Goal: Task Accomplishment & Management: Use online tool/utility

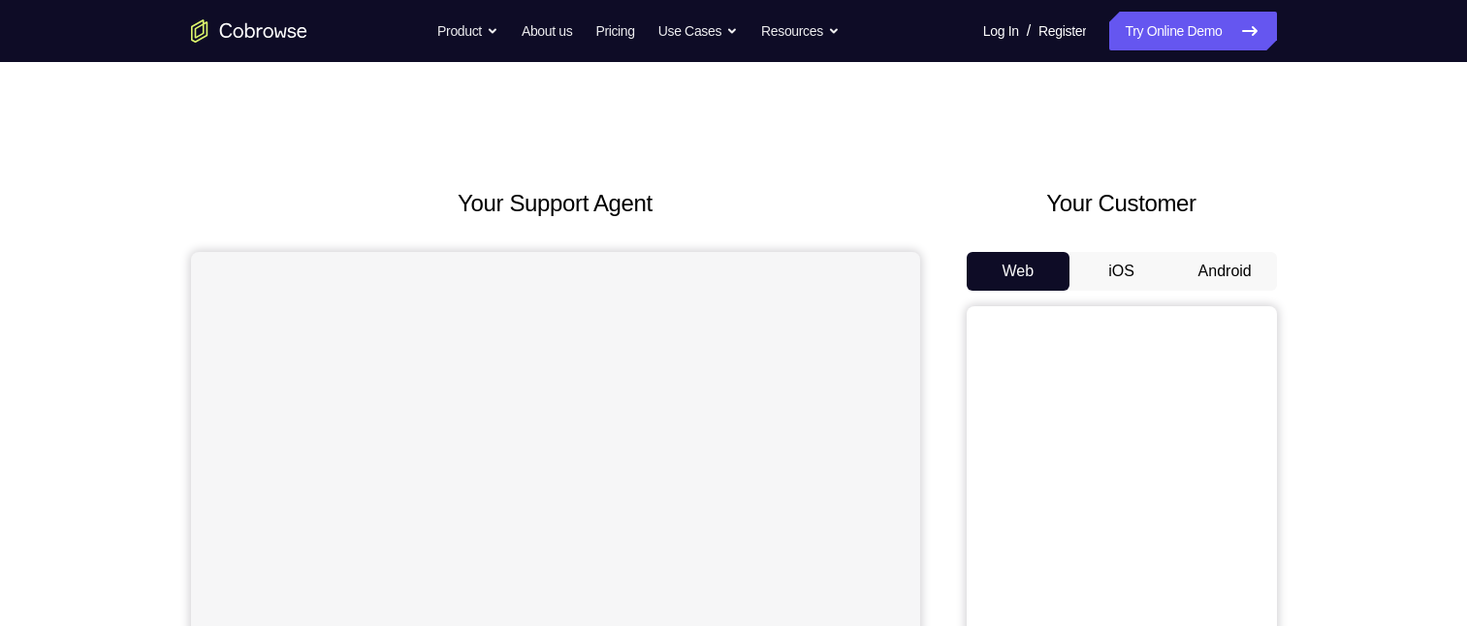
scroll to position [97, 0]
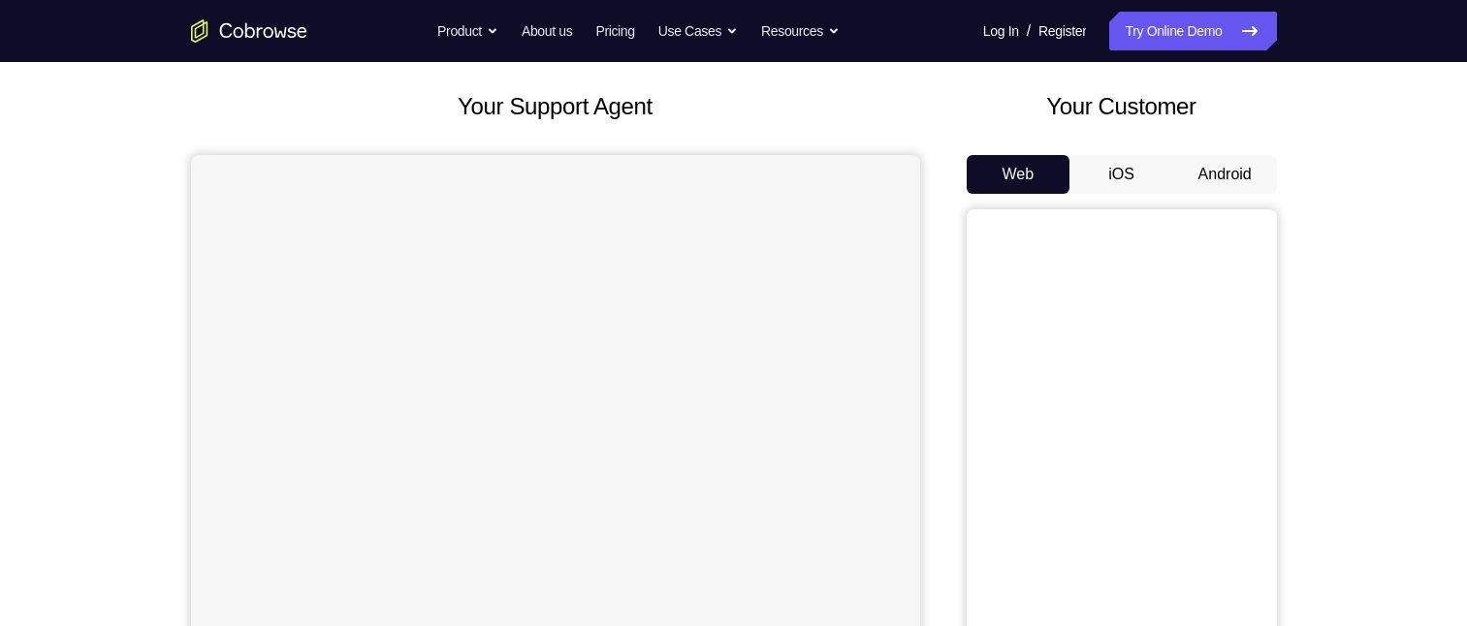
click at [1237, 174] on button "Android" at bounding box center [1225, 174] width 104 height 39
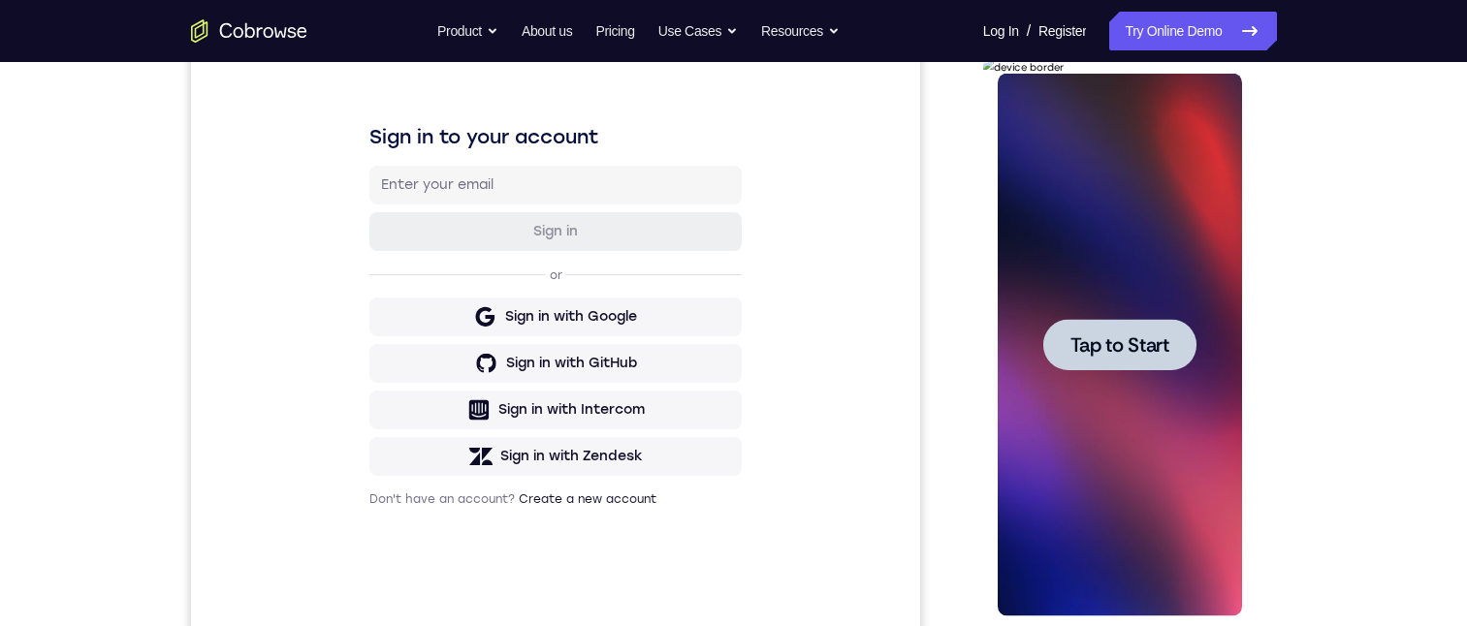
scroll to position [265, 0]
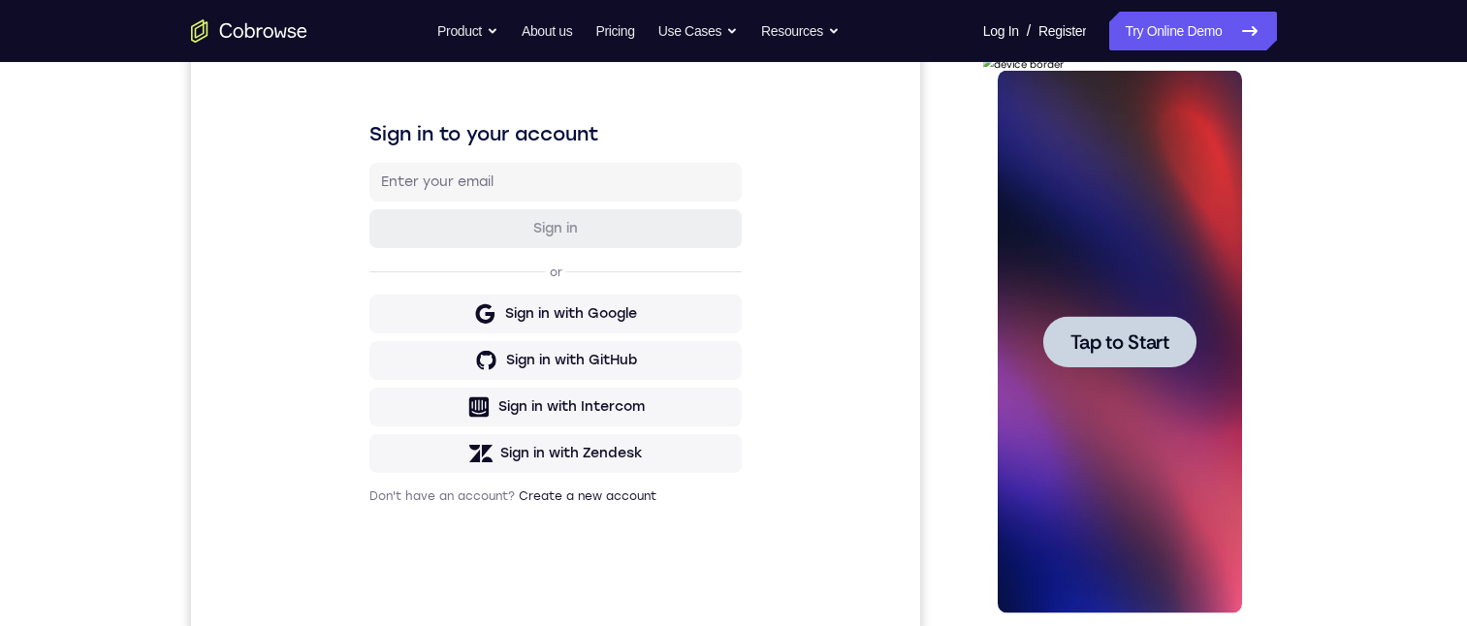
click at [1195, 347] on div at bounding box center [1119, 341] width 153 height 51
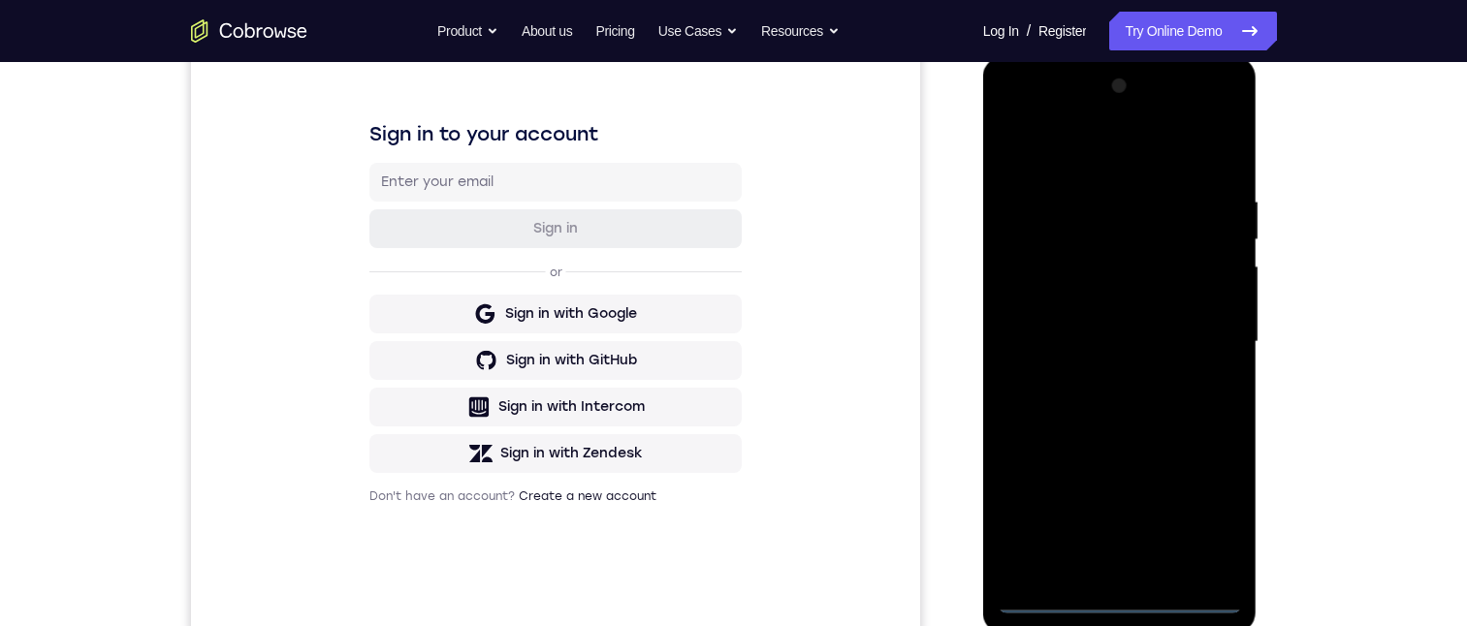
click at [1127, 600] on div at bounding box center [1120, 342] width 244 height 543
click at [1203, 507] on div at bounding box center [1120, 342] width 244 height 543
click at [1105, 143] on div at bounding box center [1120, 342] width 244 height 543
click at [1193, 324] on div at bounding box center [1120, 342] width 244 height 543
click at [1105, 574] on div at bounding box center [1120, 342] width 244 height 543
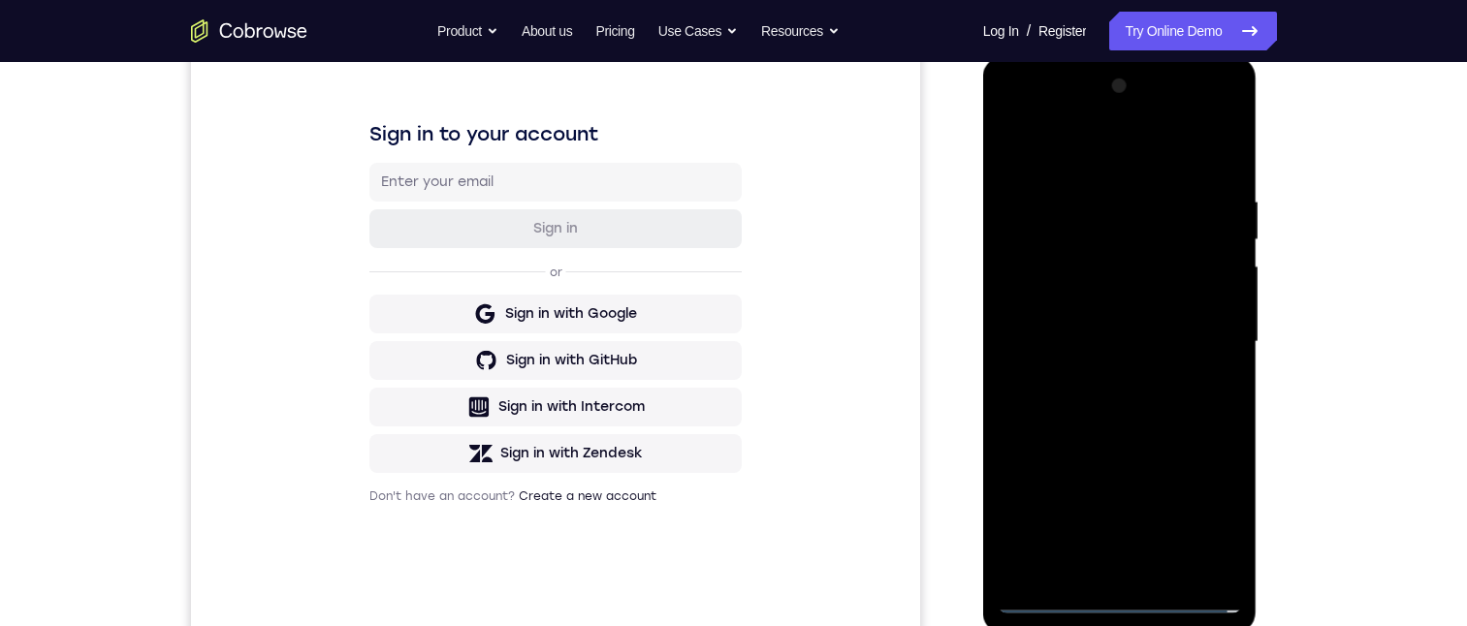
click at [1134, 330] on div at bounding box center [1120, 342] width 244 height 543
click at [1123, 292] on div at bounding box center [1120, 342] width 244 height 543
click at [1097, 341] on div at bounding box center [1120, 342] width 244 height 543
click at [1096, 421] on div at bounding box center [1120, 342] width 244 height 543
click at [1100, 412] on div at bounding box center [1120, 342] width 244 height 543
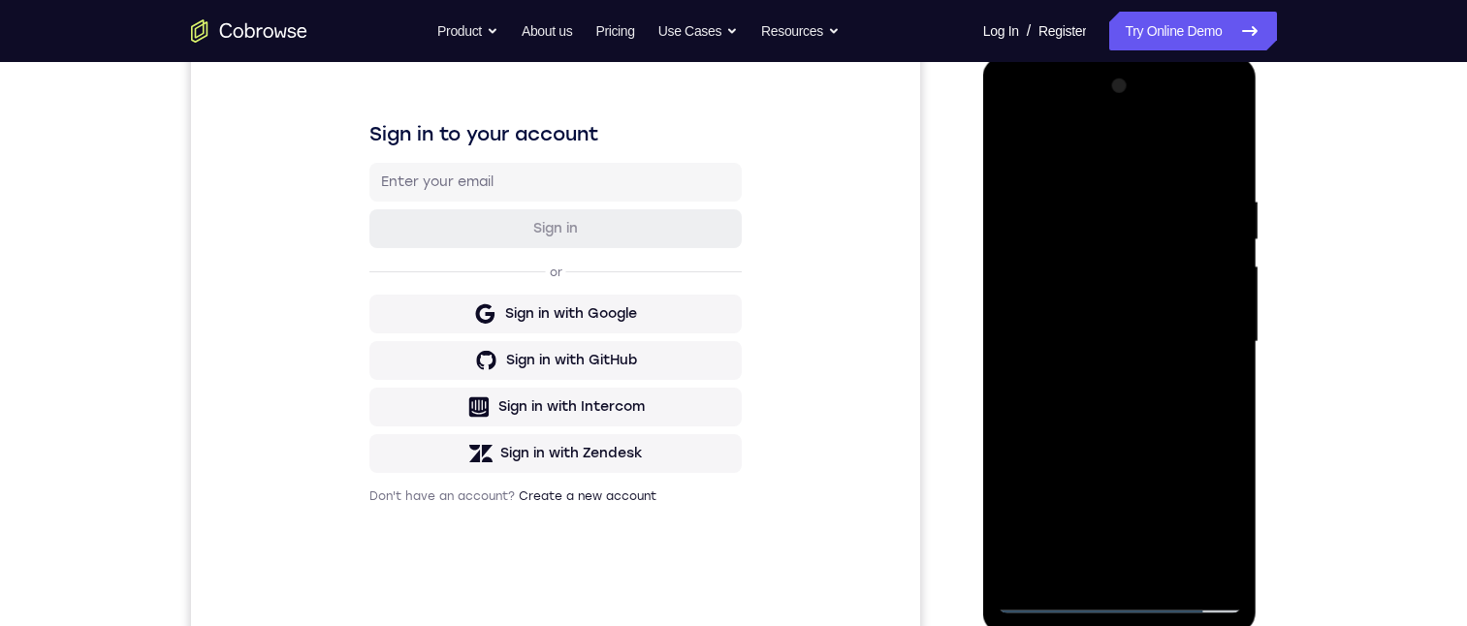
click at [1126, 353] on div at bounding box center [1120, 342] width 244 height 543
click at [1125, 396] on div at bounding box center [1120, 342] width 244 height 543
drag, startPoint x: 1128, startPoint y: 363, endPoint x: 1129, endPoint y: 270, distance: 93.1
click at [1129, 270] on div at bounding box center [1120, 342] width 244 height 543
drag, startPoint x: 1125, startPoint y: 363, endPoint x: 1127, endPoint y: 343, distance: 19.5
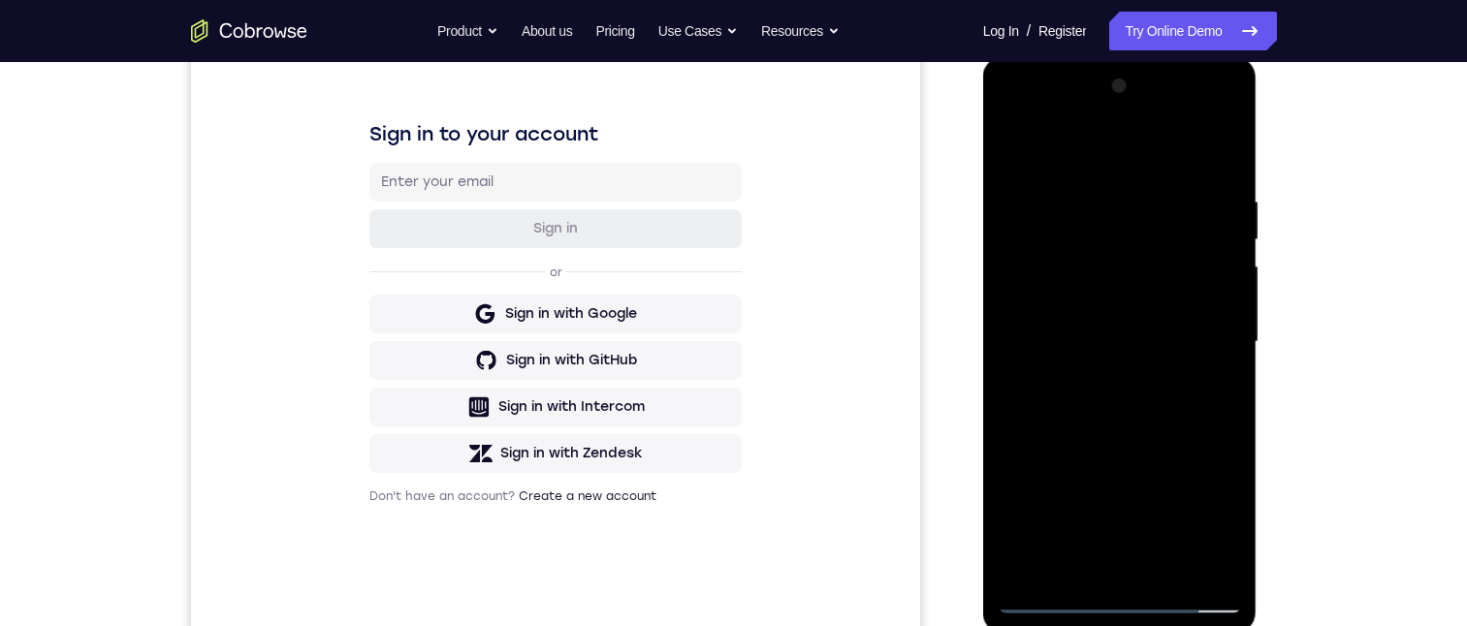
click at [1127, 343] on div at bounding box center [1120, 342] width 244 height 543
drag, startPoint x: 1125, startPoint y: 320, endPoint x: 1125, endPoint y: 289, distance: 31.0
click at [1125, 287] on div at bounding box center [1120, 342] width 244 height 543
drag, startPoint x: 1131, startPoint y: 341, endPoint x: 1129, endPoint y: 306, distance: 35.0
click at [1129, 306] on div at bounding box center [1120, 342] width 244 height 543
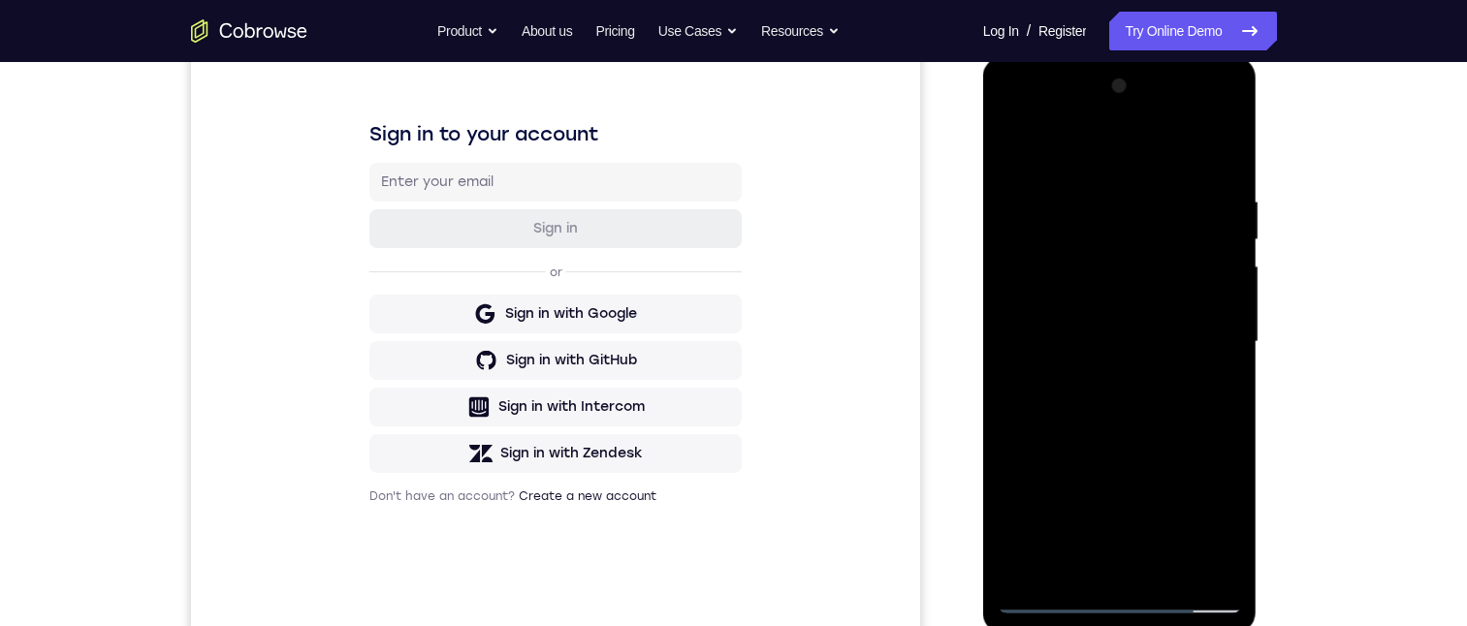
drag, startPoint x: 1131, startPoint y: 333, endPoint x: 1131, endPoint y: 385, distance: 51.4
click at [1131, 386] on div at bounding box center [1120, 342] width 244 height 543
drag, startPoint x: 1121, startPoint y: 297, endPoint x: 1148, endPoint y: 397, distance: 104.4
click at [1148, 397] on div at bounding box center [1120, 342] width 244 height 543
click at [1083, 198] on div at bounding box center [1120, 342] width 244 height 543
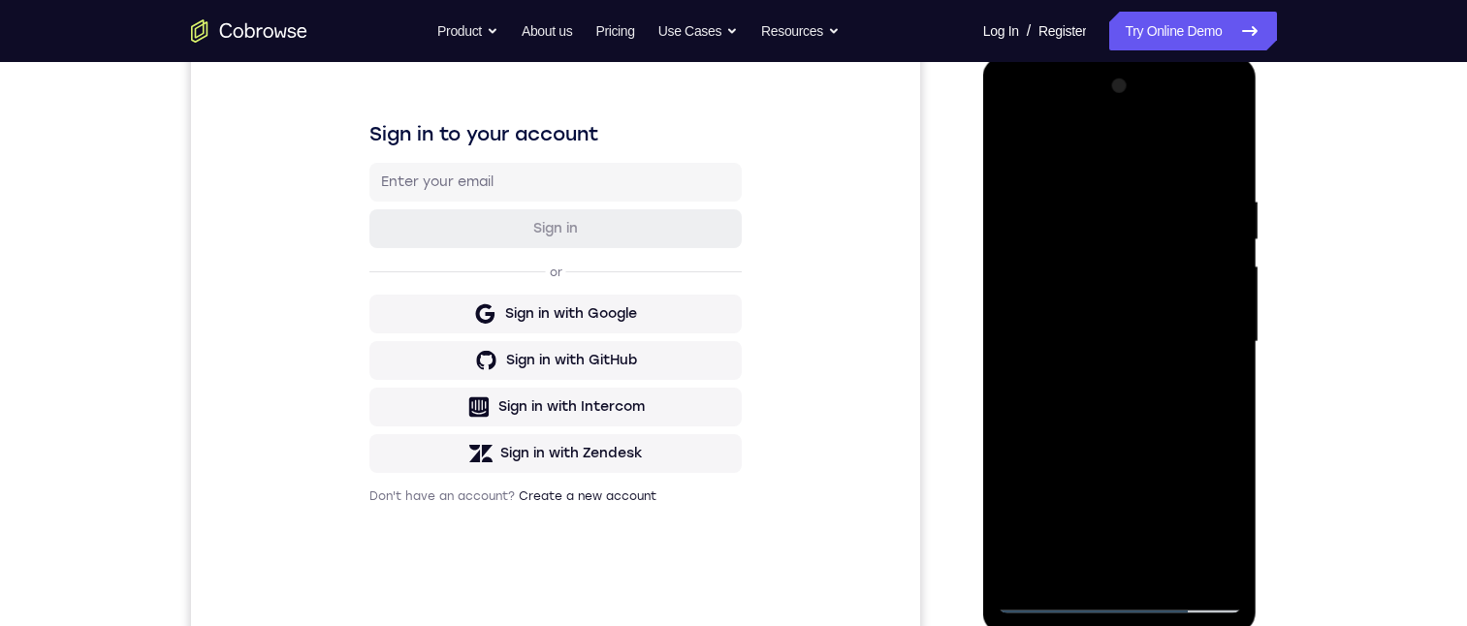
drag, startPoint x: 1107, startPoint y: 150, endPoint x: 1107, endPoint y: 109, distance: 41.7
click at [1107, 107] on div at bounding box center [1120, 342] width 244 height 543
click at [1232, 276] on div at bounding box center [1120, 342] width 244 height 543
click at [1231, 277] on div at bounding box center [1120, 342] width 244 height 543
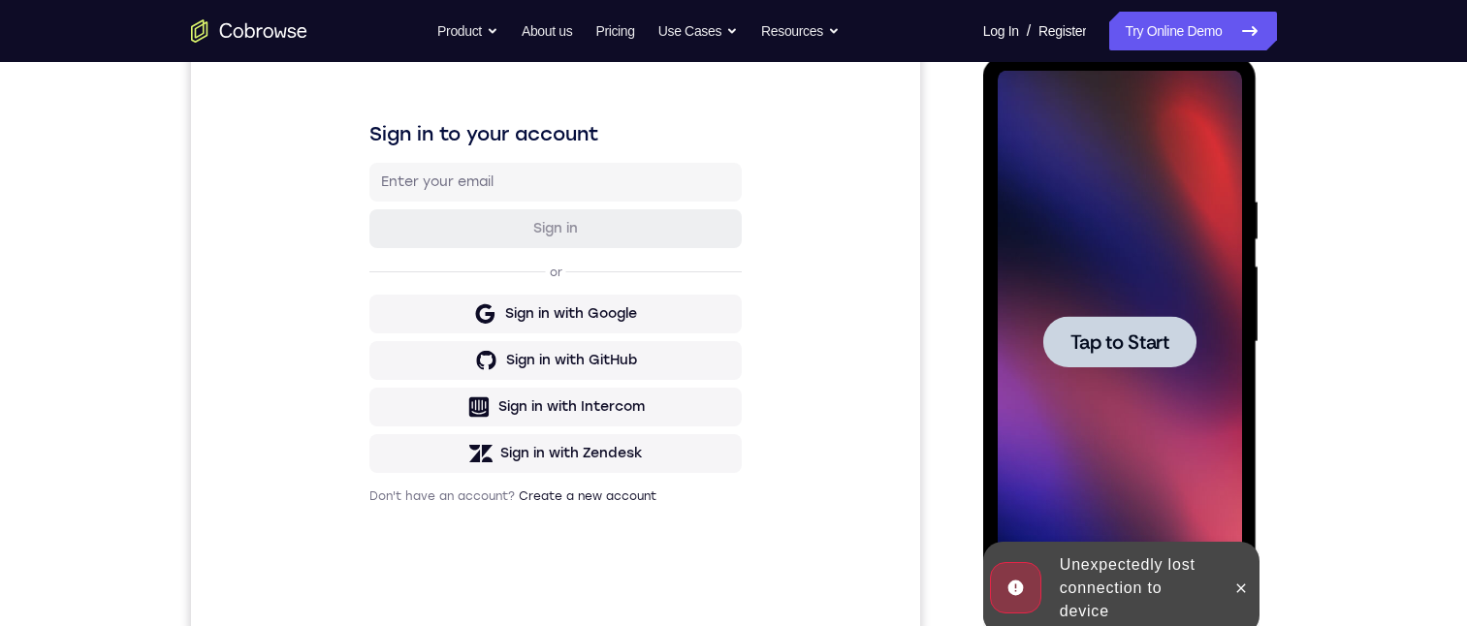
click at [1064, 326] on div at bounding box center [1119, 341] width 153 height 51
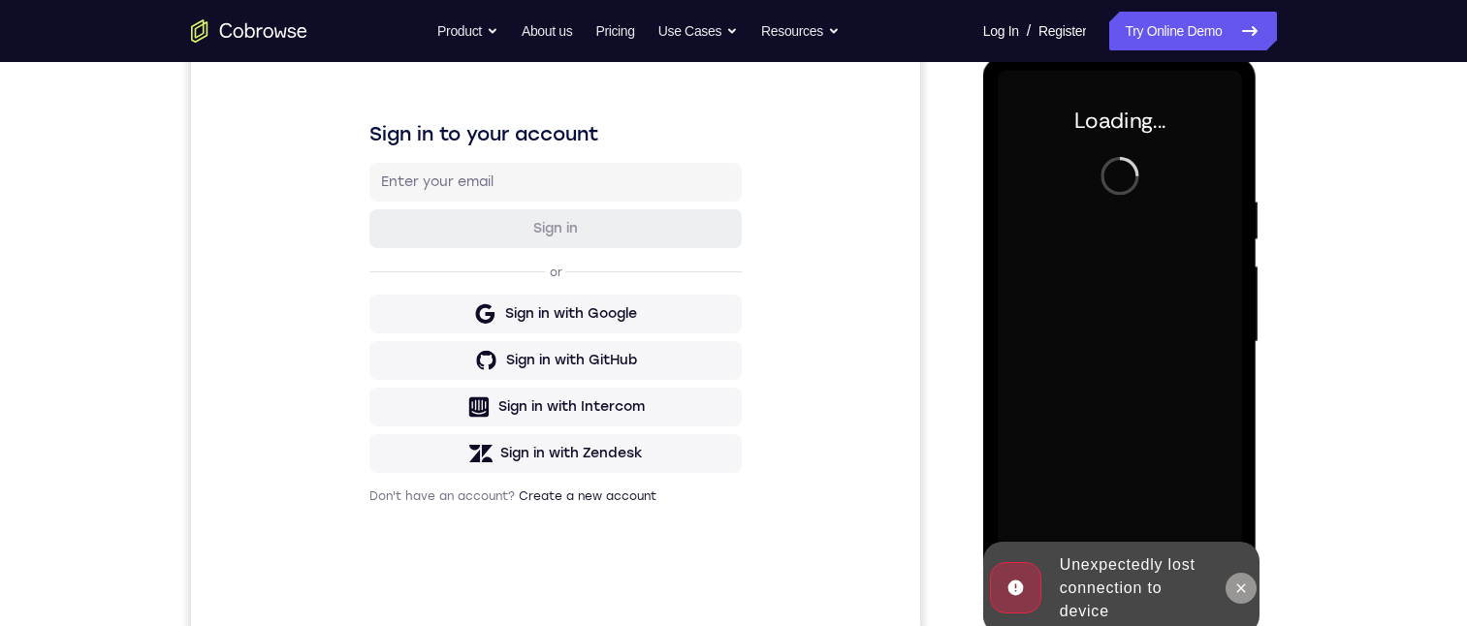
click at [1252, 582] on button at bounding box center [1240, 588] width 31 height 31
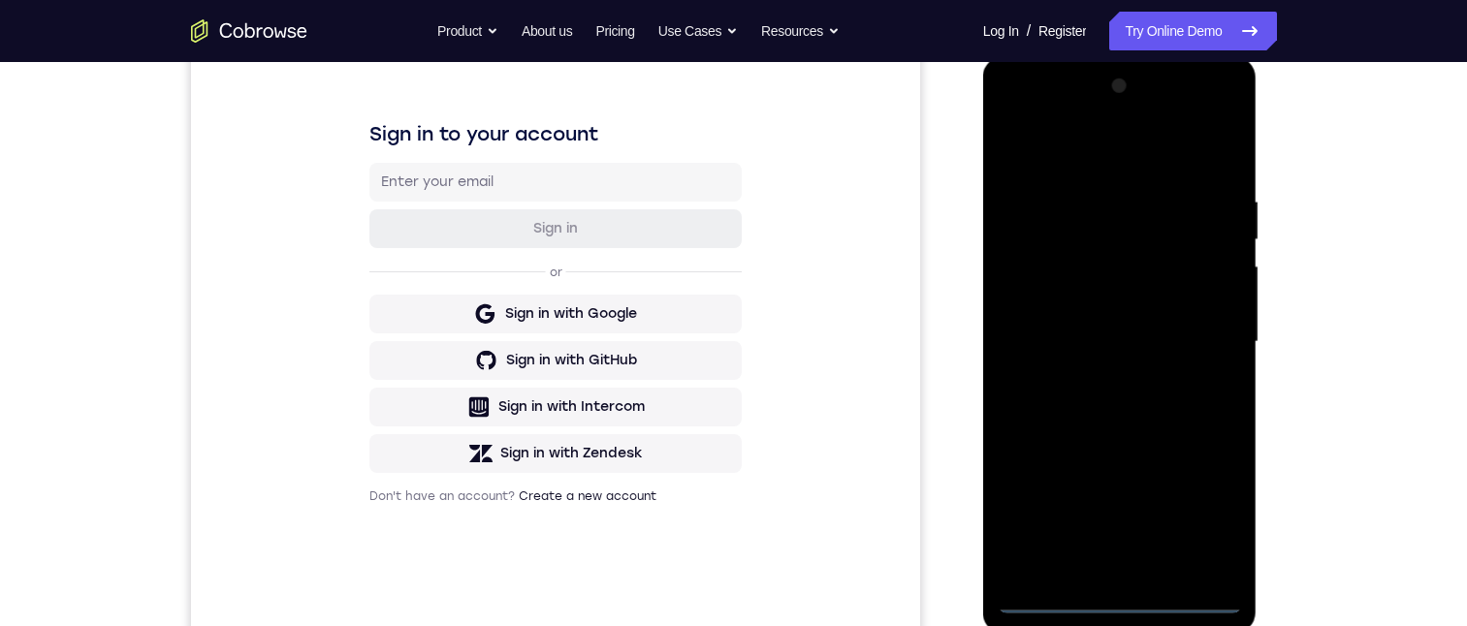
click at [1118, 609] on div at bounding box center [1120, 342] width 244 height 543
click at [1188, 516] on div at bounding box center [1120, 342] width 244 height 543
click at [1116, 143] on div at bounding box center [1120, 342] width 244 height 543
click at [1194, 326] on div at bounding box center [1120, 342] width 244 height 543
click at [1098, 377] on div at bounding box center [1120, 342] width 244 height 543
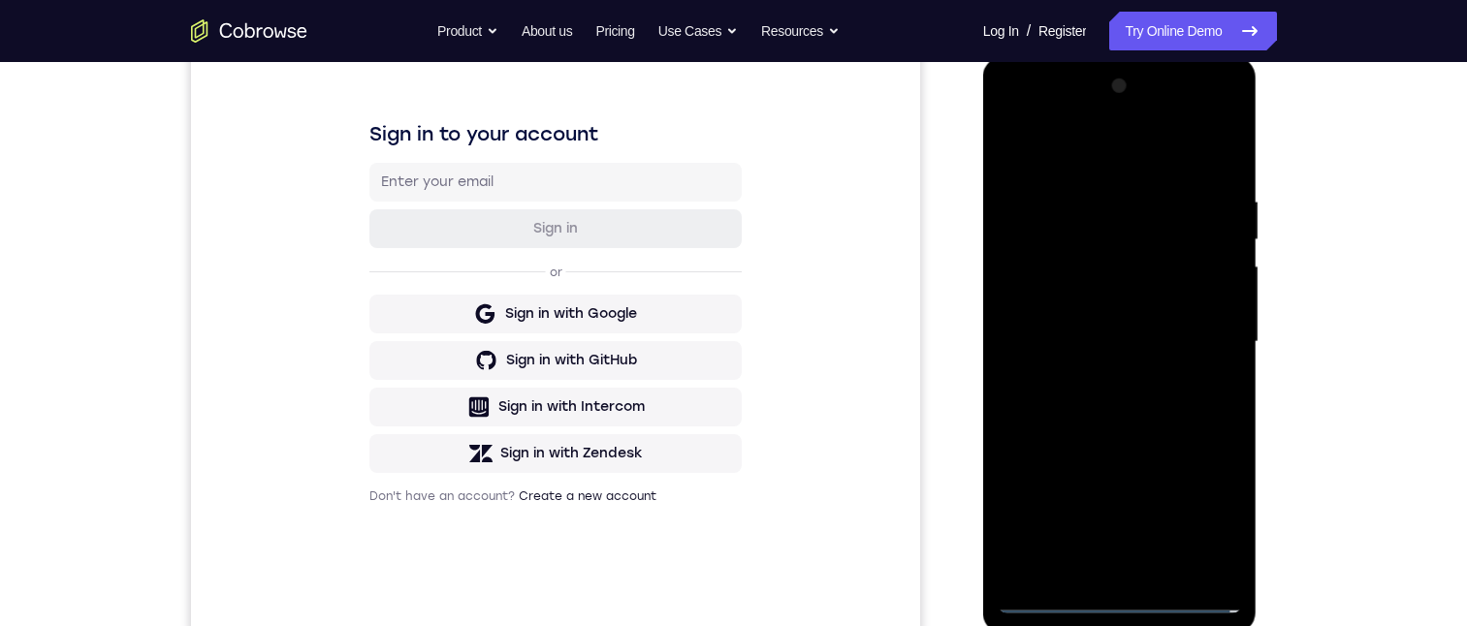
click at [1116, 308] on div at bounding box center [1120, 342] width 244 height 543
click at [1113, 316] on div at bounding box center [1120, 342] width 244 height 543
click at [1113, 341] on div at bounding box center [1120, 342] width 244 height 543
click at [1103, 404] on div at bounding box center [1120, 342] width 244 height 543
click at [1094, 182] on div at bounding box center [1120, 342] width 244 height 543
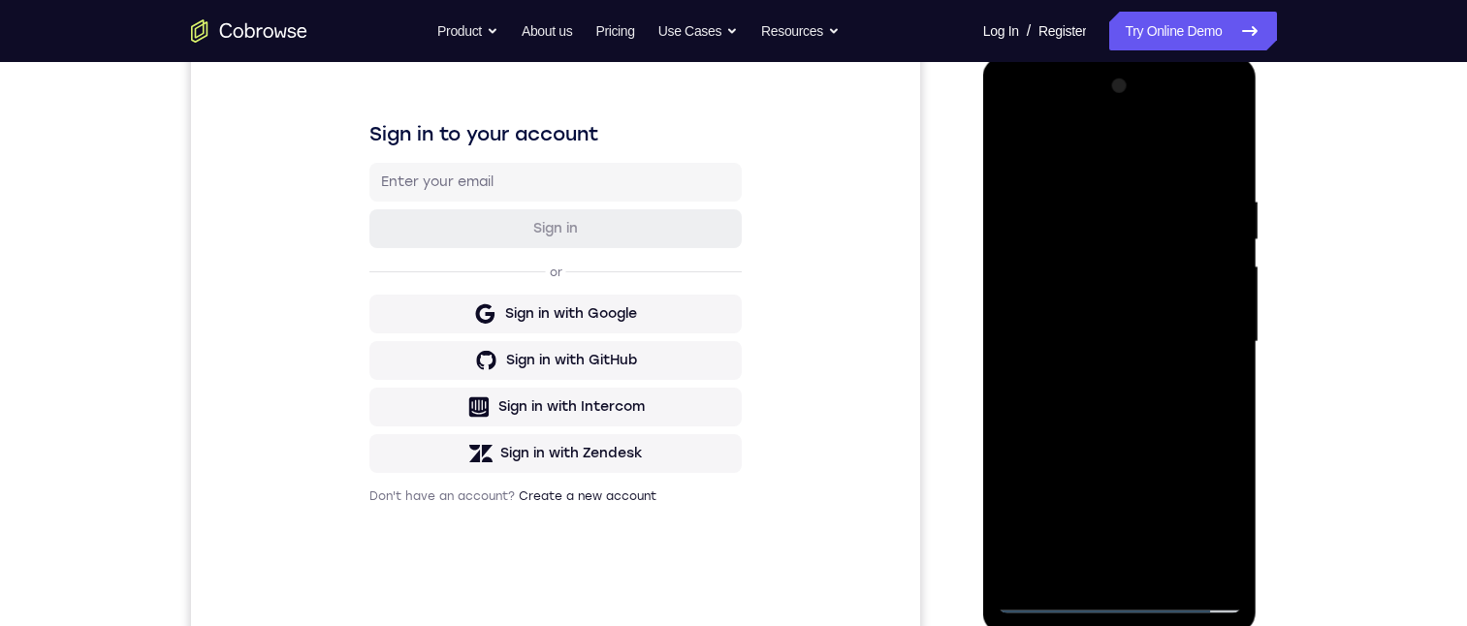
click at [1220, 173] on div at bounding box center [1120, 342] width 244 height 543
click at [1093, 185] on div at bounding box center [1120, 342] width 244 height 543
click at [1014, 324] on div at bounding box center [1120, 342] width 244 height 543
click at [1013, 339] on div at bounding box center [1120, 342] width 244 height 543
click at [1096, 355] on div at bounding box center [1120, 342] width 244 height 543
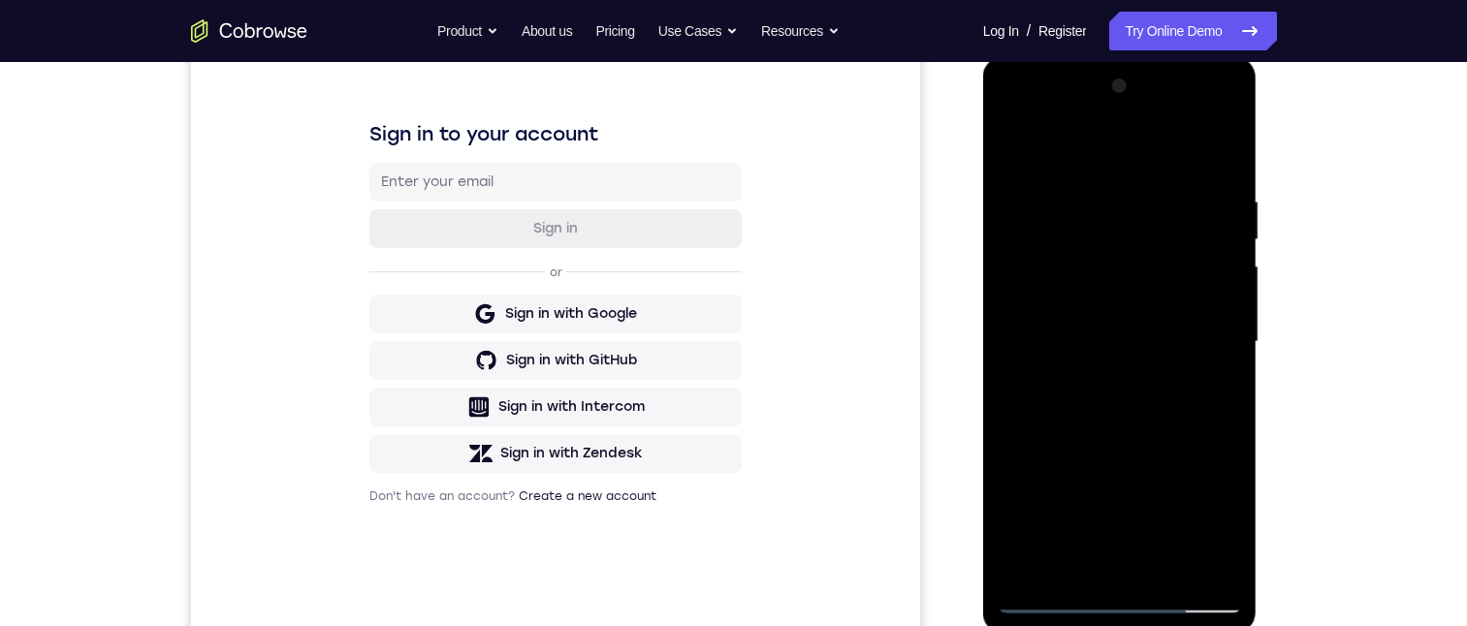
click at [1223, 299] on div at bounding box center [1120, 342] width 244 height 543
click at [1220, 306] on div at bounding box center [1120, 342] width 244 height 543
click at [1225, 293] on div at bounding box center [1120, 342] width 244 height 543
click at [1020, 347] on div at bounding box center [1120, 342] width 244 height 543
click at [1018, 321] on div at bounding box center [1120, 342] width 244 height 543
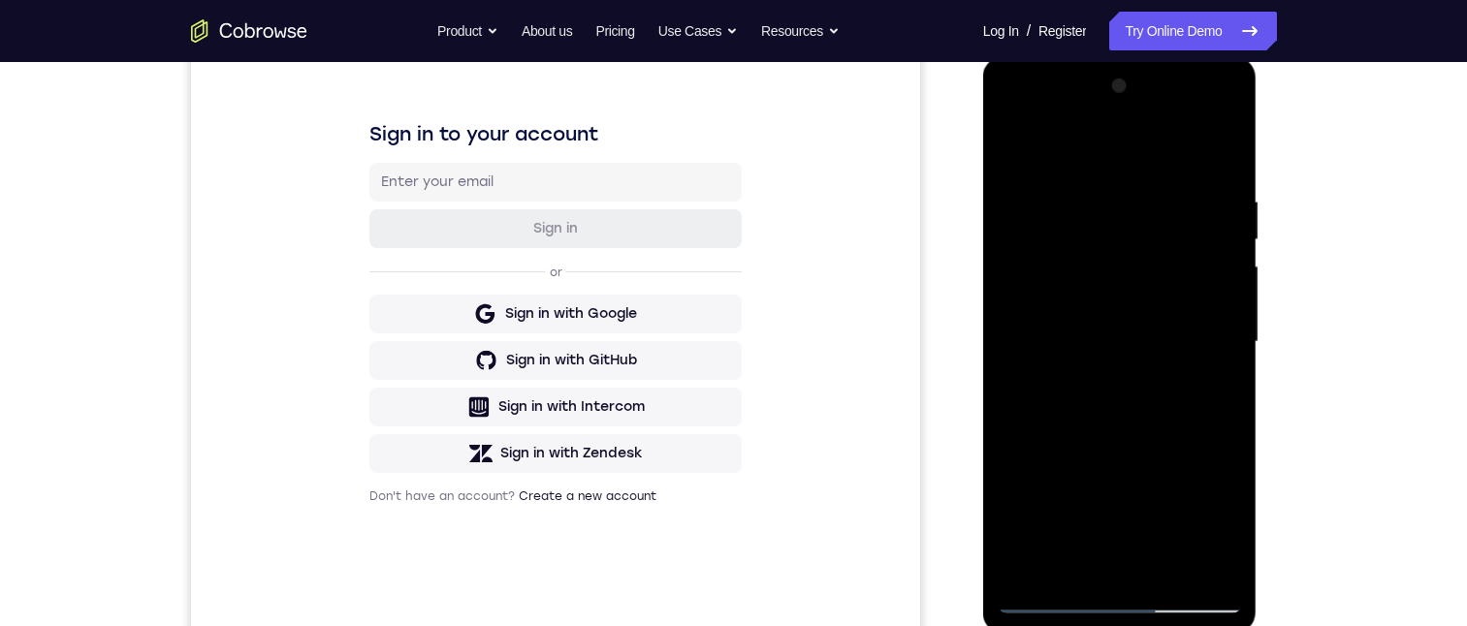
click at [1231, 315] on div at bounding box center [1120, 342] width 244 height 543
click at [1237, 301] on div at bounding box center [1120, 342] width 244 height 543
click at [1226, 308] on div at bounding box center [1120, 342] width 244 height 543
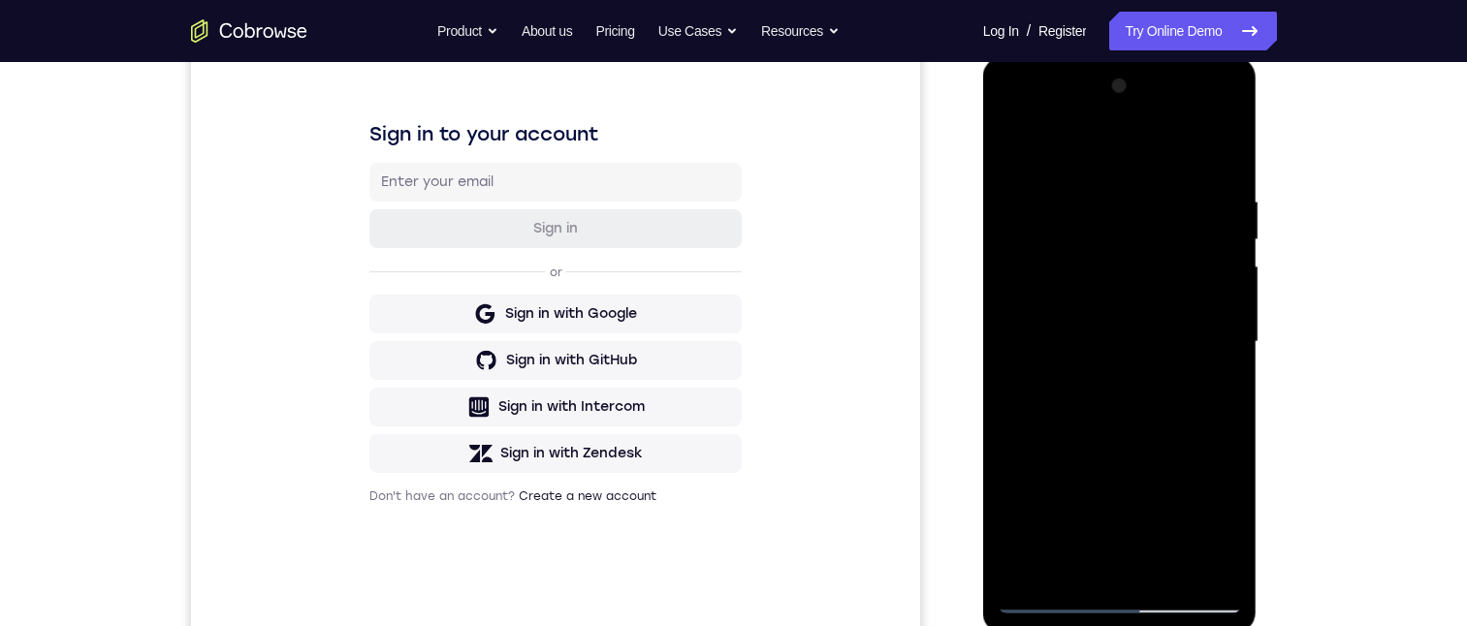
click at [1226, 308] on div at bounding box center [1120, 342] width 244 height 543
click at [1226, 306] on div at bounding box center [1120, 342] width 244 height 543
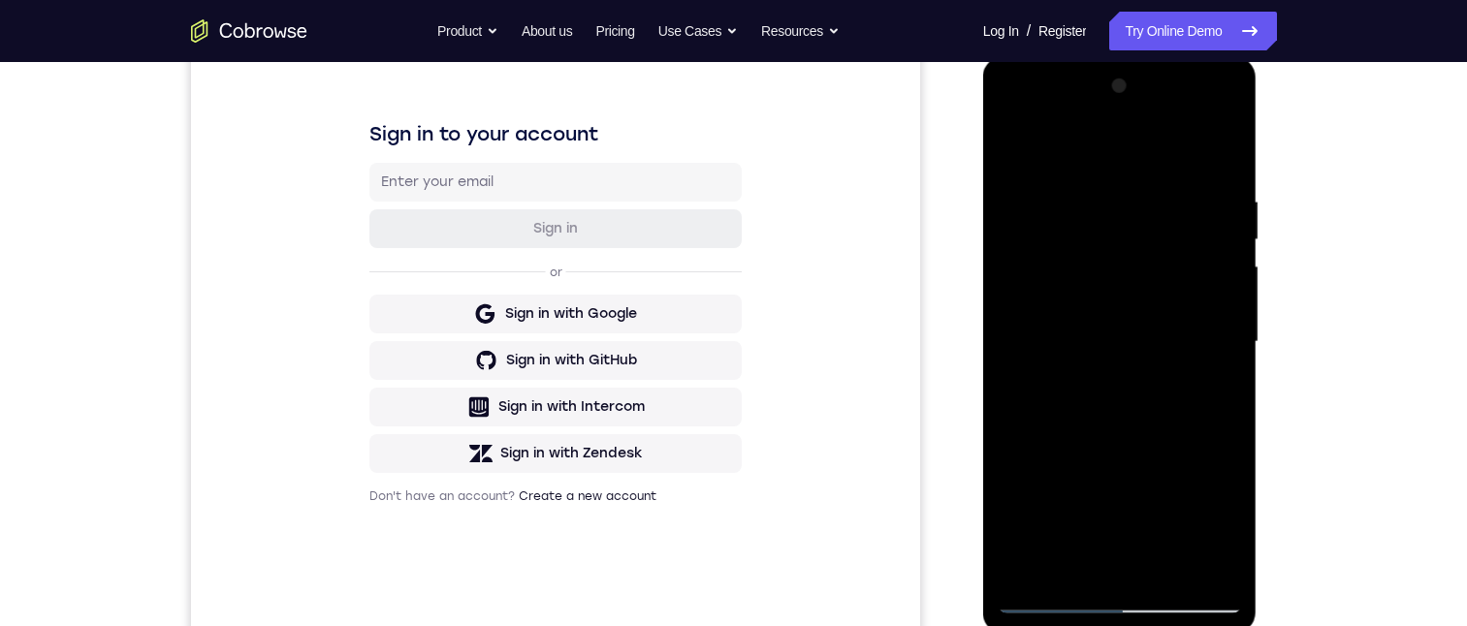
click at [1229, 305] on div at bounding box center [1120, 342] width 244 height 543
drag, startPoint x: 1091, startPoint y: 317, endPoint x: 1172, endPoint y: 316, distance: 81.4
click at [1174, 316] on div at bounding box center [1120, 342] width 244 height 543
click at [1224, 302] on div at bounding box center [1120, 342] width 244 height 543
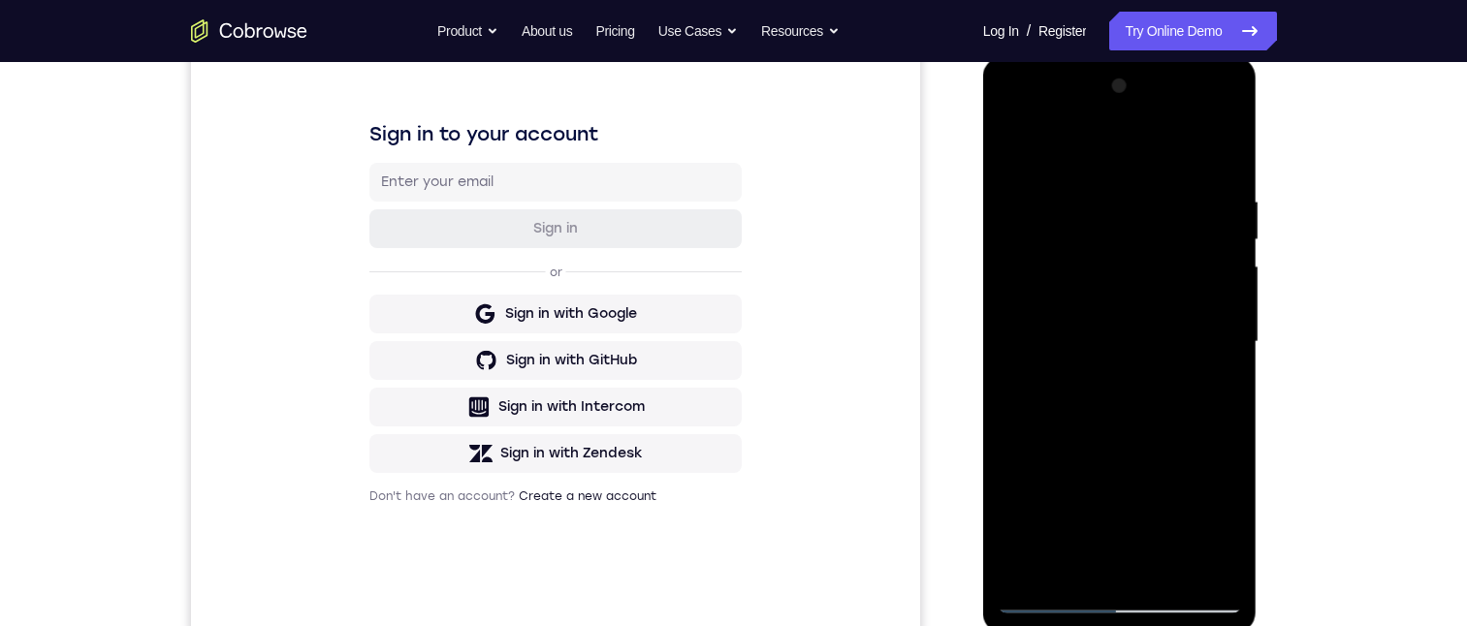
click at [1225, 302] on div at bounding box center [1120, 342] width 244 height 543
click at [1226, 301] on div at bounding box center [1120, 342] width 244 height 543
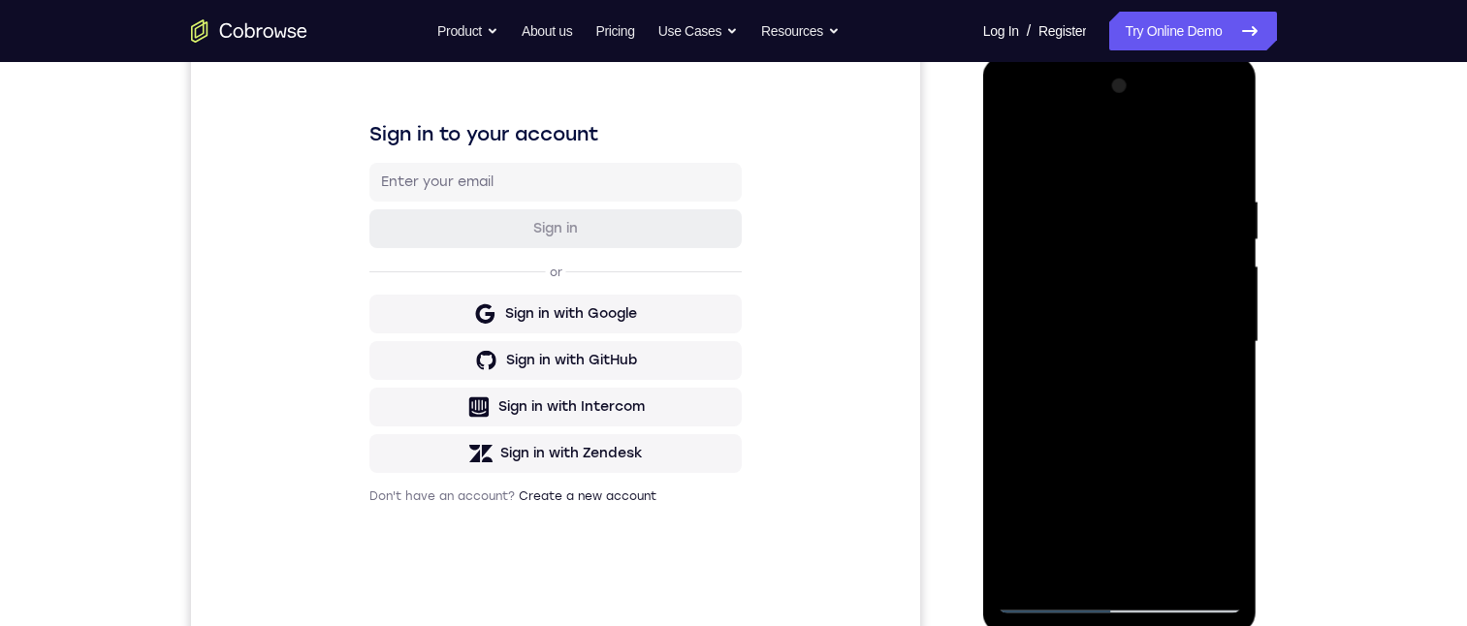
click at [1226, 301] on div at bounding box center [1120, 342] width 244 height 543
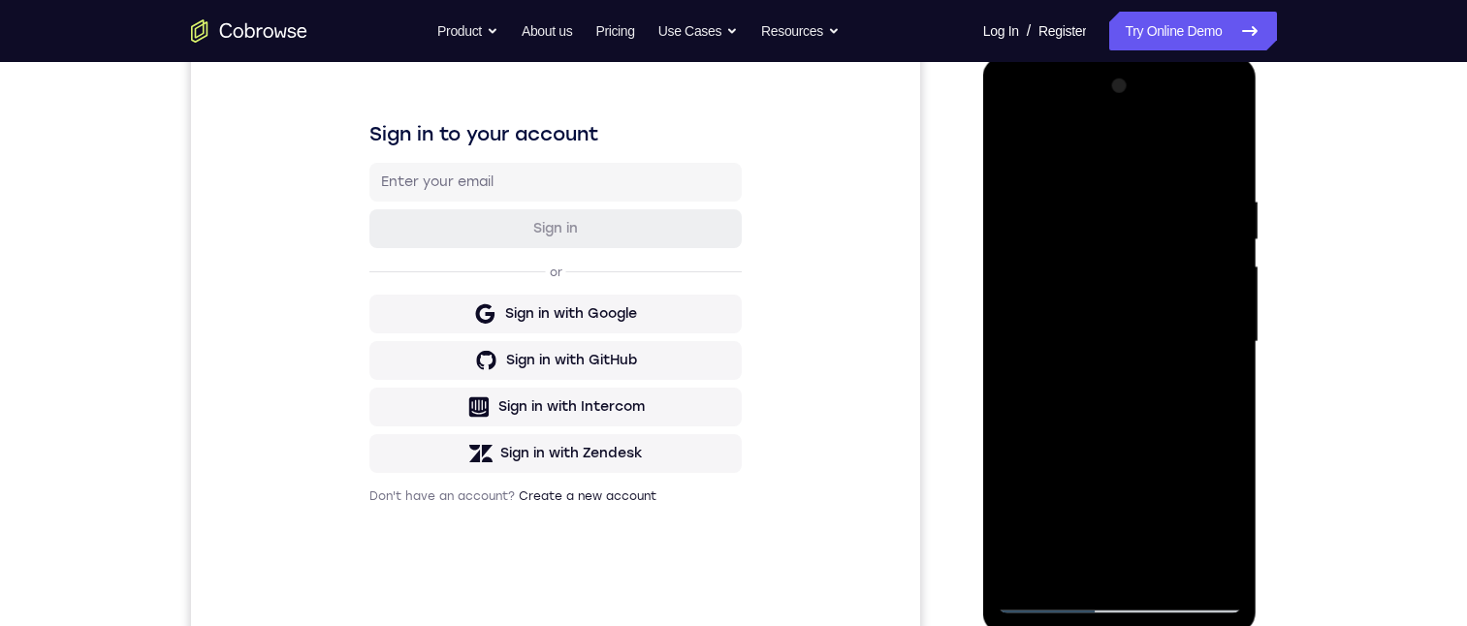
click at [1226, 301] on div at bounding box center [1120, 342] width 244 height 543
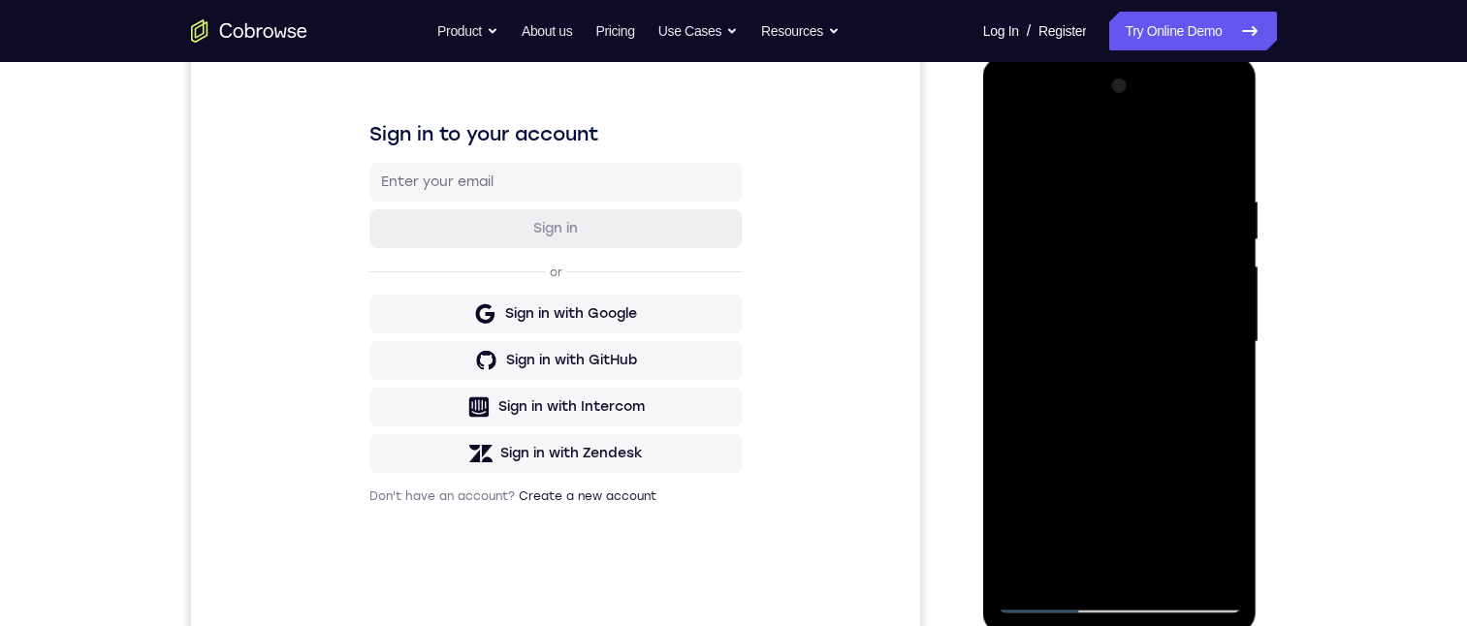
click at [1226, 301] on div at bounding box center [1120, 342] width 244 height 543
click at [1228, 296] on div at bounding box center [1120, 342] width 244 height 543
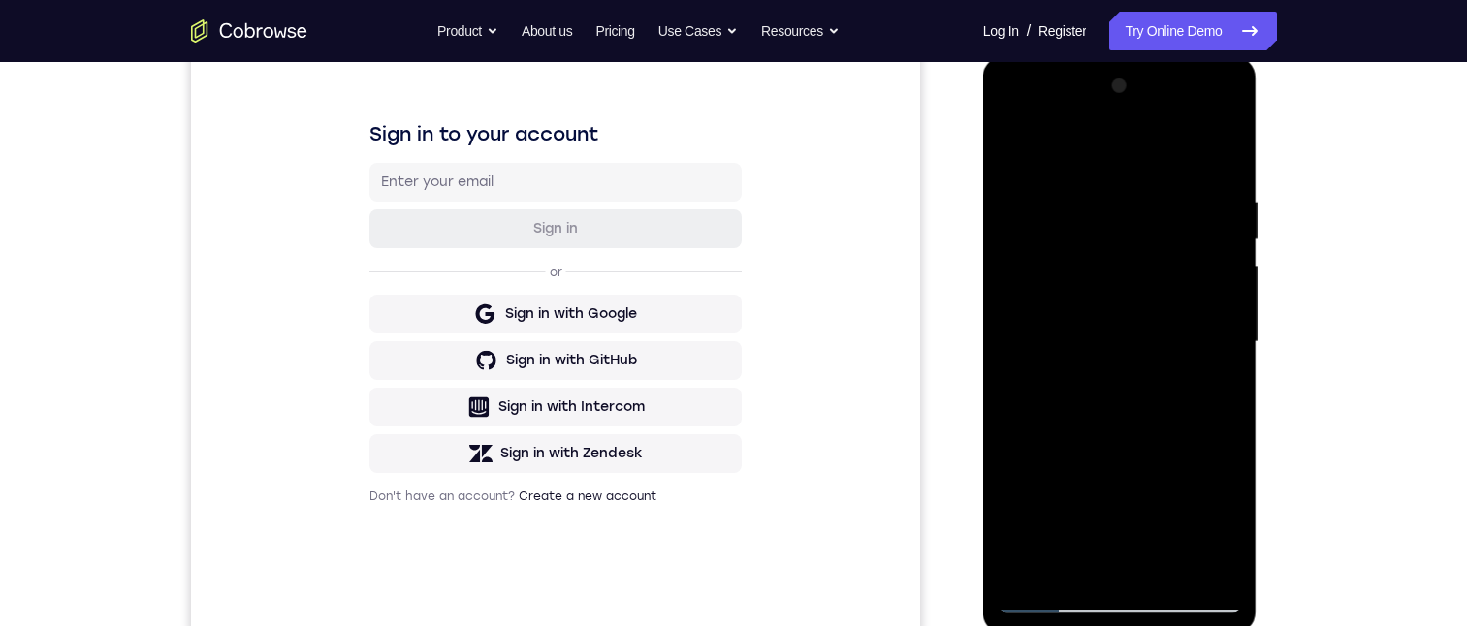
click at [1228, 296] on div at bounding box center [1120, 342] width 244 height 543
click at [1228, 292] on div at bounding box center [1120, 342] width 244 height 543
click at [1225, 290] on div at bounding box center [1120, 342] width 244 height 543
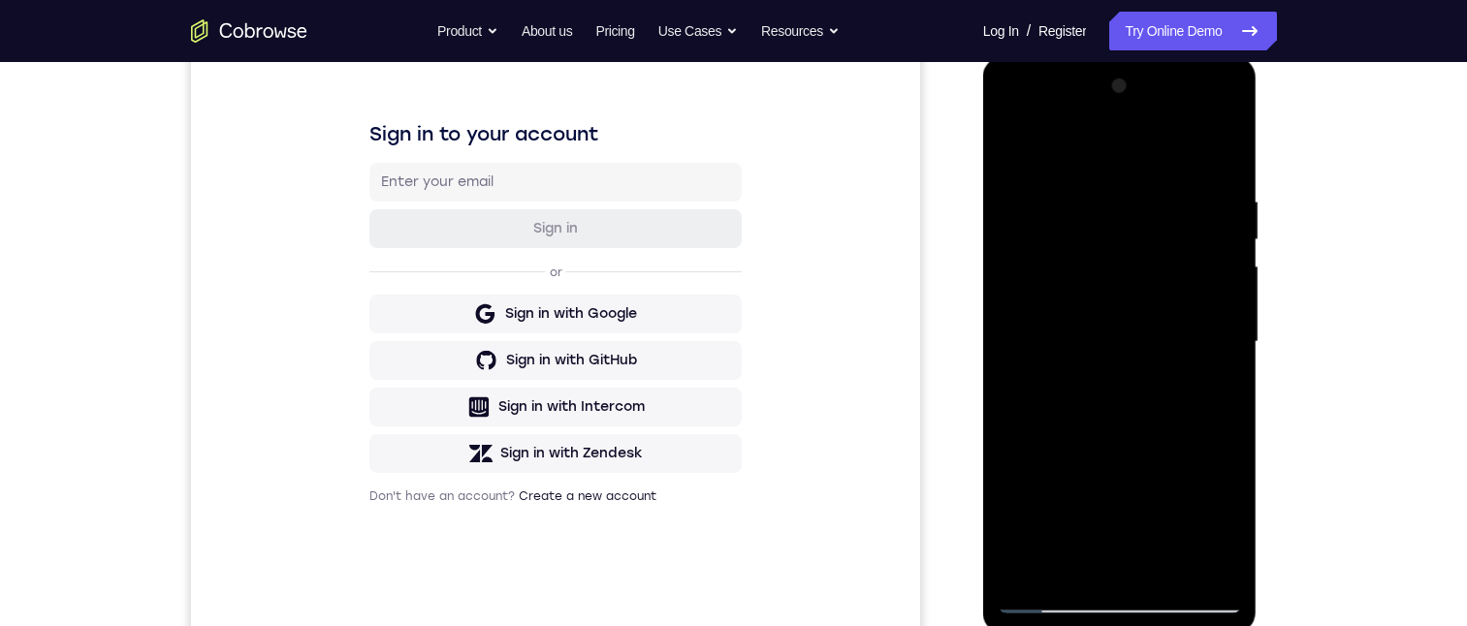
click at [1225, 290] on div at bounding box center [1120, 342] width 244 height 543
click at [1207, 256] on div at bounding box center [1120, 342] width 244 height 543
click at [1218, 256] on div at bounding box center [1120, 342] width 244 height 543
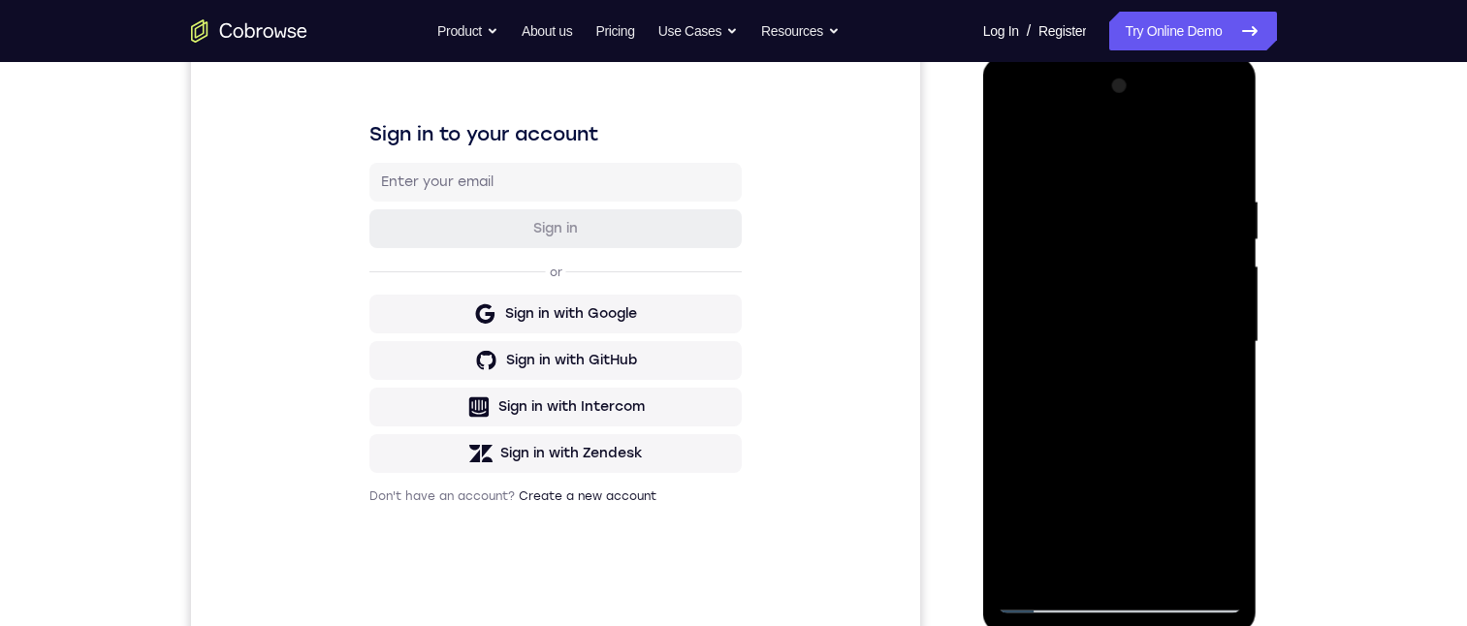
click at [1220, 145] on div at bounding box center [1120, 342] width 244 height 543
click at [1166, 560] on div at bounding box center [1120, 342] width 244 height 543
click at [1191, 439] on div at bounding box center [1120, 342] width 244 height 543
click at [1132, 316] on div at bounding box center [1120, 342] width 244 height 543
click at [1222, 395] on div at bounding box center [1120, 342] width 244 height 543
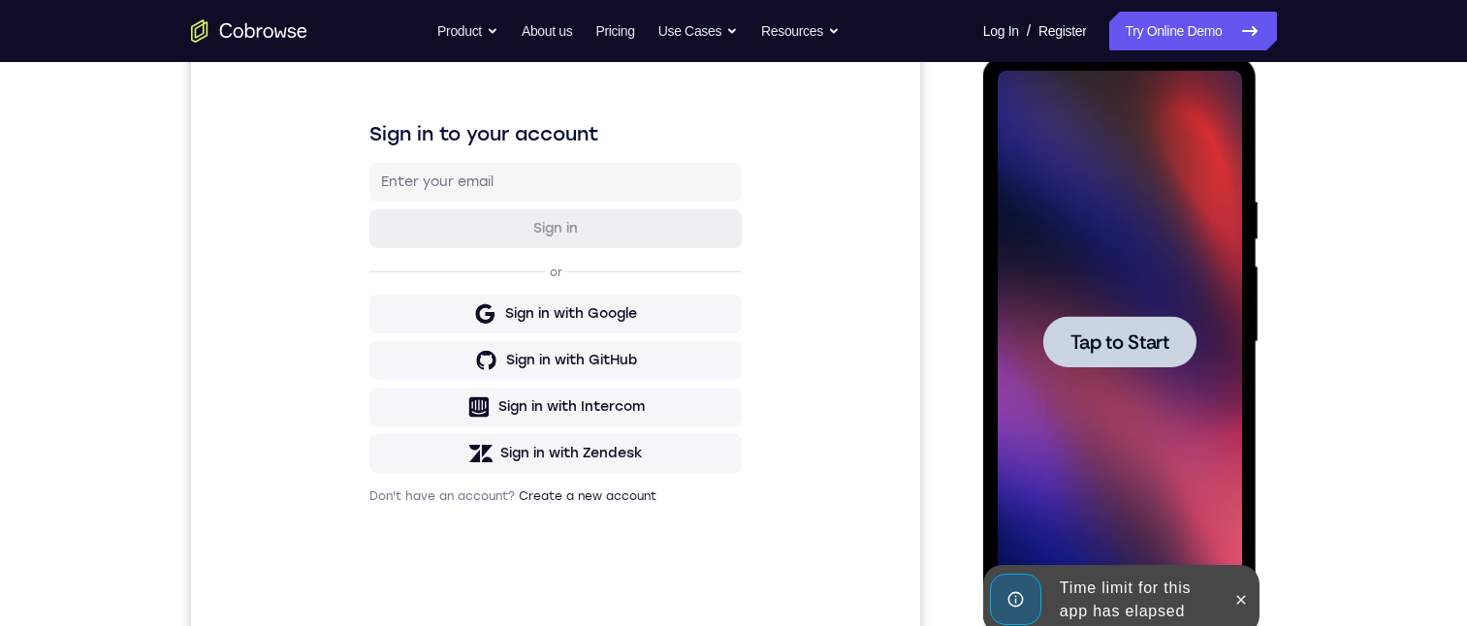
click at [1164, 347] on span "Tap to Start" at bounding box center [1119, 342] width 99 height 19
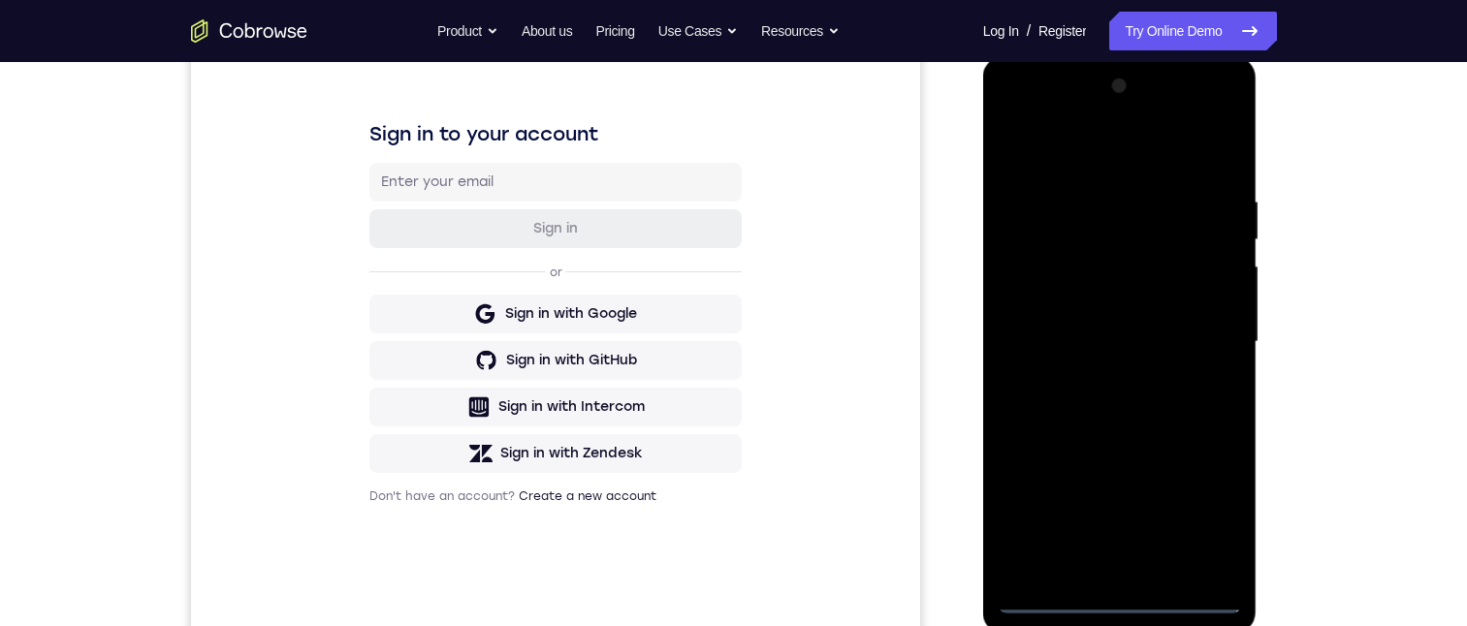
drag, startPoint x: 1121, startPoint y: 581, endPoint x: 1119, endPoint y: 598, distance: 17.6
click at [1122, 584] on div at bounding box center [1120, 342] width 244 height 543
click at [1117, 601] on div at bounding box center [1120, 342] width 244 height 543
click at [1187, 529] on div at bounding box center [1120, 342] width 244 height 543
click at [1211, 508] on div at bounding box center [1120, 342] width 244 height 543
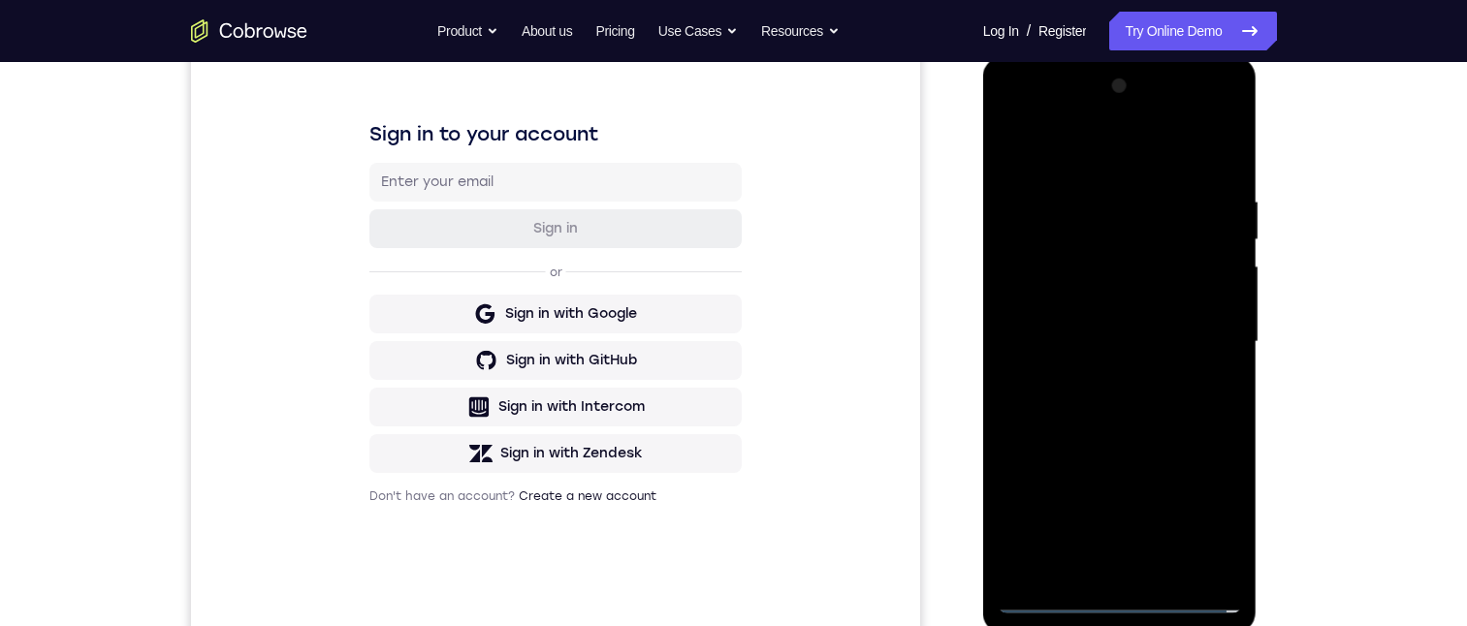
click at [1117, 147] on div at bounding box center [1120, 342] width 244 height 543
click at [1193, 335] on div at bounding box center [1120, 342] width 244 height 543
click at [1094, 568] on div at bounding box center [1120, 342] width 244 height 543
click at [1121, 324] on div at bounding box center [1120, 342] width 244 height 543
click at [1126, 312] on div at bounding box center [1120, 342] width 244 height 543
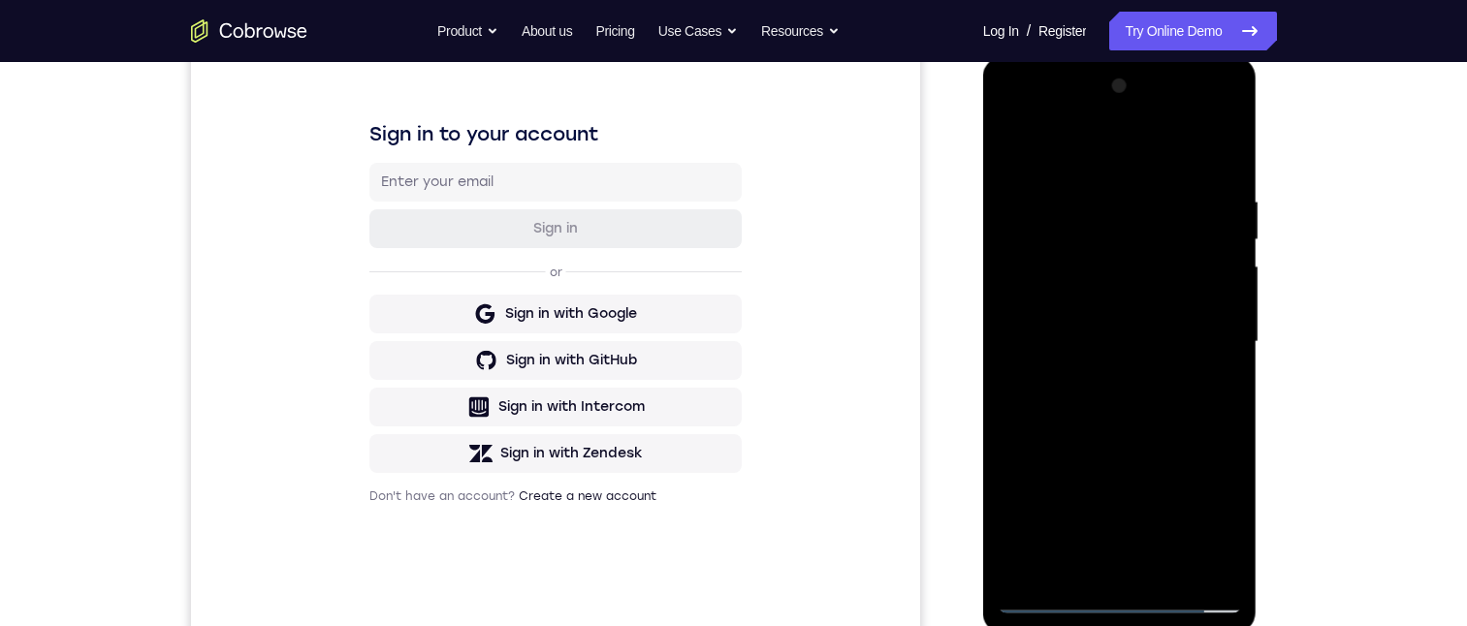
click at [1121, 344] on div at bounding box center [1120, 342] width 244 height 543
click at [1174, 396] on div at bounding box center [1120, 342] width 244 height 543
click at [1134, 393] on div at bounding box center [1120, 342] width 244 height 543
click at [1222, 176] on div at bounding box center [1120, 342] width 244 height 543
click at [1172, 400] on div at bounding box center [1120, 342] width 244 height 543
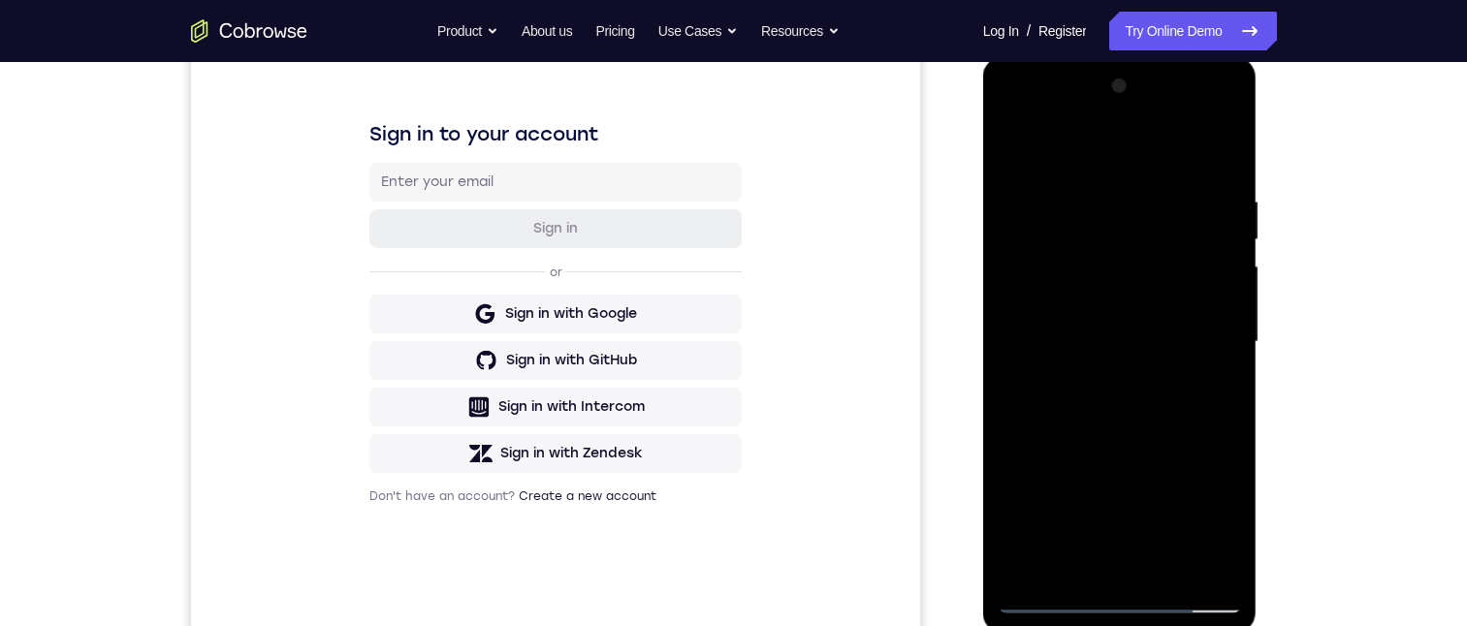
click at [1163, 405] on div at bounding box center [1120, 342] width 244 height 543
click at [1169, 570] on div at bounding box center [1120, 342] width 244 height 543
click at [1125, 568] on div at bounding box center [1120, 342] width 244 height 543
click at [1196, 112] on div at bounding box center [1120, 342] width 244 height 543
click at [1230, 147] on div at bounding box center [1120, 342] width 244 height 543
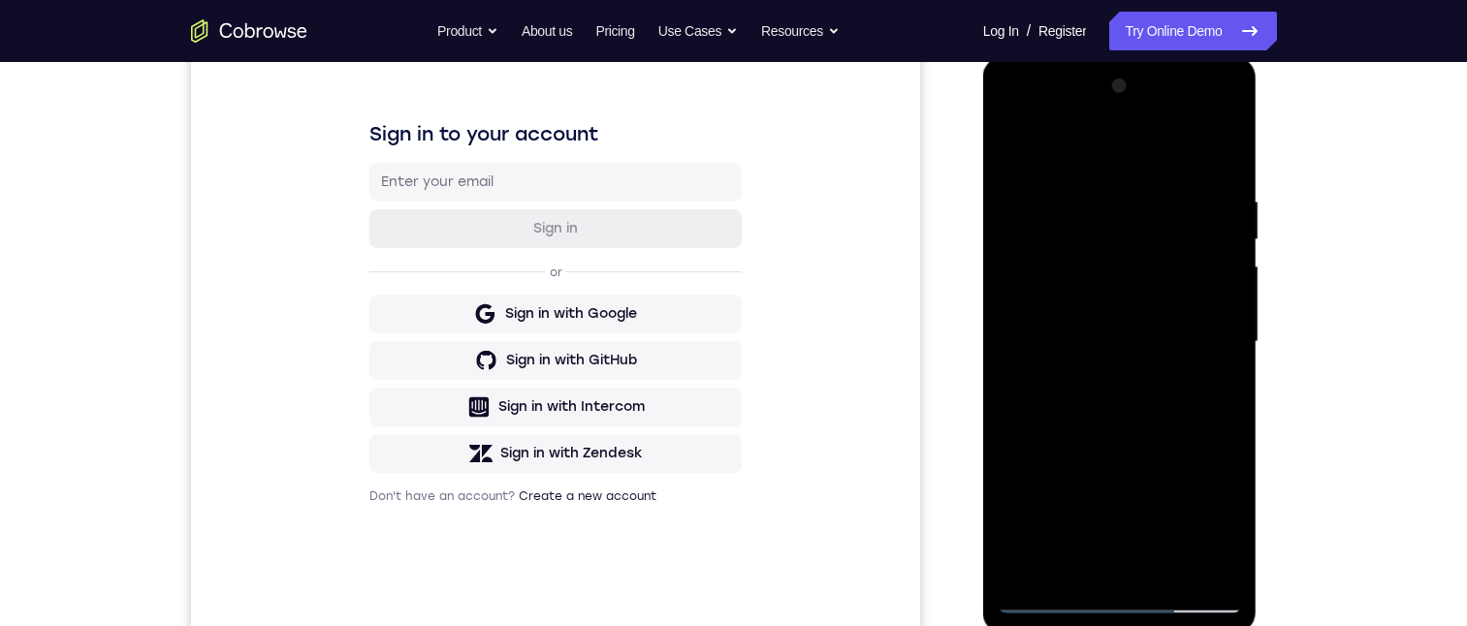
click at [1037, 110] on div at bounding box center [1120, 342] width 244 height 543
click at [1045, 293] on div at bounding box center [1120, 342] width 244 height 543
click at [1218, 178] on div at bounding box center [1120, 342] width 244 height 543
click at [1176, 576] on div at bounding box center [1120, 342] width 244 height 543
click at [1156, 440] on div at bounding box center [1120, 342] width 244 height 543
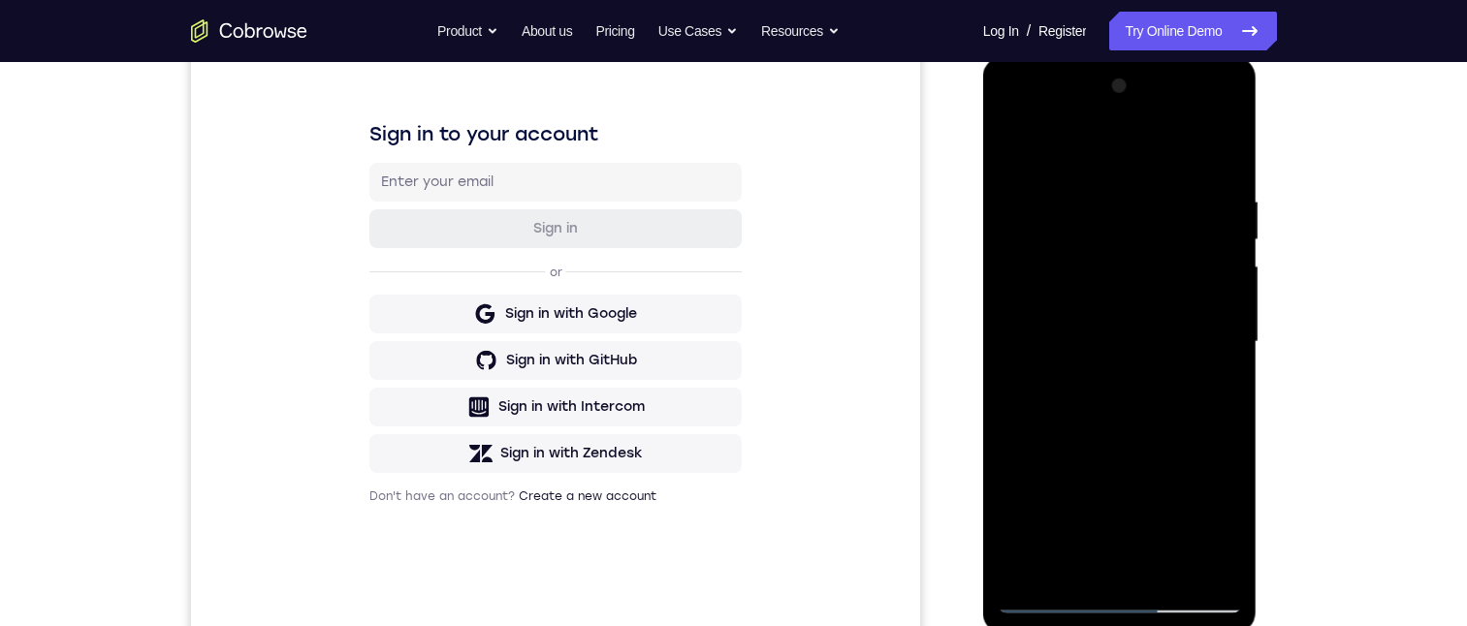
click at [1157, 279] on div at bounding box center [1120, 342] width 244 height 543
click at [1203, 396] on div at bounding box center [1120, 342] width 244 height 543
click at [1210, 390] on div at bounding box center [1120, 342] width 244 height 543
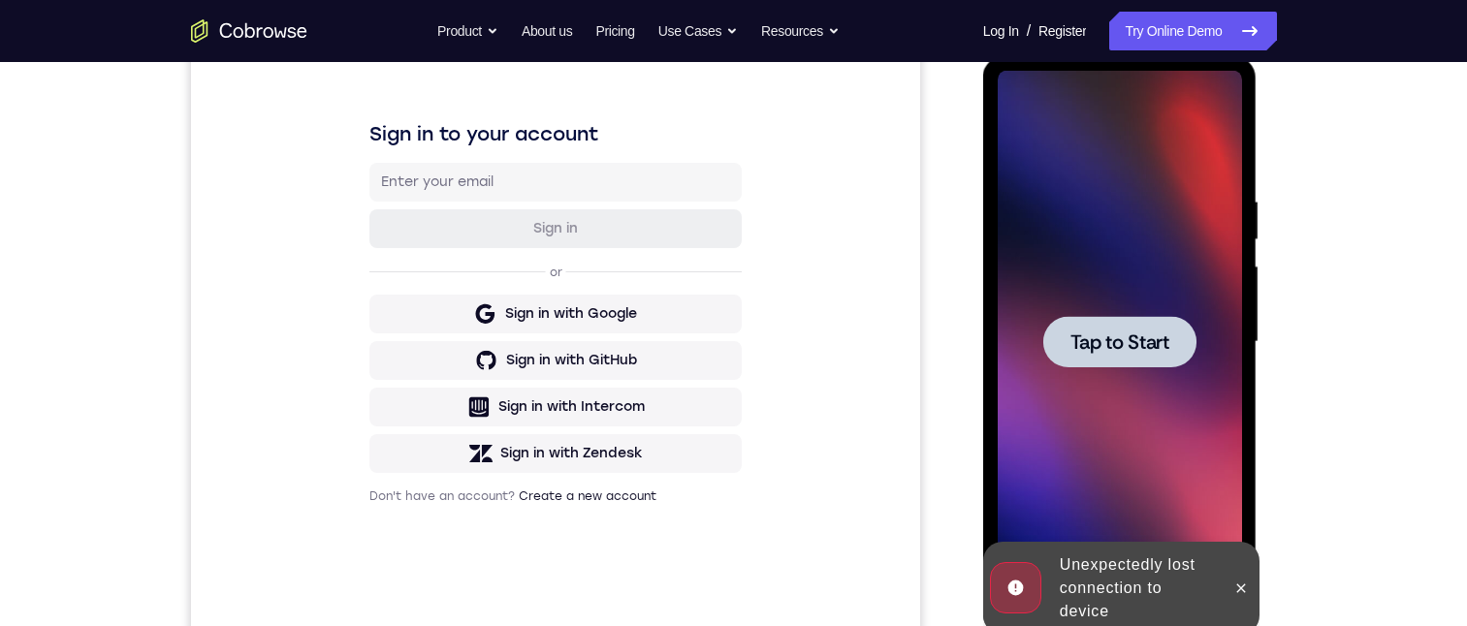
click at [1179, 339] on div at bounding box center [1119, 341] width 153 height 51
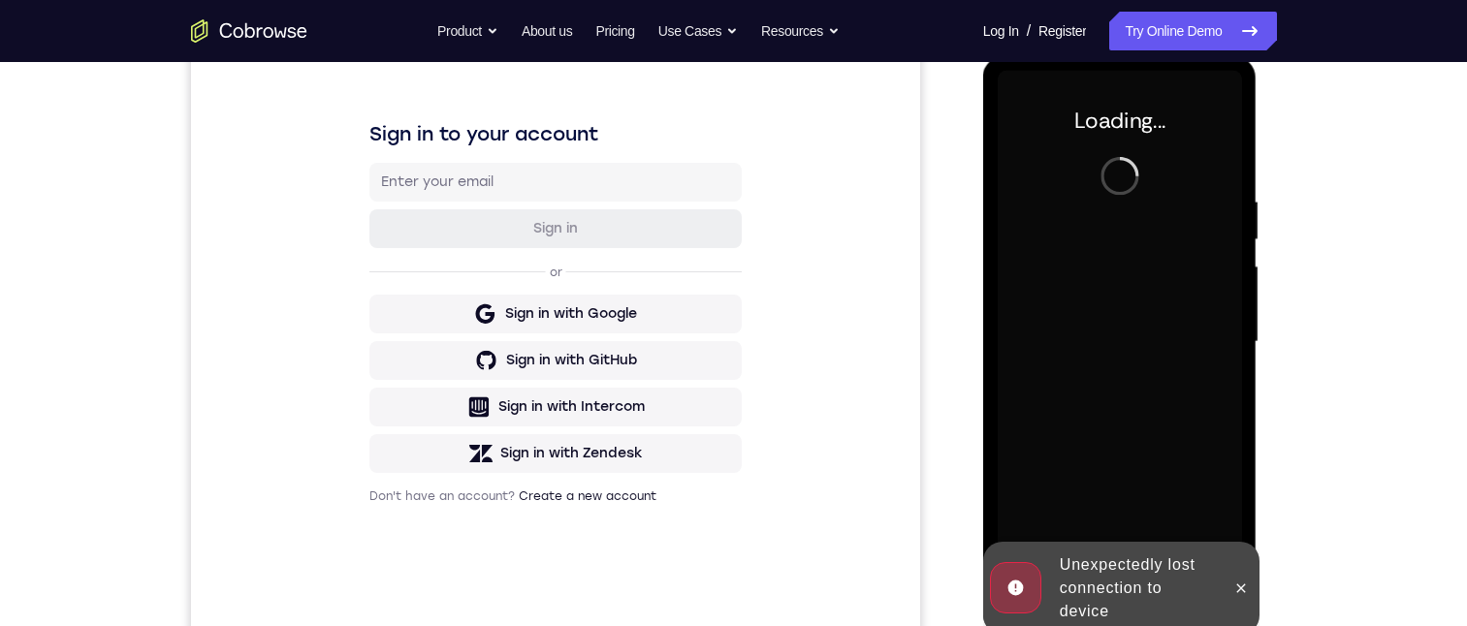
click at [1246, 553] on div at bounding box center [1240, 588] width 31 height 93
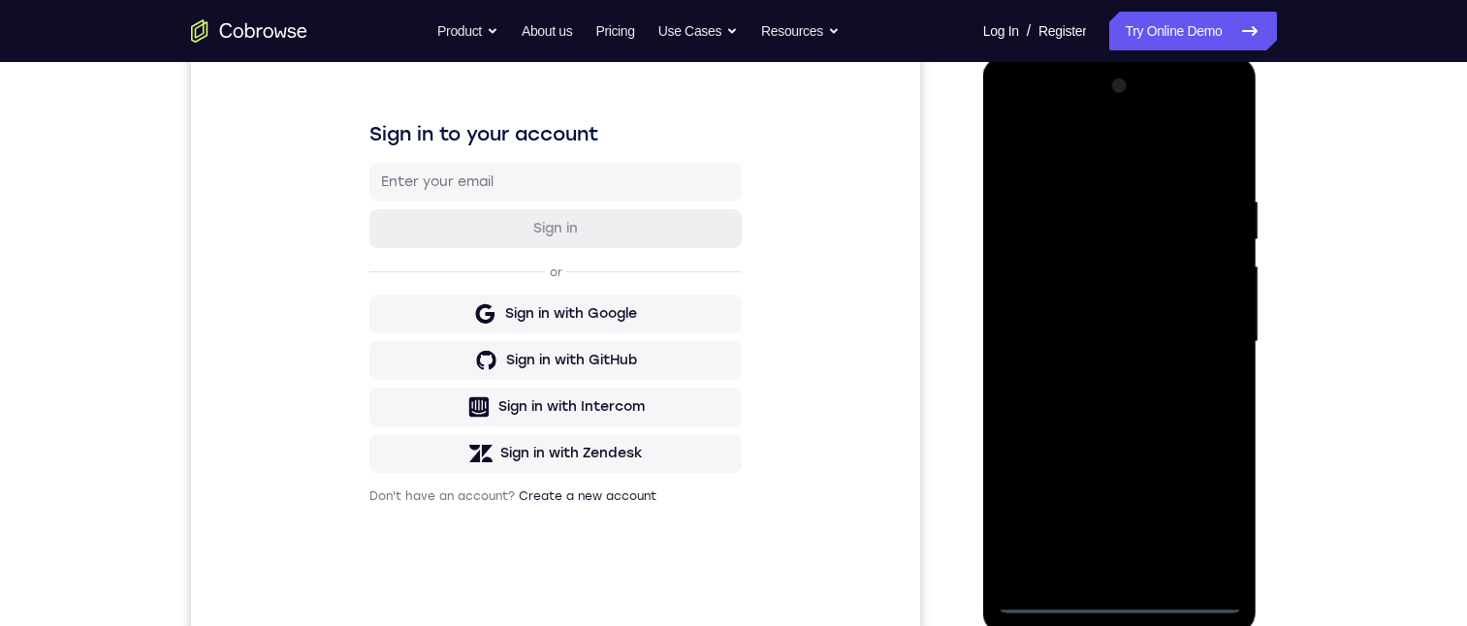
click at [1108, 598] on div at bounding box center [1120, 342] width 244 height 543
click at [1216, 511] on div at bounding box center [1120, 342] width 244 height 543
click at [1100, 132] on div at bounding box center [1120, 342] width 244 height 543
click at [1092, 149] on div at bounding box center [1120, 342] width 244 height 543
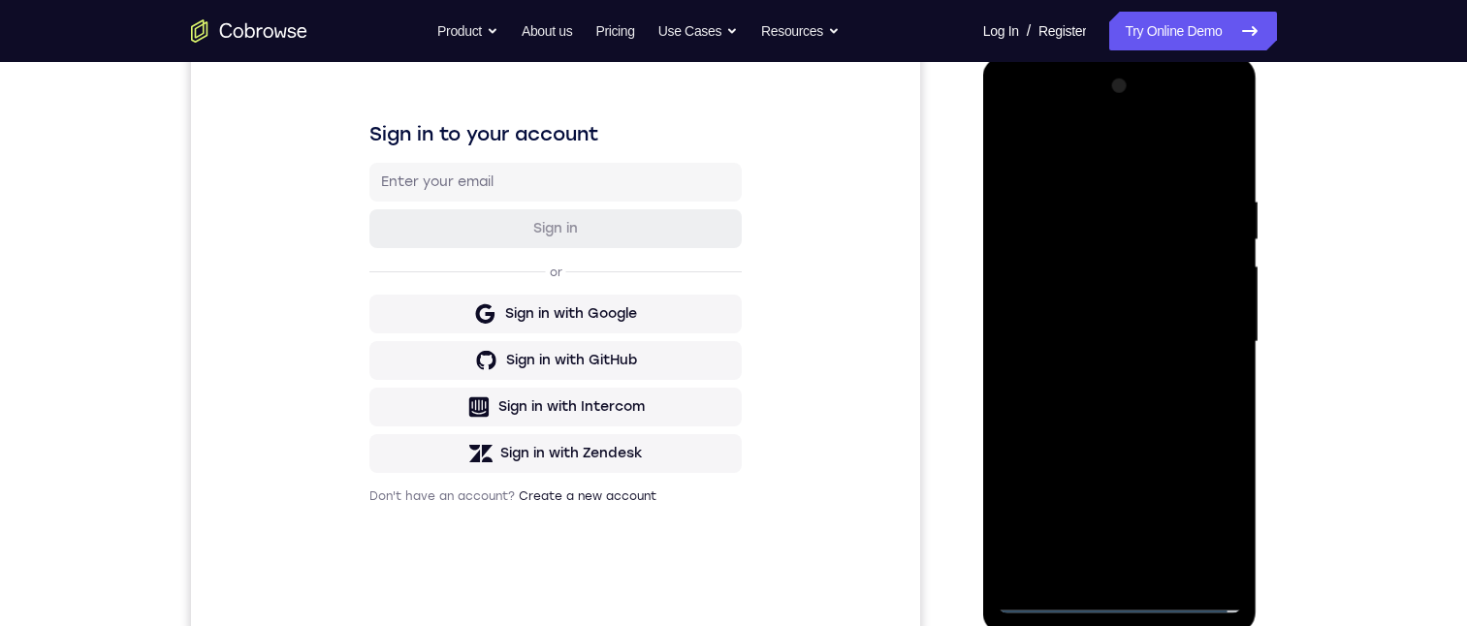
click at [1202, 332] on div at bounding box center [1120, 342] width 244 height 543
click at [1098, 380] on div at bounding box center [1120, 342] width 244 height 543
click at [1145, 322] on div at bounding box center [1120, 342] width 244 height 543
click at [1159, 305] on div at bounding box center [1120, 342] width 244 height 543
click at [1178, 355] on div at bounding box center [1120, 342] width 244 height 543
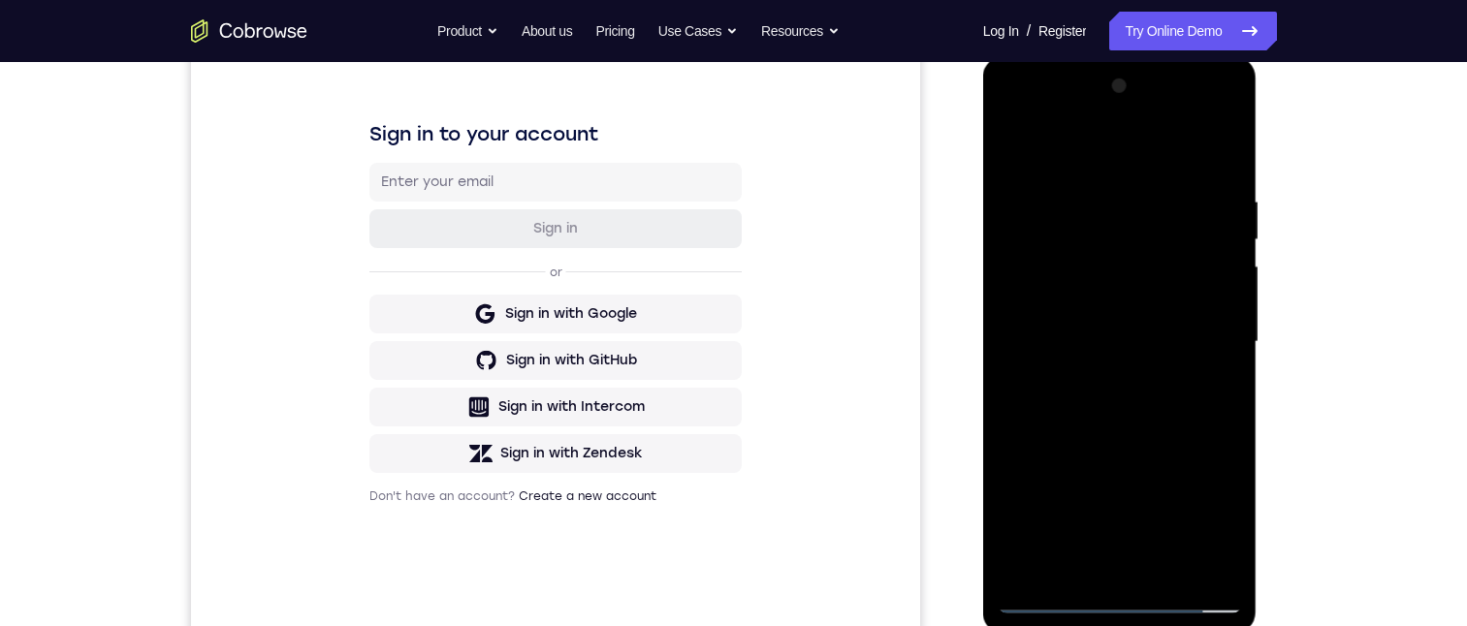
click at [1165, 407] on div at bounding box center [1120, 342] width 244 height 543
click at [1223, 163] on div at bounding box center [1120, 342] width 244 height 543
drag, startPoint x: 1174, startPoint y: 453, endPoint x: 1179, endPoint y: 389, distance: 64.2
click at [1179, 387] on div at bounding box center [1120, 342] width 244 height 543
drag, startPoint x: 1135, startPoint y: 374, endPoint x: 1125, endPoint y: 331, distance: 44.9
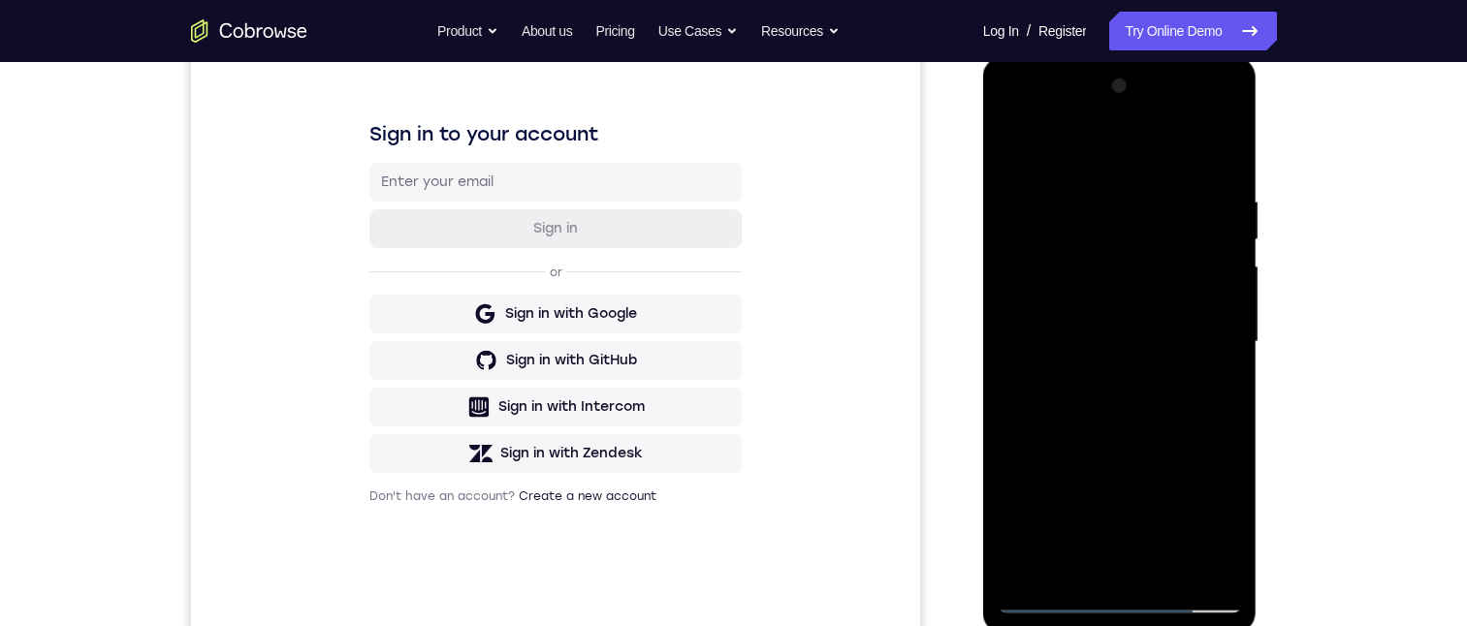
click at [1125, 331] on div at bounding box center [1120, 342] width 244 height 543
click at [1171, 567] on div at bounding box center [1120, 342] width 244 height 543
click at [1152, 448] on div at bounding box center [1120, 342] width 244 height 543
click at [1123, 295] on div at bounding box center [1120, 342] width 244 height 543
click at [1210, 390] on div at bounding box center [1120, 342] width 244 height 543
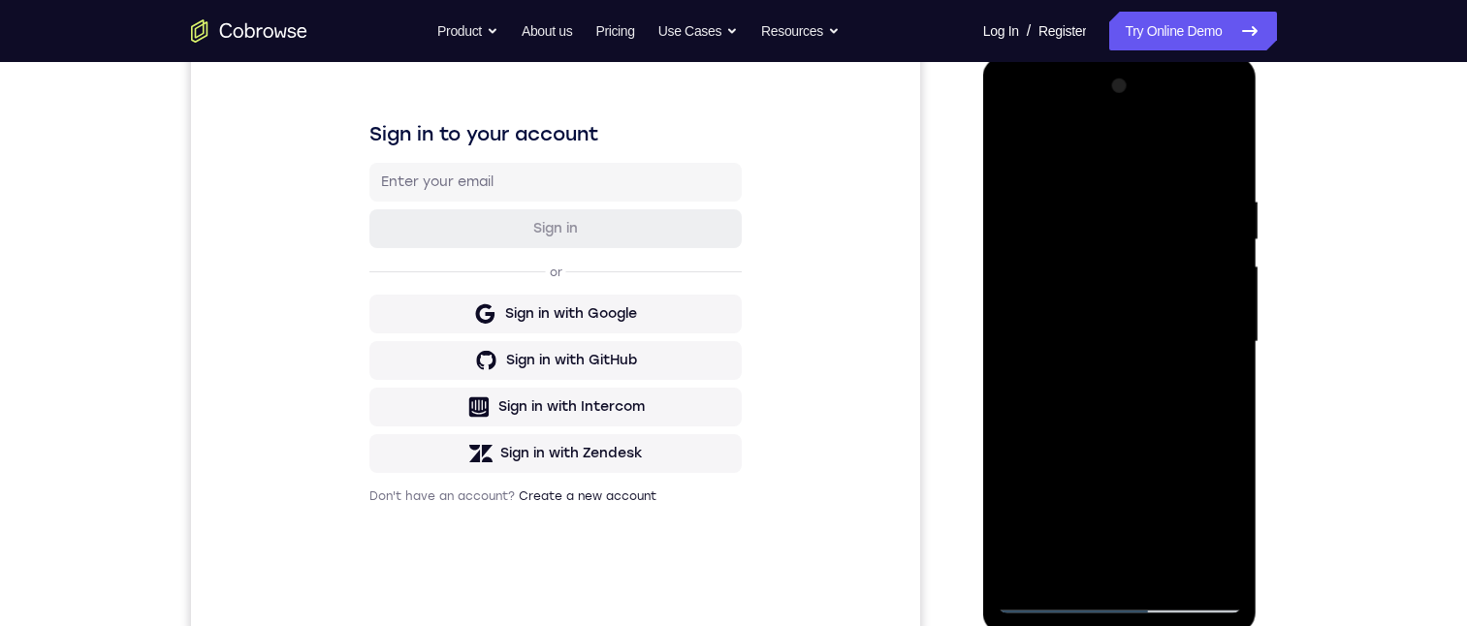
click at [1216, 564] on div at bounding box center [1120, 342] width 244 height 543
click at [1006, 149] on div at bounding box center [1120, 342] width 244 height 543
drag, startPoint x: 1137, startPoint y: 380, endPoint x: 1142, endPoint y: 264, distance: 116.4
click at [1140, 265] on div at bounding box center [1120, 342] width 244 height 543
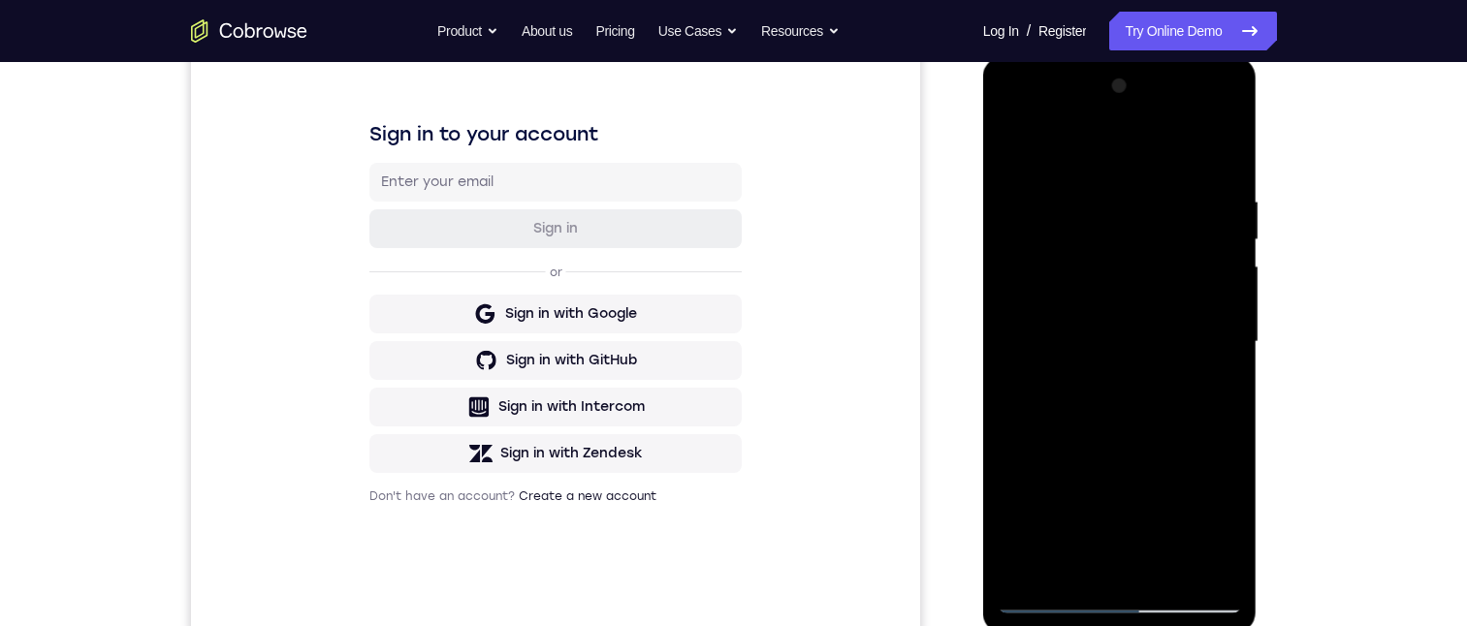
drag, startPoint x: 1162, startPoint y: 391, endPoint x: 1166, endPoint y: 250, distance: 140.6
click at [1166, 251] on div at bounding box center [1120, 342] width 244 height 543
click at [1229, 143] on div at bounding box center [1120, 342] width 244 height 543
click at [1059, 220] on div at bounding box center [1120, 342] width 244 height 543
click at [1132, 336] on div at bounding box center [1120, 342] width 244 height 543
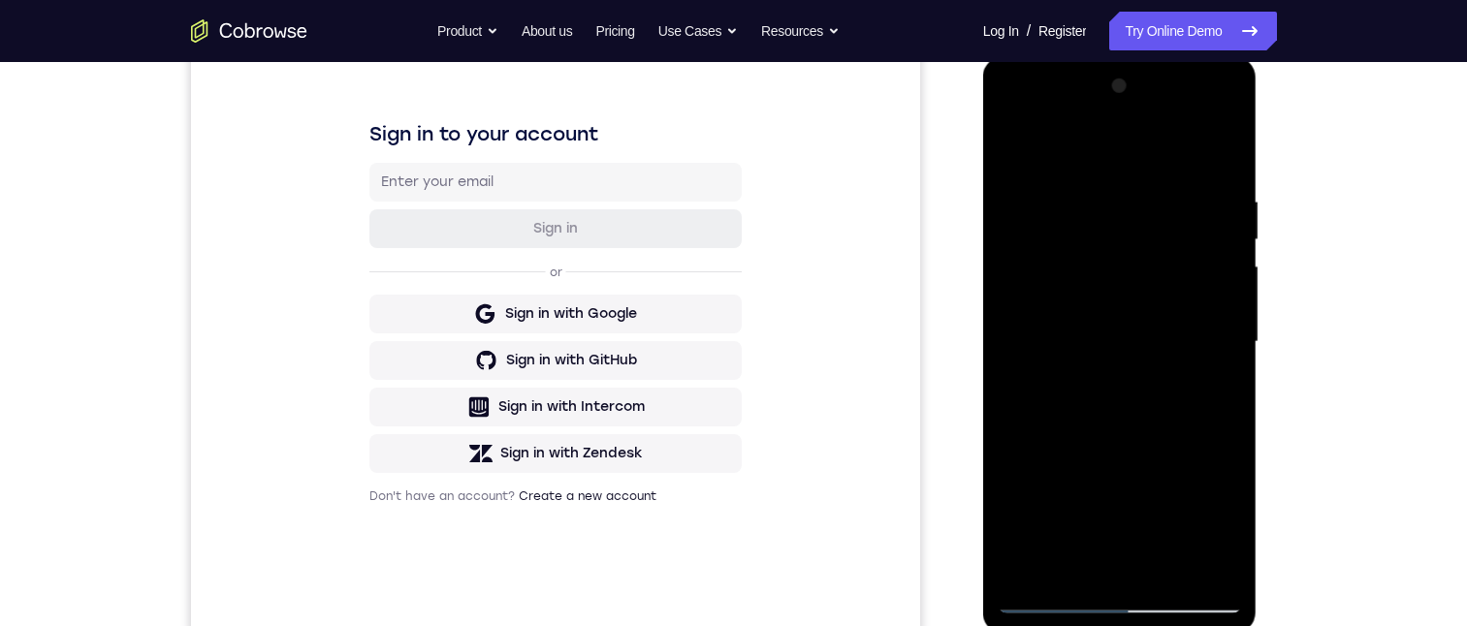
drag, startPoint x: 1130, startPoint y: 293, endPoint x: 1135, endPoint y: 409, distance: 116.4
click at [1135, 409] on div at bounding box center [1120, 342] width 244 height 543
click at [1020, 202] on div at bounding box center [1120, 342] width 244 height 543
click at [1013, 147] on div at bounding box center [1120, 342] width 244 height 543
click at [1055, 198] on div at bounding box center [1120, 342] width 244 height 543
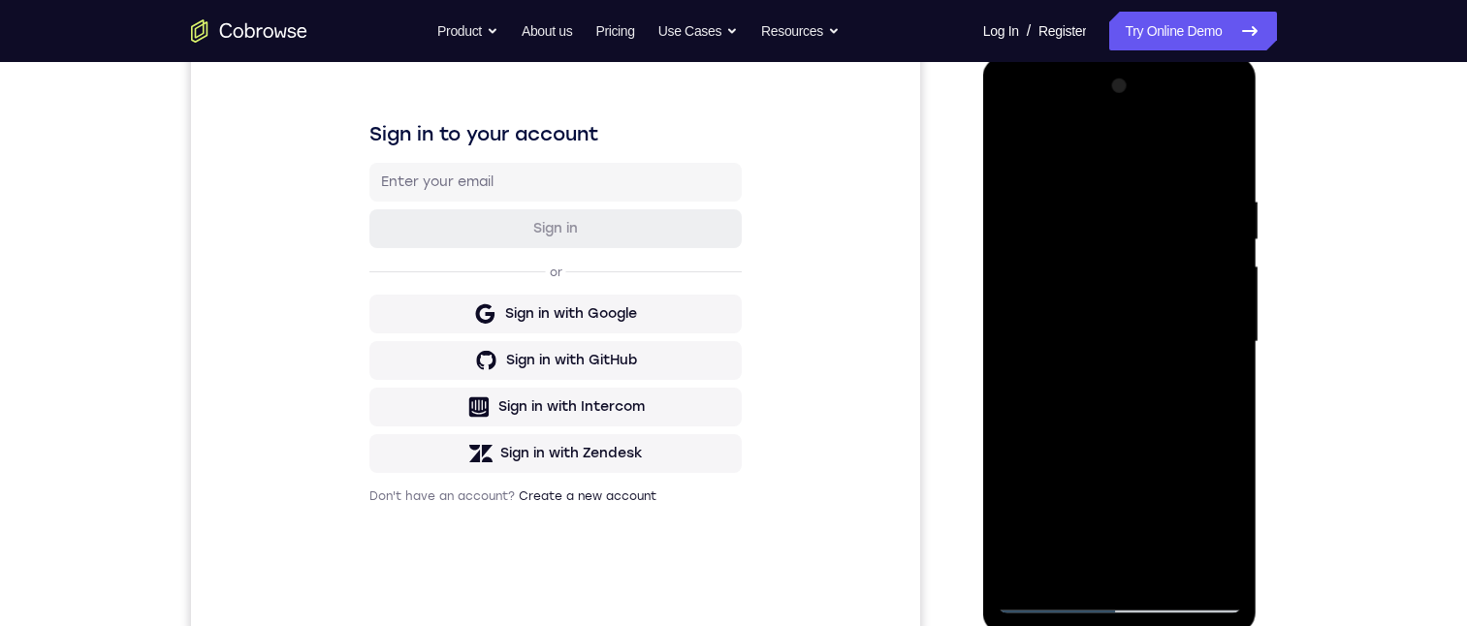
click at [1022, 145] on div at bounding box center [1120, 342] width 244 height 543
click at [1066, 304] on div at bounding box center [1120, 342] width 244 height 543
click at [1018, 161] on div at bounding box center [1120, 342] width 244 height 543
click at [1017, 150] on div at bounding box center [1120, 342] width 244 height 543
click at [1028, 576] on div at bounding box center [1120, 342] width 244 height 543
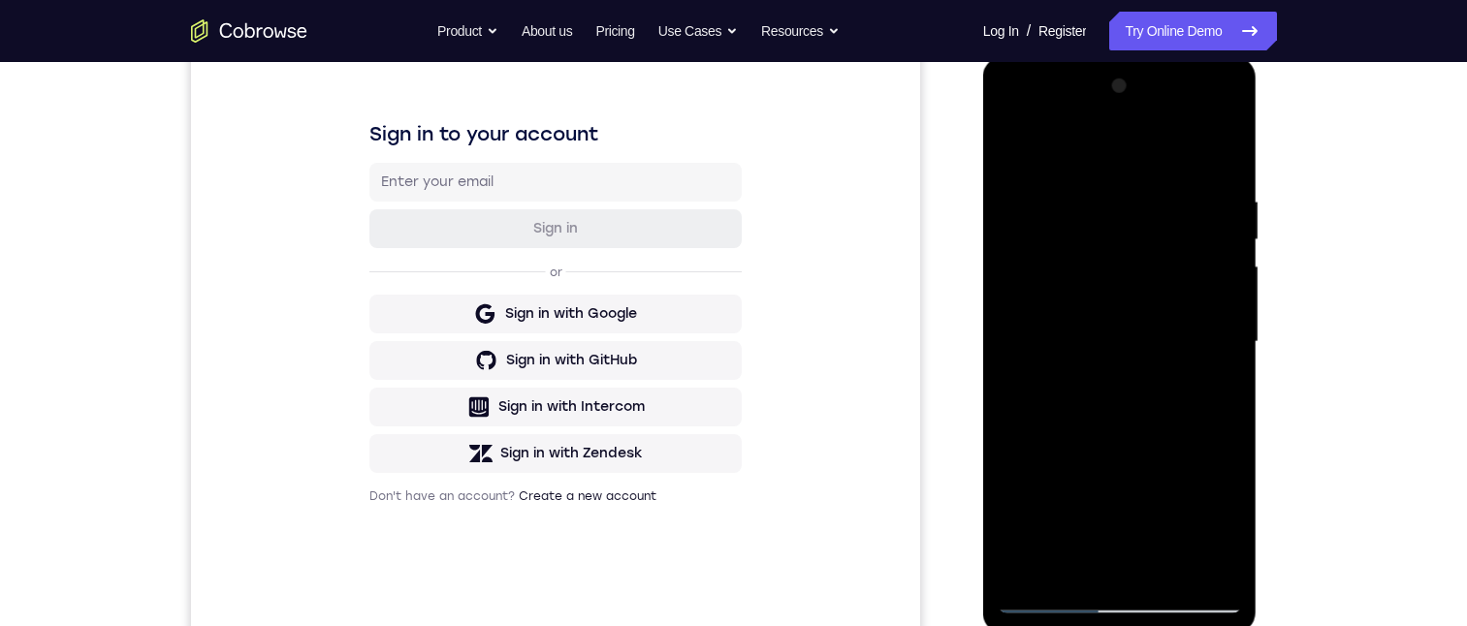
drag, startPoint x: 1121, startPoint y: 431, endPoint x: 1108, endPoint y: 293, distance: 139.2
click at [1108, 293] on div at bounding box center [1120, 342] width 244 height 543
drag, startPoint x: 1144, startPoint y: 406, endPoint x: 1140, endPoint y: 396, distance: 11.3
click at [1140, 396] on div at bounding box center [1120, 342] width 244 height 543
drag, startPoint x: 1112, startPoint y: 302, endPoint x: 1112, endPoint y: 282, distance: 19.4
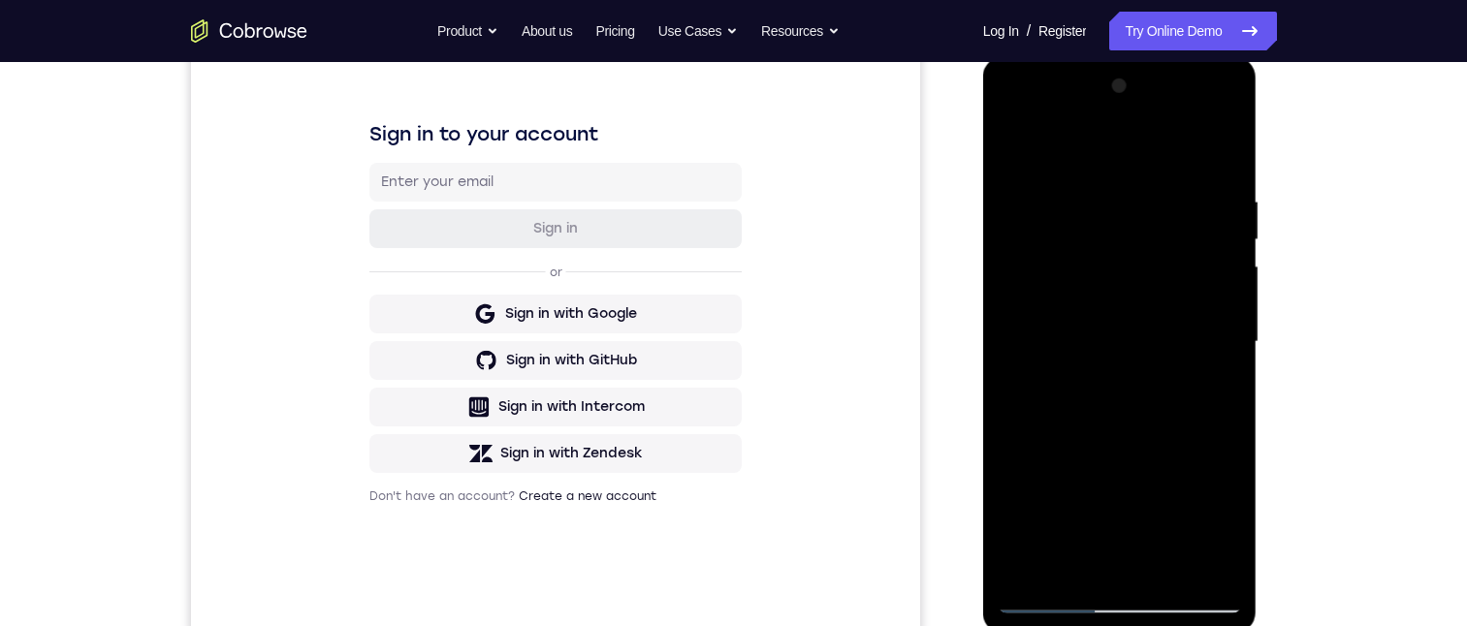
click at [1112, 283] on div at bounding box center [1120, 342] width 244 height 543
drag, startPoint x: 1136, startPoint y: 365, endPoint x: 1136, endPoint y: 245, distance: 119.2
click at [1136, 246] on div at bounding box center [1120, 342] width 244 height 543
click at [1225, 382] on div at bounding box center [1120, 342] width 244 height 543
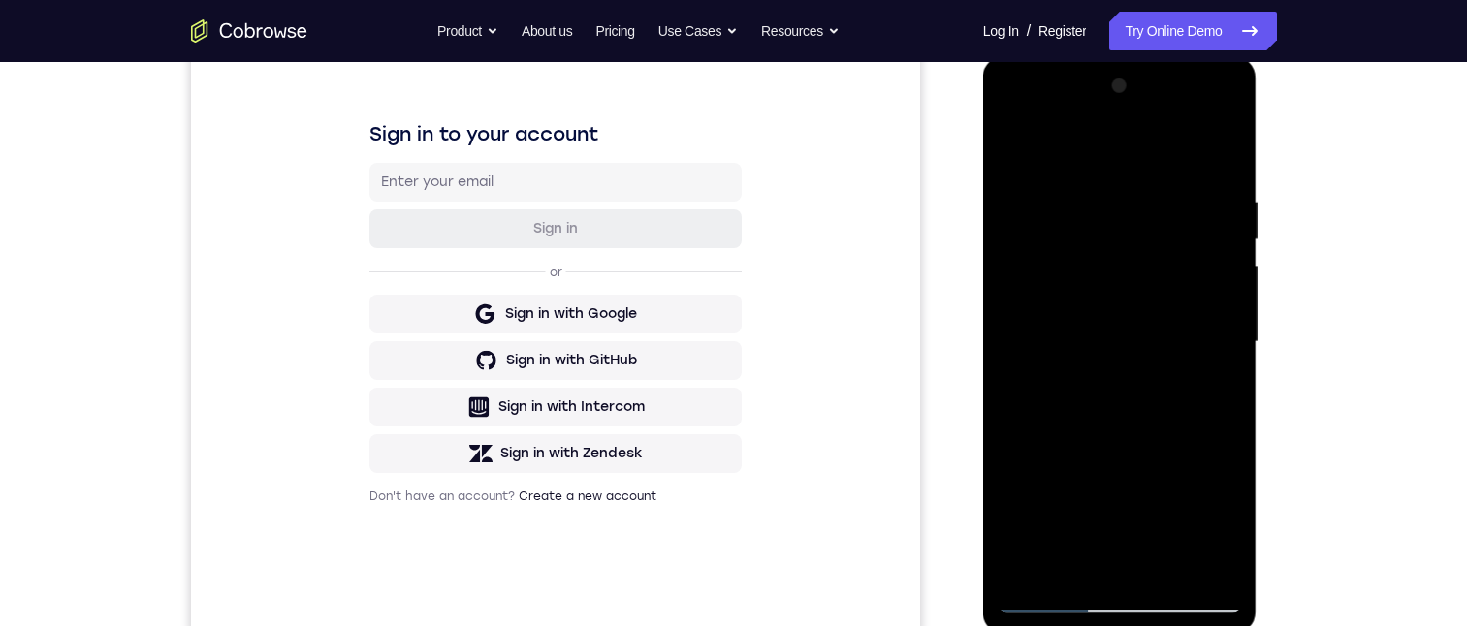
click at [1226, 382] on div at bounding box center [1120, 342] width 244 height 543
drag, startPoint x: 1179, startPoint y: 409, endPoint x: 1159, endPoint y: 270, distance: 141.1
click at [1159, 270] on div at bounding box center [1120, 342] width 244 height 543
drag, startPoint x: 1160, startPoint y: 347, endPoint x: 1159, endPoint y: 212, distance: 134.8
click at [1159, 210] on div at bounding box center [1120, 342] width 244 height 543
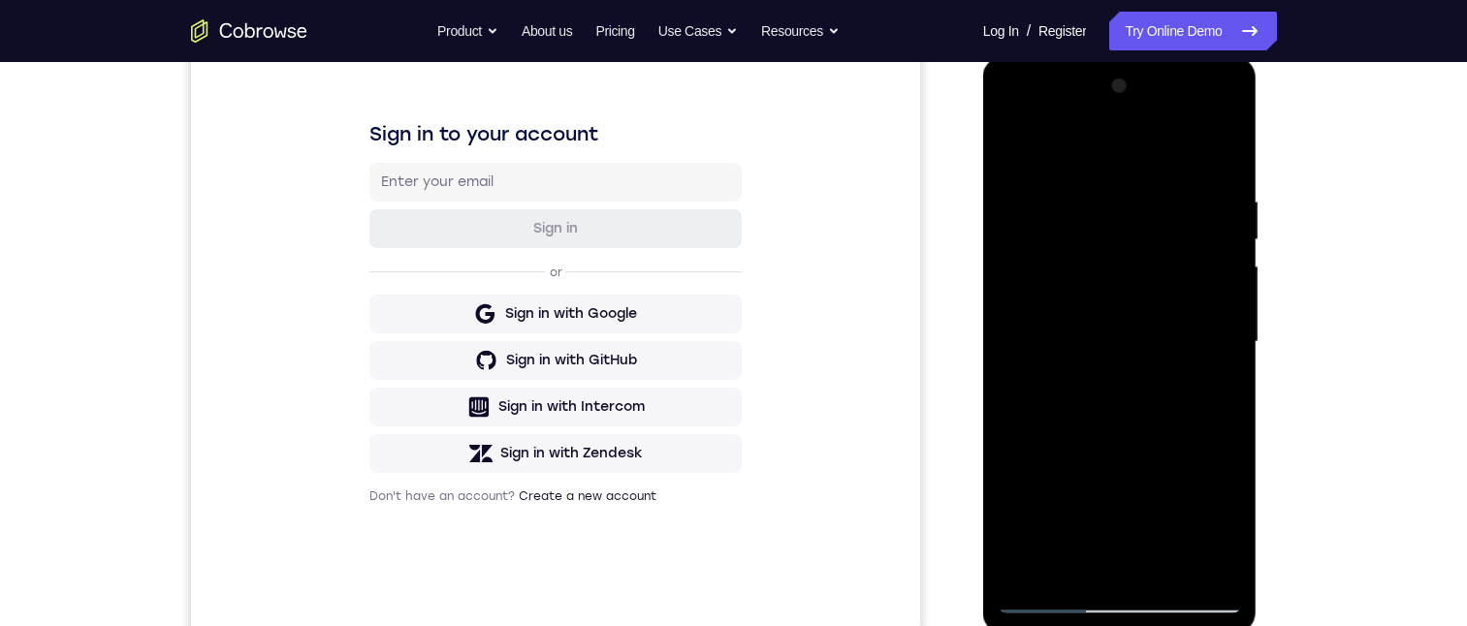
drag, startPoint x: 1162, startPoint y: 367, endPoint x: 1148, endPoint y: 324, distance: 46.0
click at [1160, 270] on div at bounding box center [1120, 342] width 244 height 543
drag, startPoint x: 1117, startPoint y: 314, endPoint x: 1113, endPoint y: 246, distance: 68.0
click at [1113, 249] on div at bounding box center [1120, 342] width 244 height 543
drag, startPoint x: 1126, startPoint y: 386, endPoint x: 1132, endPoint y: 287, distance: 99.1
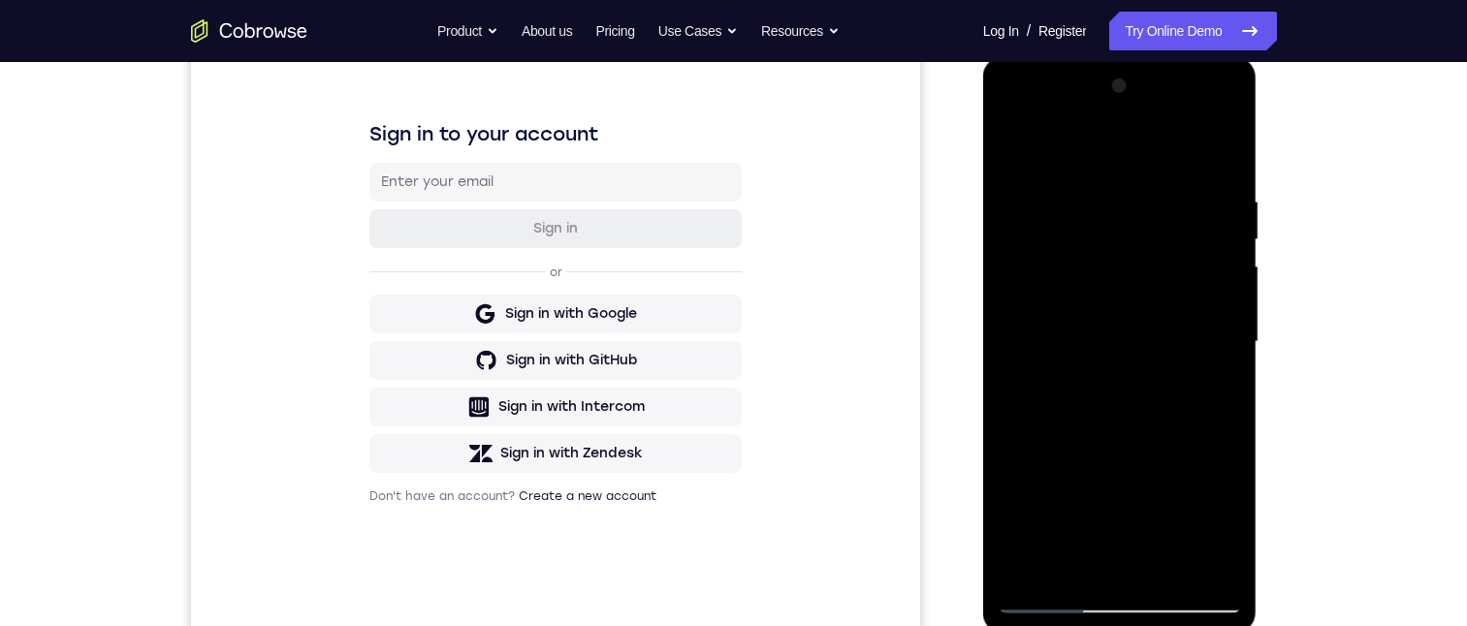
click at [1129, 275] on div at bounding box center [1120, 342] width 244 height 543
drag, startPoint x: 1153, startPoint y: 436, endPoint x: 1124, endPoint y: 231, distance: 207.6
click at [1124, 224] on div at bounding box center [1120, 342] width 244 height 543
drag, startPoint x: 1124, startPoint y: 395, endPoint x: 1128, endPoint y: 326, distance: 69.0
click at [1128, 324] on div at bounding box center [1120, 342] width 244 height 543
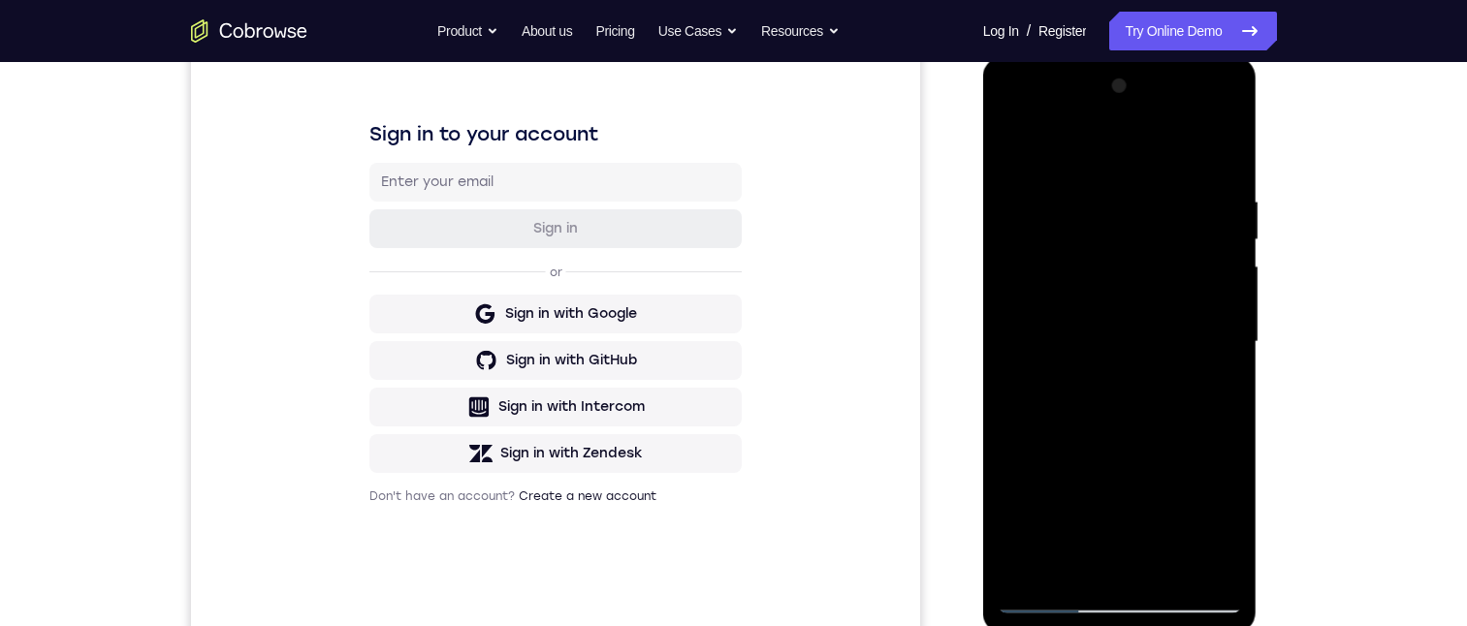
drag, startPoint x: 1211, startPoint y: 355, endPoint x: 1212, endPoint y: 320, distance: 34.9
click at [1212, 320] on div at bounding box center [1120, 342] width 244 height 543
click at [1231, 319] on div at bounding box center [1120, 342] width 244 height 543
click at [1231, 312] on div at bounding box center [1120, 342] width 244 height 543
click at [1009, 481] on div at bounding box center [1120, 342] width 244 height 543
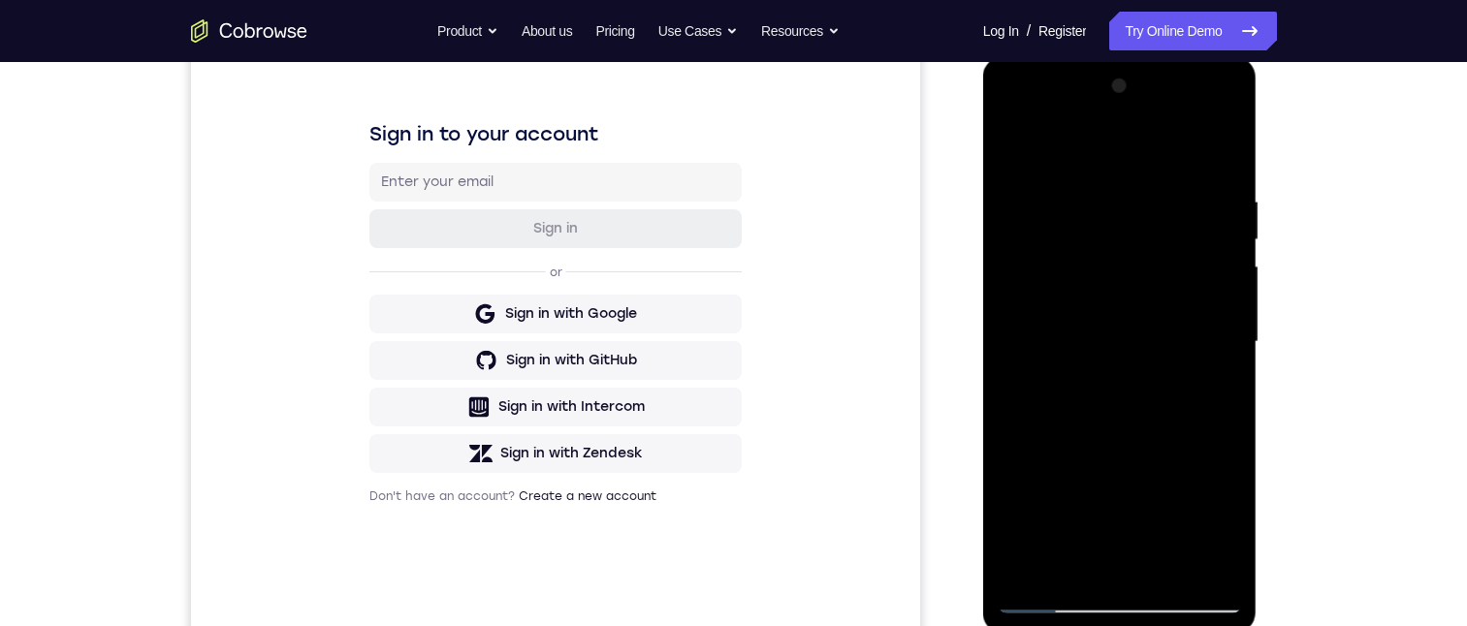
click at [1231, 315] on div at bounding box center [1120, 342] width 244 height 543
click at [1232, 315] on div at bounding box center [1120, 342] width 244 height 543
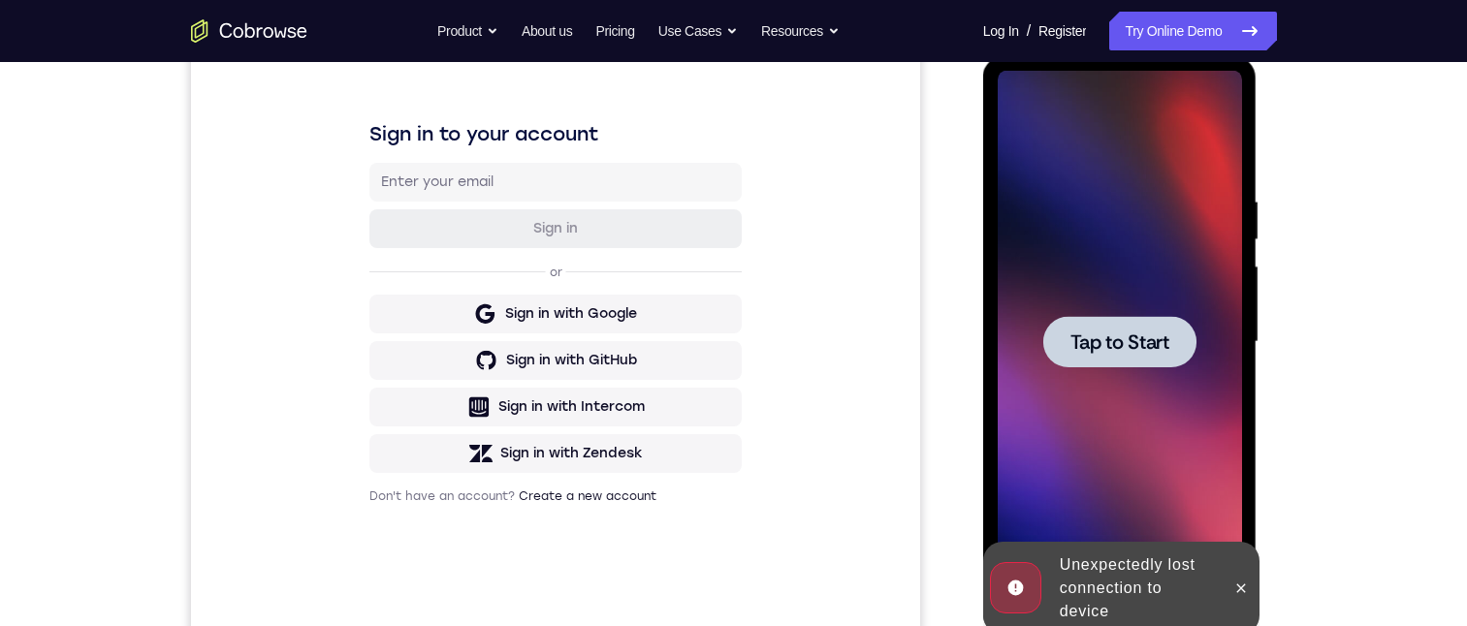
click at [1166, 337] on span "Tap to Start" at bounding box center [1119, 342] width 99 height 19
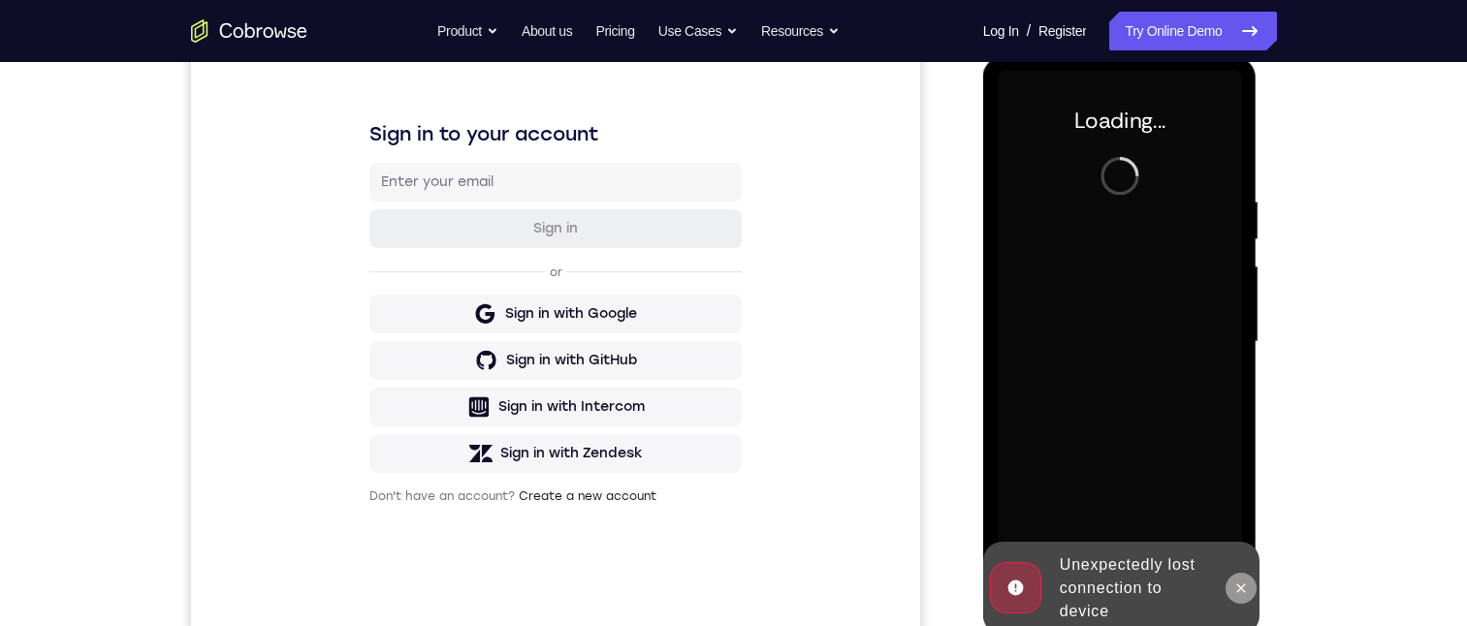
drag, startPoint x: 1232, startPoint y: 588, endPoint x: 2243, endPoint y: 623, distance: 1011.8
click at [1233, 588] on icon at bounding box center [1241, 589] width 16 height 16
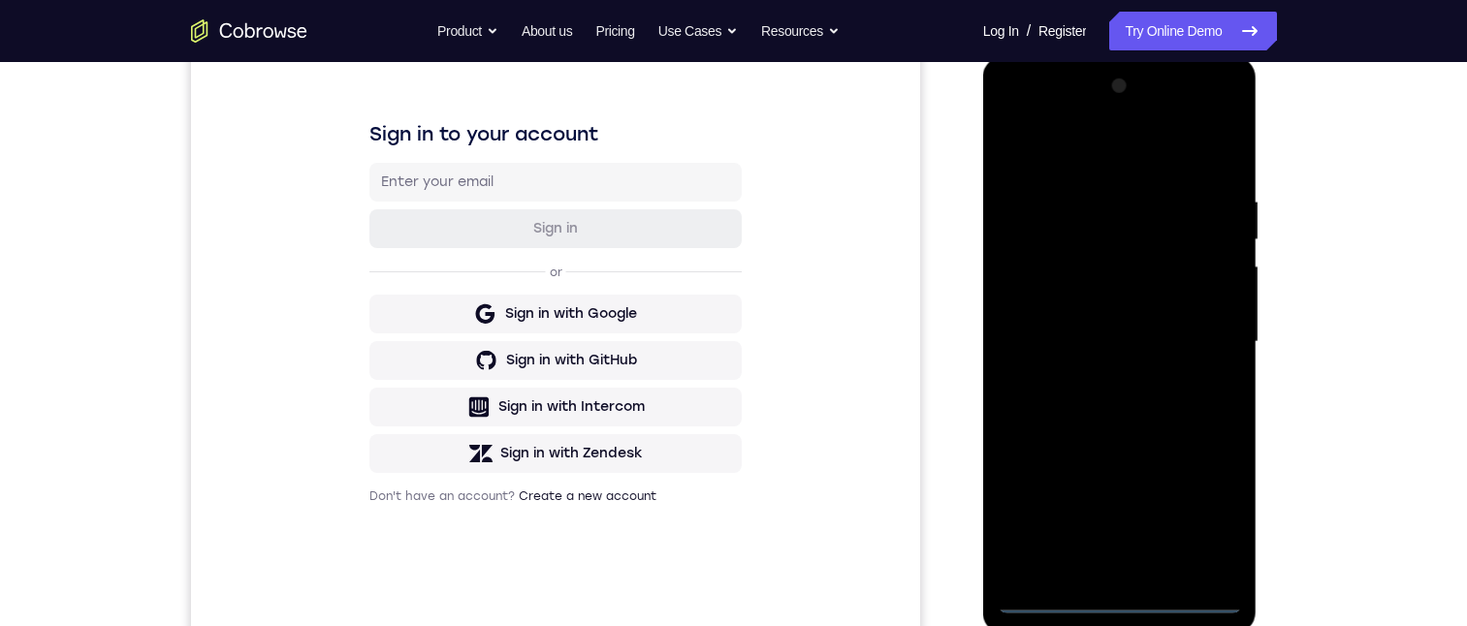
click at [1125, 589] on div at bounding box center [1120, 342] width 244 height 543
click at [1114, 600] on div at bounding box center [1120, 342] width 244 height 543
click at [1198, 521] on div at bounding box center [1120, 342] width 244 height 543
click at [1168, 142] on div at bounding box center [1120, 342] width 244 height 543
click at [1204, 330] on div at bounding box center [1120, 342] width 244 height 543
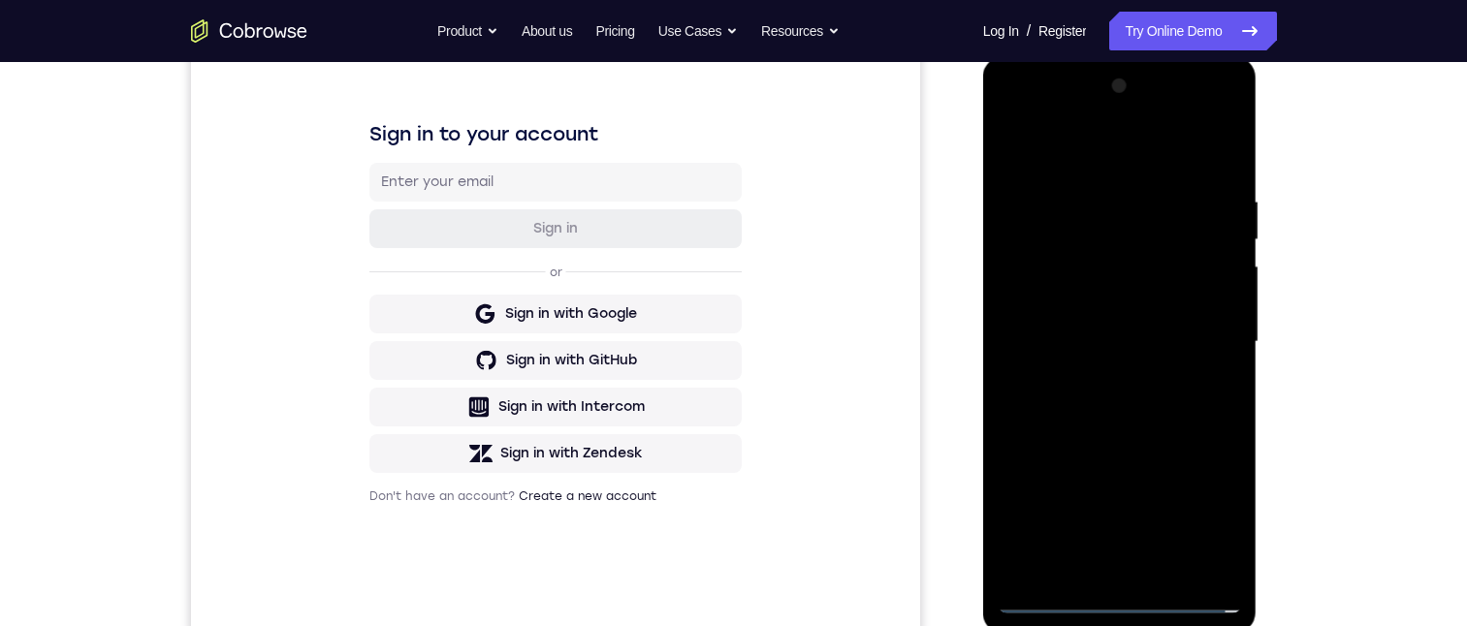
click at [1109, 573] on div at bounding box center [1120, 342] width 244 height 543
click at [1092, 568] on div at bounding box center [1120, 342] width 244 height 543
click at [1125, 328] on div at bounding box center [1120, 342] width 244 height 543
click at [1078, 302] on div at bounding box center [1120, 342] width 244 height 543
click at [1079, 349] on div at bounding box center [1120, 342] width 244 height 543
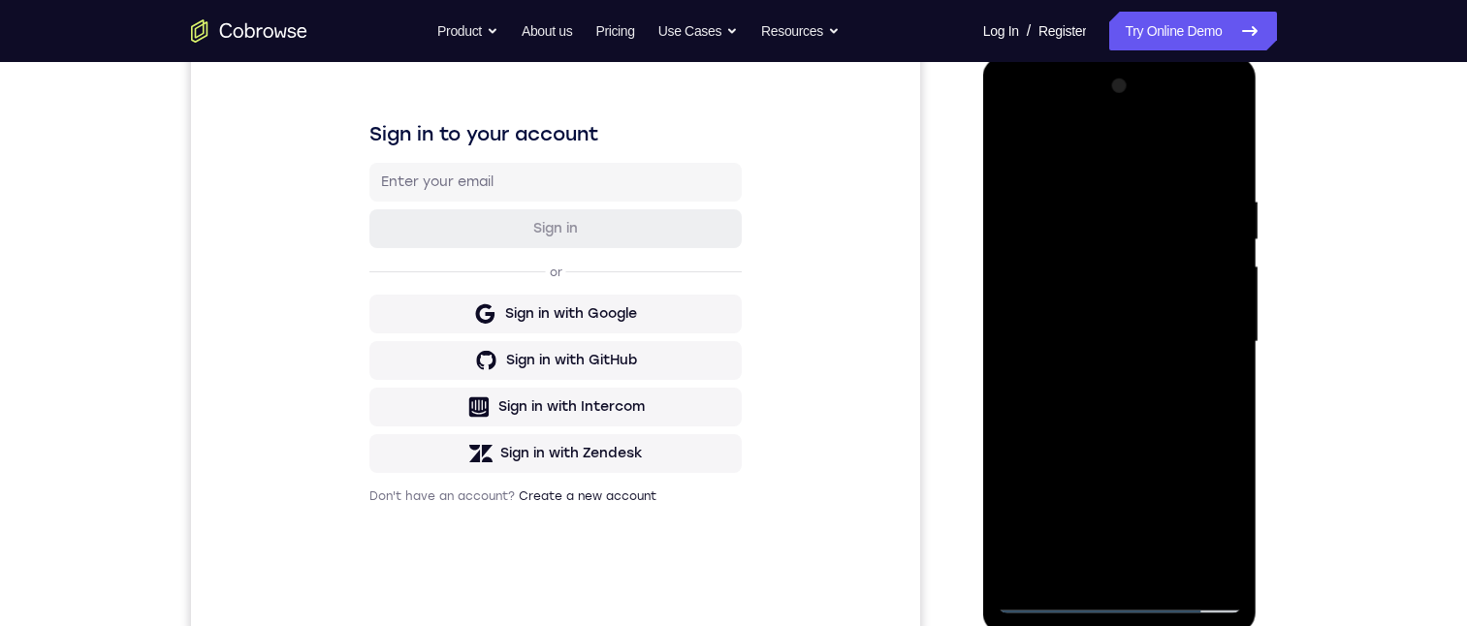
click at [1115, 405] on div at bounding box center [1120, 342] width 244 height 543
drag, startPoint x: 1113, startPoint y: 395, endPoint x: 1147, endPoint y: 303, distance: 97.2
click at [1125, 333] on div at bounding box center [1120, 342] width 244 height 543
click at [1218, 139] on div at bounding box center [1120, 342] width 244 height 543
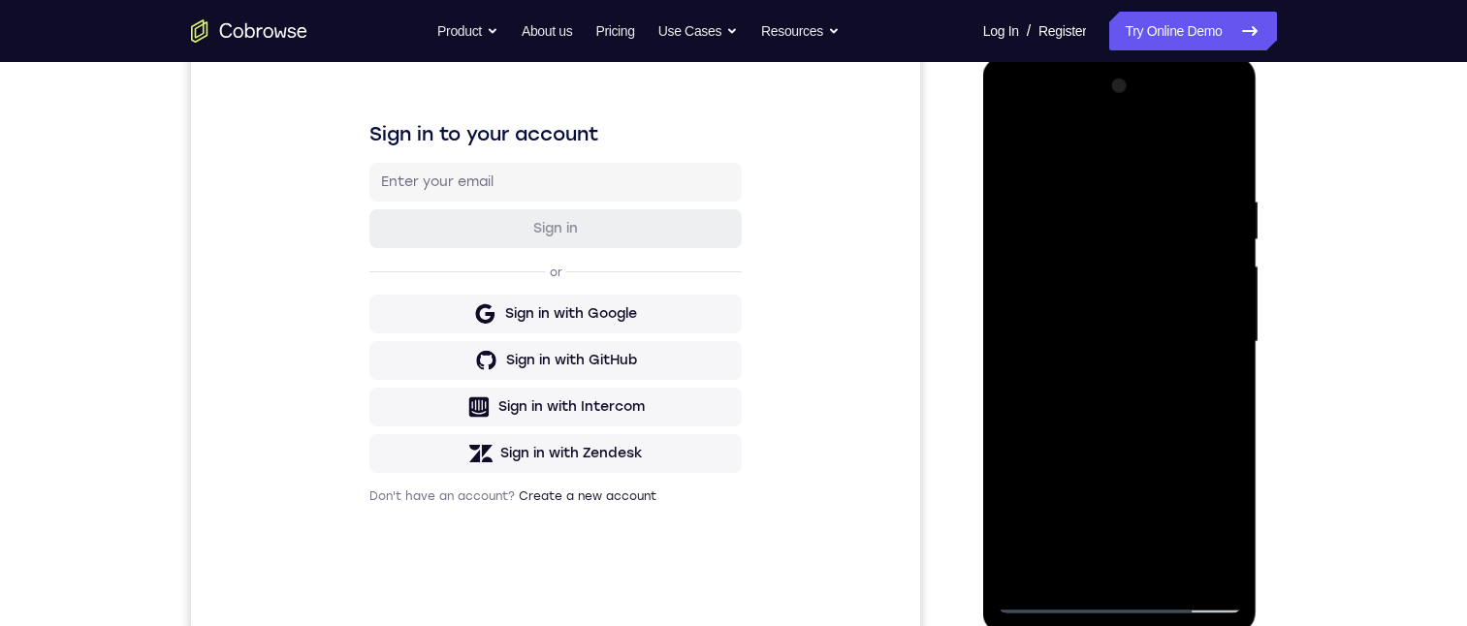
drag, startPoint x: 1080, startPoint y: 361, endPoint x: 1198, endPoint y: 79, distance: 305.9
click at [1201, 73] on div at bounding box center [1120, 342] width 244 height 543
drag, startPoint x: 1105, startPoint y: 405, endPoint x: 1141, endPoint y: 258, distance: 151.7
click at [1141, 257] on div at bounding box center [1120, 342] width 244 height 543
drag, startPoint x: 1138, startPoint y: 276, endPoint x: 1132, endPoint y: 460, distance: 183.3
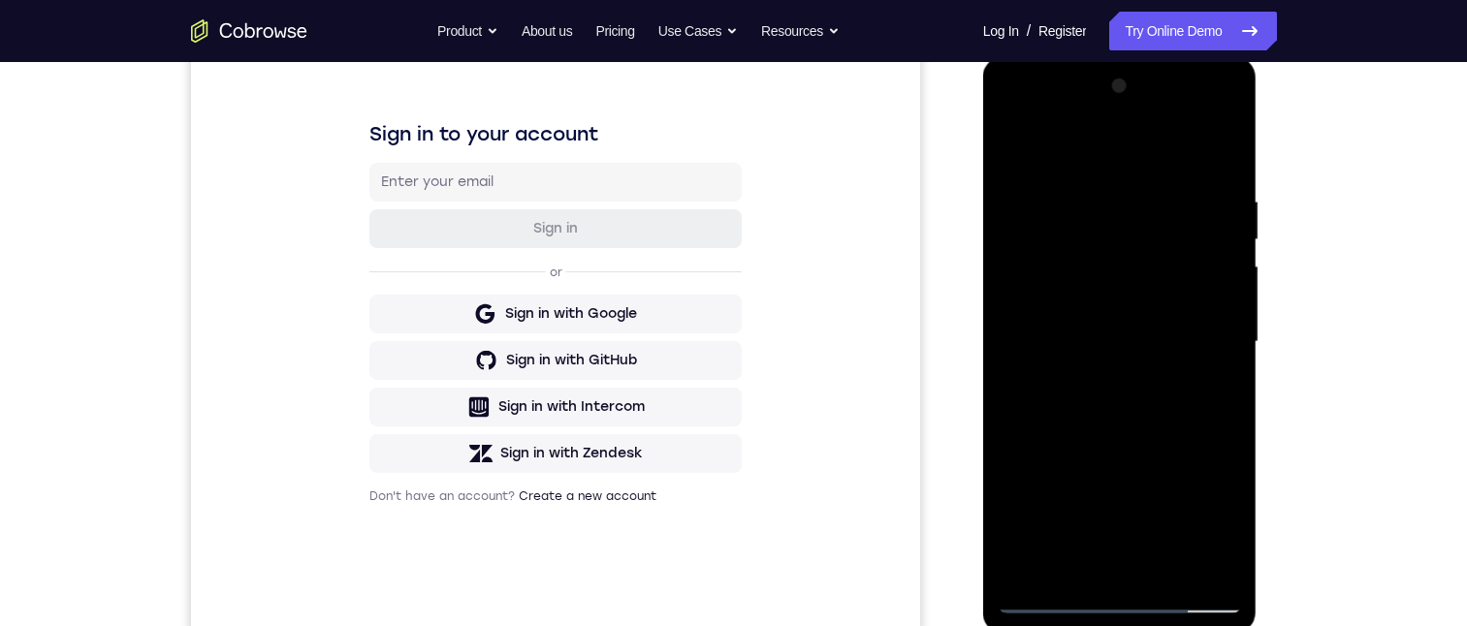
click at [1128, 472] on div at bounding box center [1120, 342] width 244 height 543
drag, startPoint x: 1097, startPoint y: 356, endPoint x: 1126, endPoint y: 237, distance: 122.5
click at [1126, 237] on div at bounding box center [1120, 342] width 244 height 543
drag, startPoint x: 1095, startPoint y: 327, endPoint x: 1113, endPoint y: 211, distance: 116.8
click at [1113, 211] on div at bounding box center [1120, 342] width 244 height 543
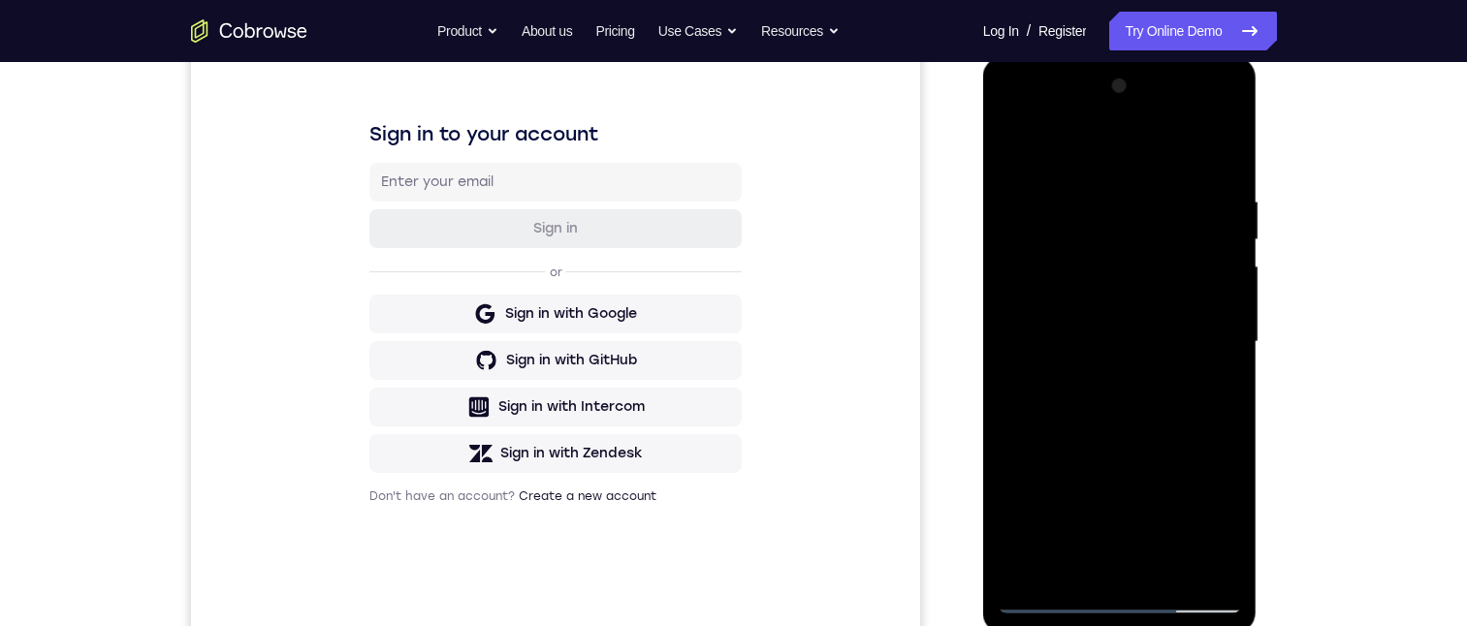
drag, startPoint x: 1075, startPoint y: 252, endPoint x: 1079, endPoint y: 238, distance: 15.1
click at [1079, 236] on div at bounding box center [1120, 342] width 244 height 543
drag, startPoint x: 1091, startPoint y: 350, endPoint x: 1094, endPoint y: 298, distance: 52.4
click at [1092, 293] on div at bounding box center [1120, 342] width 244 height 543
drag, startPoint x: 1177, startPoint y: 472, endPoint x: 1167, endPoint y: 417, distance: 56.1
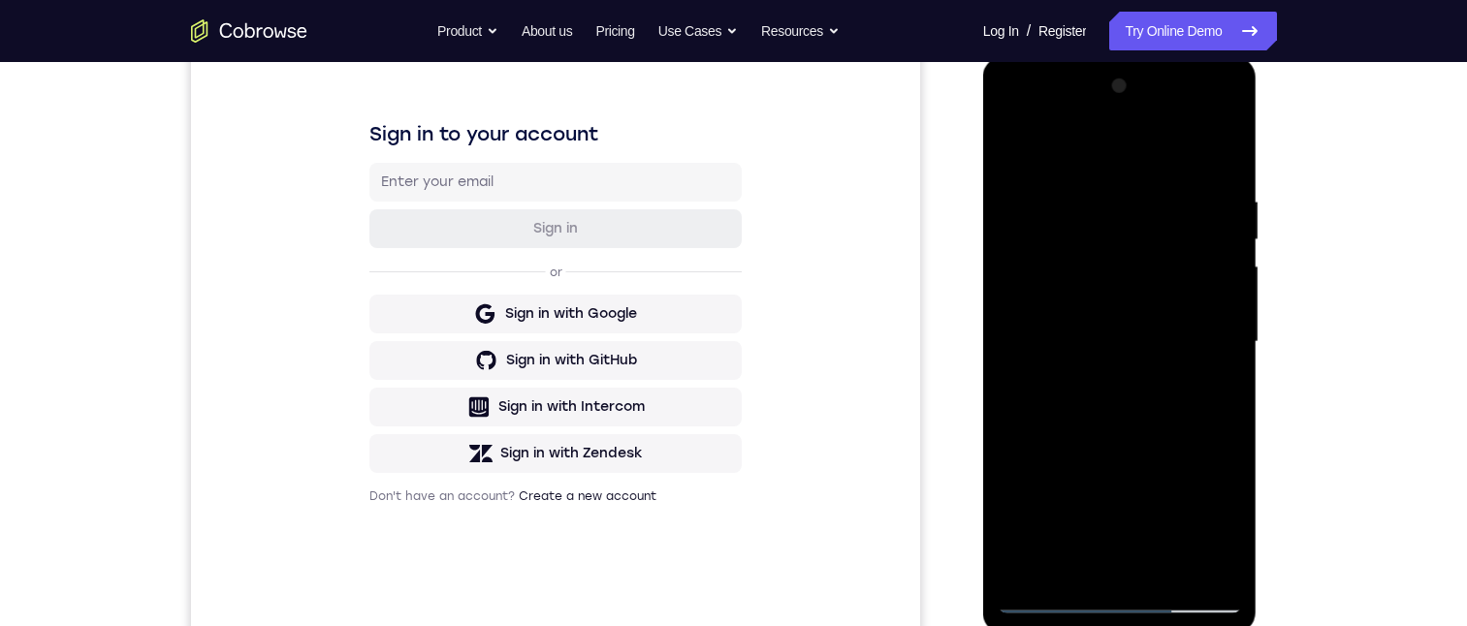
click at [1167, 417] on div at bounding box center [1120, 342] width 244 height 543
click at [1168, 342] on div at bounding box center [1120, 342] width 244 height 543
click at [1227, 282] on div at bounding box center [1120, 342] width 244 height 543
click at [1228, 276] on div at bounding box center [1120, 342] width 244 height 543
drag, startPoint x: 1200, startPoint y: 285, endPoint x: 1188, endPoint y: 316, distance: 33.5
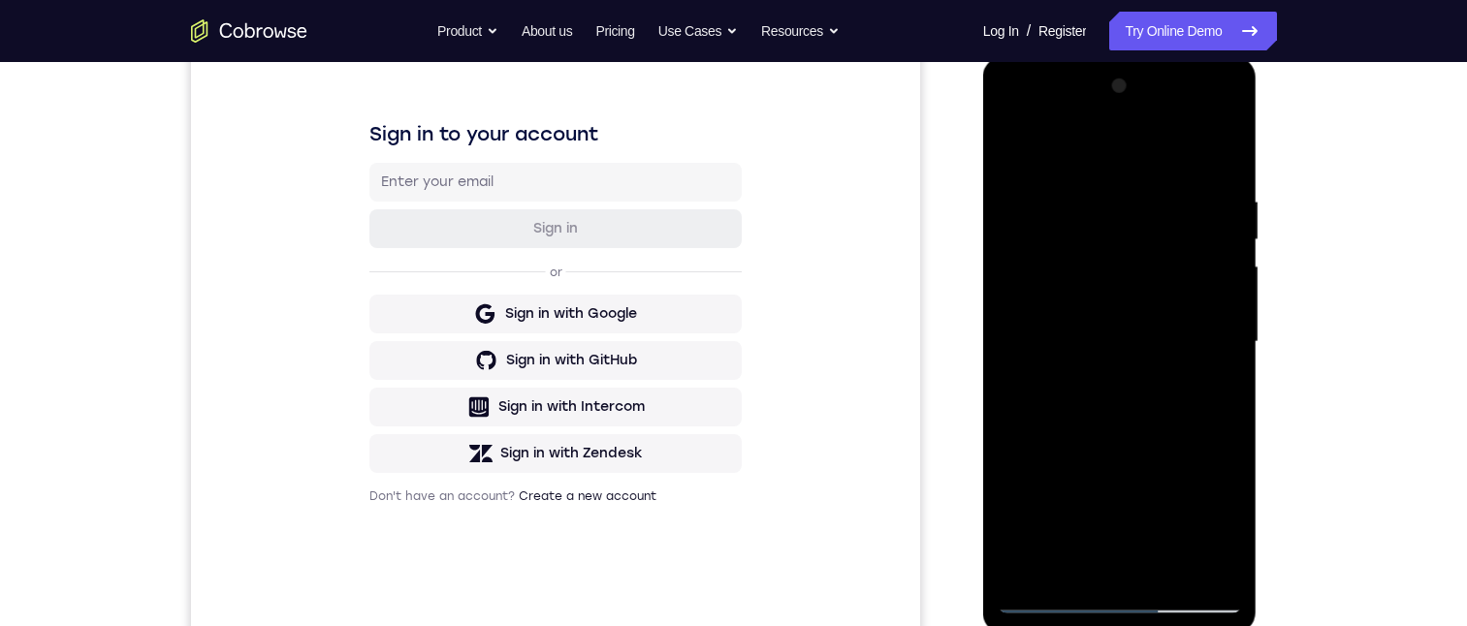
click at [1187, 317] on div at bounding box center [1120, 342] width 244 height 543
click at [1225, 304] on div at bounding box center [1120, 342] width 244 height 543
click at [1227, 303] on div at bounding box center [1120, 342] width 244 height 543
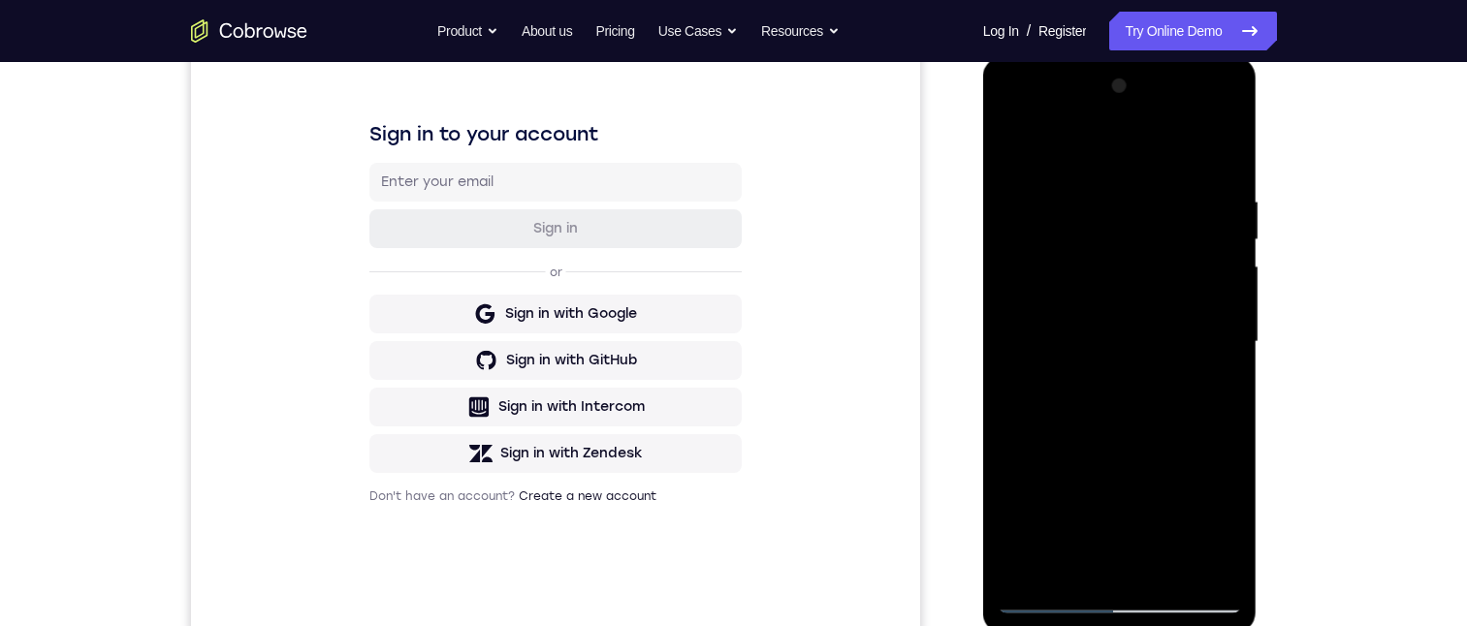
click at [1227, 303] on div at bounding box center [1120, 342] width 244 height 543
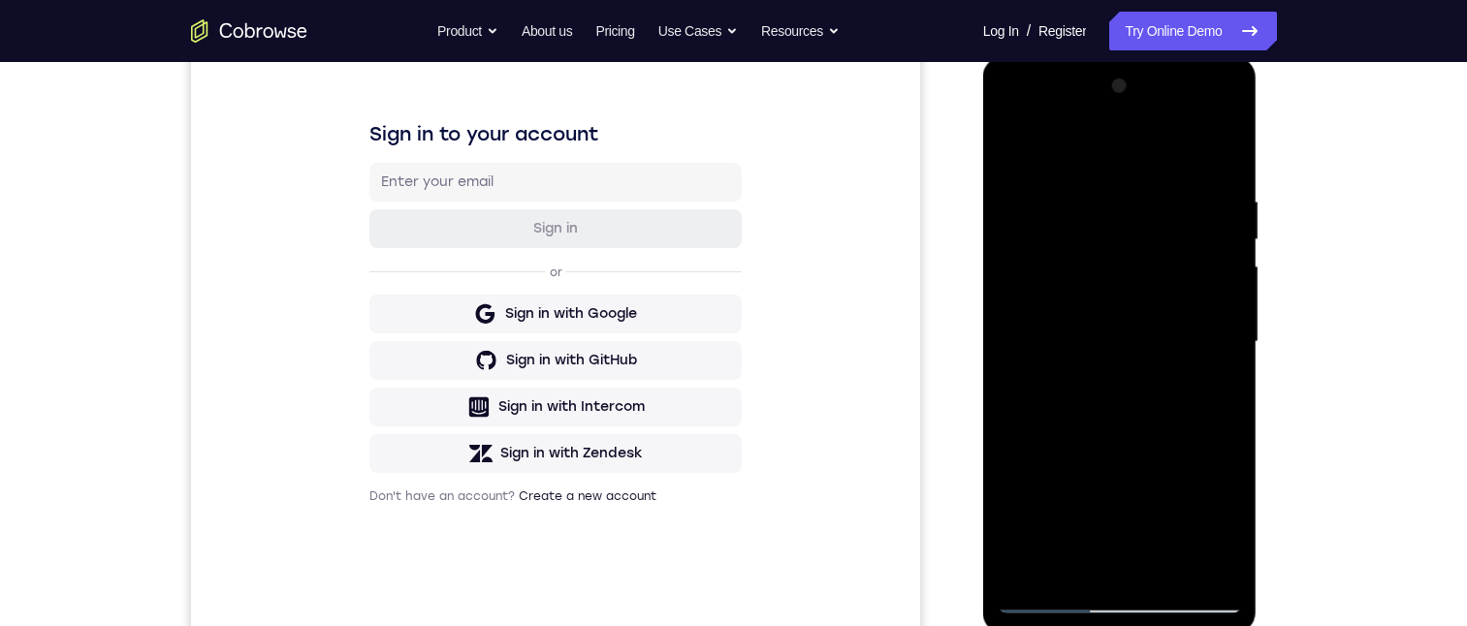
click at [1230, 304] on div at bounding box center [1120, 342] width 244 height 543
drag, startPoint x: 1121, startPoint y: 277, endPoint x: 1125, endPoint y: 235, distance: 42.8
click at [1125, 235] on div at bounding box center [1120, 342] width 244 height 543
drag, startPoint x: 1100, startPoint y: 394, endPoint x: 1095, endPoint y: 310, distance: 83.6
click at [1095, 308] on div at bounding box center [1120, 342] width 244 height 543
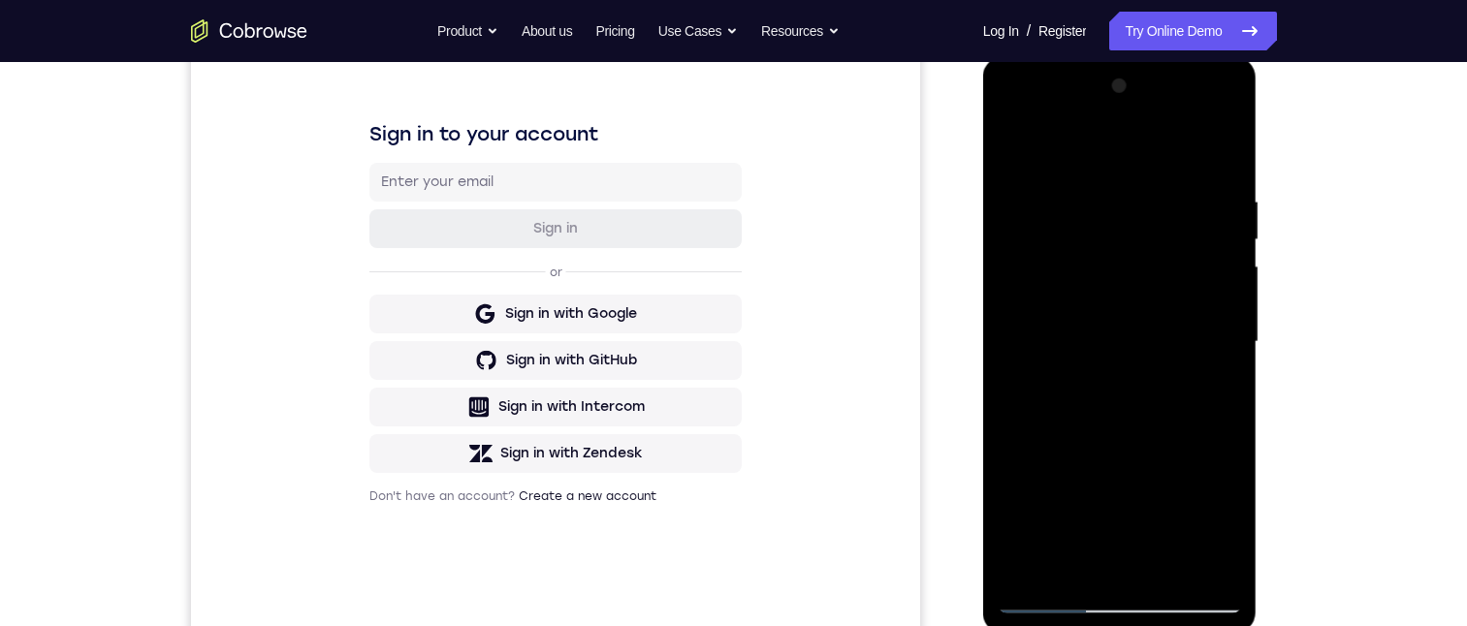
drag, startPoint x: 1078, startPoint y: 408, endPoint x: 1079, endPoint y: 366, distance: 41.7
click at [1078, 366] on div at bounding box center [1120, 342] width 244 height 543
drag, startPoint x: 1113, startPoint y: 460, endPoint x: 1115, endPoint y: 366, distance: 93.1
click at [1115, 366] on div at bounding box center [1120, 342] width 244 height 543
click at [1237, 301] on div at bounding box center [1120, 342] width 244 height 543
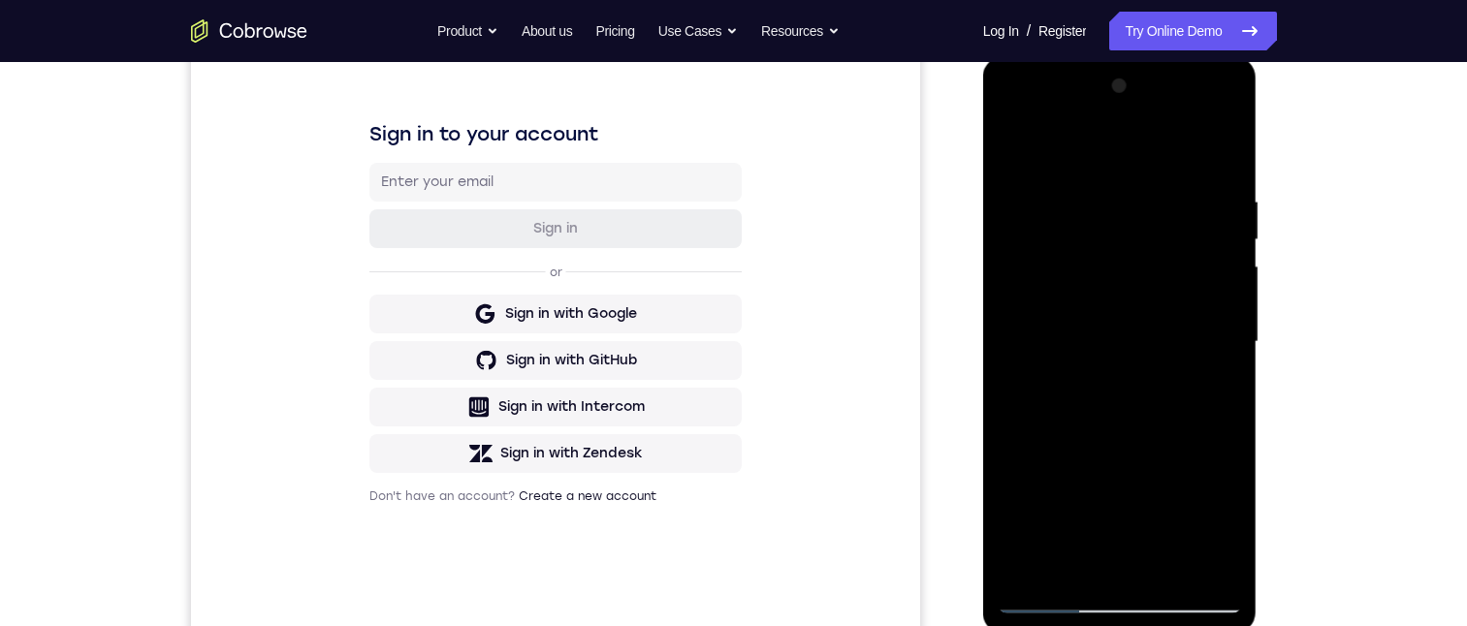
click at [1237, 301] on div at bounding box center [1120, 342] width 244 height 543
click at [1226, 301] on div at bounding box center [1120, 342] width 244 height 543
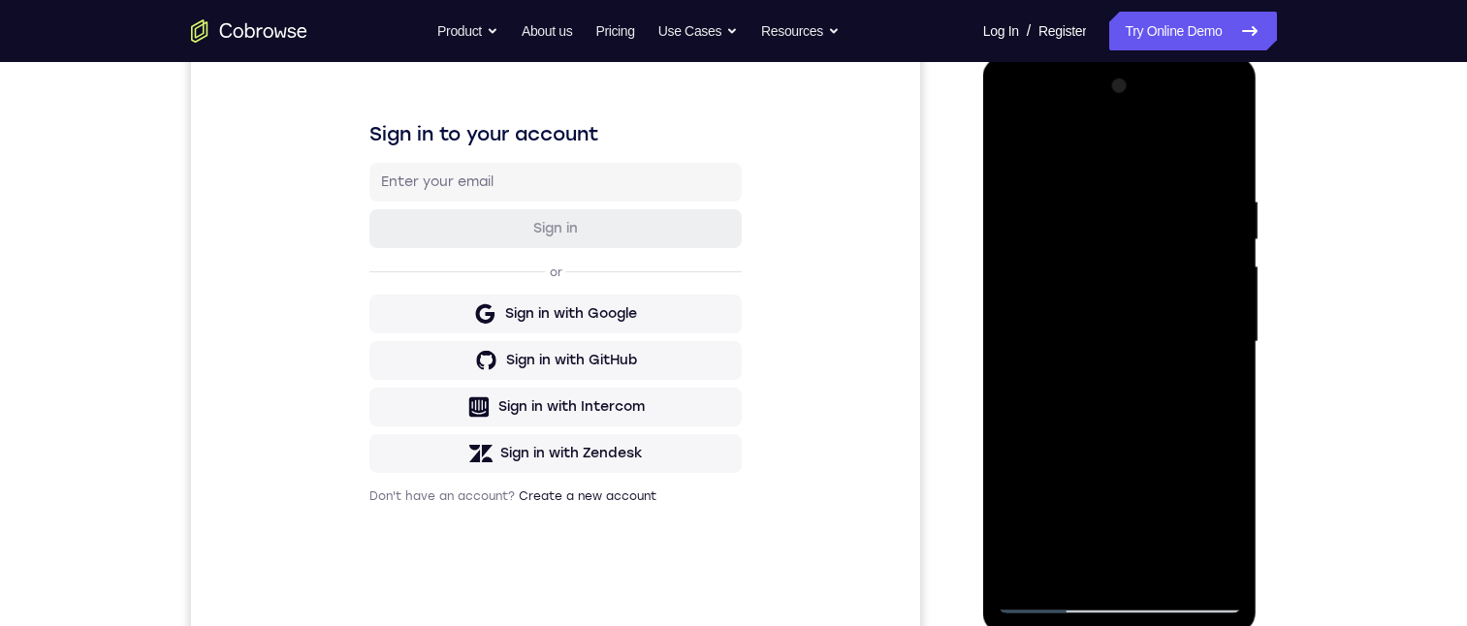
click at [1226, 301] on div at bounding box center [1120, 342] width 244 height 543
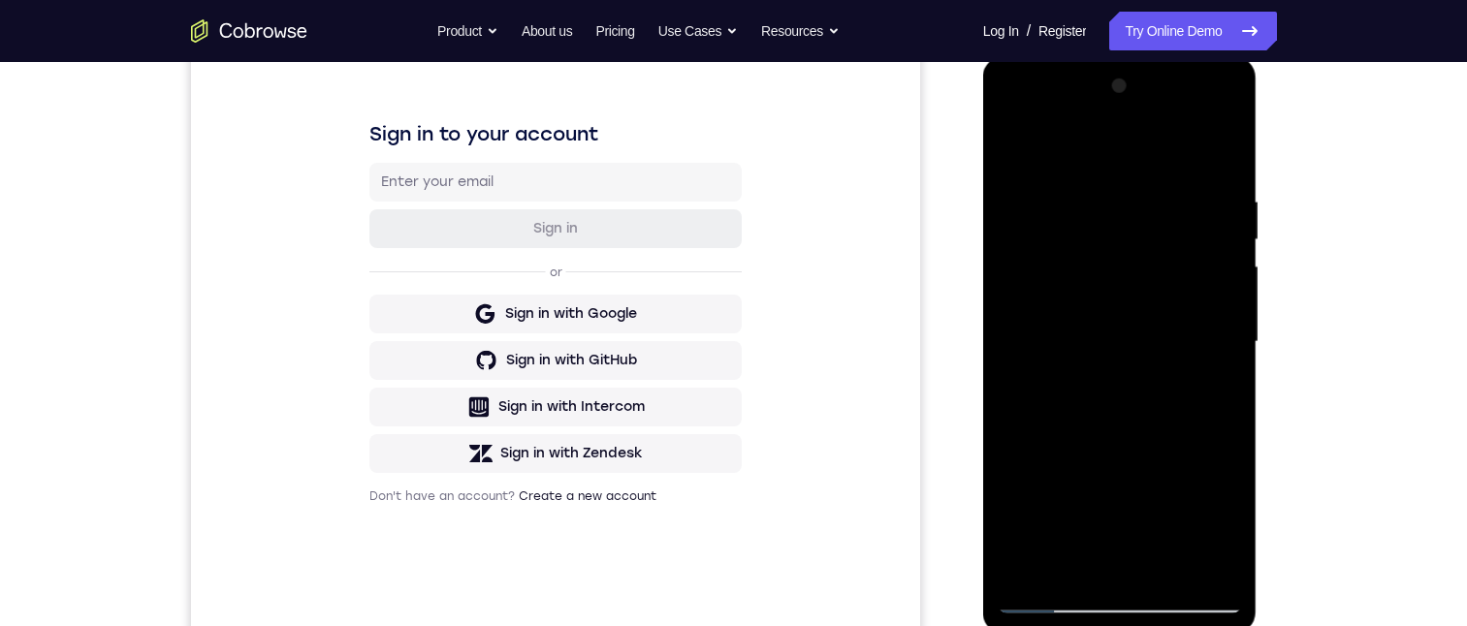
click at [1226, 301] on div at bounding box center [1120, 342] width 244 height 543
click at [1020, 300] on div at bounding box center [1120, 342] width 244 height 543
drag, startPoint x: 1123, startPoint y: 380, endPoint x: 1115, endPoint y: 268, distance: 112.7
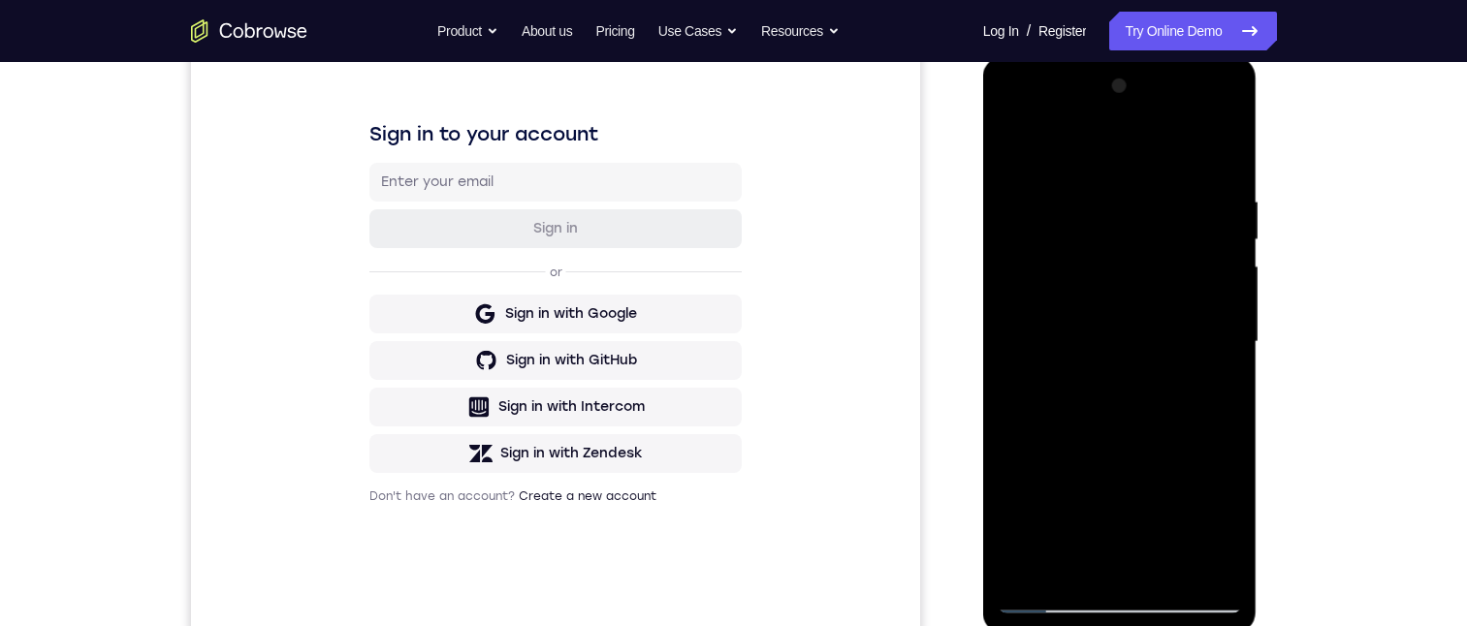
click at [1115, 268] on div at bounding box center [1120, 342] width 244 height 543
drag, startPoint x: 1105, startPoint y: 334, endPoint x: 1110, endPoint y: 263, distance: 71.9
click at [1110, 260] on div at bounding box center [1120, 342] width 244 height 543
drag, startPoint x: 1101, startPoint y: 434, endPoint x: 1091, endPoint y: 349, distance: 86.0
click at [1091, 347] on div at bounding box center [1120, 342] width 244 height 543
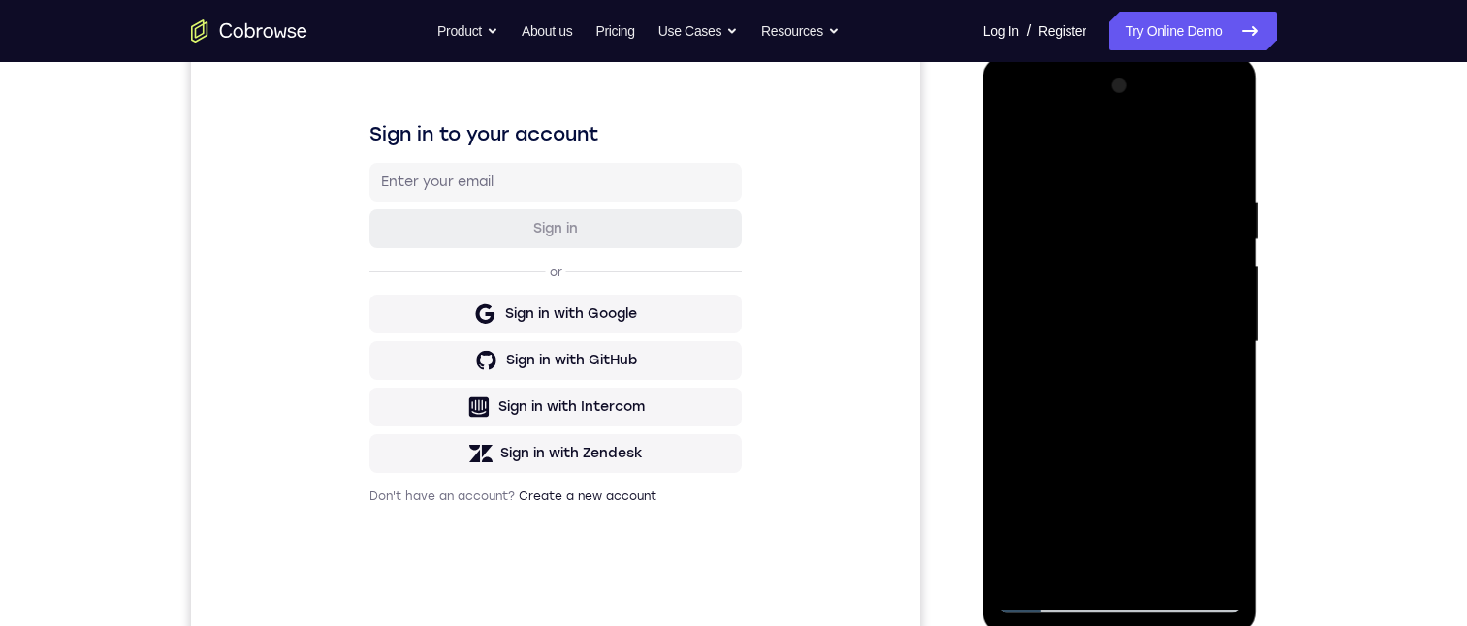
drag, startPoint x: 1101, startPoint y: 471, endPoint x: 1105, endPoint y: 343, distance: 128.0
click at [1105, 343] on div at bounding box center [1120, 342] width 244 height 543
click at [1232, 315] on div at bounding box center [1120, 342] width 244 height 543
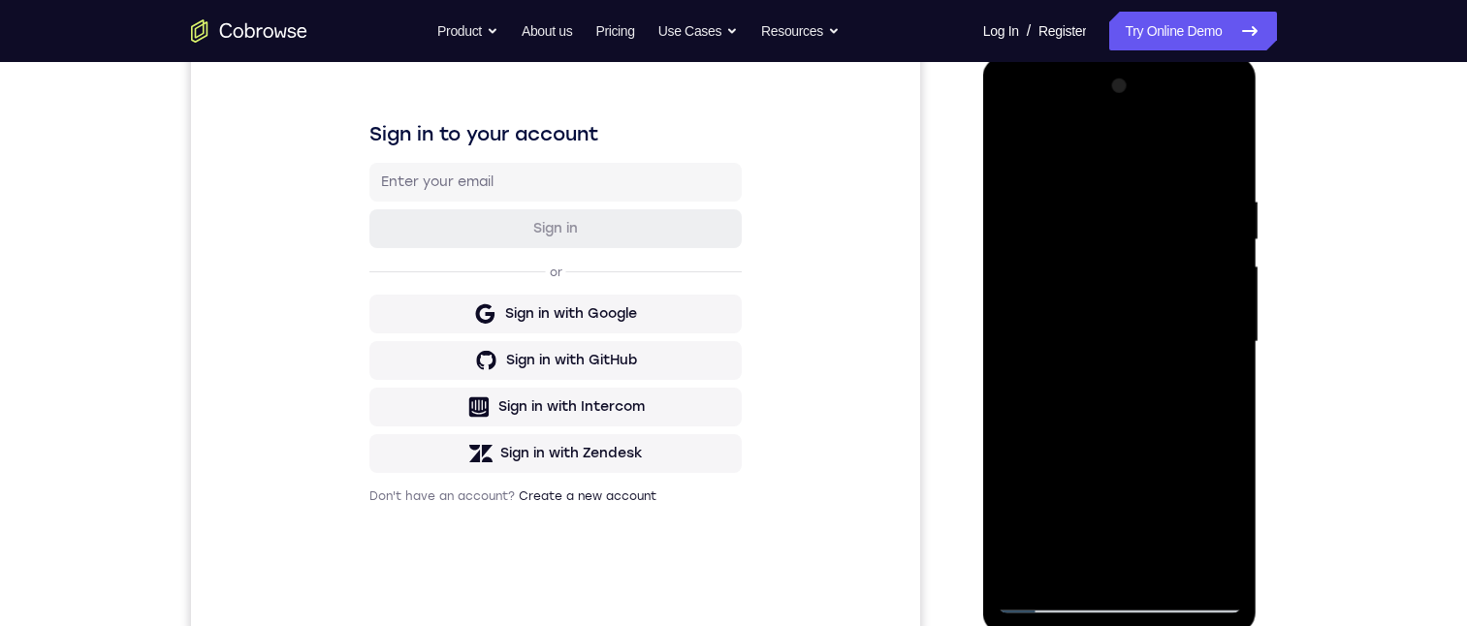
click at [1226, 318] on div at bounding box center [1120, 342] width 244 height 543
click at [1007, 319] on div at bounding box center [1120, 342] width 244 height 543
click at [1234, 330] on div at bounding box center [1120, 342] width 244 height 543
click at [1229, 316] on div at bounding box center [1120, 342] width 244 height 543
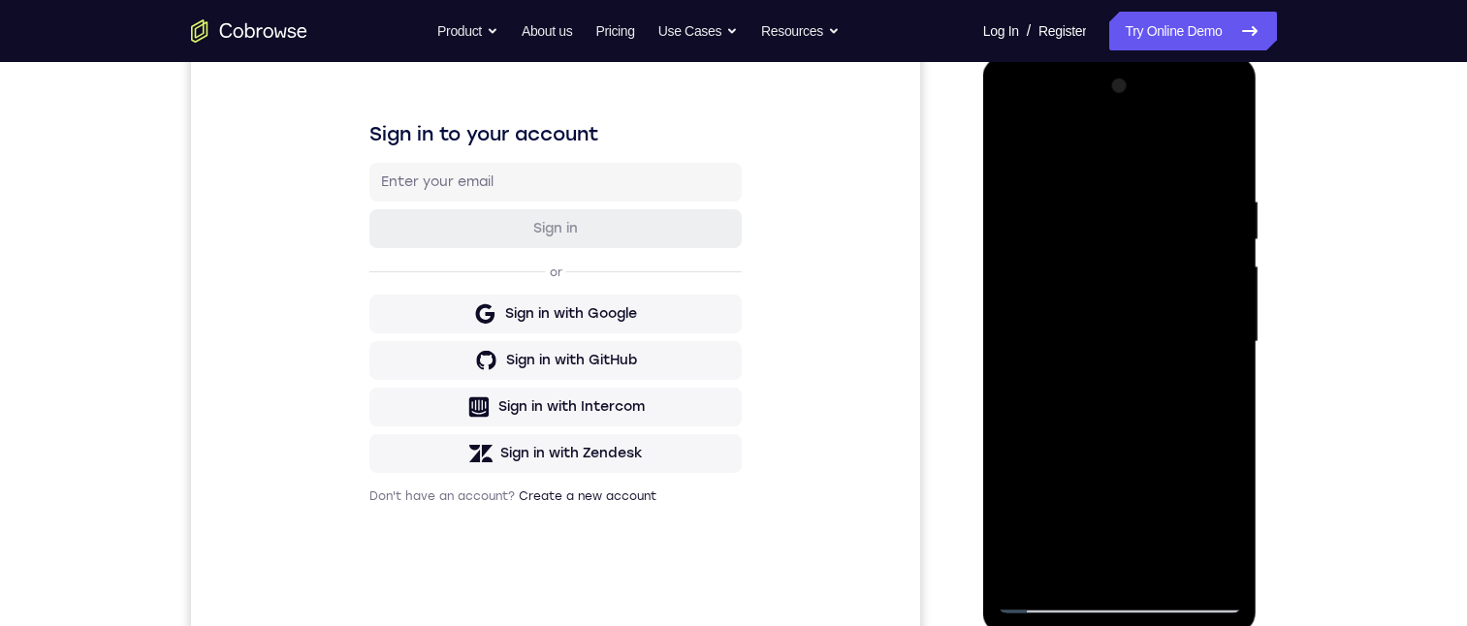
click at [1229, 316] on div at bounding box center [1120, 342] width 244 height 543
drag, startPoint x: 1100, startPoint y: 343, endPoint x: 1139, endPoint y: 259, distance: 92.8
click at [1139, 259] on div at bounding box center [1120, 342] width 244 height 543
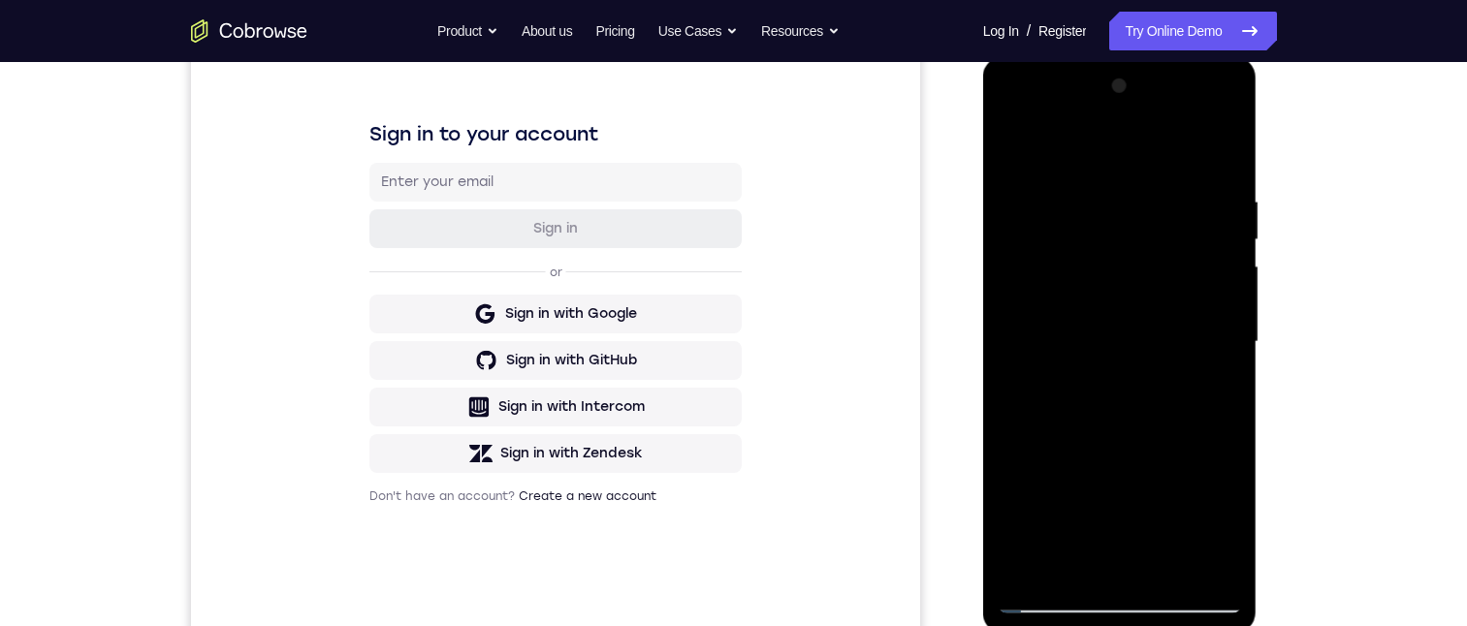
click at [1090, 247] on div at bounding box center [1120, 342] width 244 height 543
click at [1086, 347] on div at bounding box center [1120, 342] width 244 height 543
drag, startPoint x: 1091, startPoint y: 466, endPoint x: 1099, endPoint y: 324, distance: 142.8
click at [1099, 324] on div at bounding box center [1120, 342] width 244 height 543
drag, startPoint x: 1101, startPoint y: 434, endPoint x: 1091, endPoint y: 304, distance: 130.3
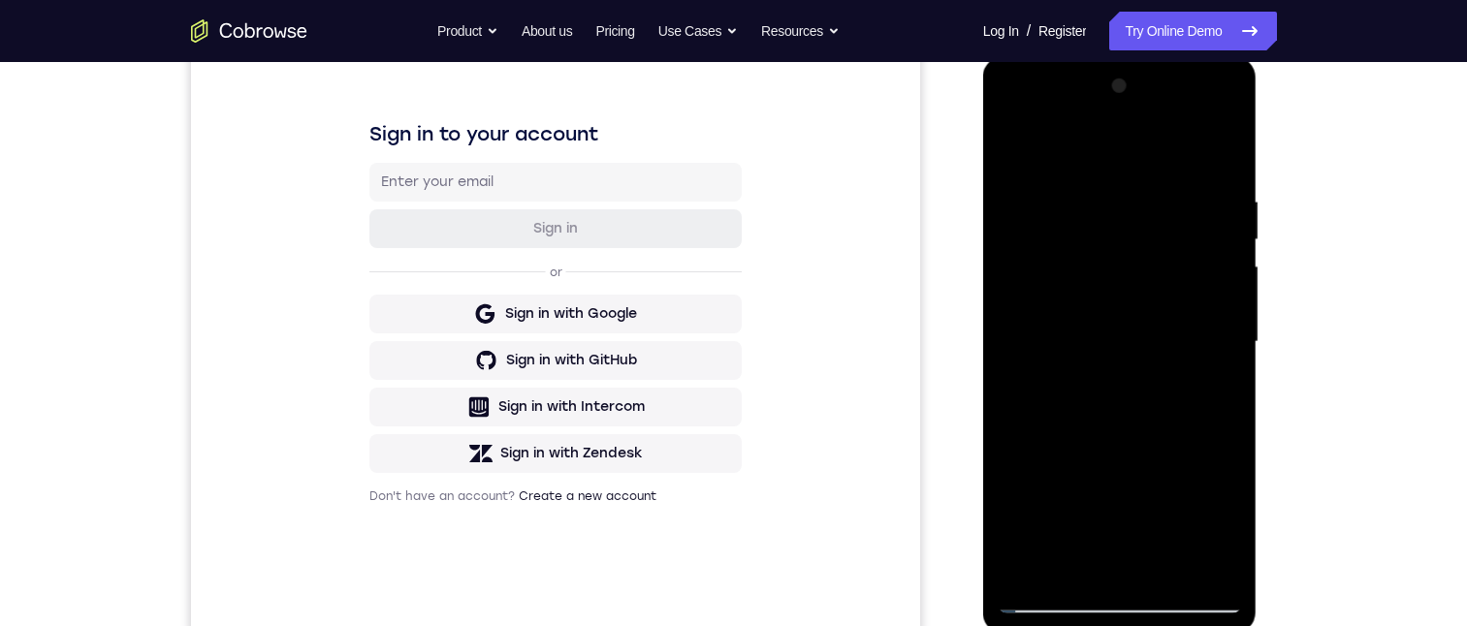
click at [1092, 303] on div at bounding box center [1120, 342] width 244 height 543
drag, startPoint x: 1101, startPoint y: 459, endPoint x: 1080, endPoint y: 324, distance: 136.4
click at [1078, 323] on div at bounding box center [1120, 342] width 244 height 543
drag, startPoint x: 1096, startPoint y: 422, endPoint x: 1093, endPoint y: 209, distance: 212.4
click at [1093, 209] on div at bounding box center [1120, 342] width 244 height 543
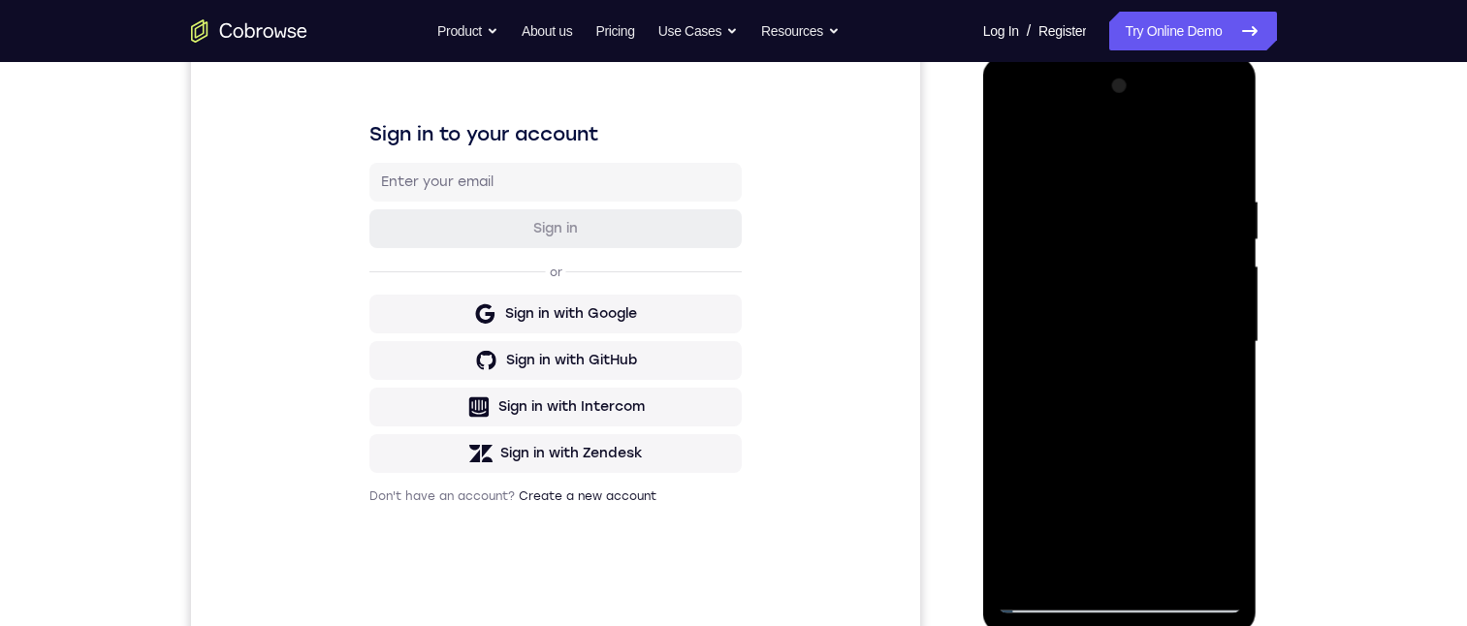
drag, startPoint x: 1086, startPoint y: 316, endPoint x: 1091, endPoint y: 238, distance: 78.7
click at [1090, 235] on div at bounding box center [1120, 342] width 244 height 543
drag, startPoint x: 1096, startPoint y: 477, endPoint x: 1082, endPoint y: 335, distance: 142.3
click at [1082, 335] on div at bounding box center [1120, 342] width 244 height 543
drag, startPoint x: 1086, startPoint y: 461, endPoint x: 1101, endPoint y: 265, distance: 197.4
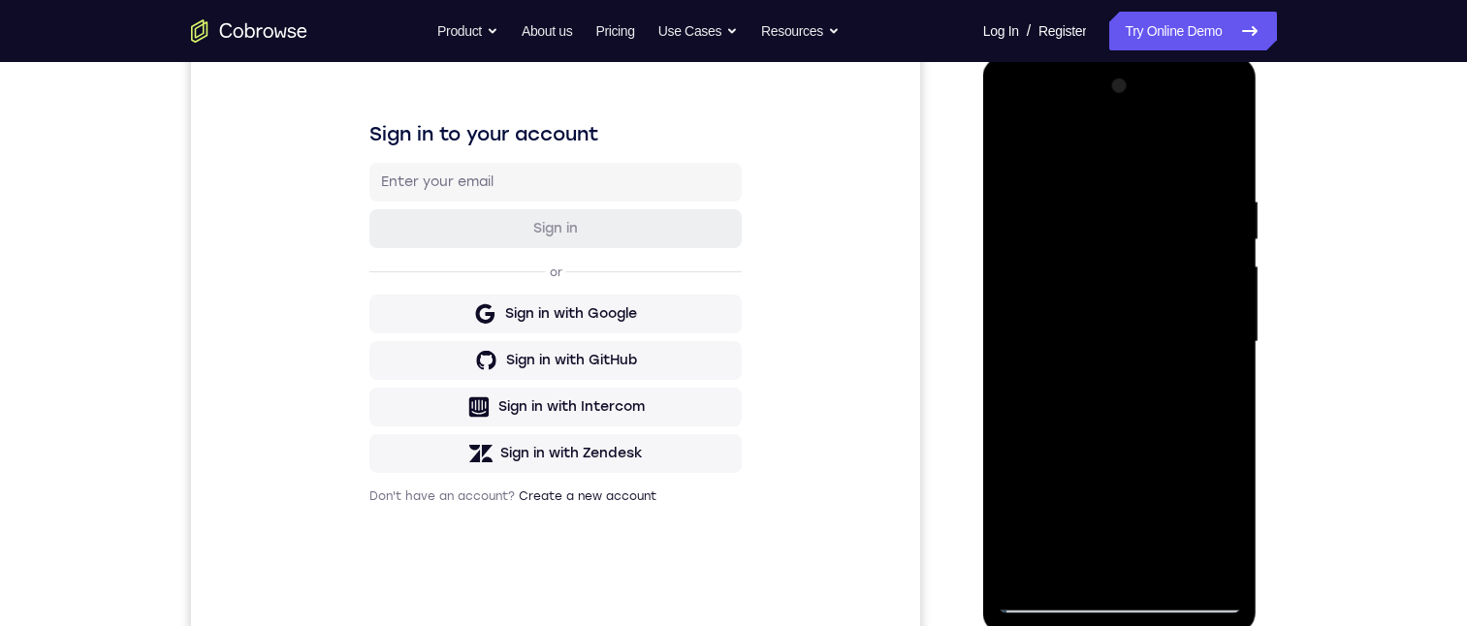
click at [1101, 262] on div at bounding box center [1120, 342] width 244 height 543
drag, startPoint x: 1111, startPoint y: 393, endPoint x: 1097, endPoint y: 226, distance: 167.3
click at [1097, 224] on div at bounding box center [1120, 342] width 244 height 543
click at [1228, 313] on div at bounding box center [1120, 342] width 244 height 543
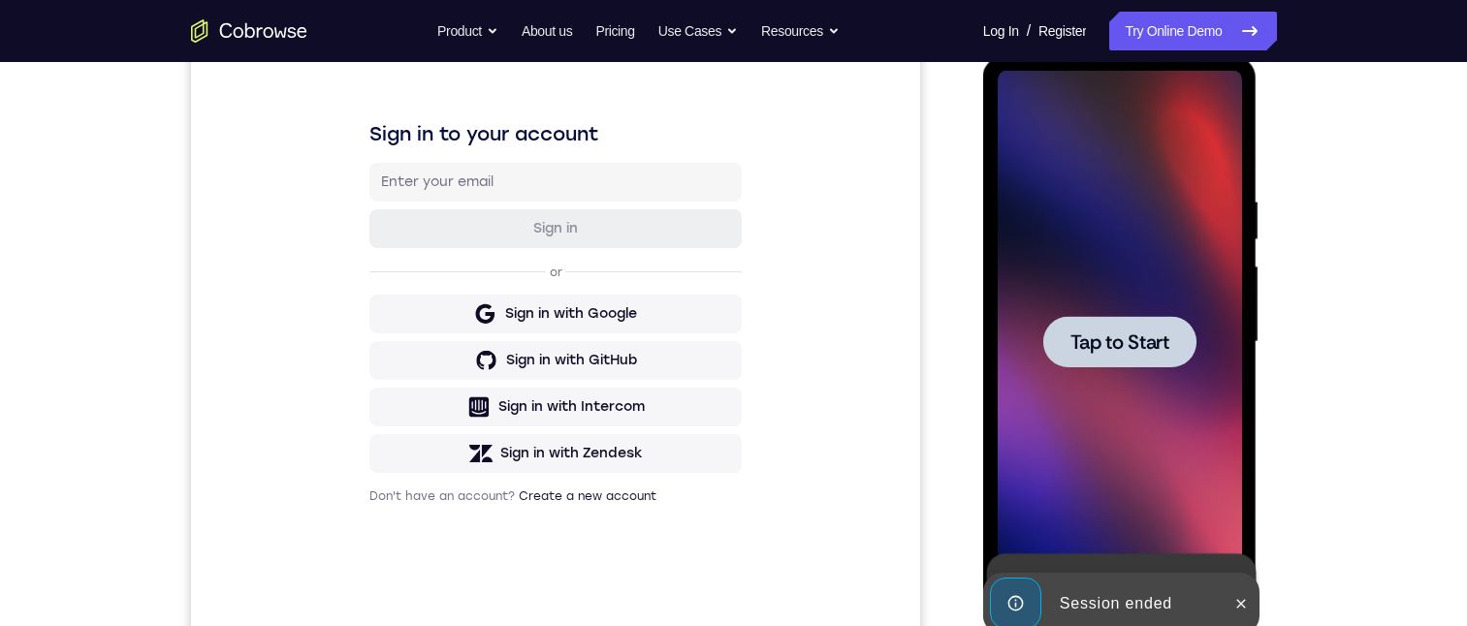
click at [1142, 352] on span "Tap to Start" at bounding box center [1119, 342] width 99 height 19
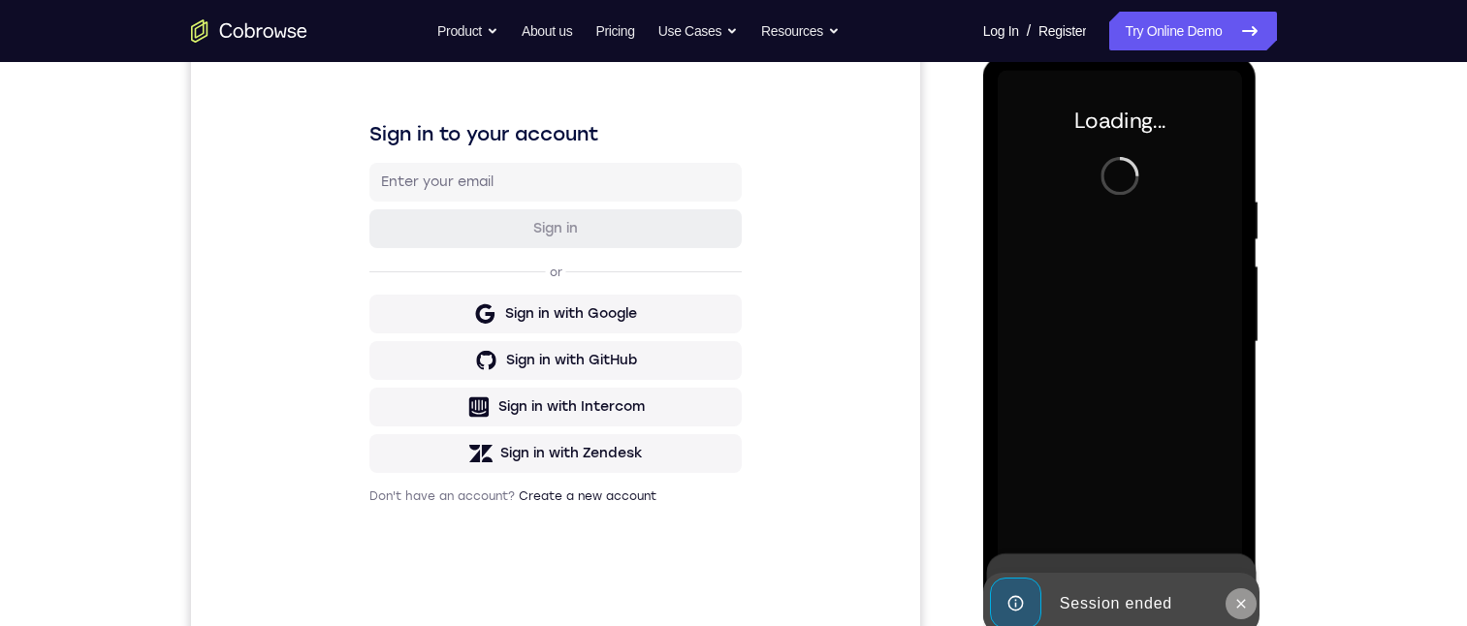
click at [1246, 599] on icon at bounding box center [1241, 604] width 16 height 16
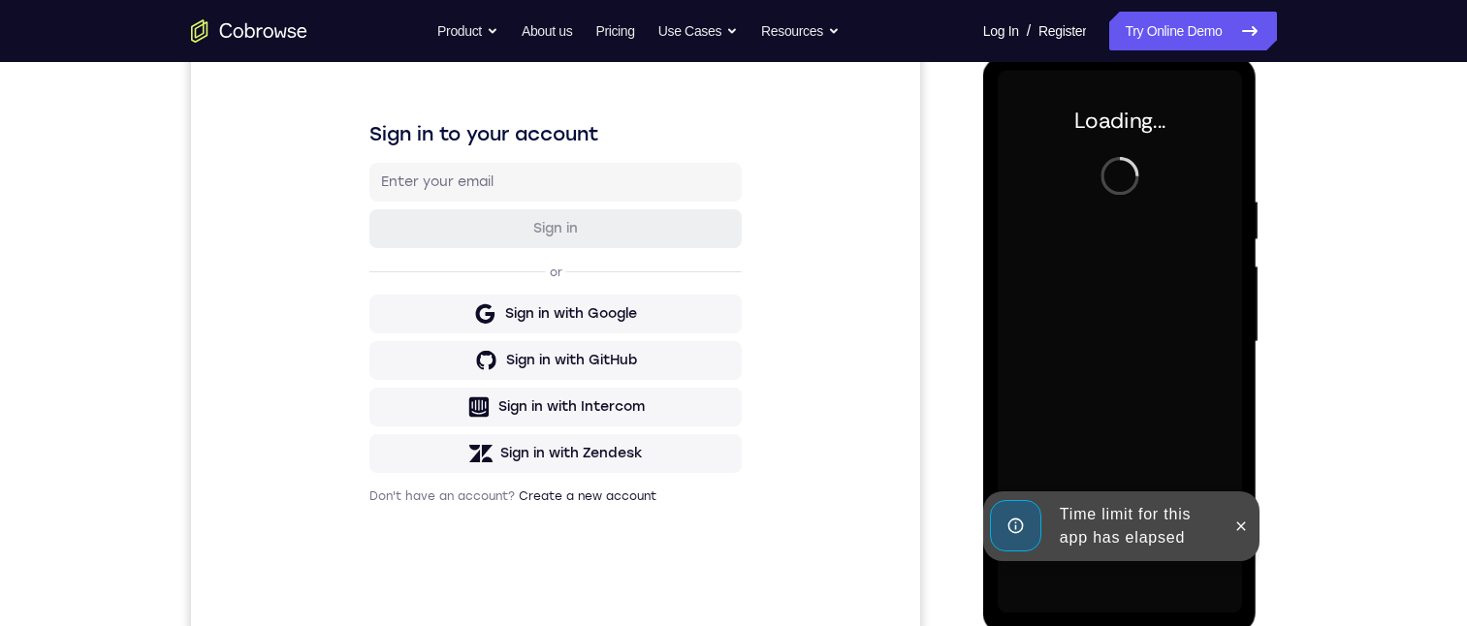
click at [1245, 545] on div "Loading..." at bounding box center [1120, 345] width 274 height 578
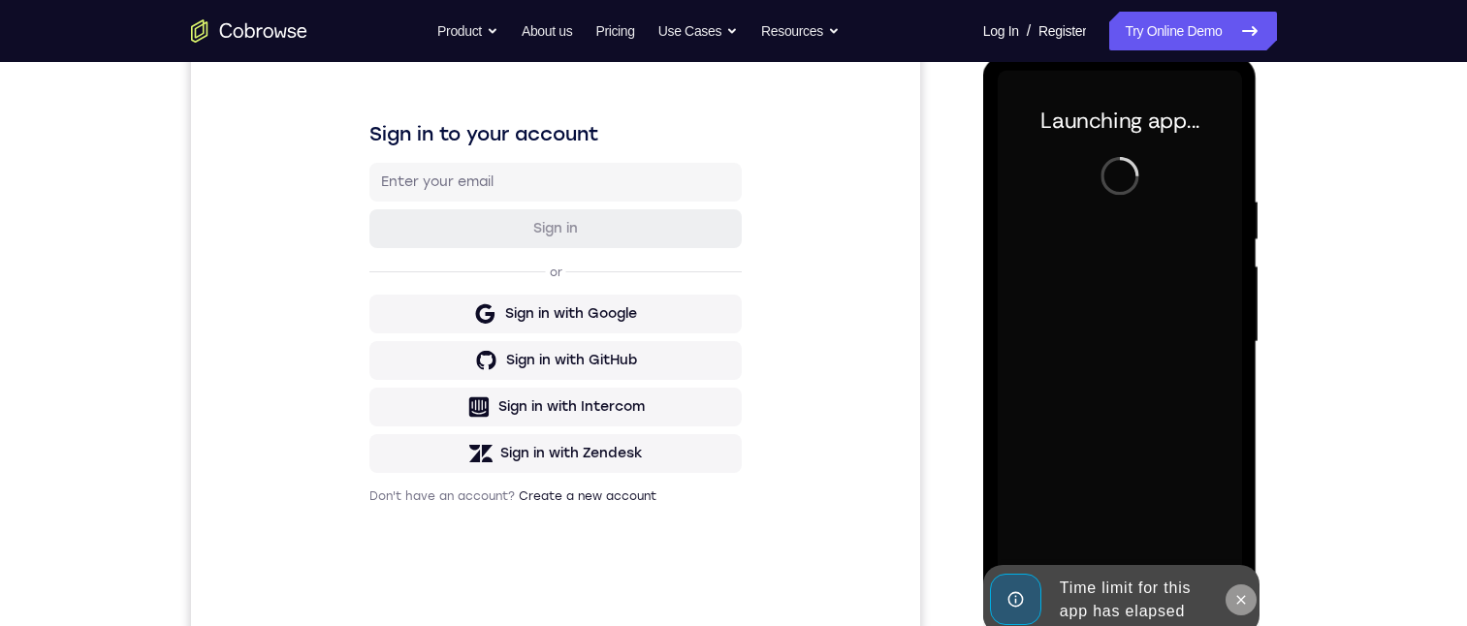
click at [1245, 590] on button at bounding box center [1240, 600] width 31 height 31
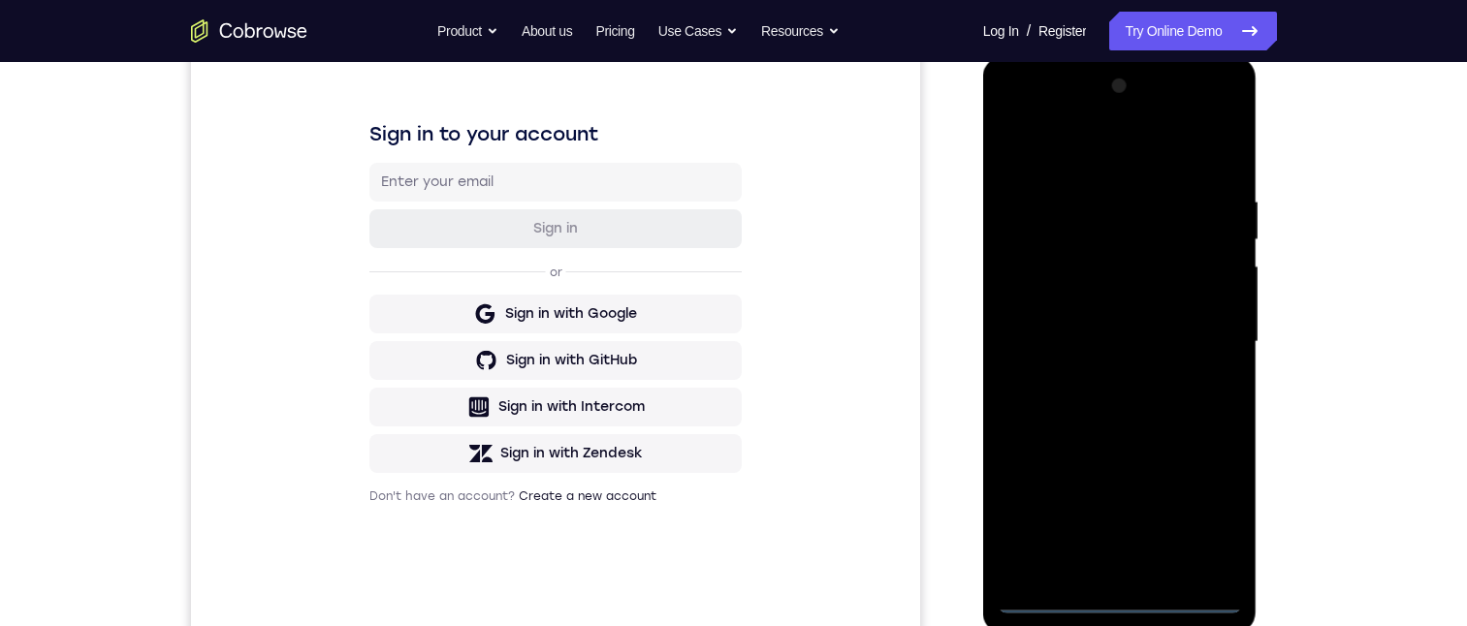
click at [1114, 599] on div at bounding box center [1120, 342] width 244 height 543
click at [1214, 514] on div at bounding box center [1120, 342] width 244 height 543
click at [1100, 153] on div at bounding box center [1120, 342] width 244 height 543
click at [1201, 339] on div at bounding box center [1120, 342] width 244 height 543
click at [1093, 382] on div at bounding box center [1120, 342] width 244 height 543
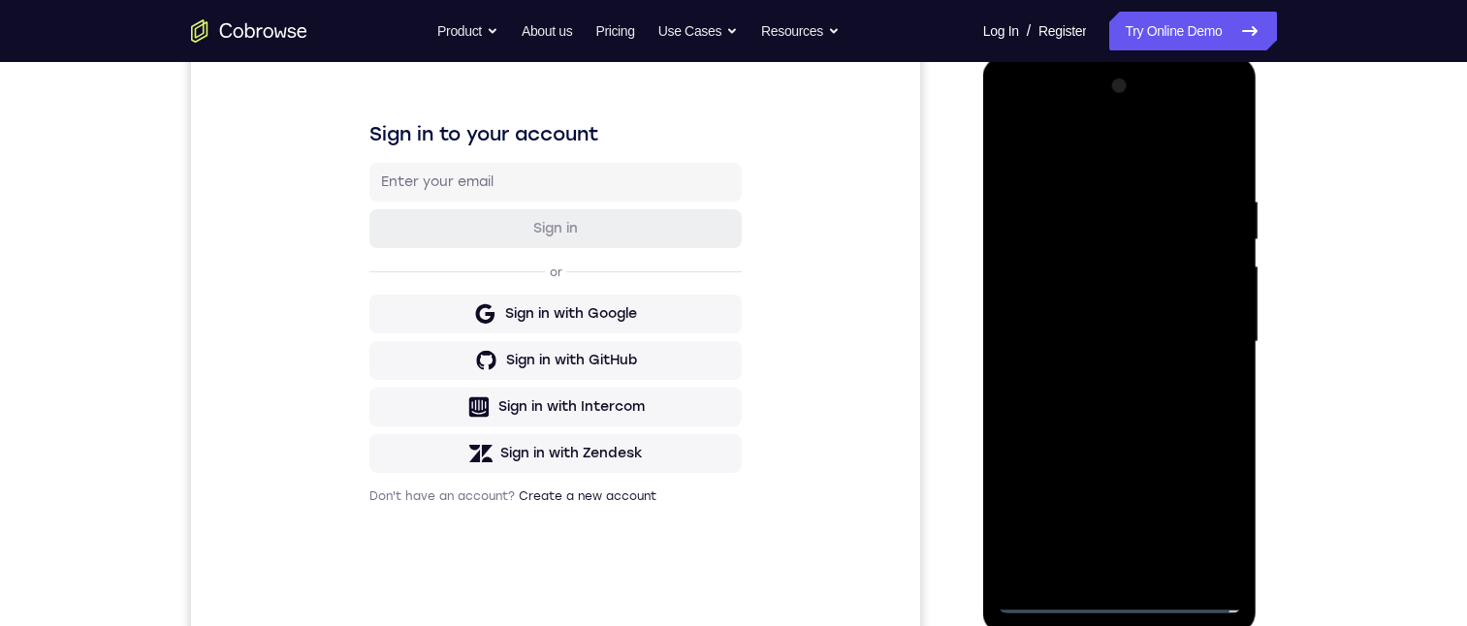
click at [1101, 319] on div at bounding box center [1120, 342] width 244 height 543
click at [1086, 301] on div at bounding box center [1120, 342] width 244 height 543
click at [1086, 339] on div at bounding box center [1120, 342] width 244 height 543
click at [1086, 405] on div at bounding box center [1120, 342] width 244 height 543
click at [1097, 405] on div at bounding box center [1120, 342] width 244 height 543
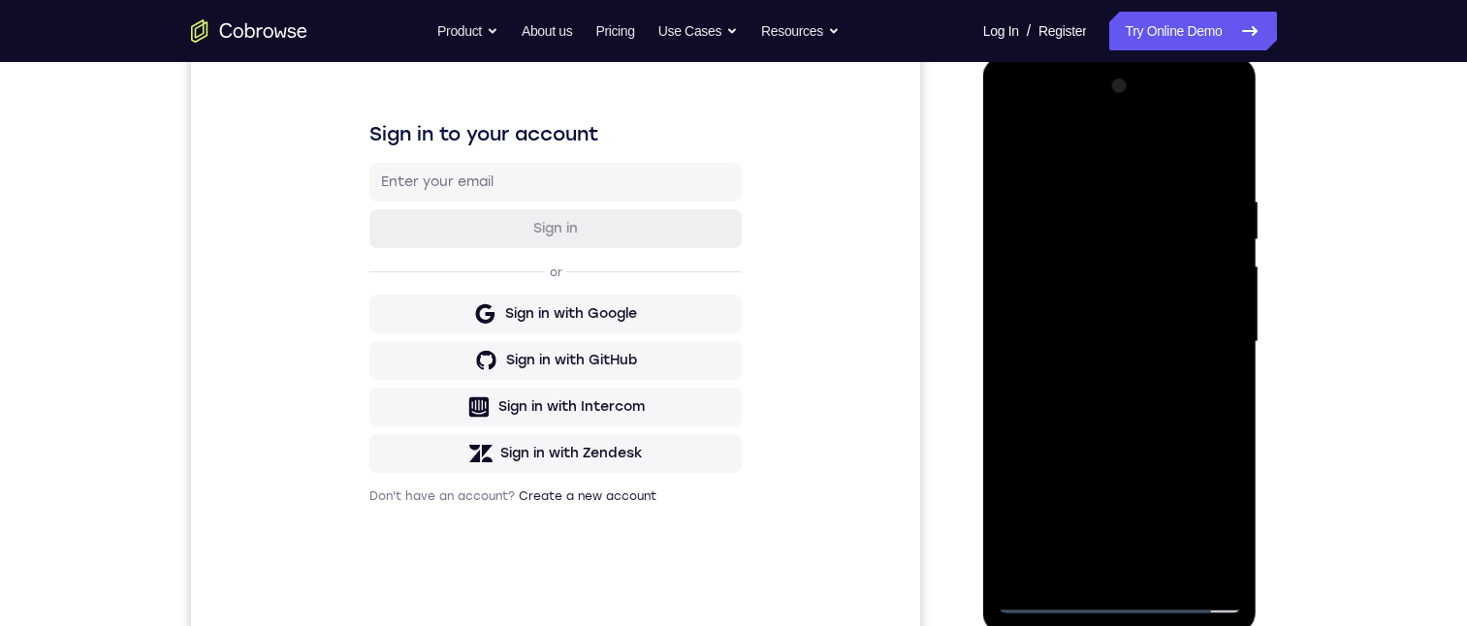
drag, startPoint x: 1125, startPoint y: 413, endPoint x: 1119, endPoint y: 329, distance: 84.5
click at [1119, 329] on div at bounding box center [1120, 342] width 244 height 543
click at [1129, 387] on div at bounding box center [1120, 342] width 244 height 543
click at [1225, 421] on div at bounding box center [1120, 342] width 244 height 543
drag, startPoint x: 1142, startPoint y: 425, endPoint x: 1141, endPoint y: 367, distance: 57.2
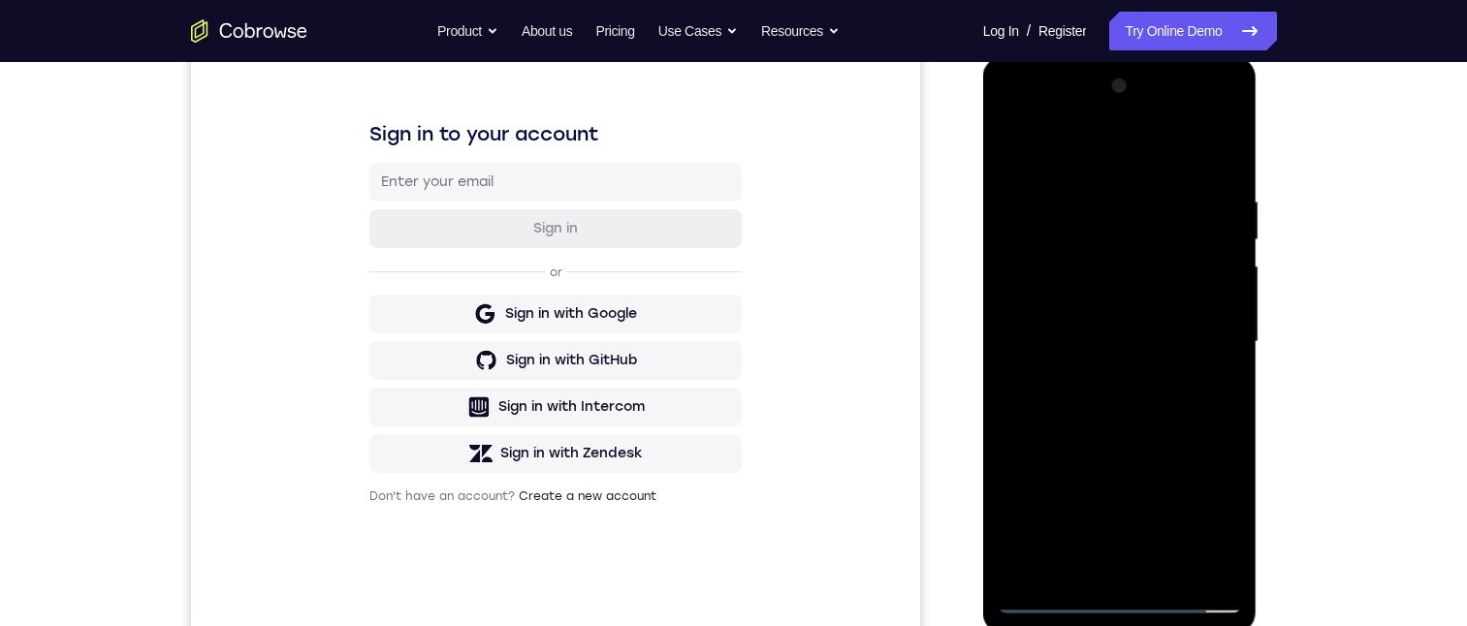
click at [1141, 367] on div at bounding box center [1120, 342] width 244 height 543
click at [1225, 355] on div at bounding box center [1120, 342] width 244 height 543
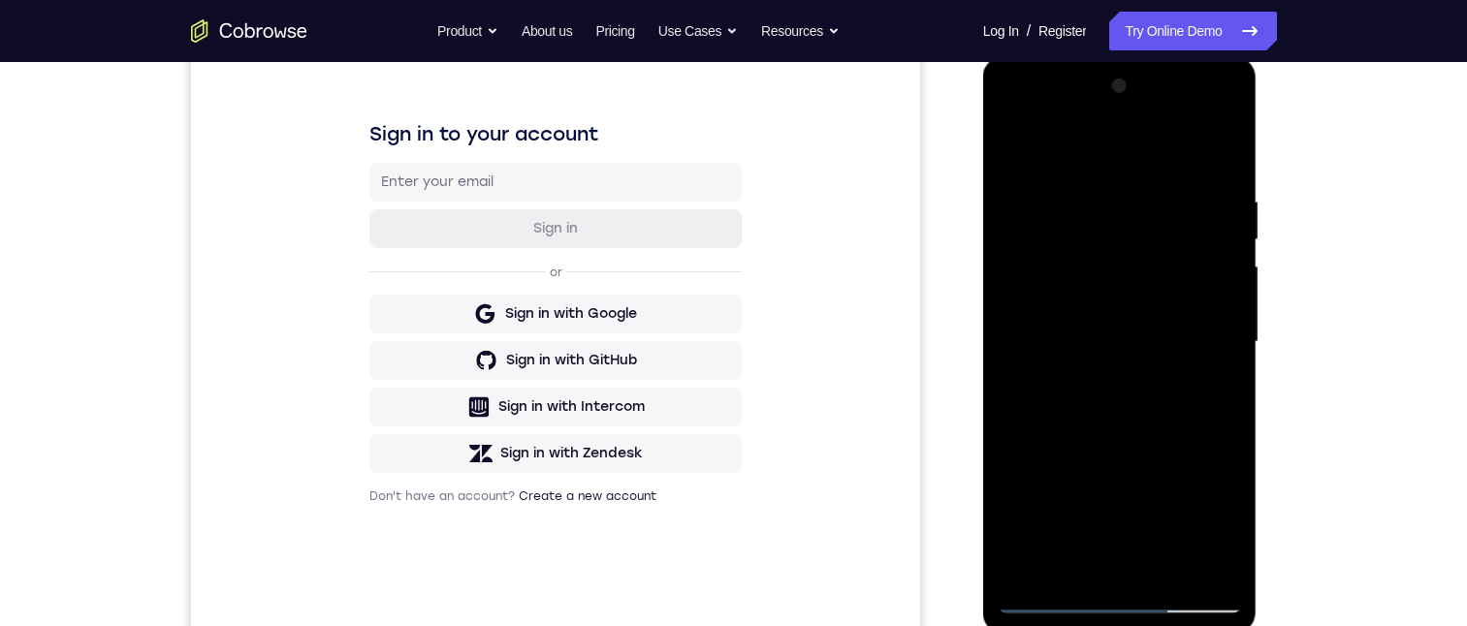
click at [1225, 355] on div at bounding box center [1120, 342] width 244 height 543
click at [1229, 356] on div at bounding box center [1120, 342] width 244 height 543
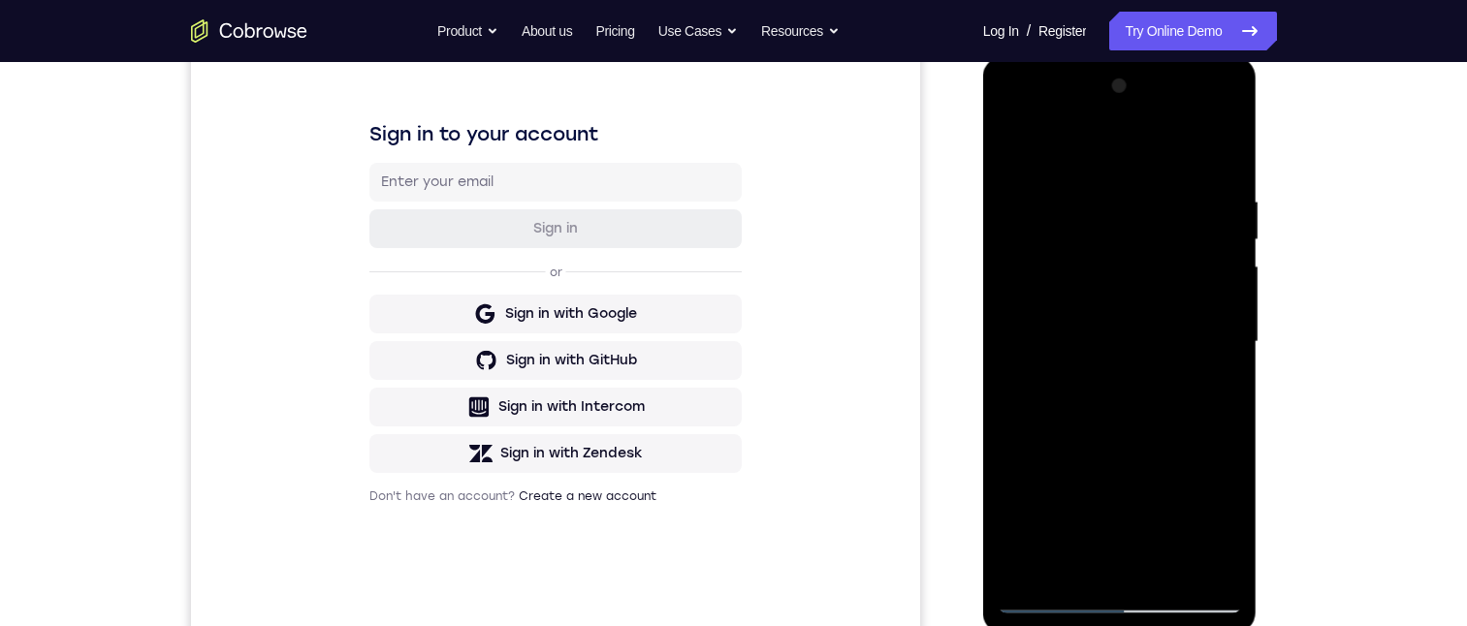
click at [1229, 356] on div at bounding box center [1120, 342] width 244 height 543
drag, startPoint x: 1113, startPoint y: 470, endPoint x: 1142, endPoint y: 322, distance: 151.2
click at [1142, 322] on div at bounding box center [1120, 342] width 244 height 543
drag, startPoint x: 1097, startPoint y: 384, endPoint x: 1094, endPoint y: 397, distance: 14.1
click at [1097, 381] on div at bounding box center [1120, 342] width 244 height 543
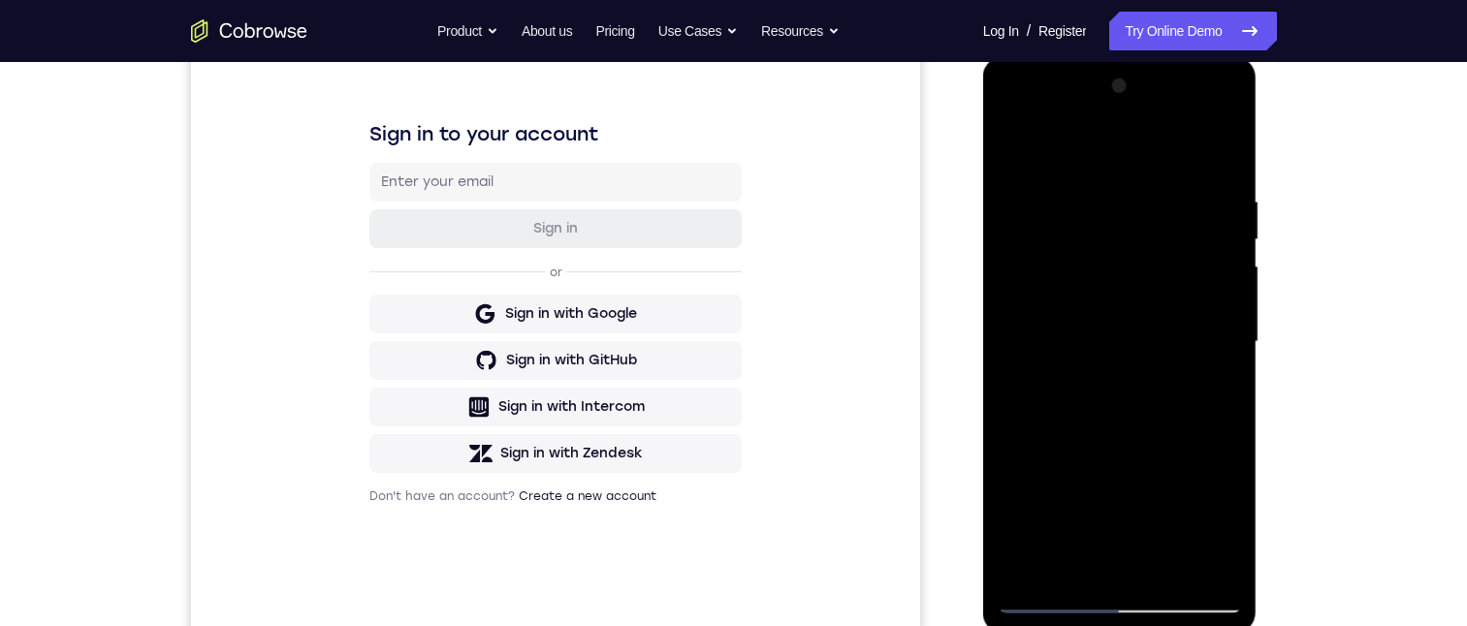
drag, startPoint x: 1077, startPoint y: 467, endPoint x: 1090, endPoint y: 324, distance: 144.0
click at [1090, 324] on div at bounding box center [1120, 342] width 244 height 543
drag, startPoint x: 1107, startPoint y: 407, endPoint x: 1112, endPoint y: 278, distance: 129.0
click at [1112, 257] on div at bounding box center [1120, 342] width 244 height 543
drag, startPoint x: 1125, startPoint y: 259, endPoint x: 1128, endPoint y: 242, distance: 16.9
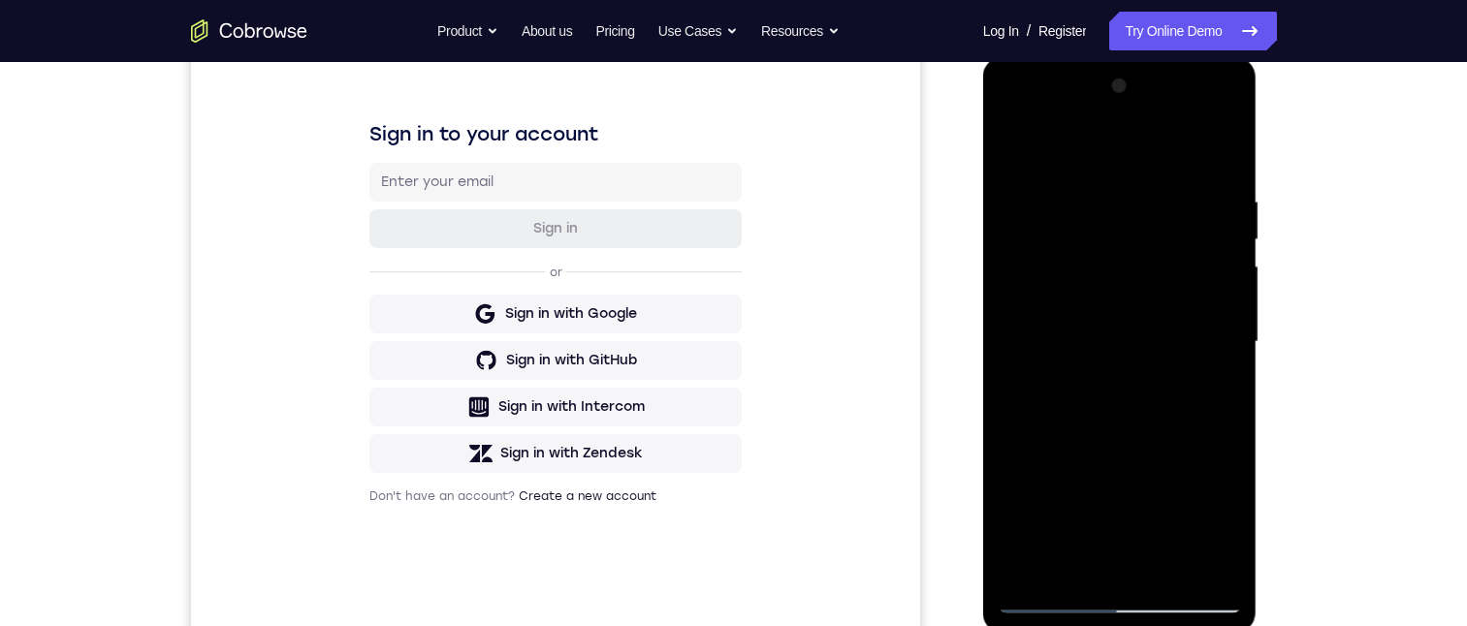
click at [1128, 240] on div at bounding box center [1120, 342] width 244 height 543
drag, startPoint x: 1110, startPoint y: 436, endPoint x: 1109, endPoint y: 327, distance: 109.6
click at [1109, 327] on div at bounding box center [1120, 342] width 244 height 543
drag, startPoint x: 1109, startPoint y: 400, endPoint x: 1111, endPoint y: 297, distance: 103.8
click at [1111, 297] on div at bounding box center [1120, 342] width 244 height 543
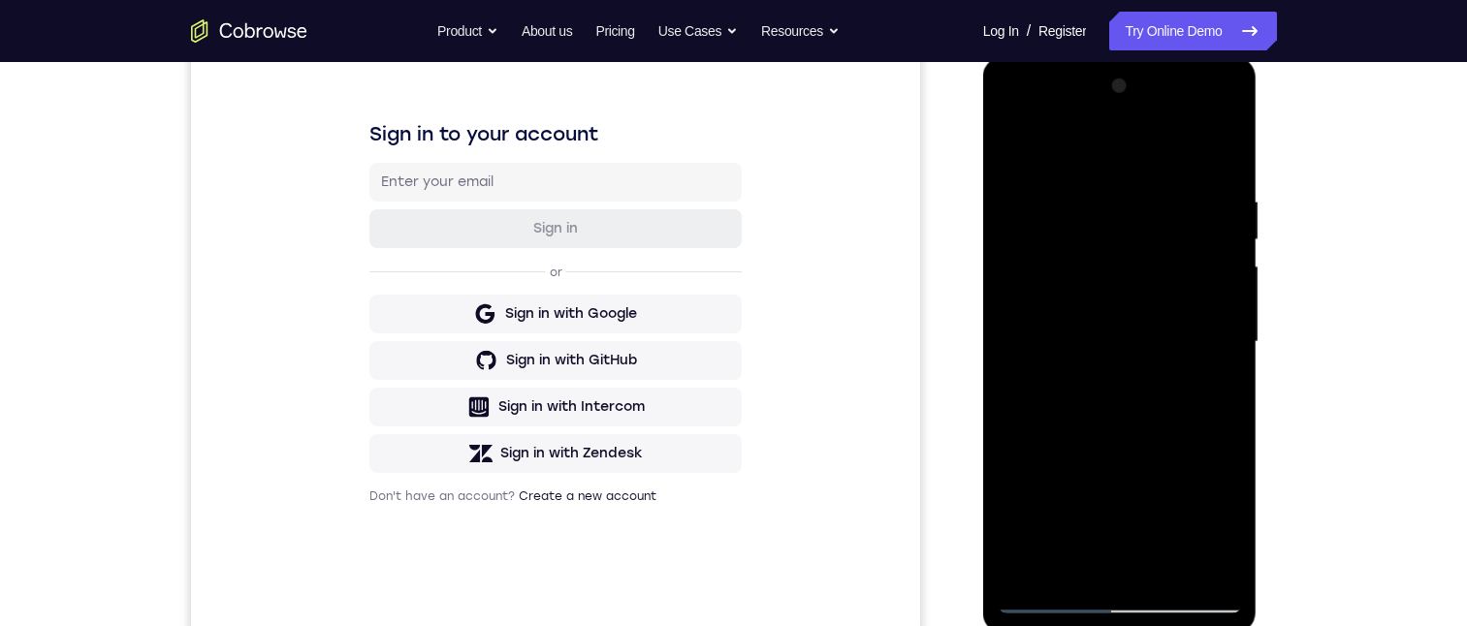
drag, startPoint x: 1117, startPoint y: 293, endPoint x: 1119, endPoint y: 238, distance: 54.3
click at [1116, 226] on div at bounding box center [1120, 342] width 244 height 543
drag, startPoint x: 1108, startPoint y: 421, endPoint x: 1113, endPoint y: 306, distance: 114.5
click at [1113, 301] on div at bounding box center [1120, 342] width 244 height 543
drag, startPoint x: 1101, startPoint y: 429, endPoint x: 1106, endPoint y: 348, distance: 80.6
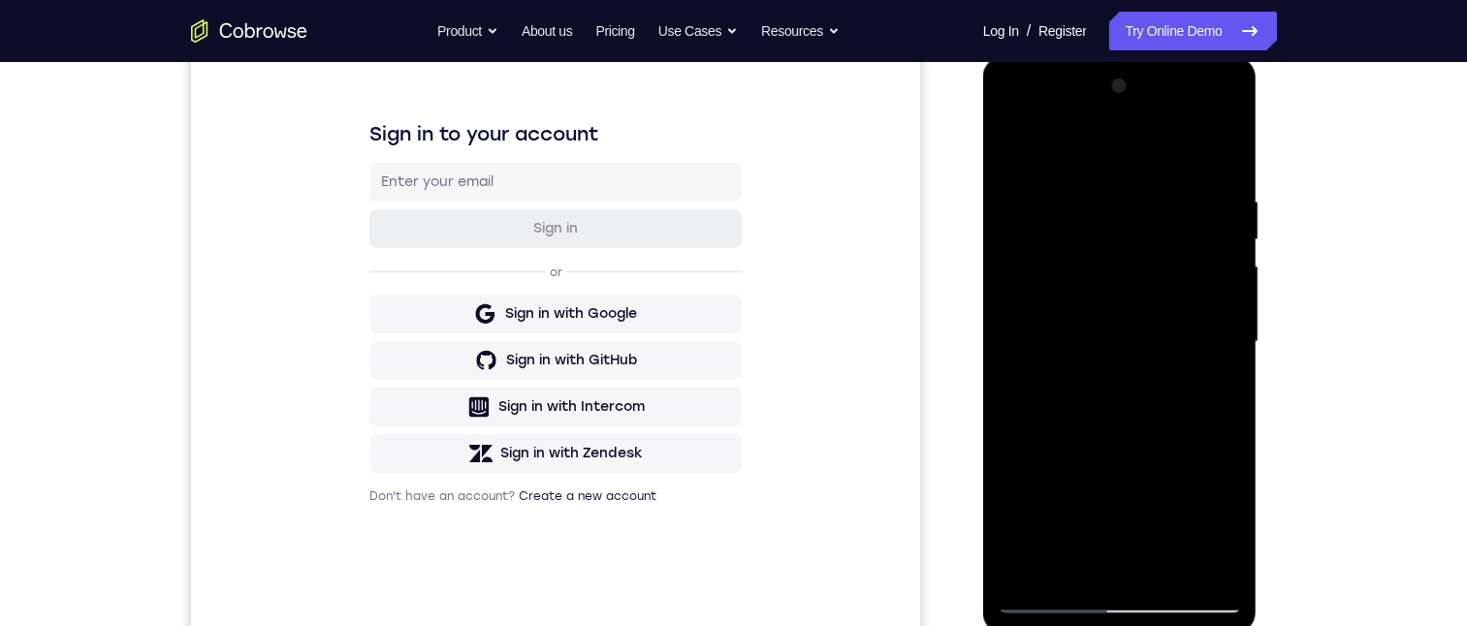
click at [1105, 348] on div at bounding box center [1120, 342] width 244 height 543
click at [1231, 352] on div at bounding box center [1120, 342] width 244 height 543
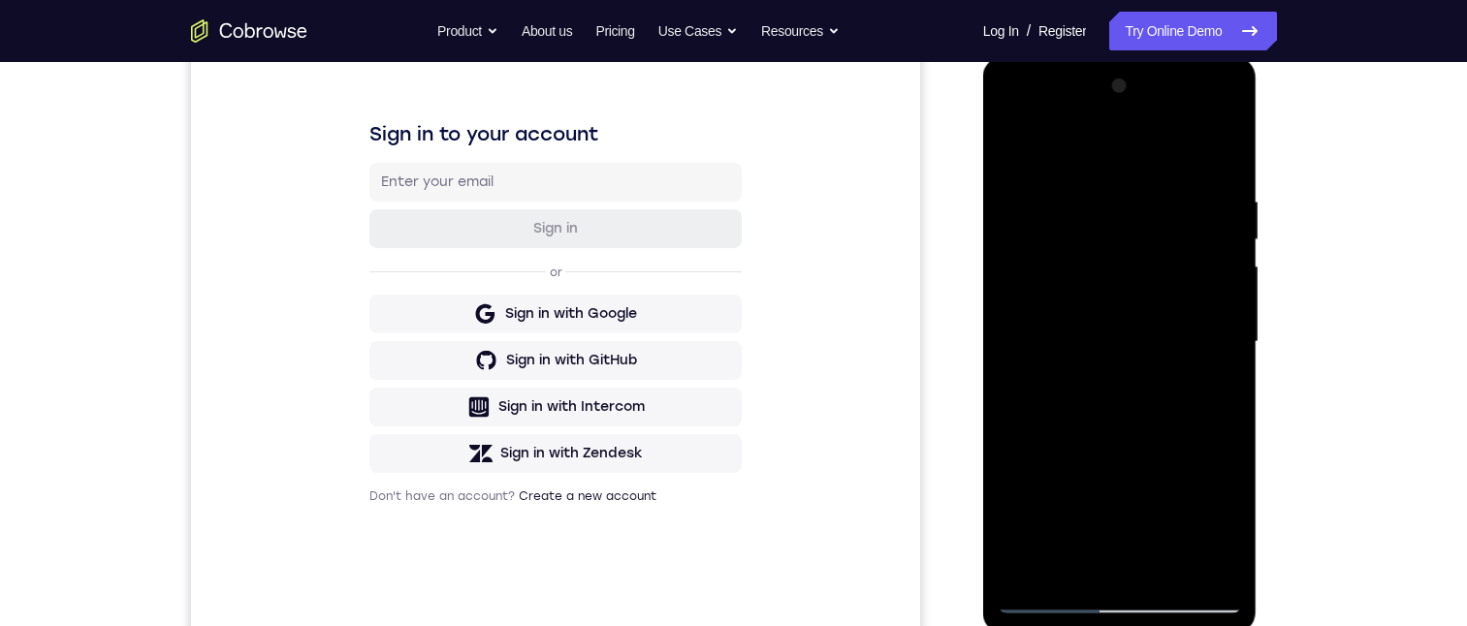
click at [1231, 352] on div at bounding box center [1120, 342] width 244 height 543
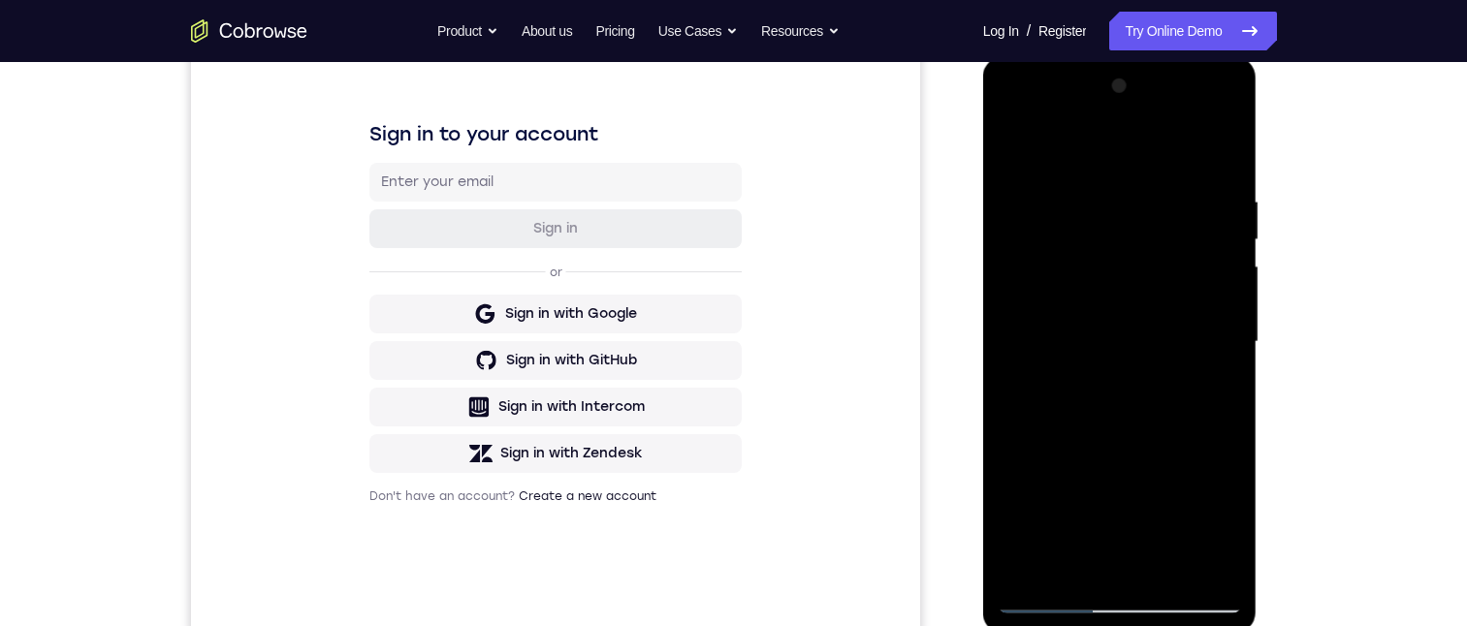
click at [1231, 352] on div at bounding box center [1120, 342] width 244 height 543
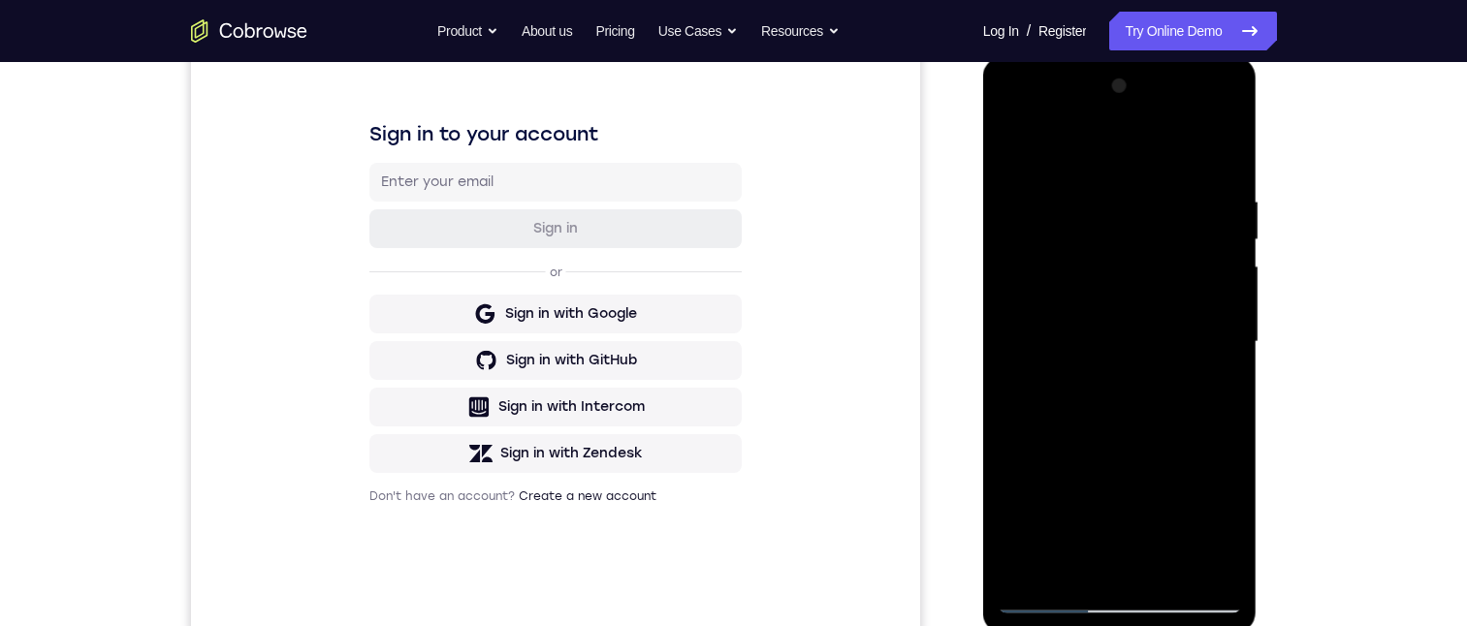
click at [1231, 352] on div at bounding box center [1120, 342] width 244 height 543
click at [1000, 354] on div at bounding box center [1120, 342] width 244 height 543
click at [1224, 360] on div at bounding box center [1120, 342] width 244 height 543
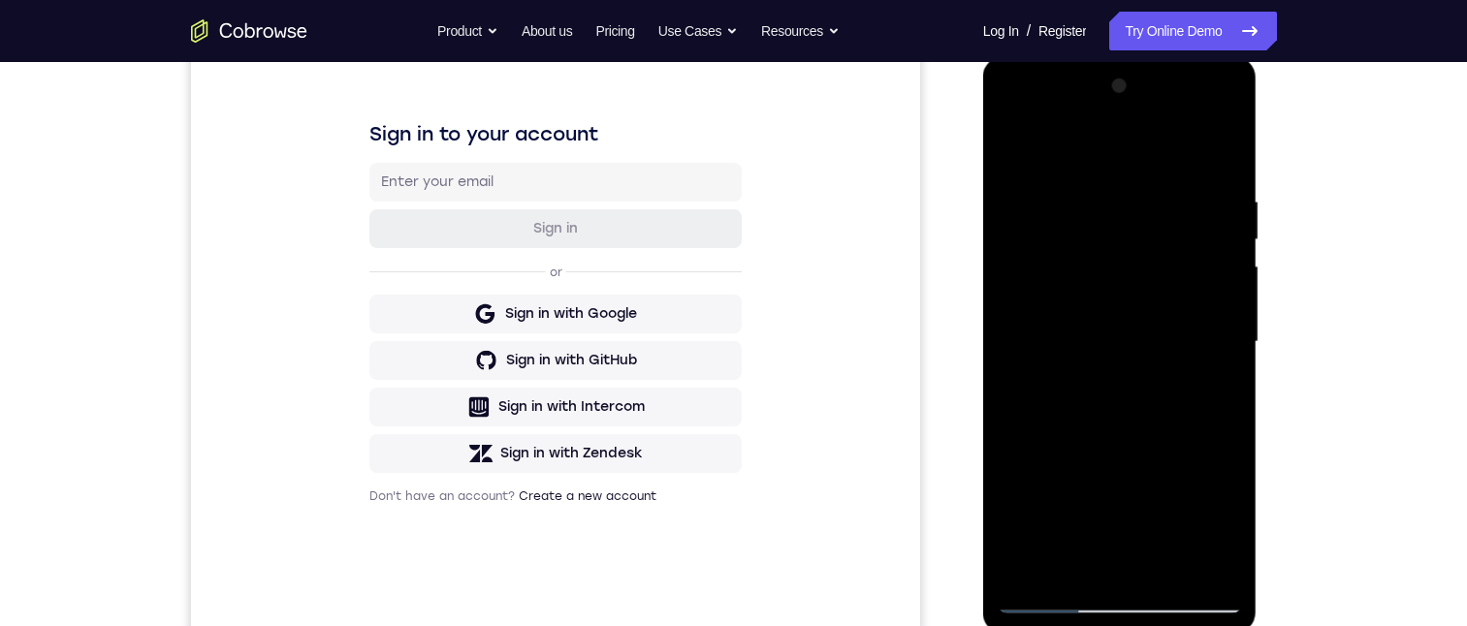
click at [1224, 360] on div at bounding box center [1120, 342] width 244 height 543
drag, startPoint x: 1103, startPoint y: 446, endPoint x: 1128, endPoint y: 260, distance: 187.8
click at [1128, 260] on div at bounding box center [1120, 342] width 244 height 543
drag, startPoint x: 1095, startPoint y: 487, endPoint x: 1105, endPoint y: 298, distance: 189.3
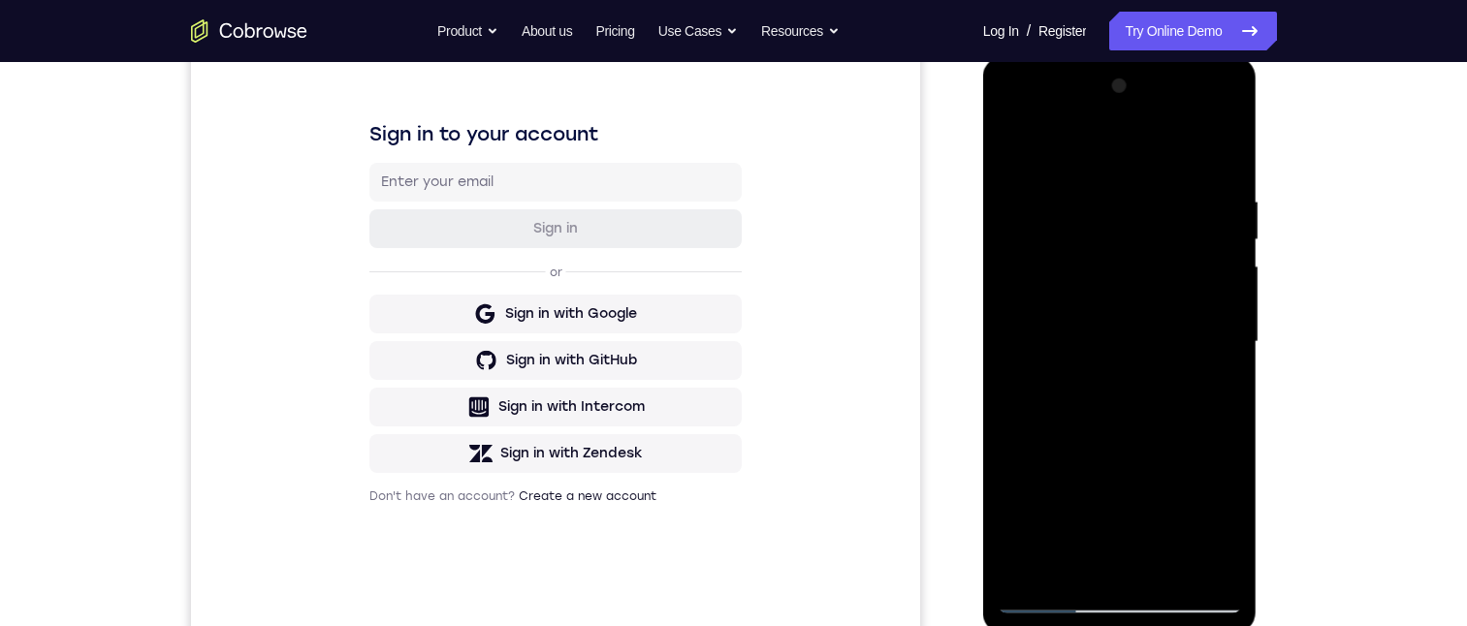
click at [1105, 287] on div at bounding box center [1120, 342] width 244 height 543
drag, startPoint x: 1091, startPoint y: 432, endPoint x: 1094, endPoint y: 394, distance: 38.9
click at [1094, 394] on div at bounding box center [1120, 342] width 244 height 543
drag, startPoint x: 1154, startPoint y: 385, endPoint x: 1154, endPoint y: 320, distance: 65.0
click at [1152, 320] on div at bounding box center [1120, 342] width 244 height 543
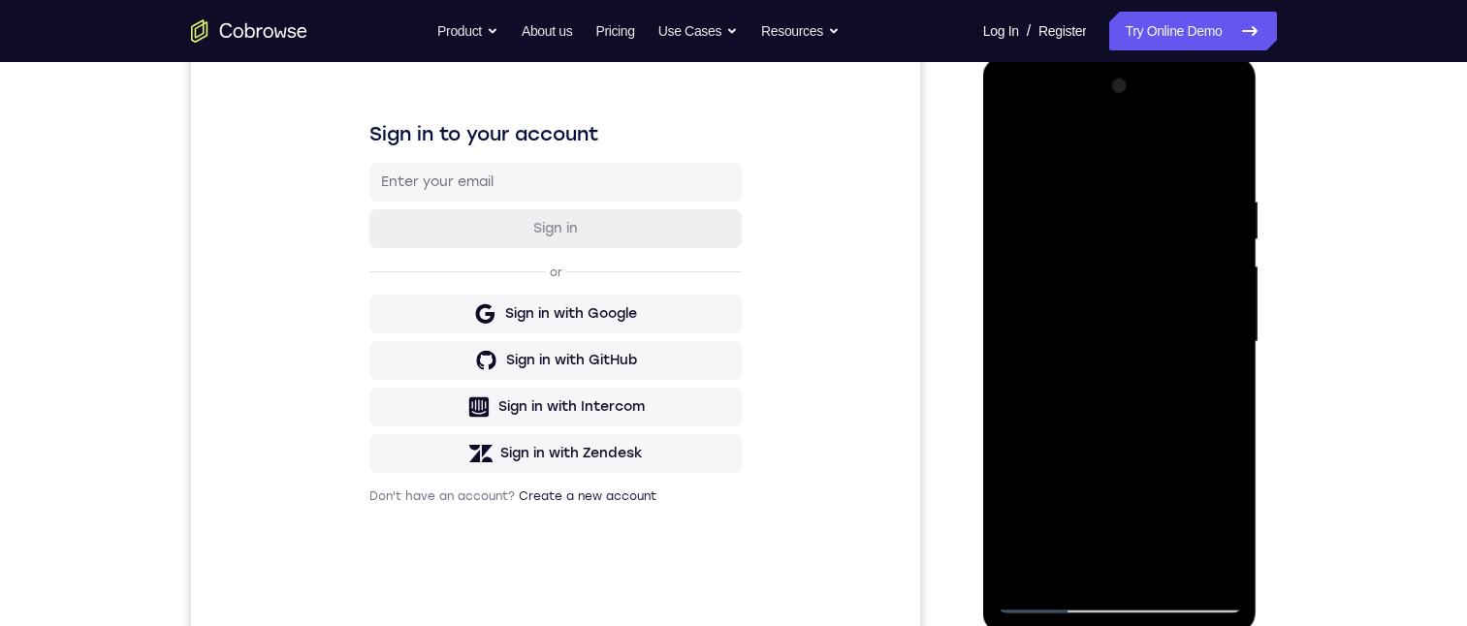
click at [1234, 319] on div at bounding box center [1120, 342] width 244 height 543
click at [1231, 316] on div at bounding box center [1120, 342] width 244 height 543
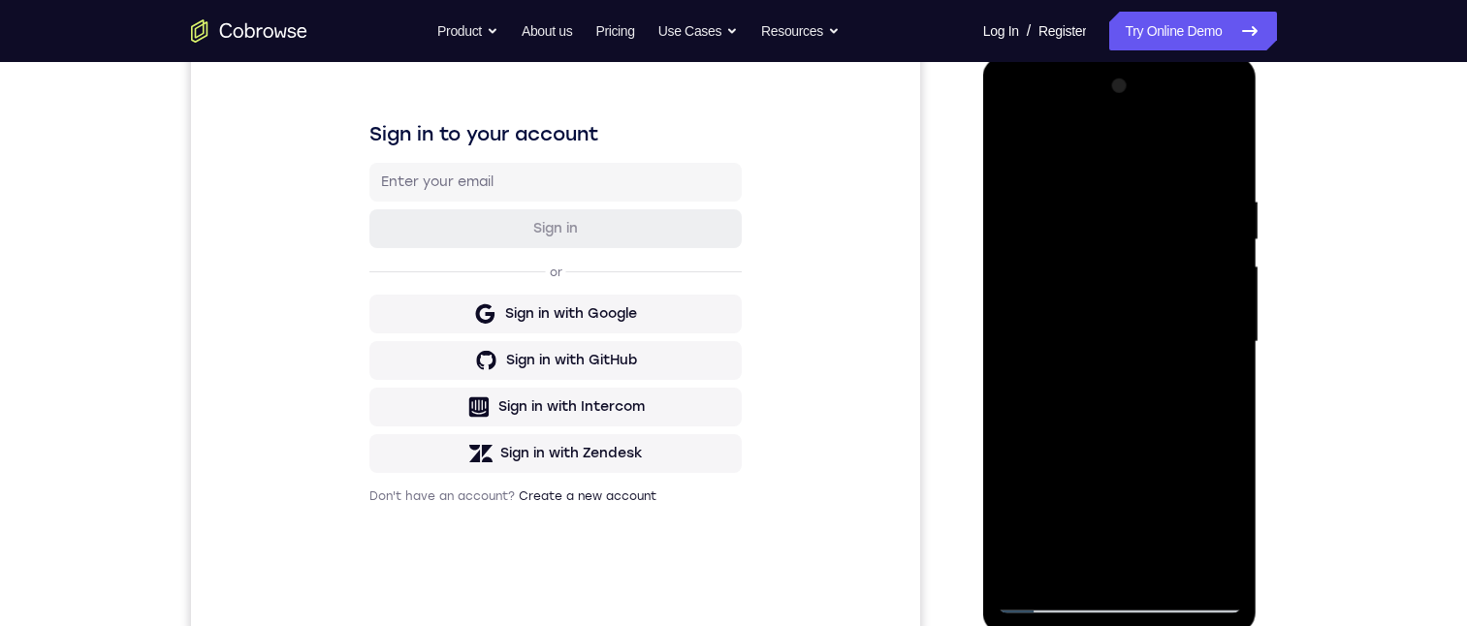
click at [1231, 316] on div at bounding box center [1120, 342] width 244 height 543
click at [1230, 316] on div at bounding box center [1120, 342] width 244 height 543
click at [1013, 321] on div at bounding box center [1120, 342] width 244 height 543
click at [1219, 328] on div at bounding box center [1120, 342] width 244 height 543
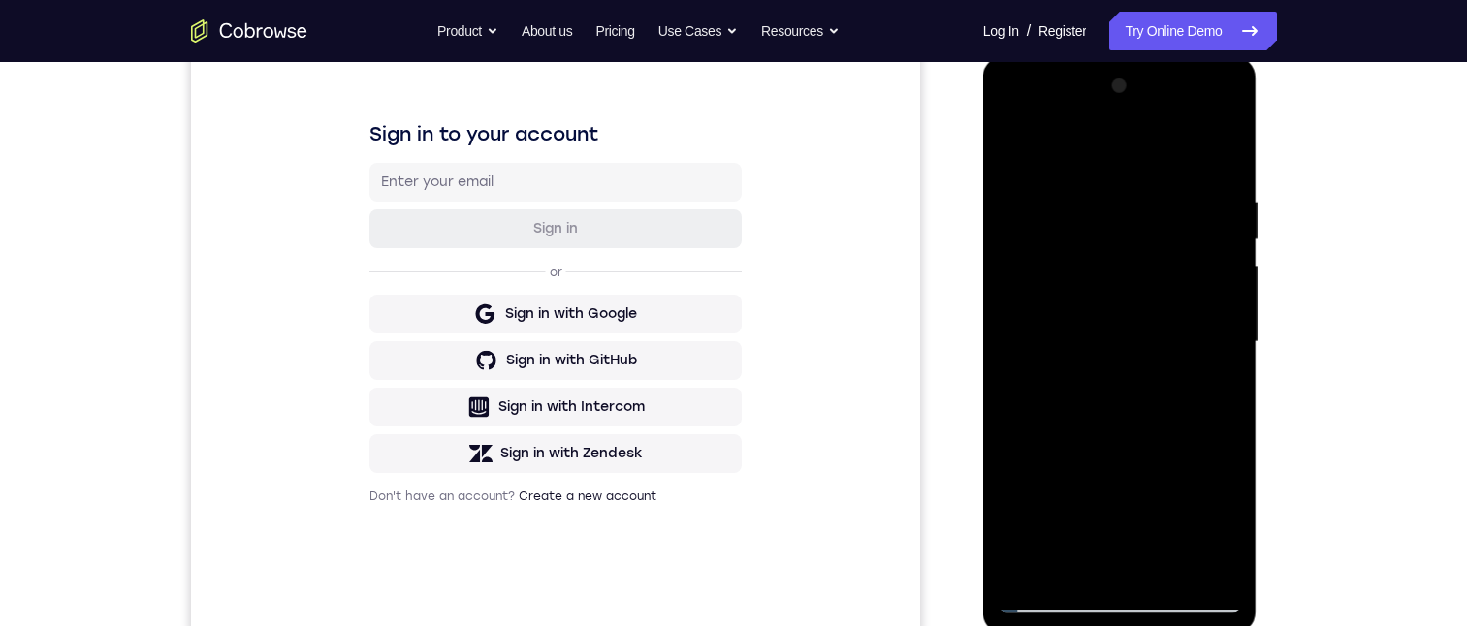
click at [1219, 328] on div at bounding box center [1120, 342] width 244 height 543
drag, startPoint x: 1115, startPoint y: 365, endPoint x: 1131, endPoint y: 317, distance: 50.3
click at [1131, 317] on div at bounding box center [1120, 342] width 244 height 543
drag, startPoint x: 1098, startPoint y: 329, endPoint x: 1100, endPoint y: 319, distance: 9.9
click at [1100, 319] on div at bounding box center [1120, 342] width 244 height 543
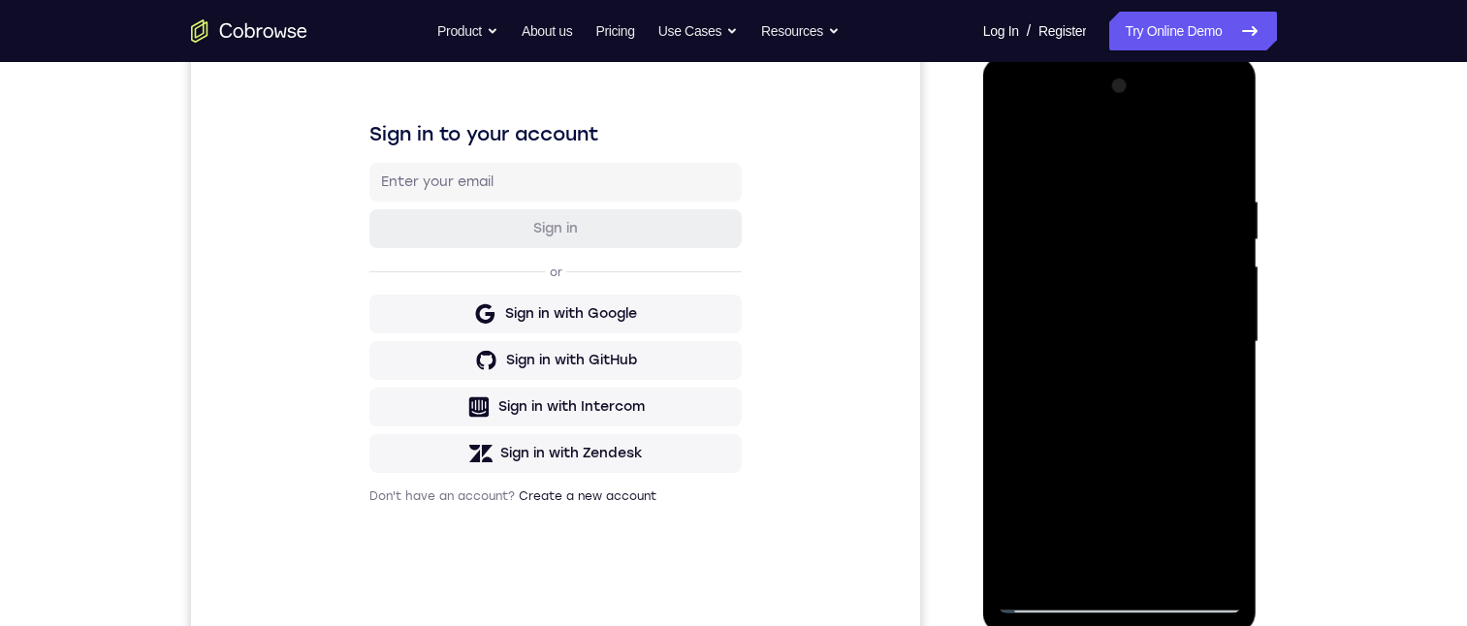
drag, startPoint x: 1094, startPoint y: 359, endPoint x: 1097, endPoint y: 348, distance: 11.3
click at [1094, 348] on div at bounding box center [1120, 342] width 244 height 543
click at [1221, 401] on div at bounding box center [1120, 342] width 244 height 543
drag, startPoint x: 1136, startPoint y: 441, endPoint x: 1125, endPoint y: 350, distance: 91.9
click at [1125, 341] on div at bounding box center [1120, 342] width 244 height 543
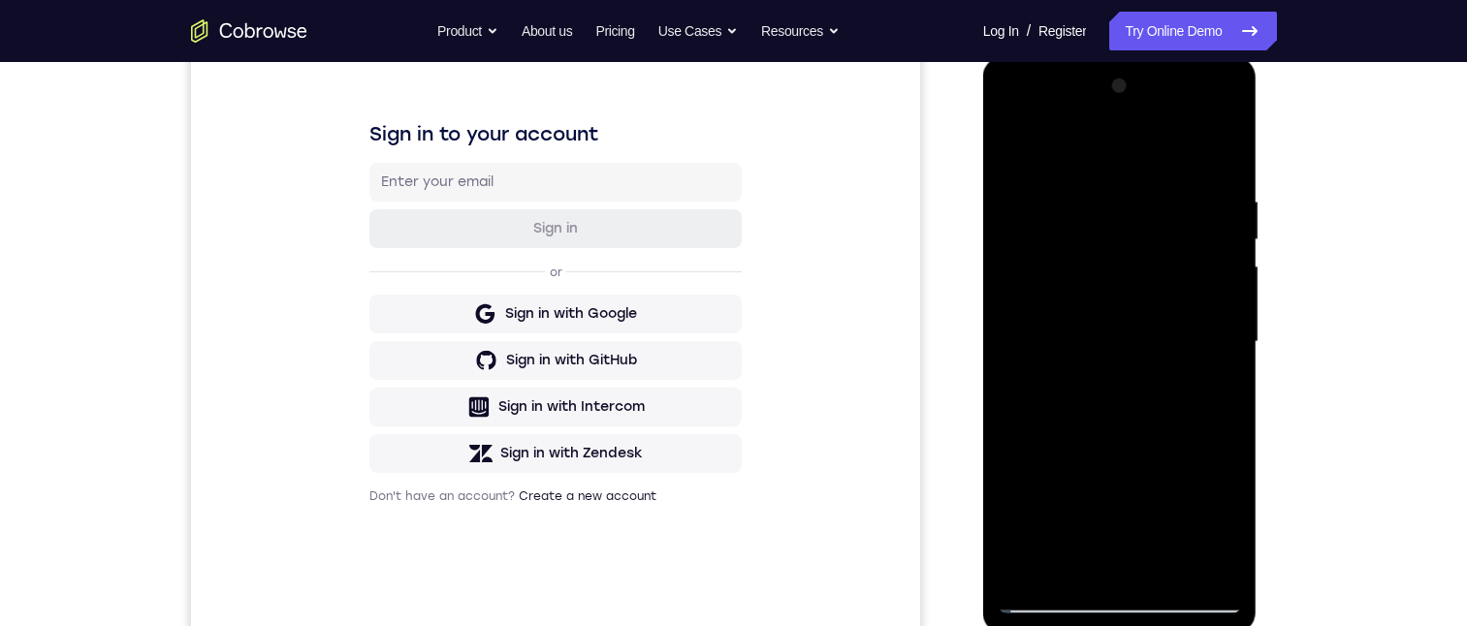
drag, startPoint x: 1094, startPoint y: 313, endPoint x: 1088, endPoint y: 302, distance: 13.0
click at [1094, 312] on div at bounding box center [1120, 342] width 244 height 543
click at [1000, 197] on div at bounding box center [1120, 342] width 244 height 543
drag, startPoint x: 1081, startPoint y: 221, endPoint x: 1084, endPoint y: 308, distance: 87.3
click at [1083, 307] on div at bounding box center [1120, 342] width 244 height 543
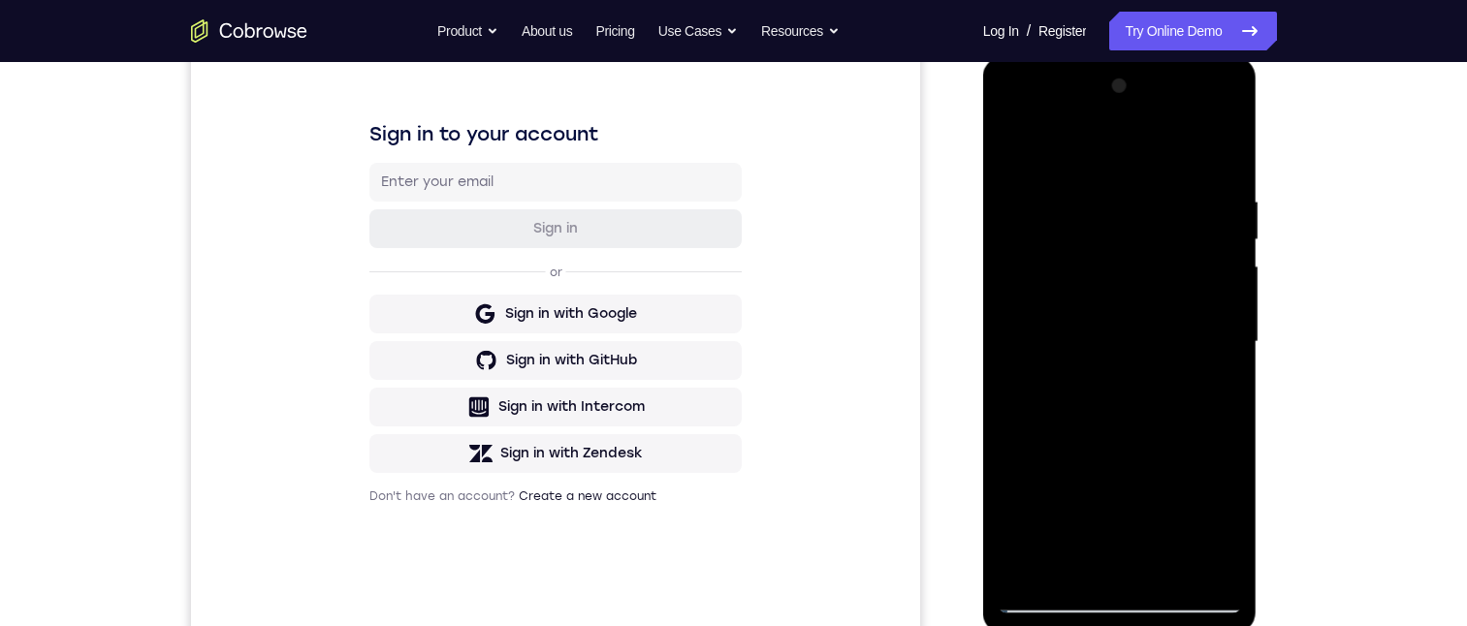
drag, startPoint x: 1099, startPoint y: 364, endPoint x: 1081, endPoint y: 234, distance: 131.2
click at [1081, 234] on div at bounding box center [1120, 342] width 244 height 543
drag, startPoint x: 1094, startPoint y: 363, endPoint x: 1076, endPoint y: 202, distance: 161.9
click at [1076, 202] on div at bounding box center [1120, 342] width 244 height 543
drag, startPoint x: 1101, startPoint y: 361, endPoint x: 1101, endPoint y: 219, distance: 141.5
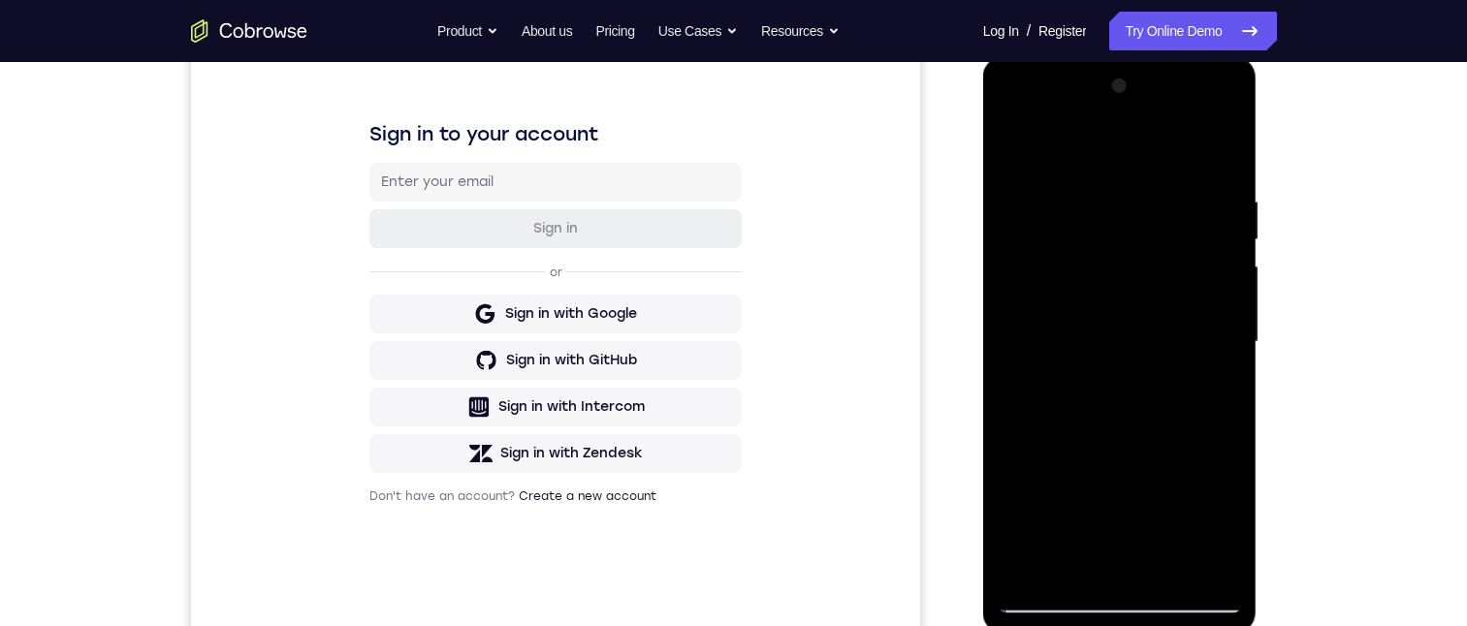
click at [1101, 219] on div at bounding box center [1120, 342] width 244 height 543
drag, startPoint x: 1125, startPoint y: 339, endPoint x: 1128, endPoint y: 222, distance: 117.4
click at [1128, 222] on div at bounding box center [1120, 342] width 244 height 543
drag, startPoint x: 1115, startPoint y: 300, endPoint x: 1111, endPoint y: 201, distance: 99.0
click at [1109, 192] on div at bounding box center [1120, 342] width 244 height 543
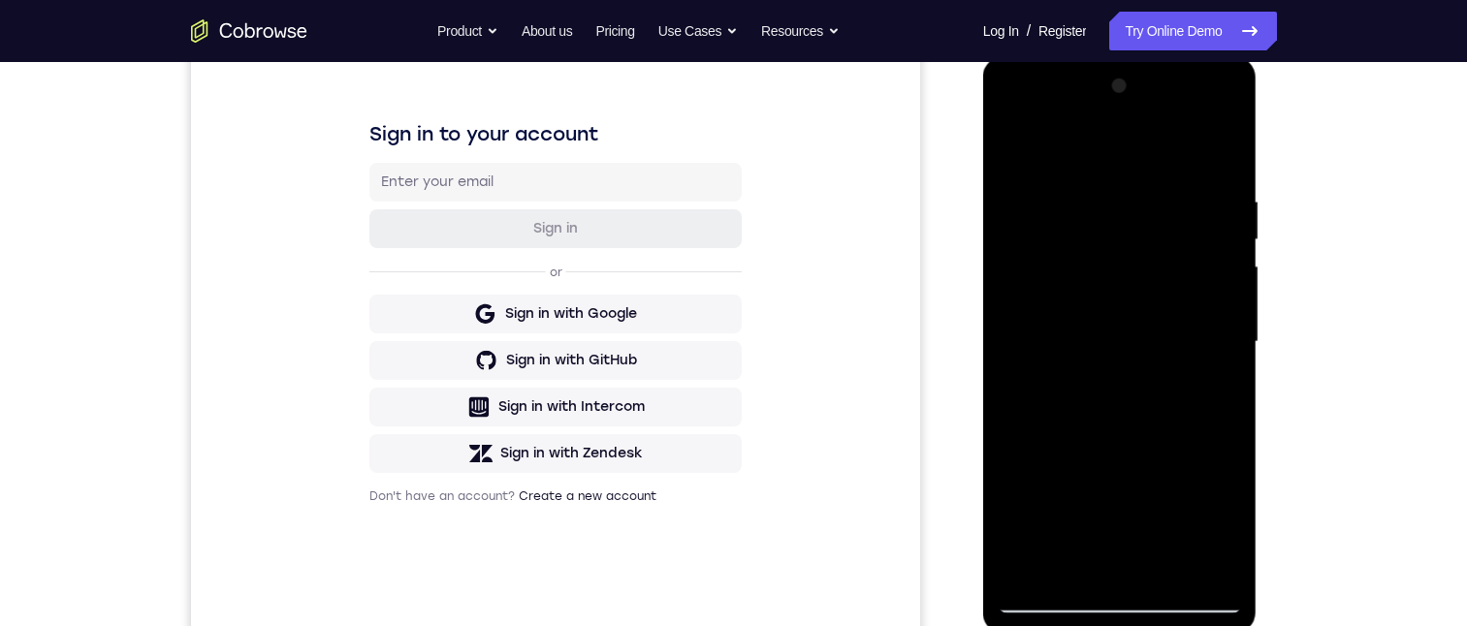
drag, startPoint x: 1113, startPoint y: 329, endPoint x: 1117, endPoint y: 271, distance: 57.3
click at [1115, 271] on div at bounding box center [1120, 342] width 244 height 543
click at [1223, 297] on div at bounding box center [1120, 342] width 244 height 543
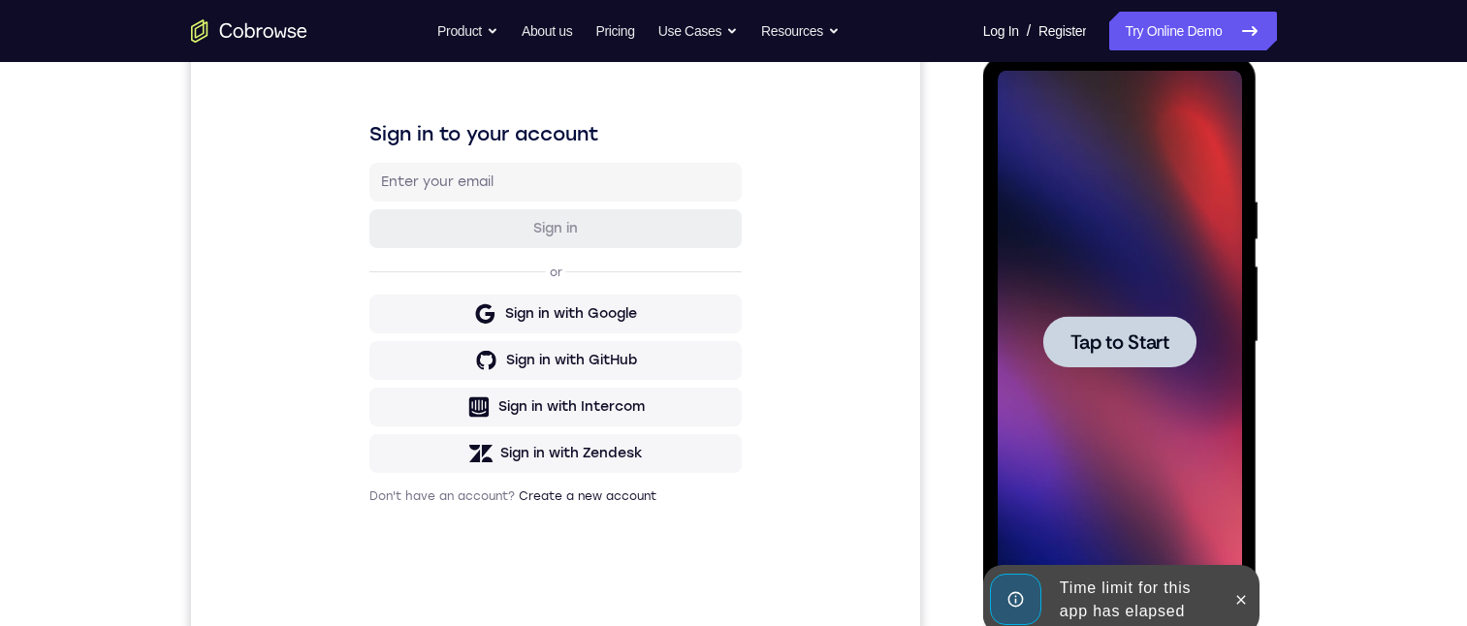
click at [1151, 328] on div at bounding box center [1119, 341] width 153 height 51
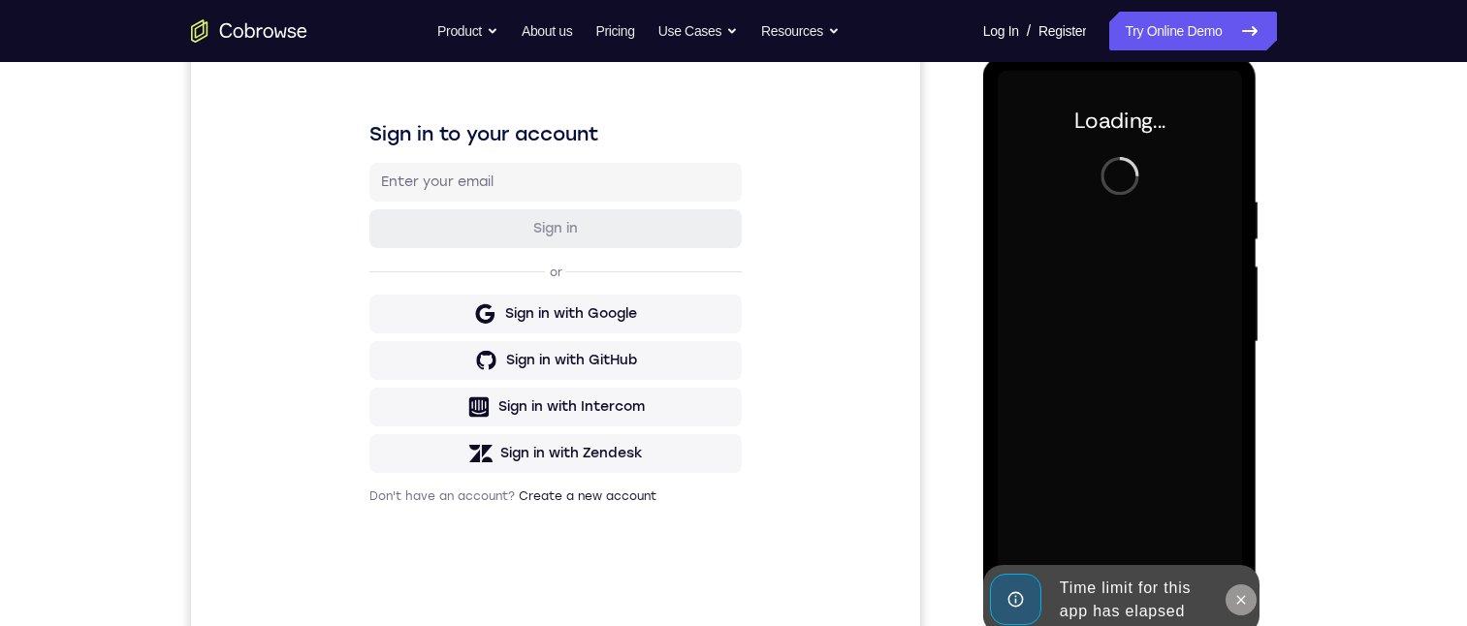
click at [1245, 596] on icon at bounding box center [1241, 600] width 16 height 16
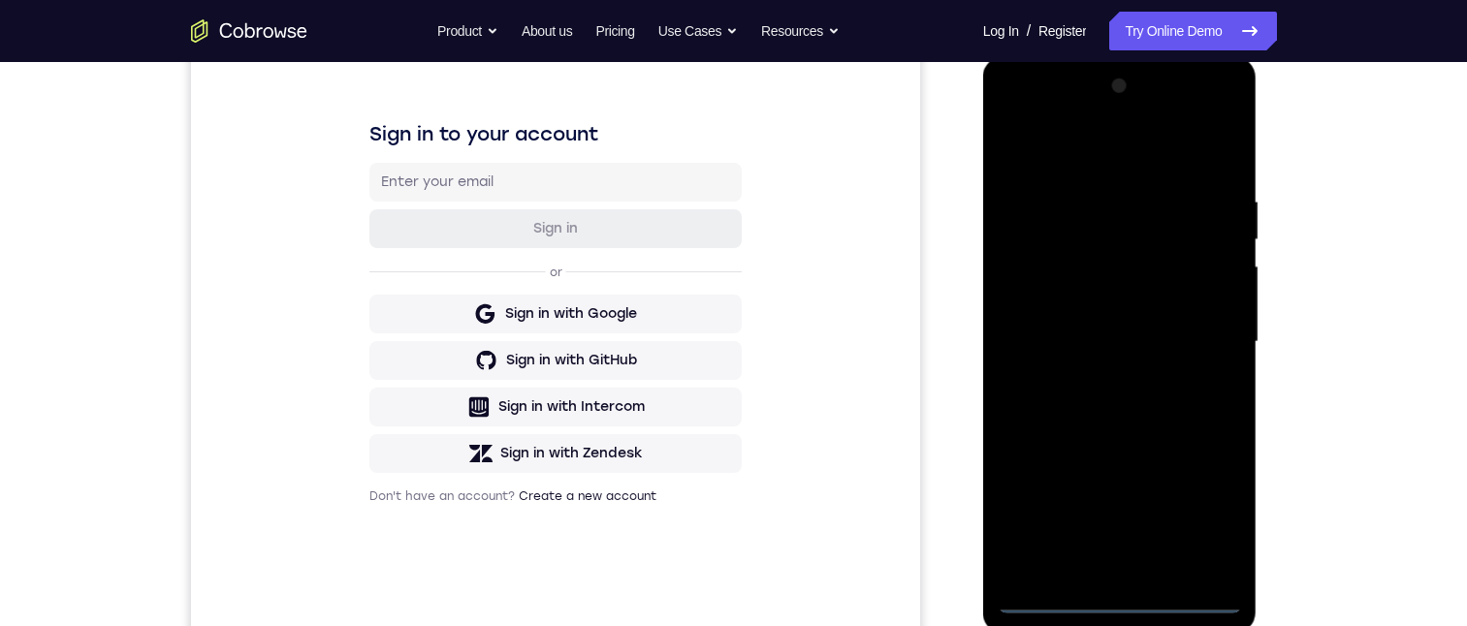
click at [1117, 595] on div at bounding box center [1120, 342] width 244 height 543
click at [1209, 518] on div at bounding box center [1120, 342] width 244 height 543
click at [1133, 135] on div at bounding box center [1120, 342] width 244 height 543
click at [1196, 334] on div at bounding box center [1120, 342] width 244 height 543
click at [1096, 370] on div at bounding box center [1120, 342] width 244 height 543
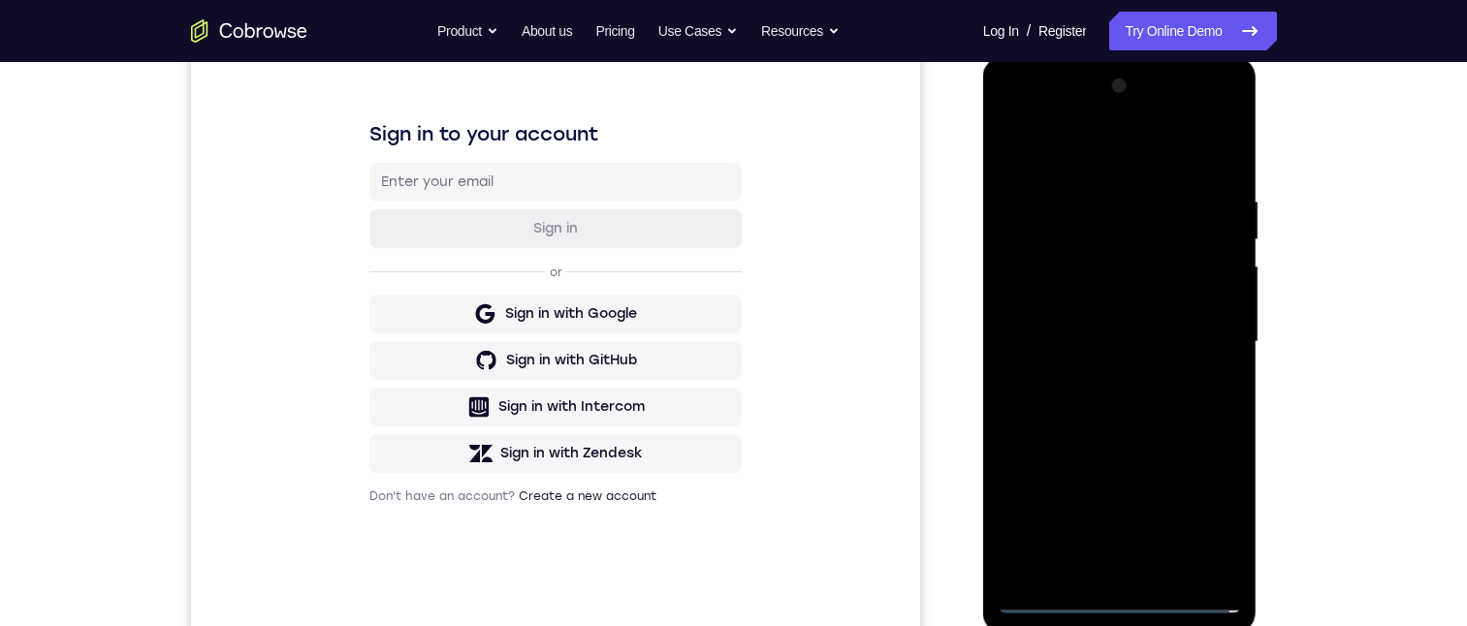
click at [1074, 326] on div at bounding box center [1120, 342] width 244 height 543
click at [998, 301] on div at bounding box center [1120, 342] width 244 height 543
click at [1047, 362] on div at bounding box center [1120, 342] width 244 height 543
click at [1146, 340] on div at bounding box center [1120, 342] width 244 height 543
click at [1110, 405] on div at bounding box center [1120, 342] width 244 height 543
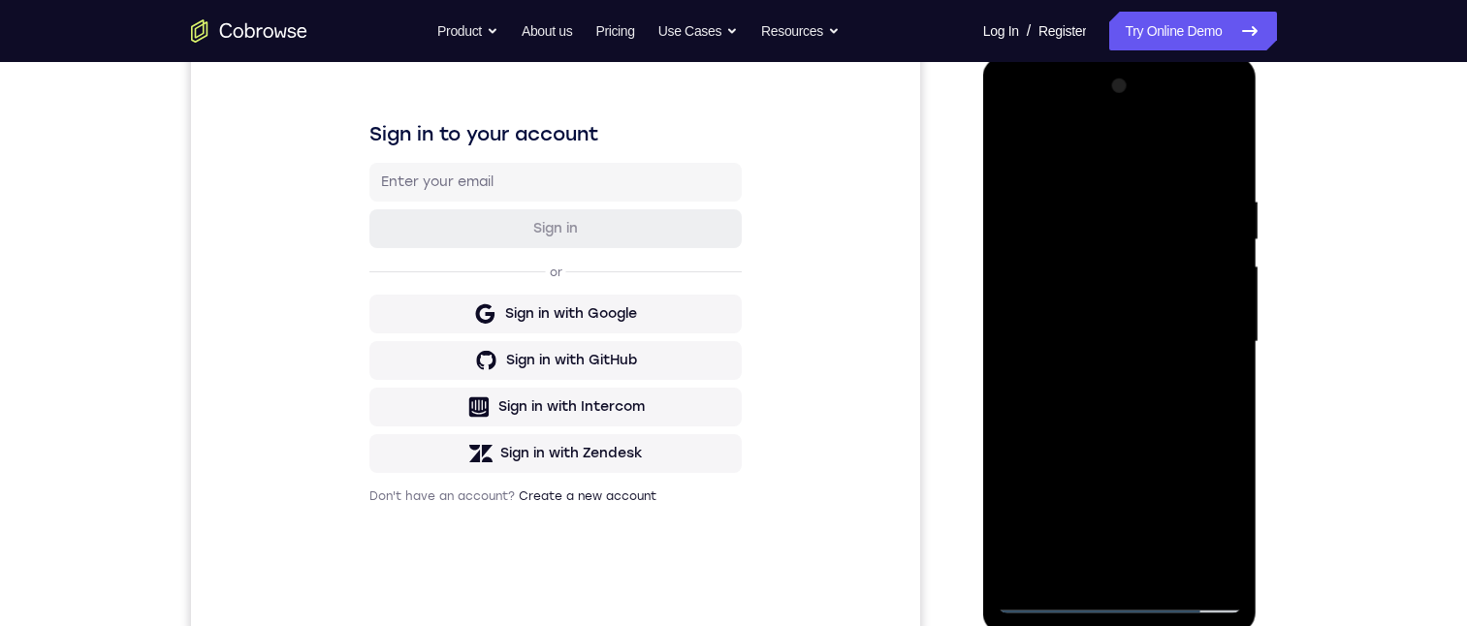
click at [1110, 405] on div at bounding box center [1120, 342] width 244 height 543
drag, startPoint x: 1093, startPoint y: 427, endPoint x: 1100, endPoint y: 388, distance: 39.5
click at [1096, 390] on div at bounding box center [1120, 342] width 244 height 543
click at [1154, 355] on div at bounding box center [1120, 342] width 244 height 543
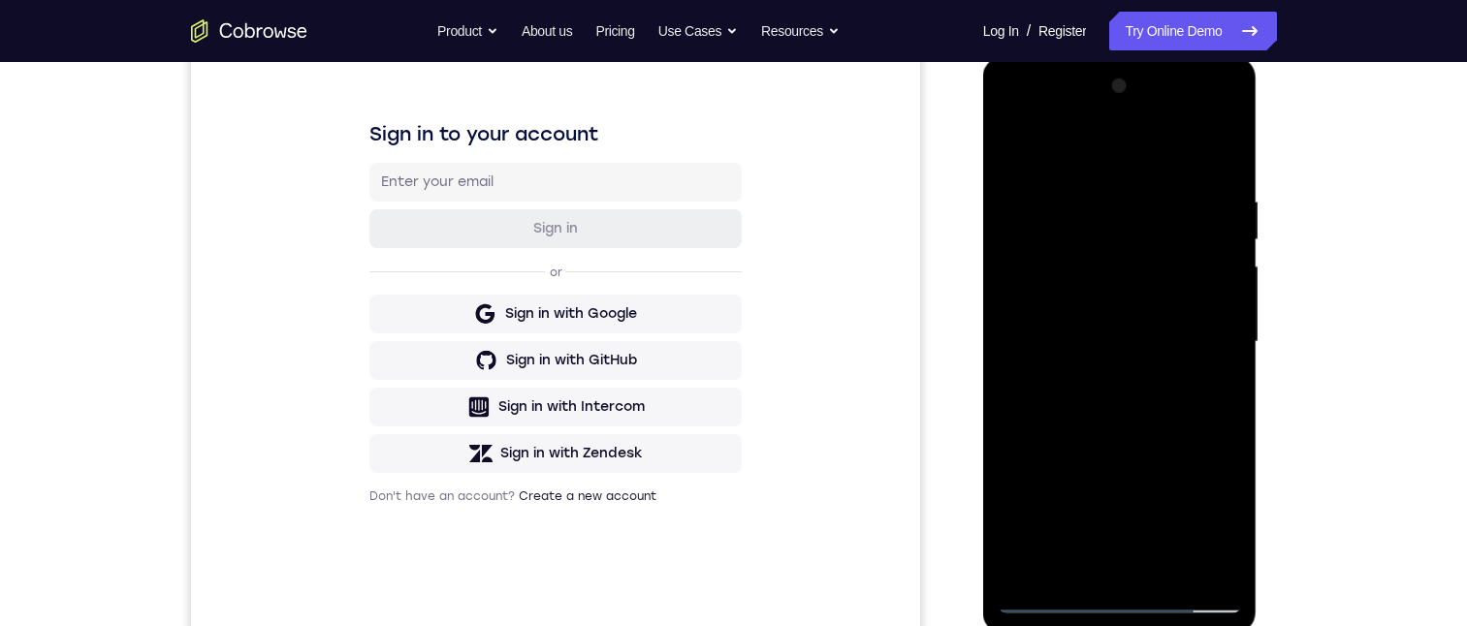
click at [1222, 410] on div at bounding box center [1120, 342] width 244 height 543
drag, startPoint x: 1125, startPoint y: 421, endPoint x: 1128, endPoint y: 354, distance: 67.0
click at [1127, 354] on div at bounding box center [1120, 342] width 244 height 543
click at [1230, 367] on div at bounding box center [1120, 342] width 244 height 543
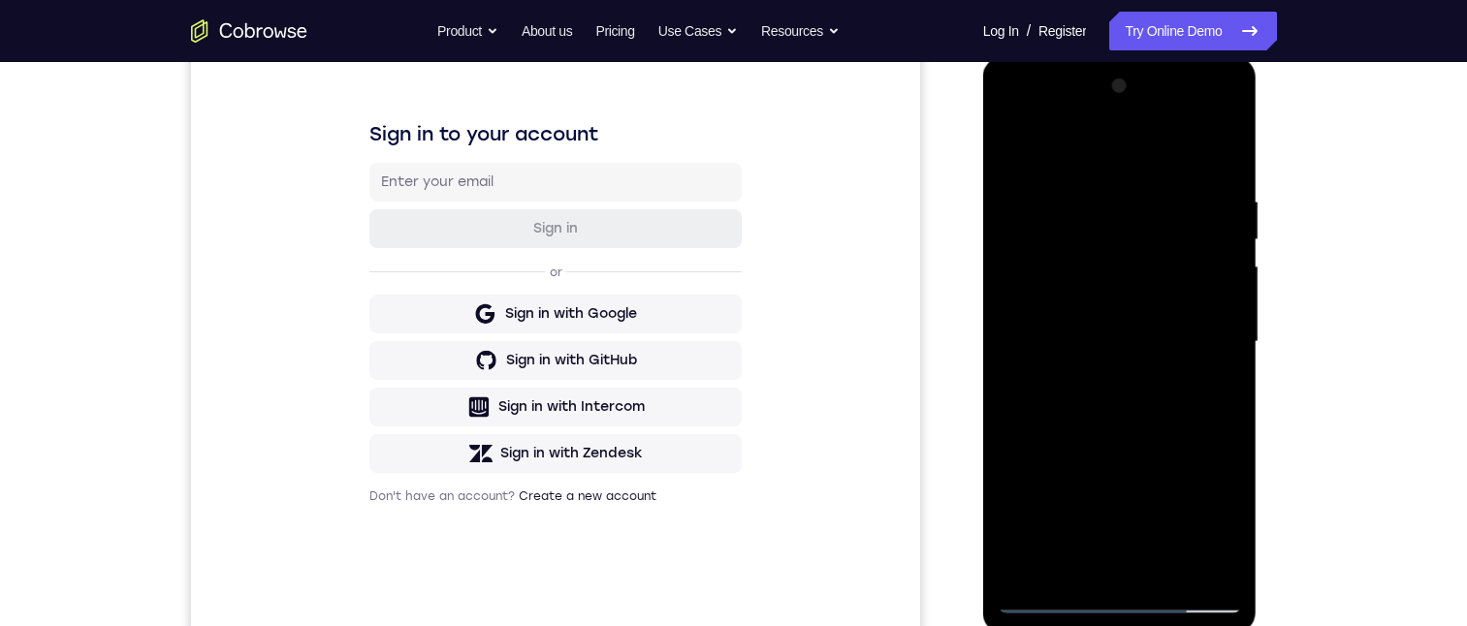
click at [1230, 367] on div at bounding box center [1120, 342] width 244 height 543
click at [1228, 353] on div at bounding box center [1120, 342] width 244 height 543
drag, startPoint x: 1148, startPoint y: 432, endPoint x: 1172, endPoint y: 274, distance: 159.9
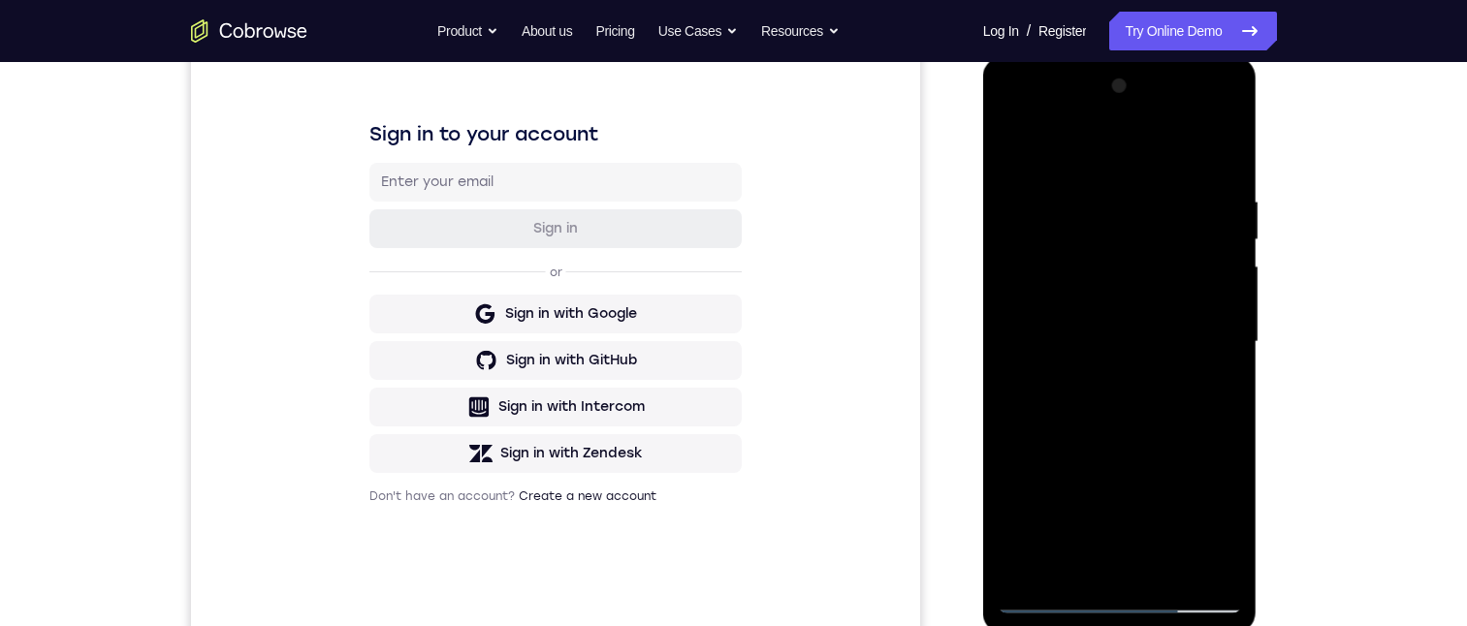
click at [1172, 274] on div at bounding box center [1120, 342] width 244 height 543
drag, startPoint x: 1140, startPoint y: 320, endPoint x: 1129, endPoint y: 262, distance: 59.1
click at [1129, 261] on div at bounding box center [1120, 342] width 244 height 543
drag, startPoint x: 1111, startPoint y: 380, endPoint x: 1090, endPoint y: 227, distance: 154.7
click at [1090, 205] on div at bounding box center [1120, 342] width 244 height 543
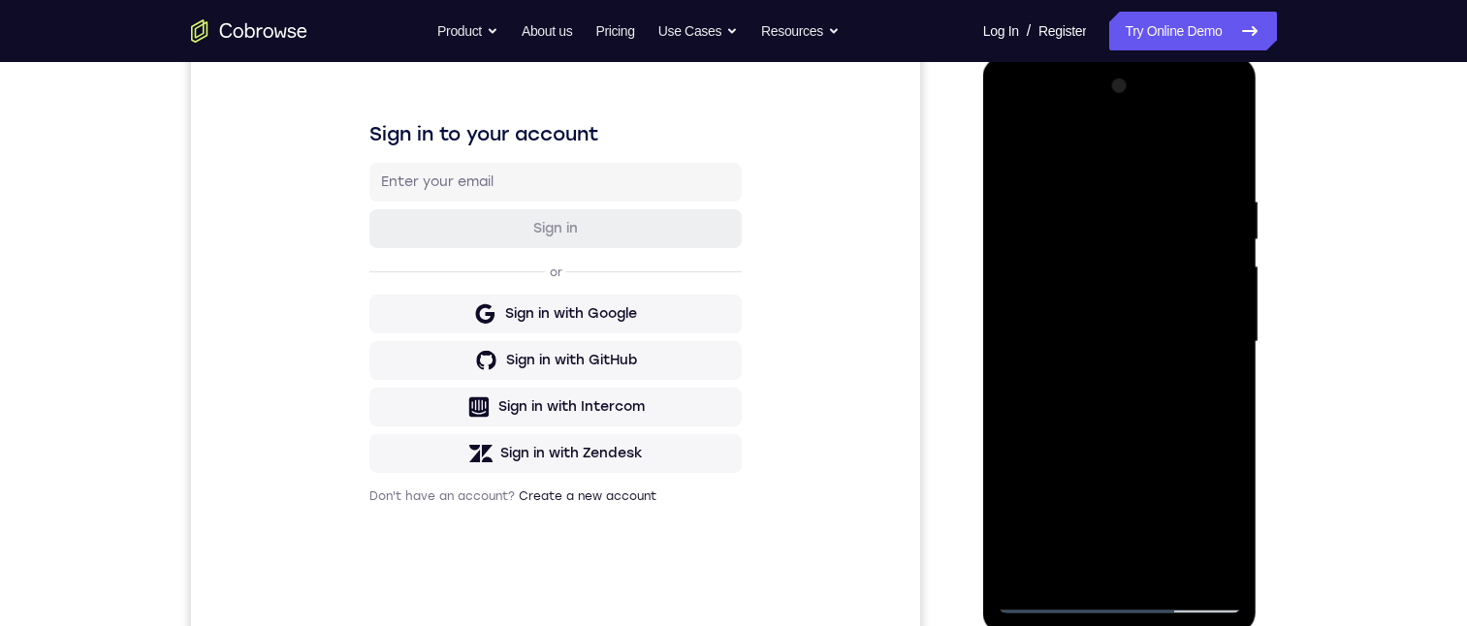
drag, startPoint x: 1091, startPoint y: 366, endPoint x: 1074, endPoint y: 247, distance: 120.4
click at [1074, 224] on div at bounding box center [1120, 342] width 244 height 543
drag, startPoint x: 1087, startPoint y: 380, endPoint x: 1094, endPoint y: 293, distance: 87.5
click at [1089, 277] on div at bounding box center [1120, 342] width 244 height 543
drag, startPoint x: 1125, startPoint y: 374, endPoint x: 1125, endPoint y: 353, distance: 21.3
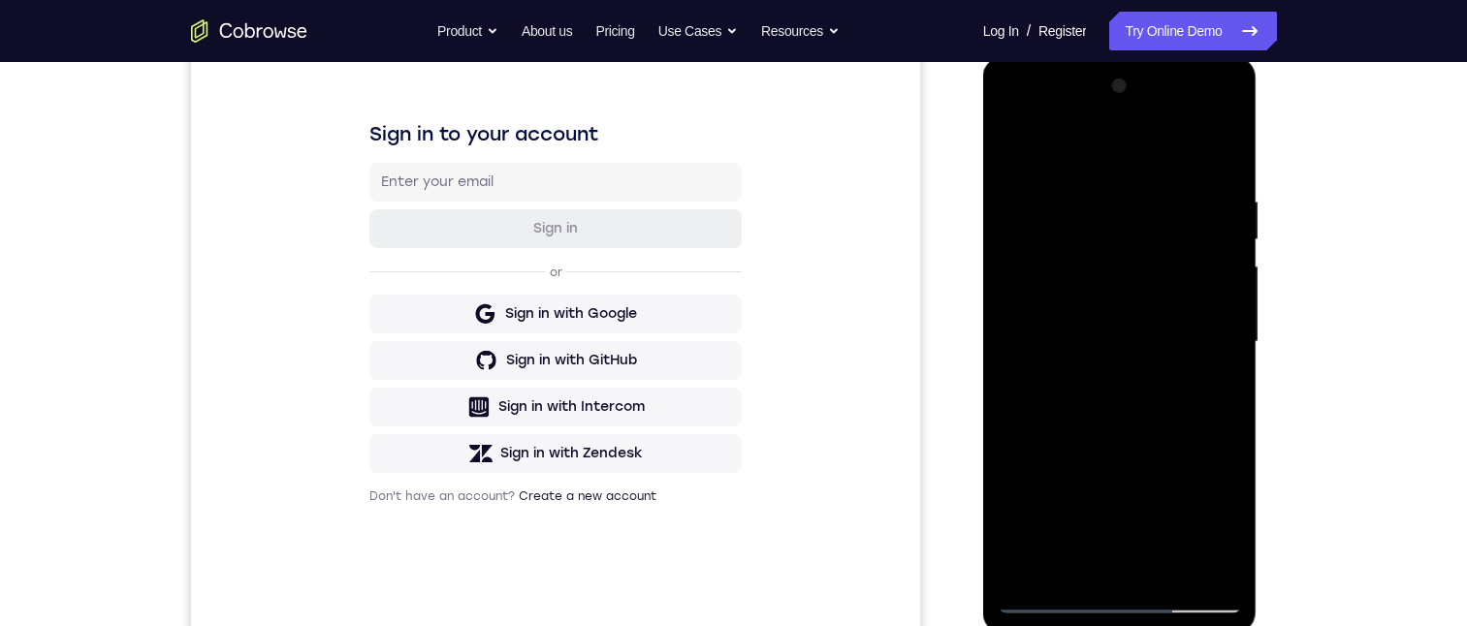
click at [1125, 347] on div at bounding box center [1120, 342] width 244 height 543
drag, startPoint x: 1108, startPoint y: 424, endPoint x: 1107, endPoint y: 389, distance: 34.9
click at [1107, 386] on div at bounding box center [1120, 342] width 244 height 543
click at [1104, 429] on div at bounding box center [1120, 342] width 244 height 543
click at [1228, 396] on div at bounding box center [1120, 342] width 244 height 543
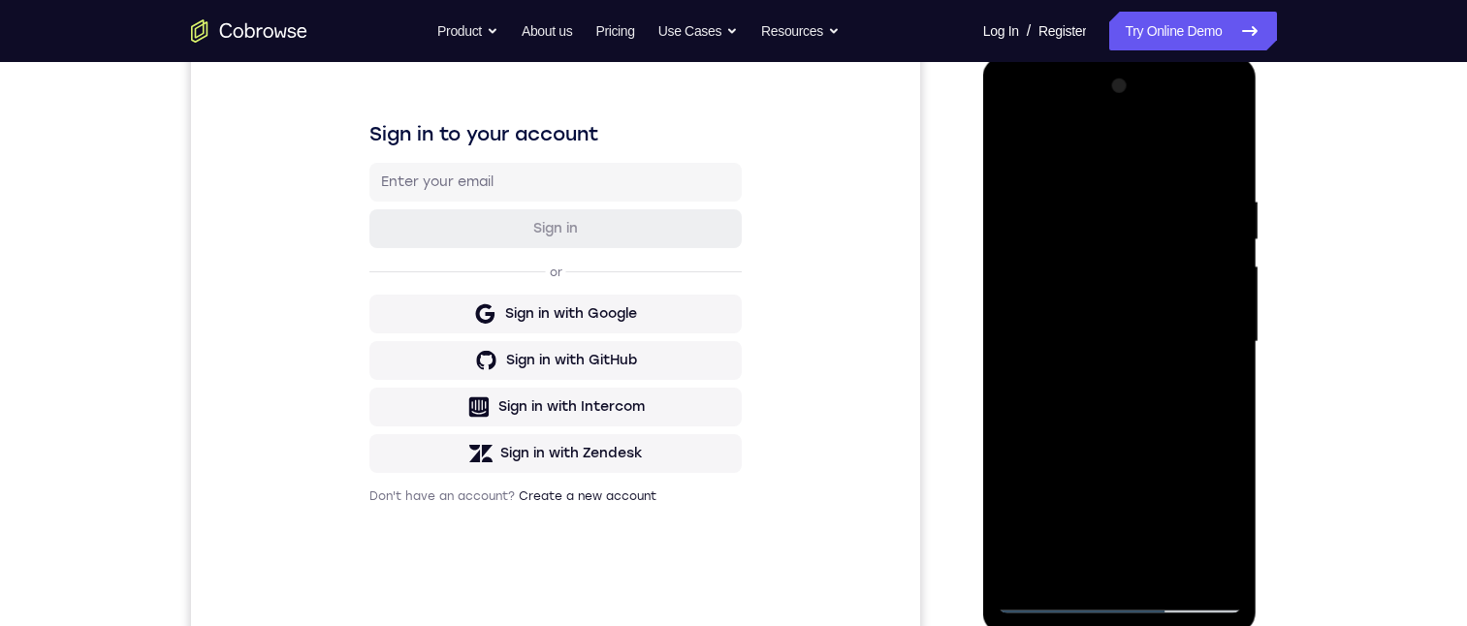
click at [1228, 396] on div at bounding box center [1120, 342] width 244 height 543
click at [1010, 385] on div at bounding box center [1120, 342] width 244 height 543
click at [1018, 400] on div at bounding box center [1120, 342] width 244 height 543
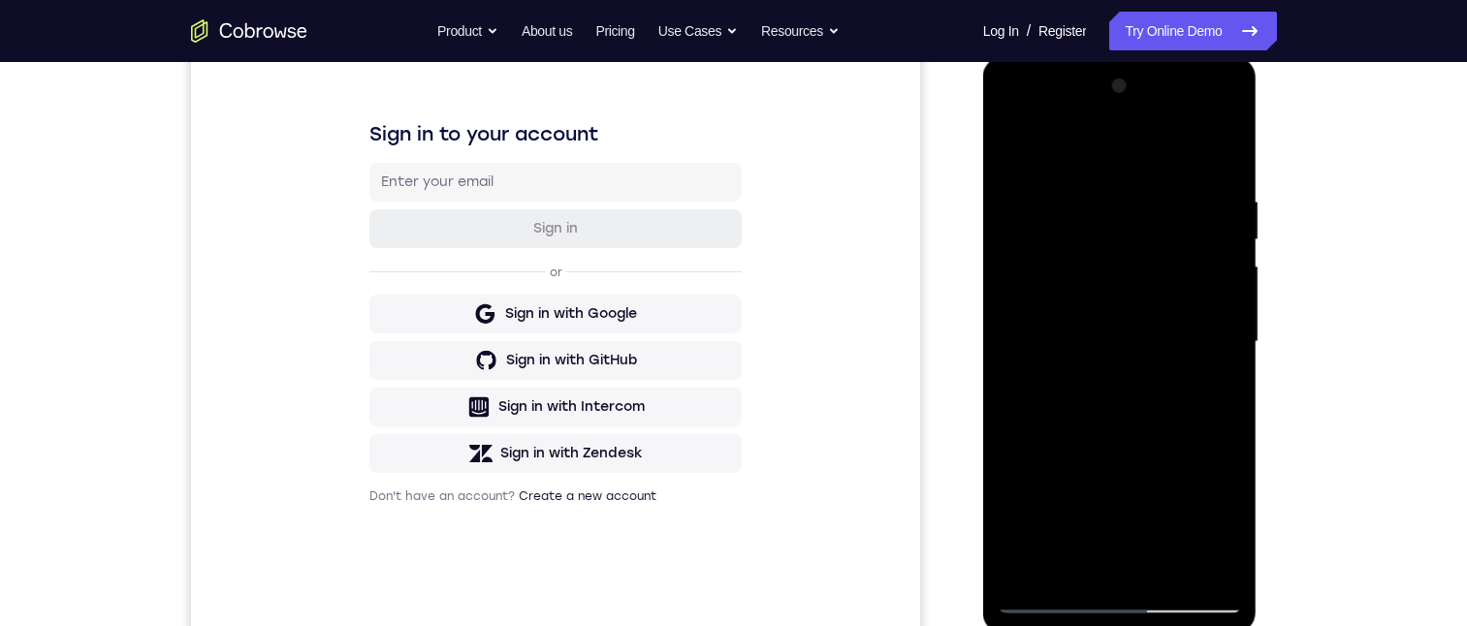
click at [1009, 396] on div at bounding box center [1120, 342] width 244 height 543
drag, startPoint x: 1107, startPoint y: 414, endPoint x: 1080, endPoint y: 314, distance: 103.5
click at [1080, 314] on div at bounding box center [1120, 342] width 244 height 543
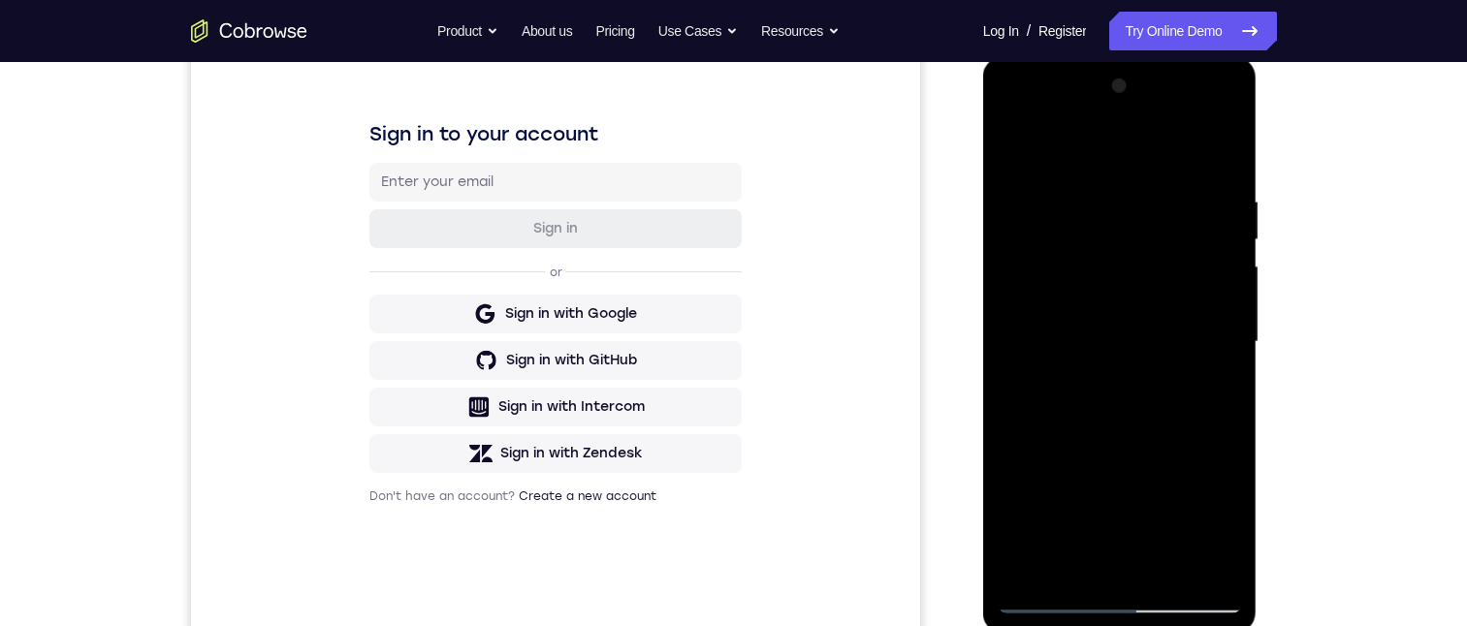
drag, startPoint x: 1078, startPoint y: 384, endPoint x: 1096, endPoint y: 262, distance: 123.4
click at [1096, 262] on div at bounding box center [1120, 342] width 244 height 543
drag, startPoint x: 1100, startPoint y: 329, endPoint x: 1096, endPoint y: 357, distance: 28.4
click at [1096, 355] on div at bounding box center [1120, 342] width 244 height 543
drag, startPoint x: 1090, startPoint y: 385, endPoint x: 1101, endPoint y: 310, distance: 75.6
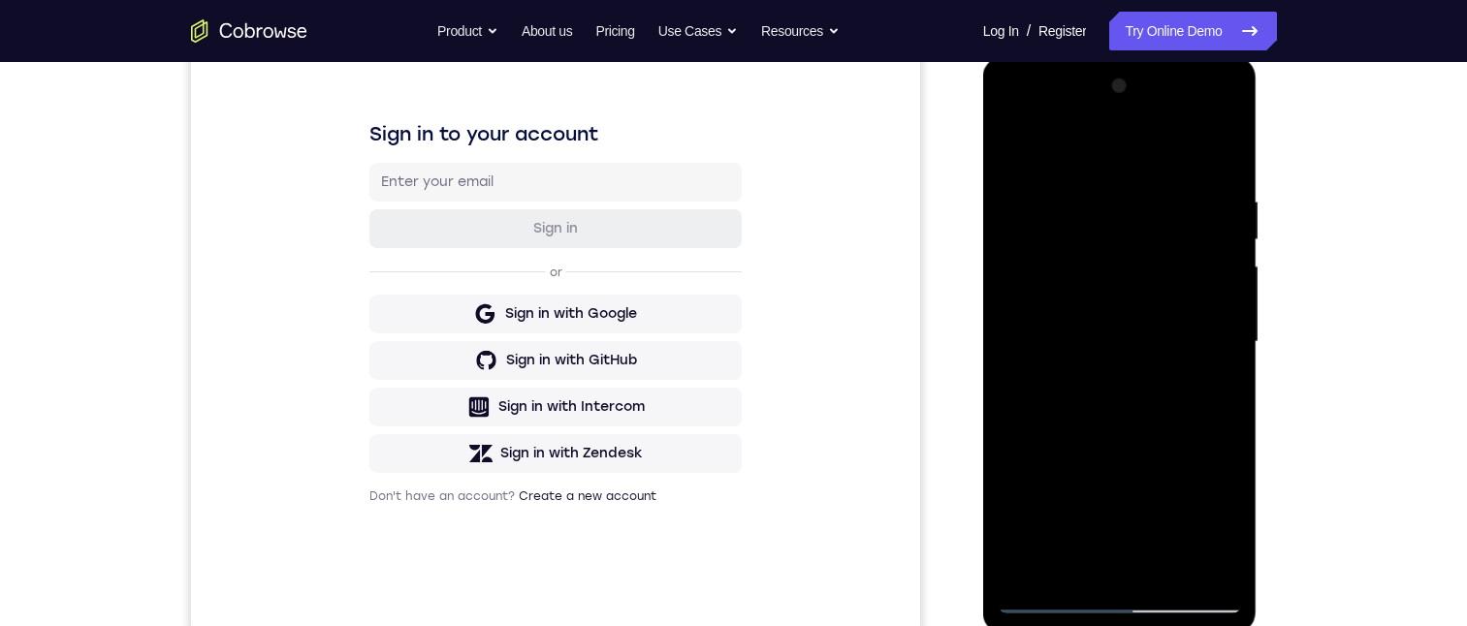
click at [1101, 310] on div at bounding box center [1120, 342] width 244 height 543
drag, startPoint x: 1101, startPoint y: 310, endPoint x: 1120, endPoint y: 157, distance: 154.3
click at [1120, 157] on div at bounding box center [1120, 342] width 244 height 543
drag, startPoint x: 1081, startPoint y: 372, endPoint x: 1089, endPoint y: 256, distance: 116.6
click at [1090, 250] on div at bounding box center [1120, 342] width 244 height 543
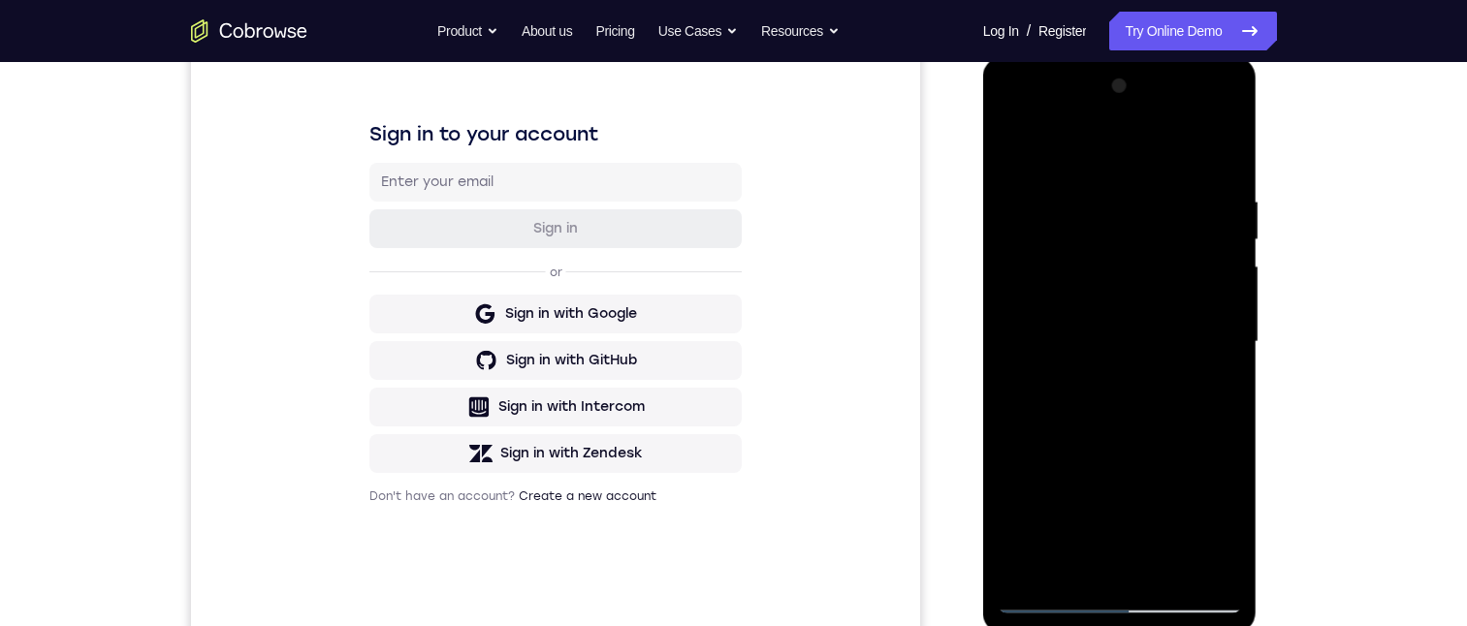
drag, startPoint x: 1070, startPoint y: 409, endPoint x: 1083, endPoint y: 316, distance: 93.9
click at [1083, 313] on div at bounding box center [1120, 342] width 244 height 543
drag, startPoint x: 1065, startPoint y: 408, endPoint x: 1128, endPoint y: 222, distance: 196.5
click at [1128, 222] on div at bounding box center [1120, 342] width 244 height 543
drag, startPoint x: 1105, startPoint y: 394, endPoint x: 1137, endPoint y: 215, distance: 181.2
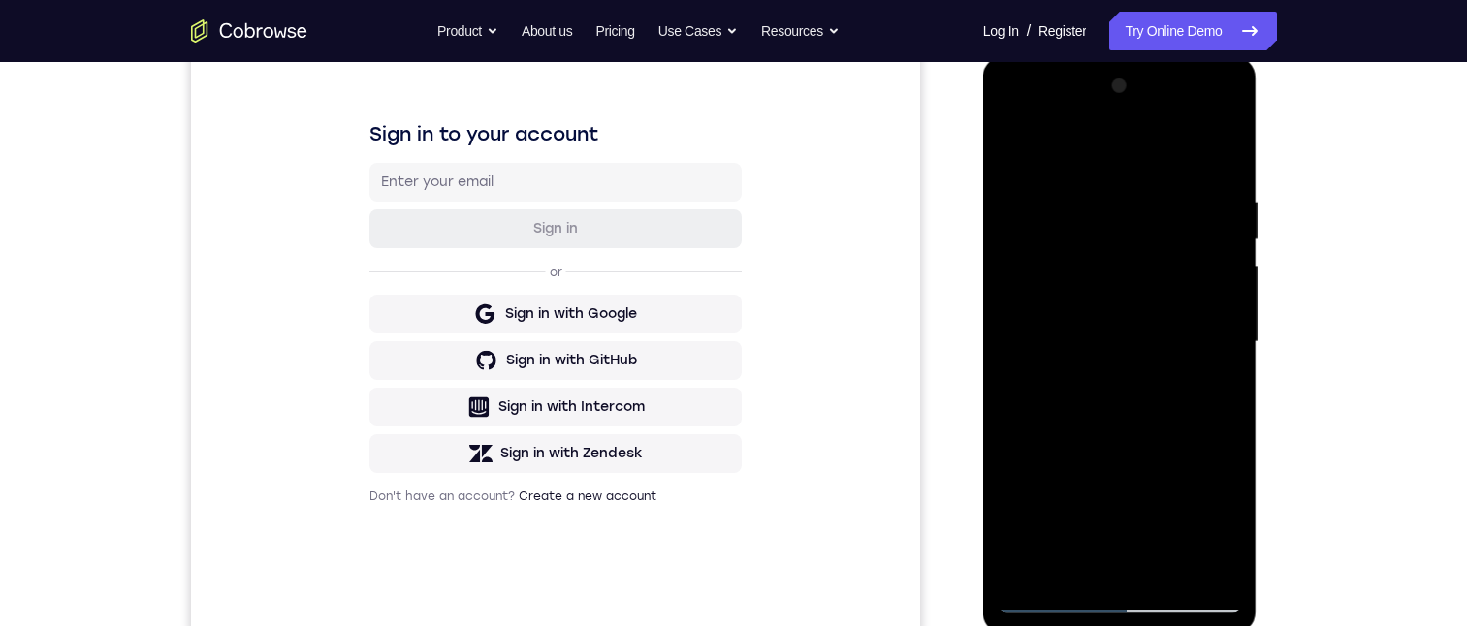
click at [1137, 211] on div at bounding box center [1120, 342] width 244 height 543
click at [1224, 299] on div at bounding box center [1120, 342] width 244 height 543
drag, startPoint x: 1116, startPoint y: 392, endPoint x: 1128, endPoint y: 292, distance: 100.6
click at [1129, 281] on div at bounding box center [1120, 342] width 244 height 543
drag, startPoint x: 1086, startPoint y: 386, endPoint x: 1124, endPoint y: 216, distance: 173.8
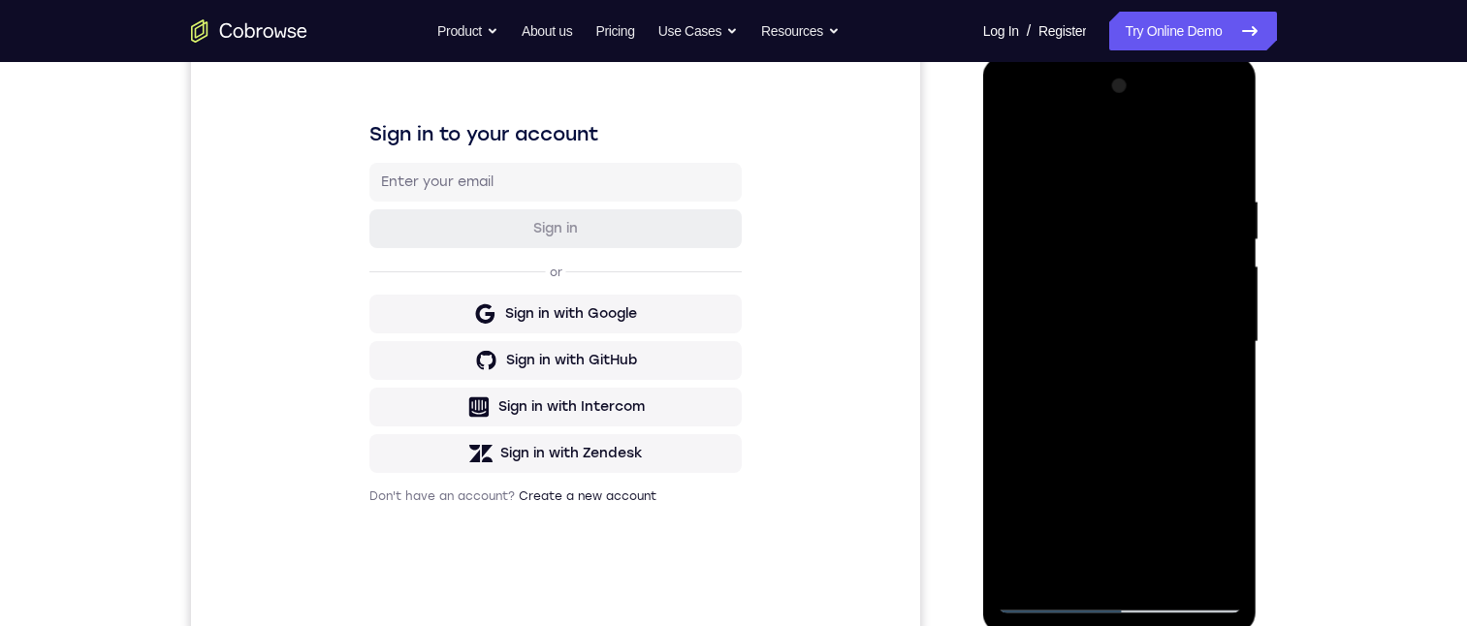
click at [1124, 206] on div at bounding box center [1120, 342] width 244 height 543
drag, startPoint x: 1101, startPoint y: 363, endPoint x: 1098, endPoint y: 225, distance: 137.7
click at [1098, 222] on div at bounding box center [1120, 342] width 244 height 543
drag, startPoint x: 1097, startPoint y: 348, endPoint x: 1116, endPoint y: 316, distance: 36.9
click at [1110, 313] on div at bounding box center [1120, 342] width 244 height 543
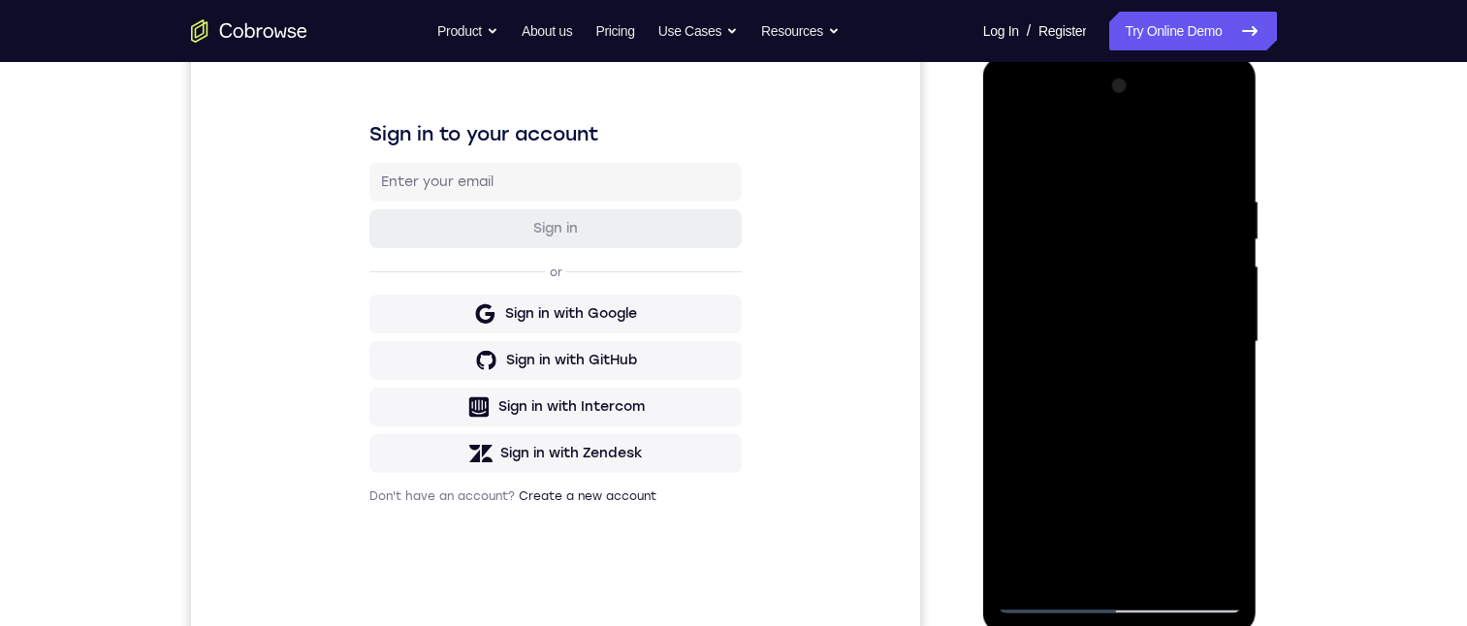
drag, startPoint x: 1218, startPoint y: 242, endPoint x: 1205, endPoint y: 316, distance: 74.8
click at [1205, 316] on div at bounding box center [1120, 342] width 244 height 543
drag, startPoint x: 1162, startPoint y: 234, endPoint x: 1156, endPoint y: 353, distance: 119.4
click at [1153, 357] on div at bounding box center [1120, 342] width 244 height 543
drag, startPoint x: 1156, startPoint y: 257, endPoint x: 1155, endPoint y: 355, distance: 97.9
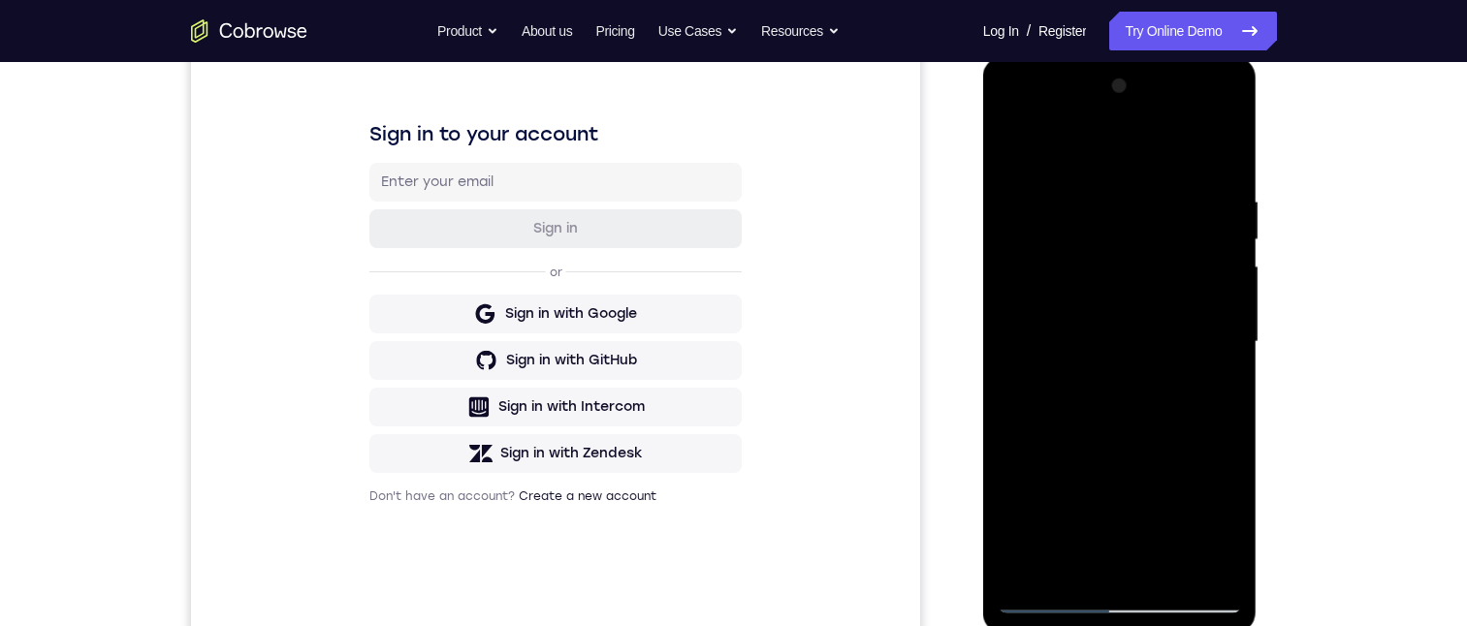
click at [1153, 356] on div at bounding box center [1120, 342] width 244 height 543
click at [1225, 439] on div at bounding box center [1120, 342] width 244 height 543
drag, startPoint x: 1140, startPoint y: 439, endPoint x: 1148, endPoint y: 374, distance: 65.4
click at [1145, 370] on div at bounding box center [1120, 342] width 244 height 543
click at [1232, 379] on div at bounding box center [1120, 342] width 244 height 543
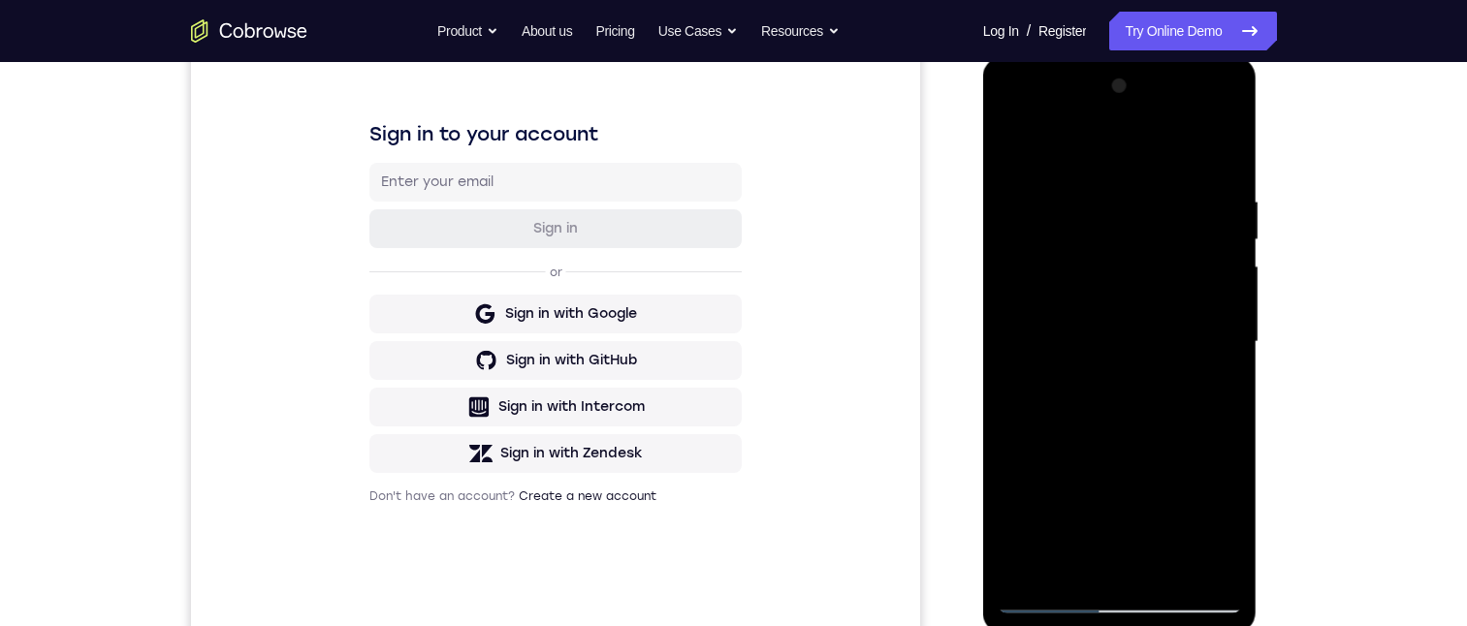
click at [1232, 379] on div at bounding box center [1120, 342] width 244 height 543
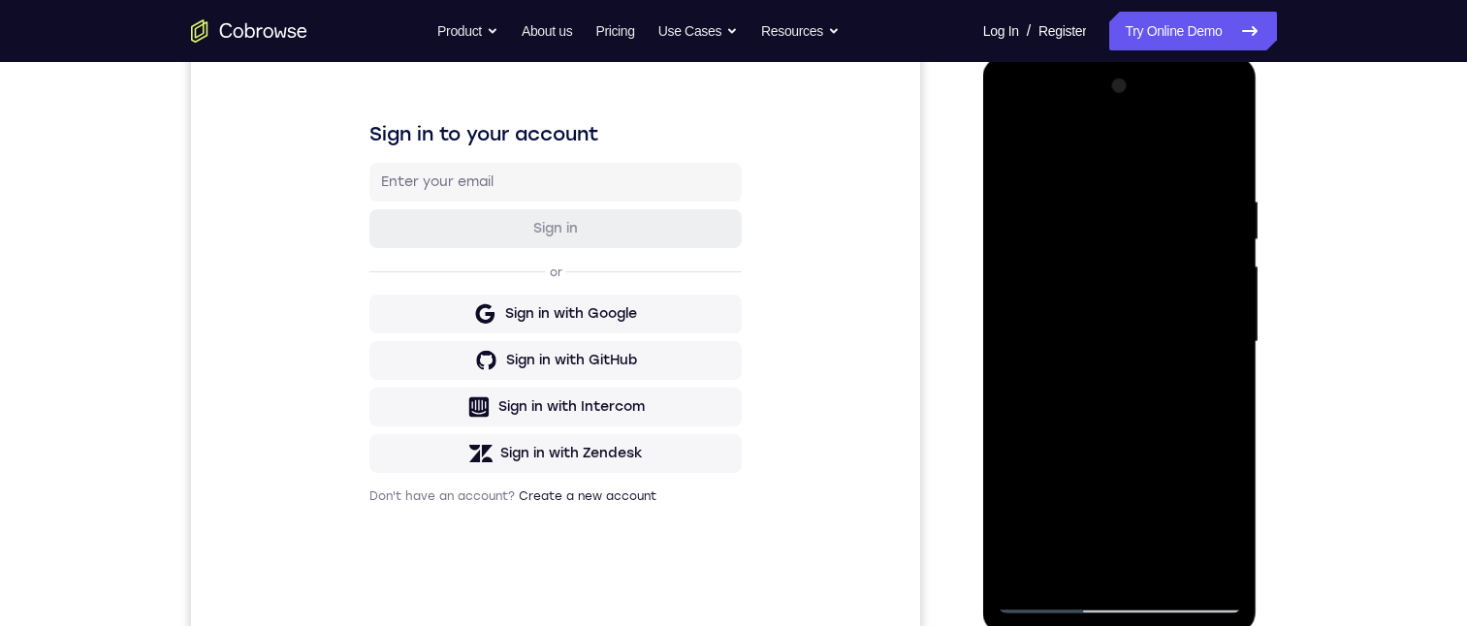
click at [1232, 379] on div at bounding box center [1120, 342] width 244 height 543
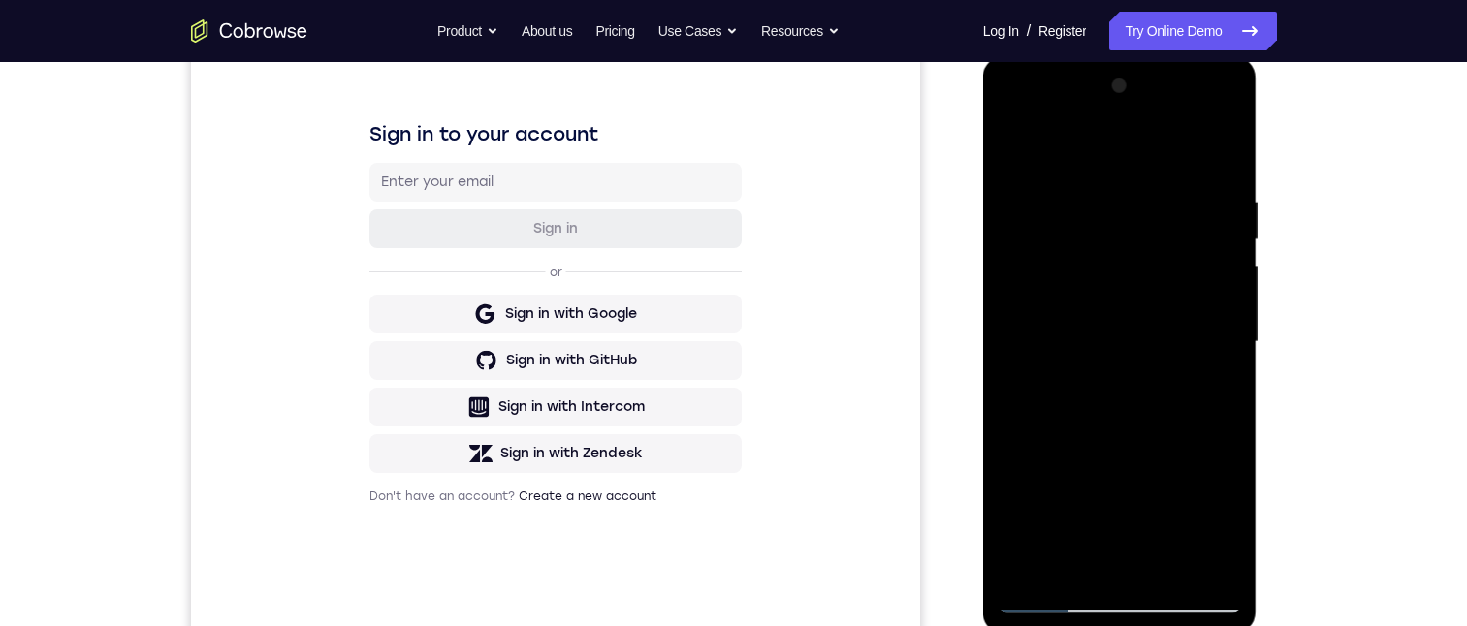
click at [1232, 379] on div at bounding box center [1120, 342] width 244 height 543
drag, startPoint x: 1171, startPoint y: 404, endPoint x: 1178, endPoint y: 273, distance: 131.1
click at [1178, 273] on div at bounding box center [1120, 342] width 244 height 543
drag, startPoint x: 1117, startPoint y: 335, endPoint x: 1135, endPoint y: 270, distance: 68.4
click at [1135, 258] on div at bounding box center [1120, 342] width 244 height 543
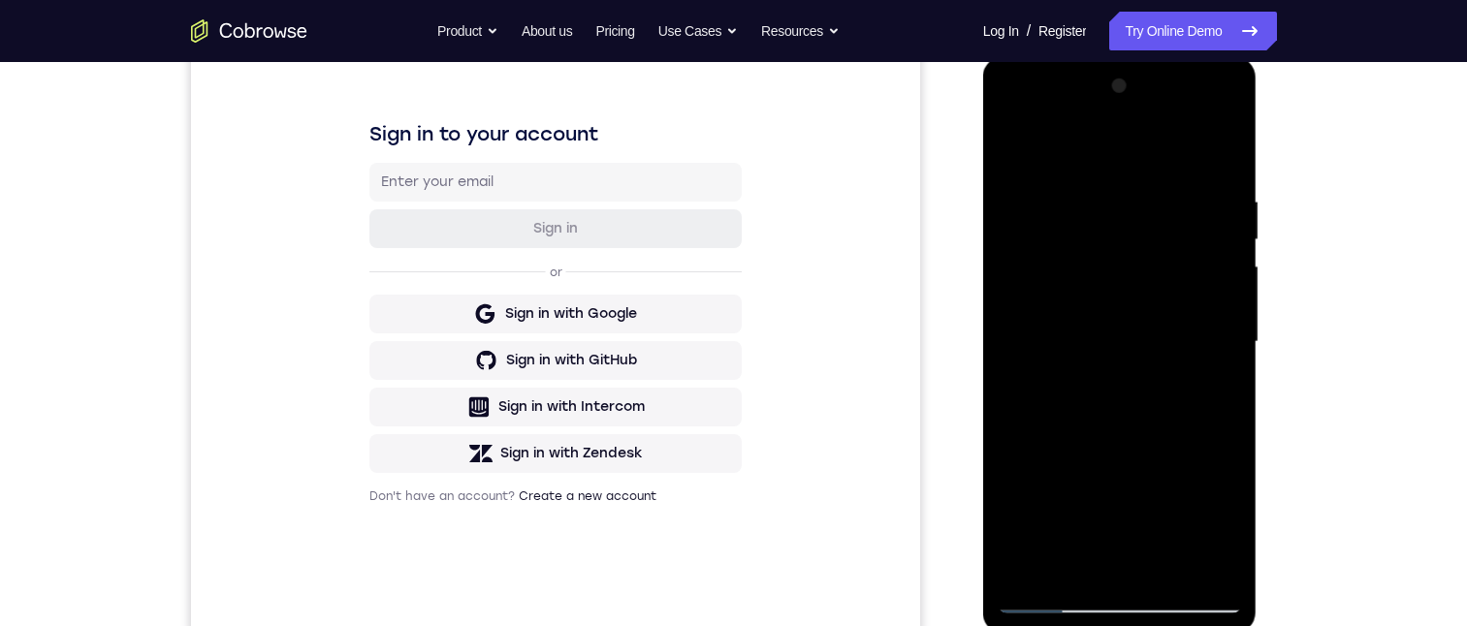
drag, startPoint x: 1104, startPoint y: 376, endPoint x: 1112, endPoint y: 246, distance: 130.1
click at [1112, 246] on div at bounding box center [1120, 342] width 244 height 543
drag, startPoint x: 1103, startPoint y: 350, endPoint x: 1116, endPoint y: 230, distance: 120.9
click at [1116, 220] on div at bounding box center [1120, 342] width 244 height 543
click at [1163, 560] on div at bounding box center [1120, 342] width 244 height 543
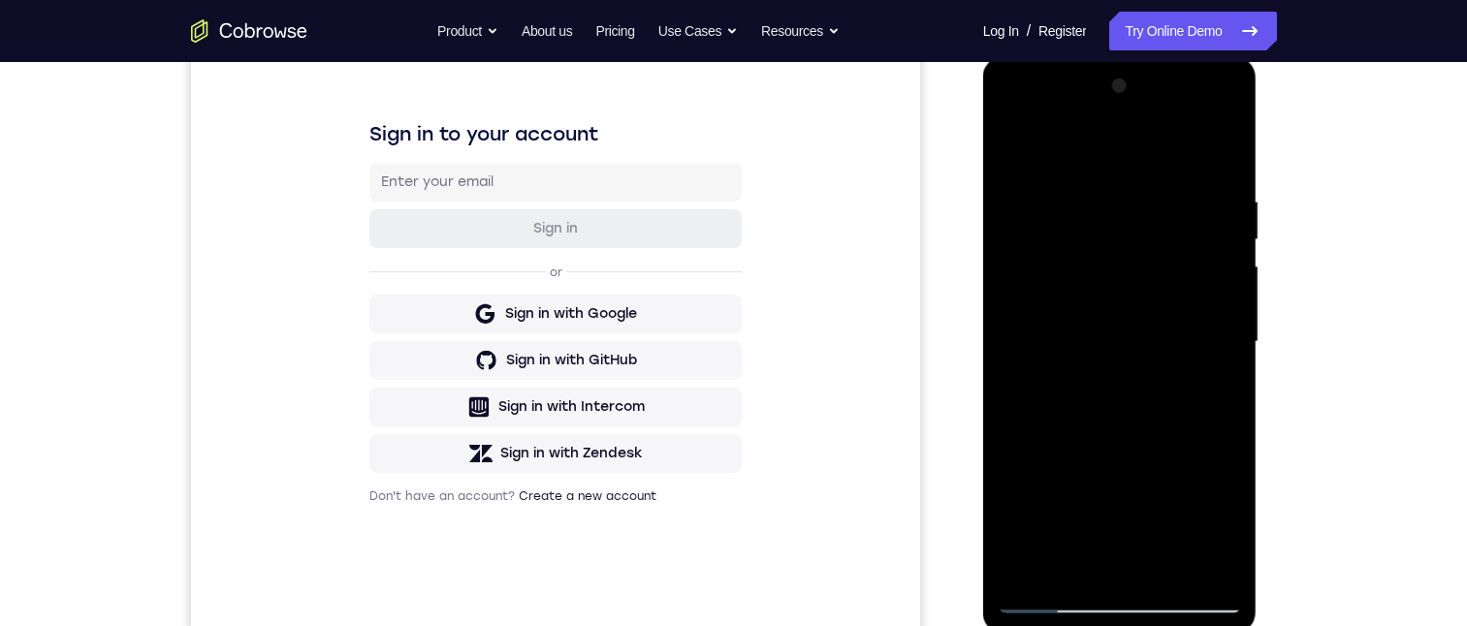
click at [1128, 444] on div at bounding box center [1120, 342] width 244 height 543
click at [1046, 601] on div at bounding box center [1120, 342] width 244 height 543
click at [1022, 140] on div at bounding box center [1120, 342] width 244 height 543
click at [1016, 145] on div at bounding box center [1120, 342] width 244 height 543
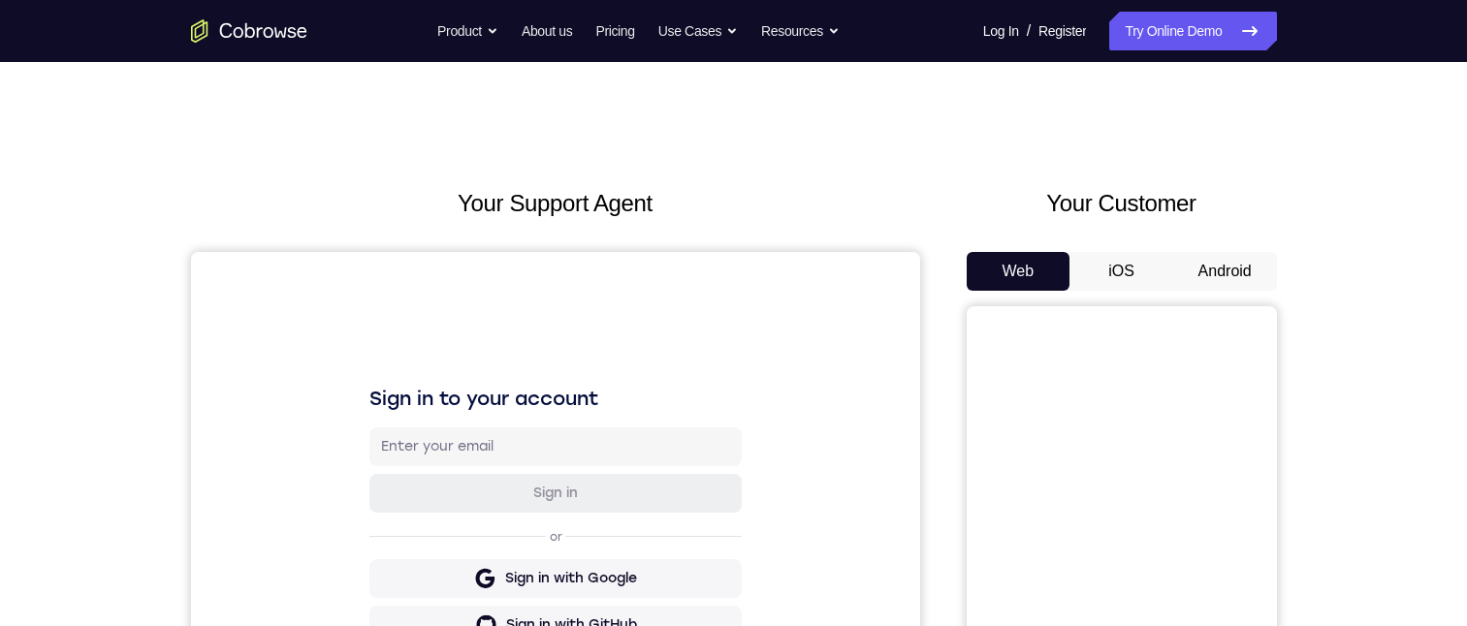
click at [1244, 259] on button "Android" at bounding box center [1225, 271] width 104 height 39
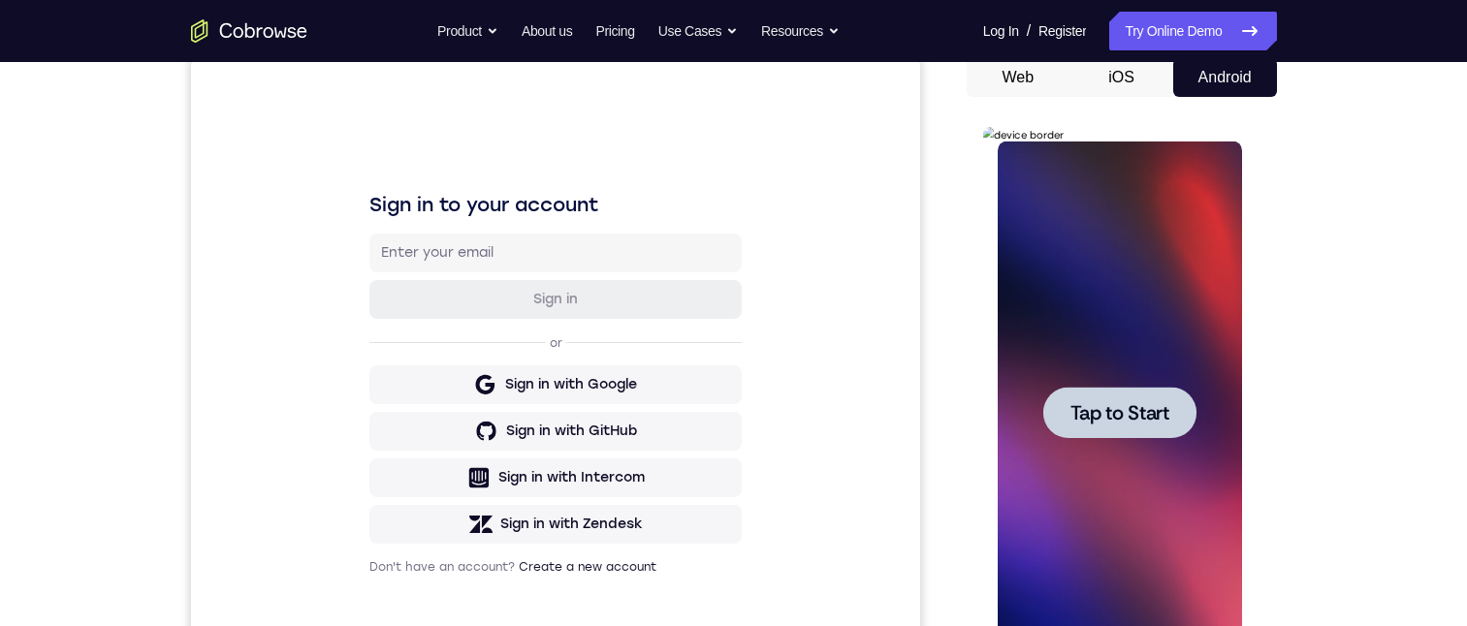
click at [1173, 376] on div at bounding box center [1120, 413] width 244 height 543
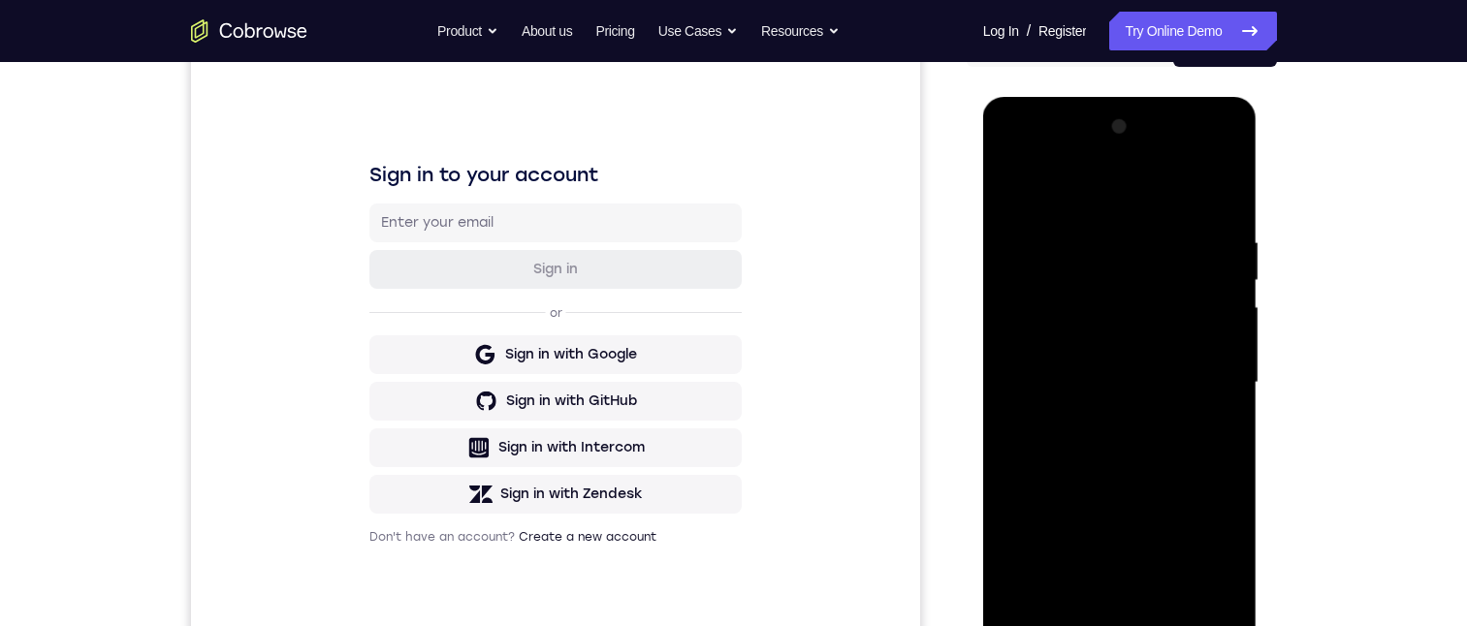
scroll to position [379, 0]
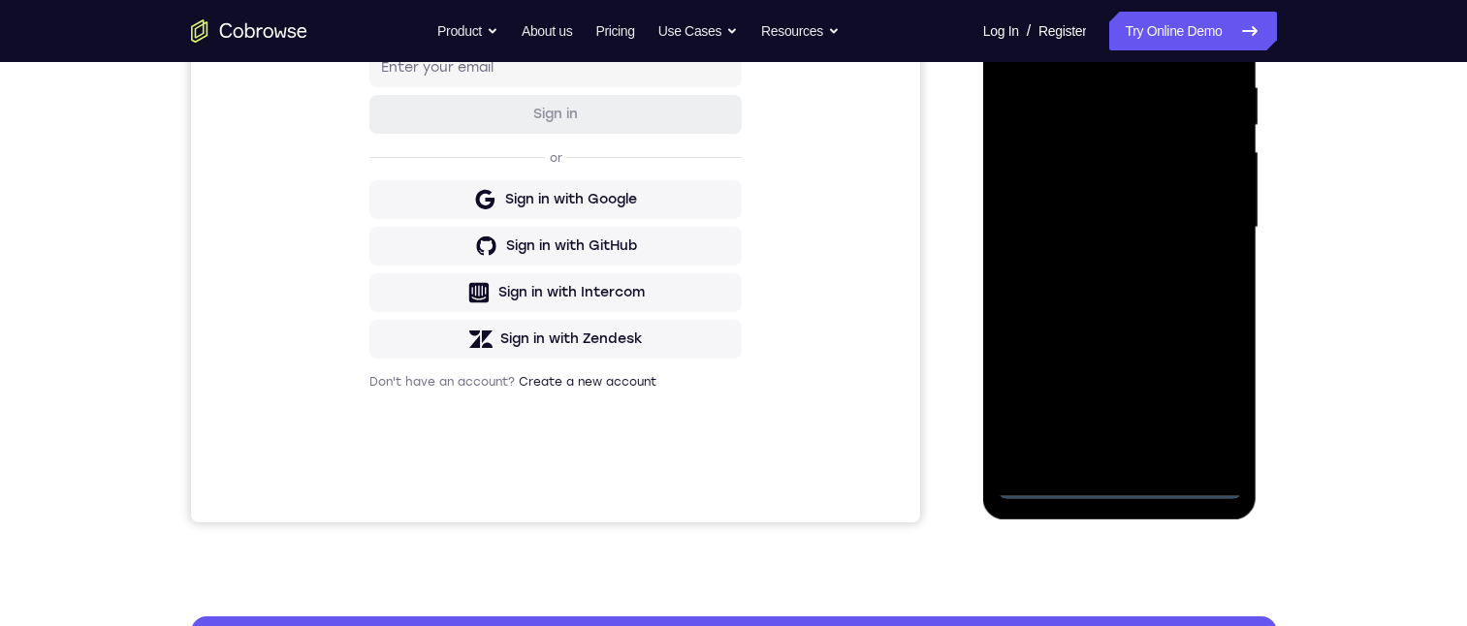
click at [1128, 483] on div at bounding box center [1120, 227] width 244 height 543
click at [1201, 412] on div at bounding box center [1120, 227] width 244 height 543
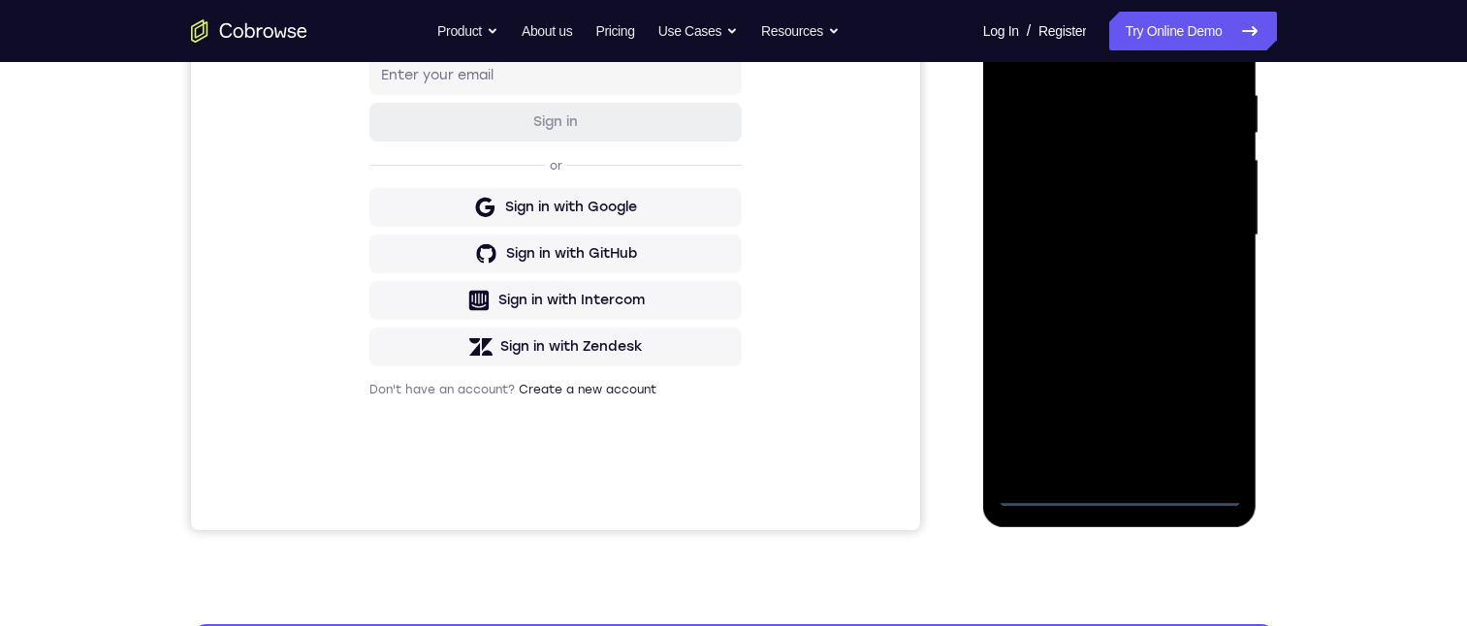
scroll to position [293, 0]
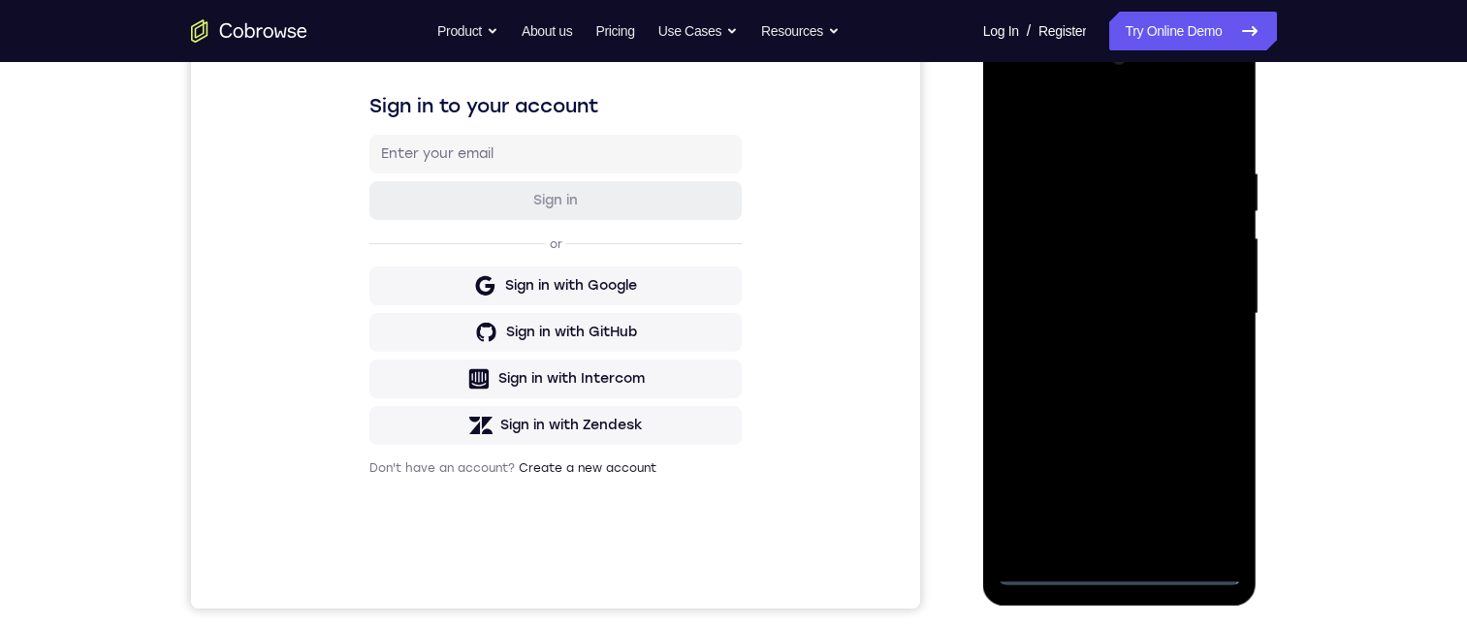
click at [1167, 131] on div at bounding box center [1120, 314] width 244 height 543
click at [1187, 302] on div at bounding box center [1120, 314] width 244 height 543
click at [1093, 350] on div at bounding box center [1120, 314] width 244 height 543
click at [1109, 303] on div at bounding box center [1120, 314] width 244 height 543
click at [1118, 280] on div at bounding box center [1120, 314] width 244 height 543
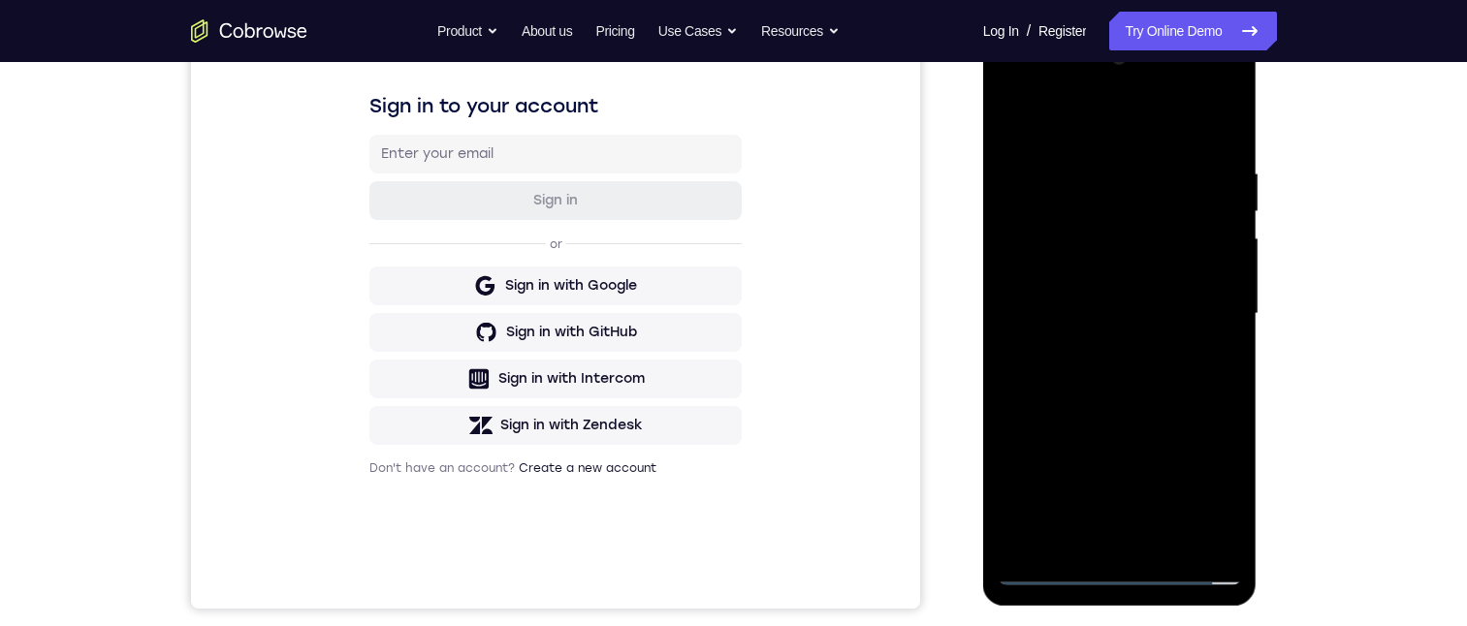
click at [1113, 303] on div at bounding box center [1120, 314] width 244 height 543
click at [1107, 374] on div at bounding box center [1120, 314] width 244 height 543
click at [1110, 400] on div at bounding box center [1120, 314] width 244 height 543
drag, startPoint x: 1130, startPoint y: 376, endPoint x: 1148, endPoint y: 302, distance: 76.7
click at [1148, 302] on div at bounding box center [1120, 314] width 244 height 543
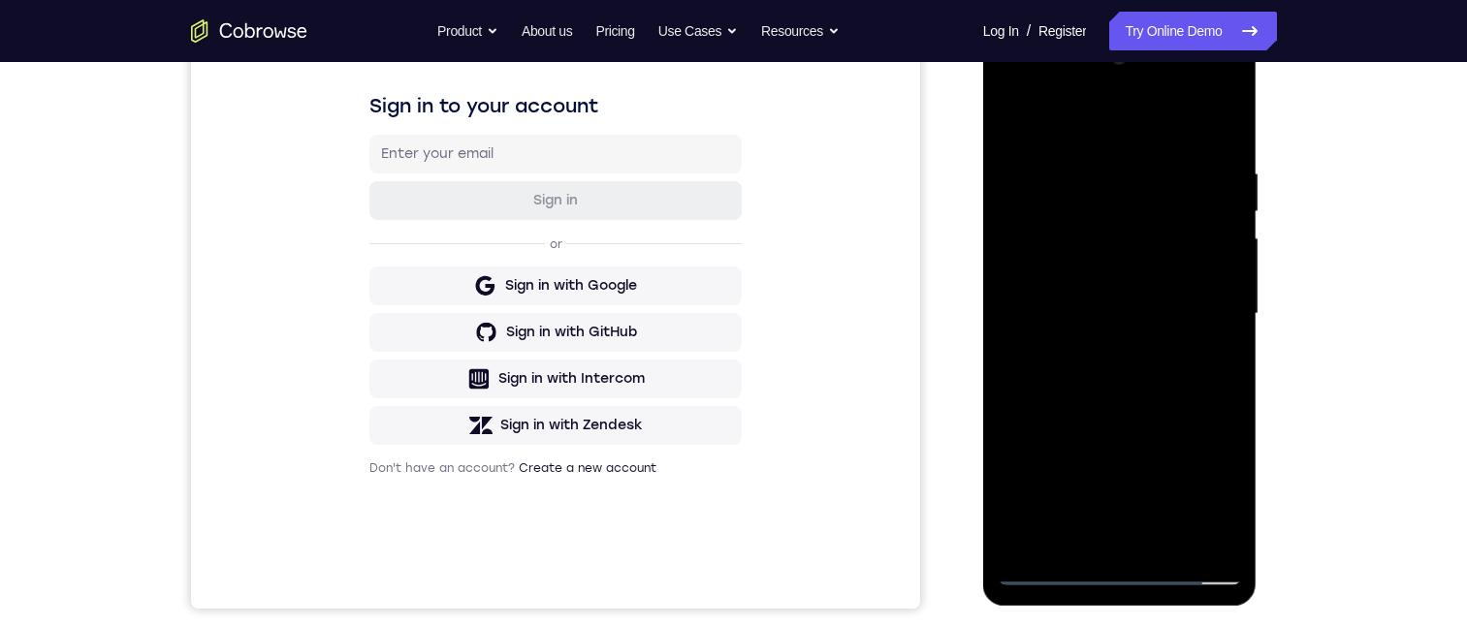
drag, startPoint x: 1140, startPoint y: 342, endPoint x: 1140, endPoint y: 276, distance: 65.9
click at [1140, 271] on div at bounding box center [1120, 314] width 244 height 543
drag, startPoint x: 1131, startPoint y: 402, endPoint x: 1128, endPoint y: 309, distance: 93.1
click at [1128, 309] on div at bounding box center [1120, 314] width 244 height 543
drag, startPoint x: 1121, startPoint y: 411, endPoint x: 1113, endPoint y: 248, distance: 163.1
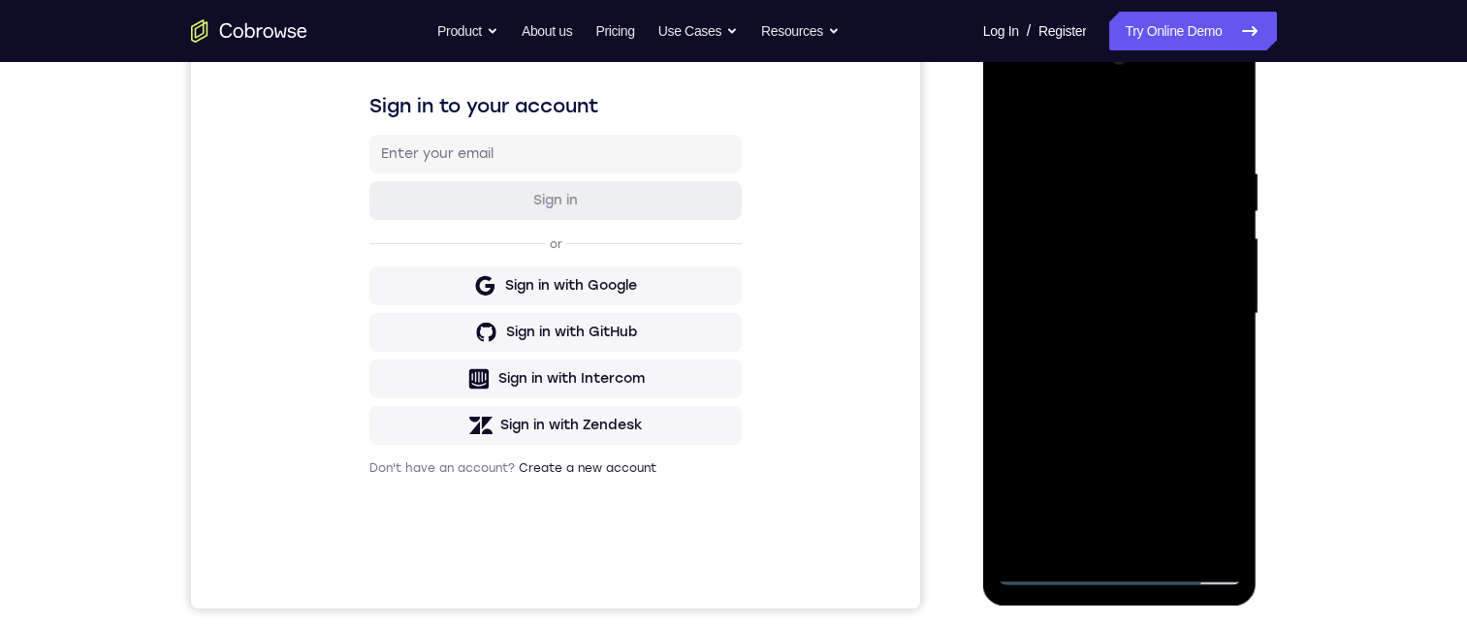
click at [1113, 248] on div at bounding box center [1120, 314] width 244 height 543
drag, startPoint x: 1110, startPoint y: 373, endPoint x: 1112, endPoint y: 330, distance: 43.7
click at [1112, 331] on div at bounding box center [1120, 314] width 244 height 543
drag, startPoint x: 1120, startPoint y: 408, endPoint x: 1116, endPoint y: 339, distance: 68.9
click at [1116, 338] on div at bounding box center [1120, 314] width 244 height 543
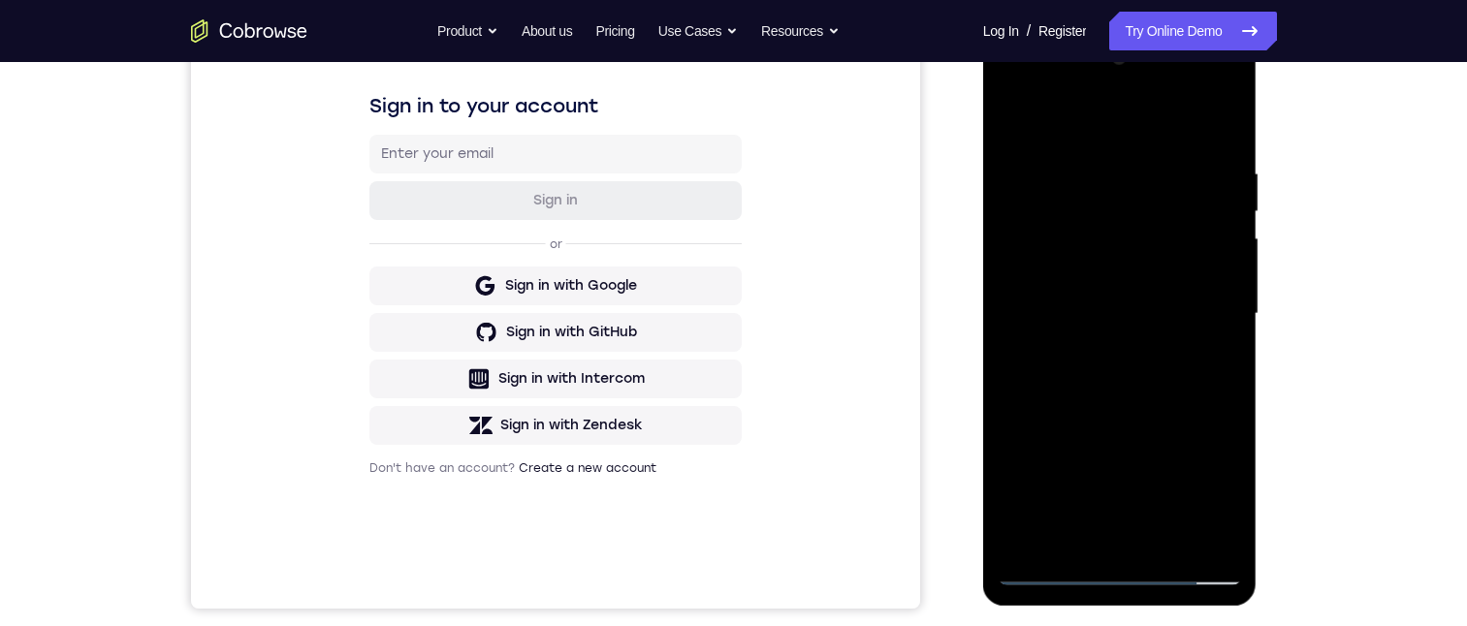
drag, startPoint x: 1107, startPoint y: 368, endPoint x: 1104, endPoint y: 303, distance: 65.0
click at [1104, 303] on div at bounding box center [1120, 314] width 244 height 543
drag, startPoint x: 1098, startPoint y: 276, endPoint x: 1113, endPoint y: 328, distance: 53.4
click at [1113, 328] on div at bounding box center [1120, 314] width 244 height 543
click at [1233, 284] on div at bounding box center [1120, 314] width 244 height 543
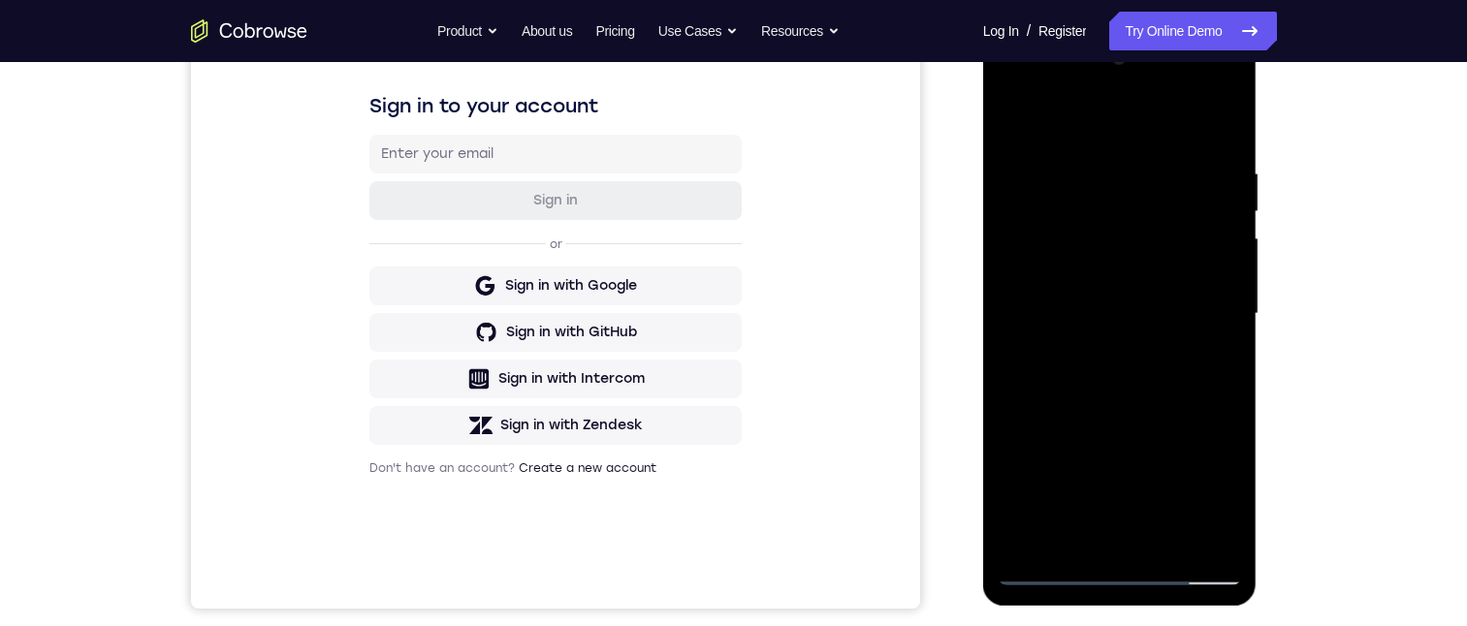
click at [1233, 282] on div at bounding box center [1120, 314] width 244 height 543
click at [1014, 283] on div at bounding box center [1120, 314] width 244 height 543
click at [1231, 293] on div at bounding box center [1120, 314] width 244 height 543
click at [1228, 296] on div at bounding box center [1120, 314] width 244 height 543
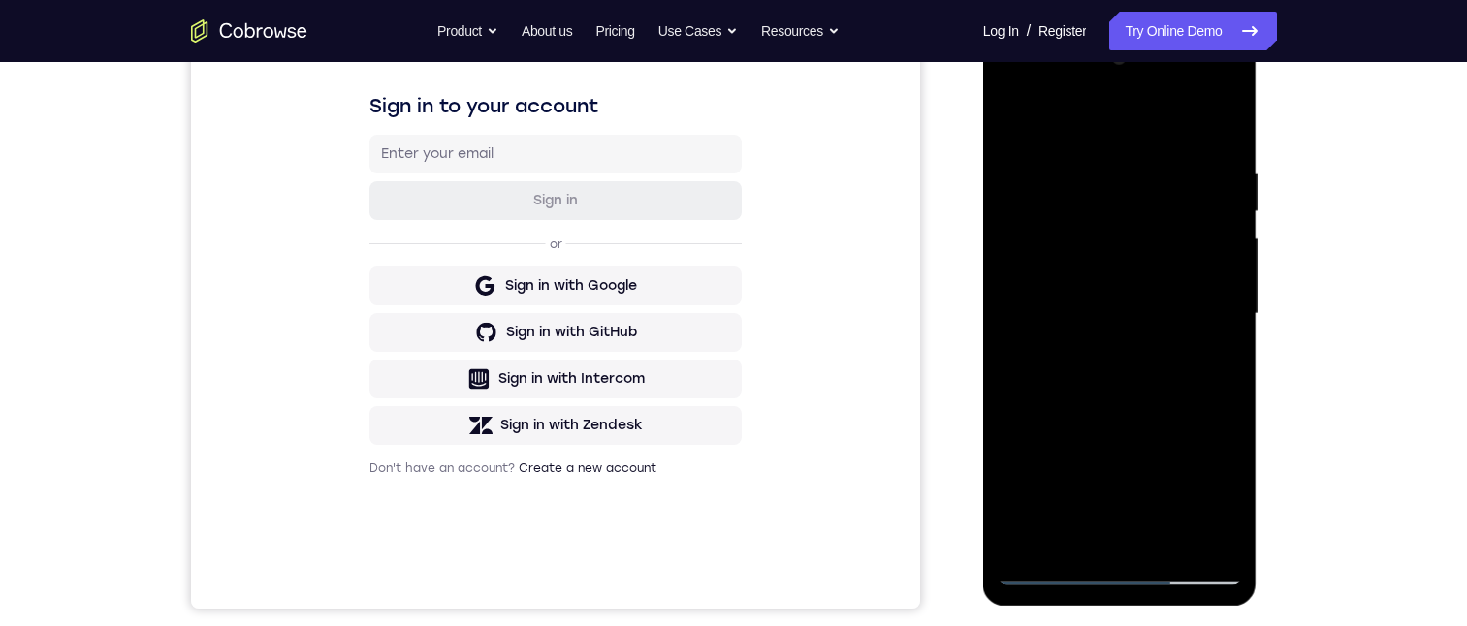
click at [1228, 297] on div at bounding box center [1120, 314] width 244 height 543
click at [1011, 287] on div at bounding box center [1120, 314] width 244 height 543
click at [1235, 288] on div at bounding box center [1120, 314] width 244 height 543
click at [1237, 287] on div at bounding box center [1120, 314] width 244 height 543
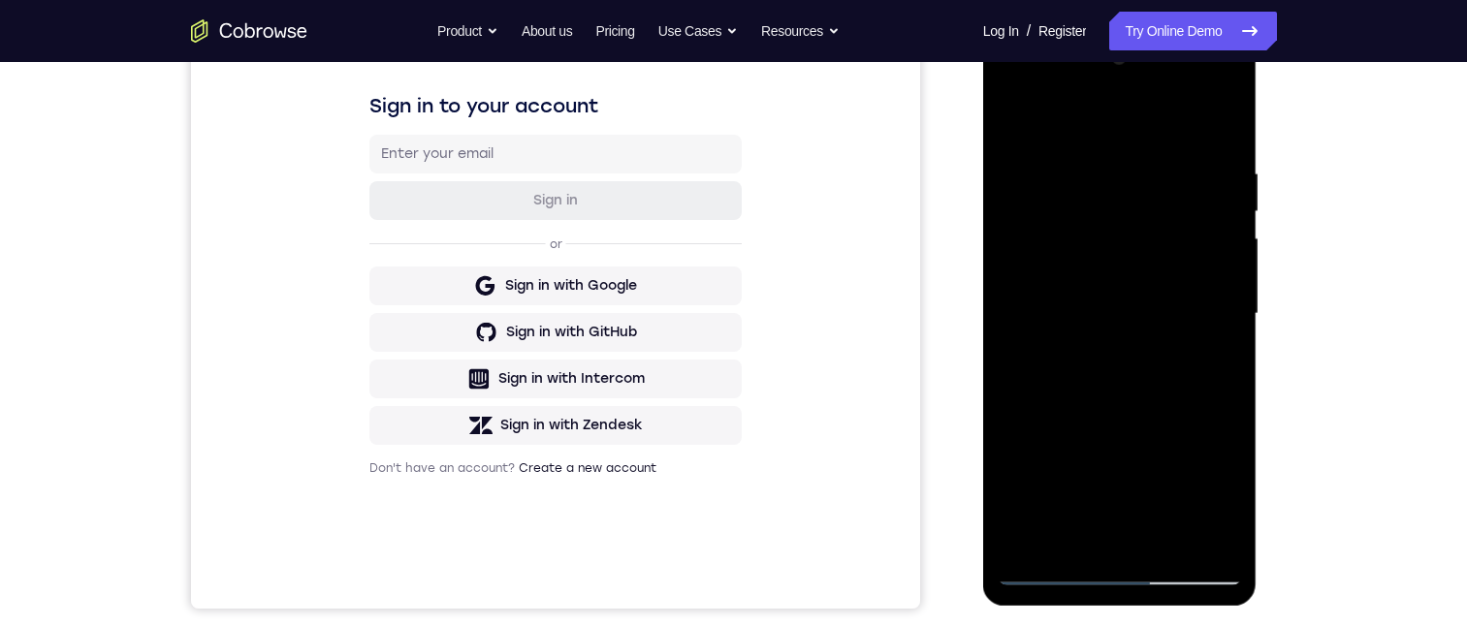
click at [1231, 289] on div at bounding box center [1120, 314] width 244 height 543
click at [1012, 287] on div at bounding box center [1120, 314] width 244 height 543
click at [1232, 282] on div at bounding box center [1120, 314] width 244 height 543
click at [1025, 293] on div at bounding box center [1120, 314] width 244 height 543
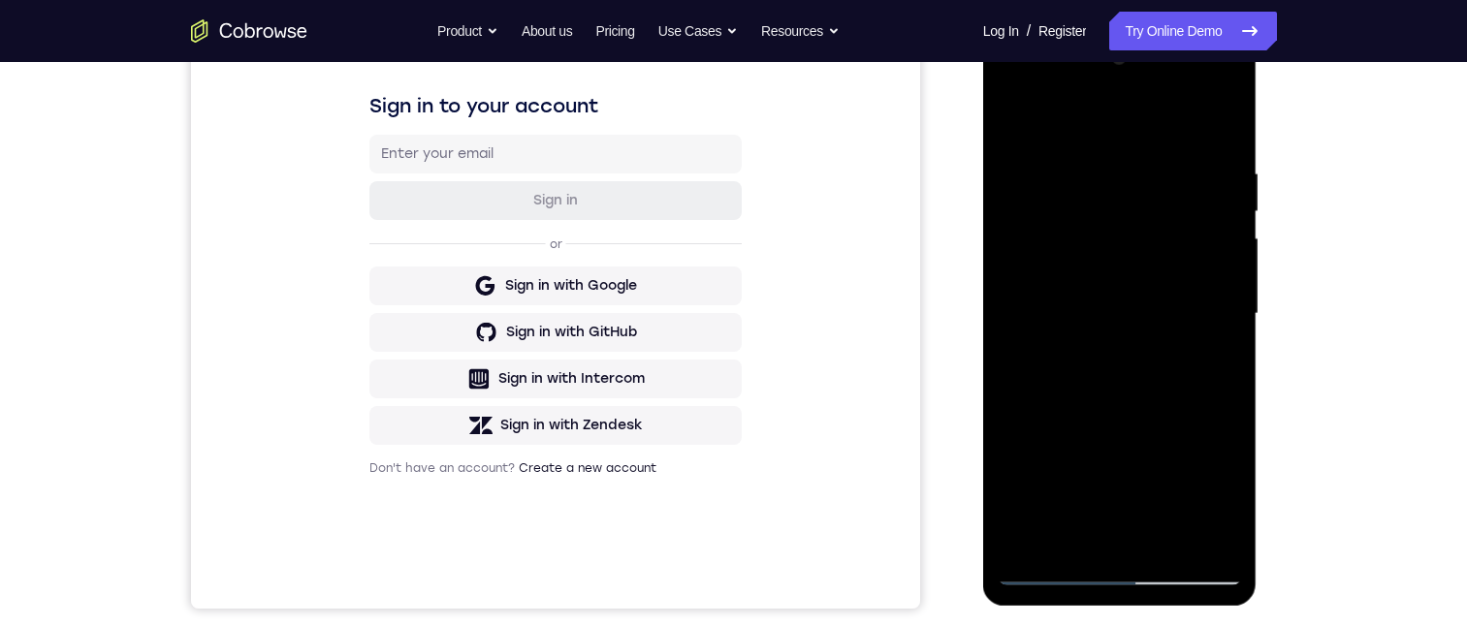
click at [1249, 306] on div at bounding box center [1120, 317] width 274 height 578
click at [1222, 294] on div at bounding box center [1120, 314] width 244 height 543
click at [1222, 284] on div at bounding box center [1120, 314] width 244 height 543
click at [1237, 285] on div at bounding box center [1120, 314] width 244 height 543
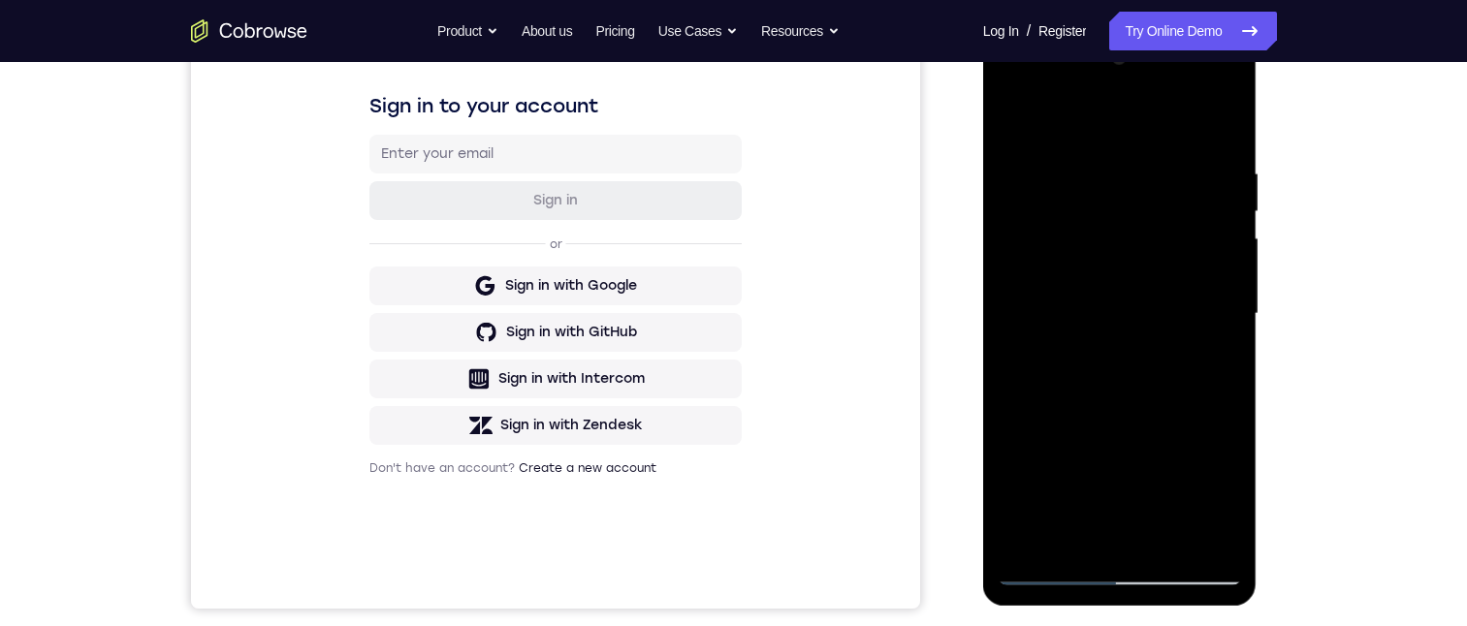
click at [1235, 286] on div at bounding box center [1120, 314] width 244 height 543
click at [1232, 279] on div at bounding box center [1120, 314] width 244 height 543
click at [1222, 284] on div at bounding box center [1120, 314] width 244 height 543
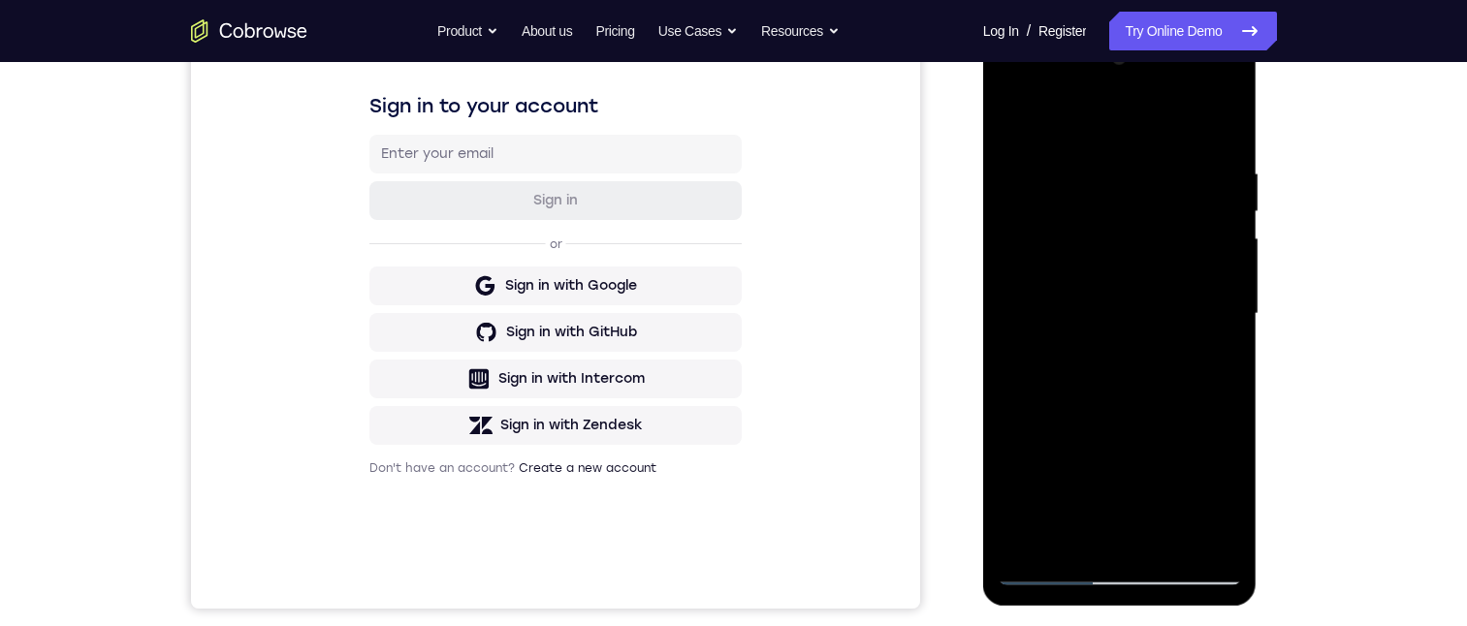
click at [1222, 284] on div at bounding box center [1120, 314] width 244 height 543
click at [1223, 287] on div at bounding box center [1120, 314] width 244 height 543
drag, startPoint x: 1145, startPoint y: 404, endPoint x: 1159, endPoint y: 257, distance: 148.0
click at [1159, 257] on div at bounding box center [1120, 314] width 244 height 543
drag, startPoint x: 1124, startPoint y: 323, endPoint x: 1121, endPoint y: 301, distance: 22.5
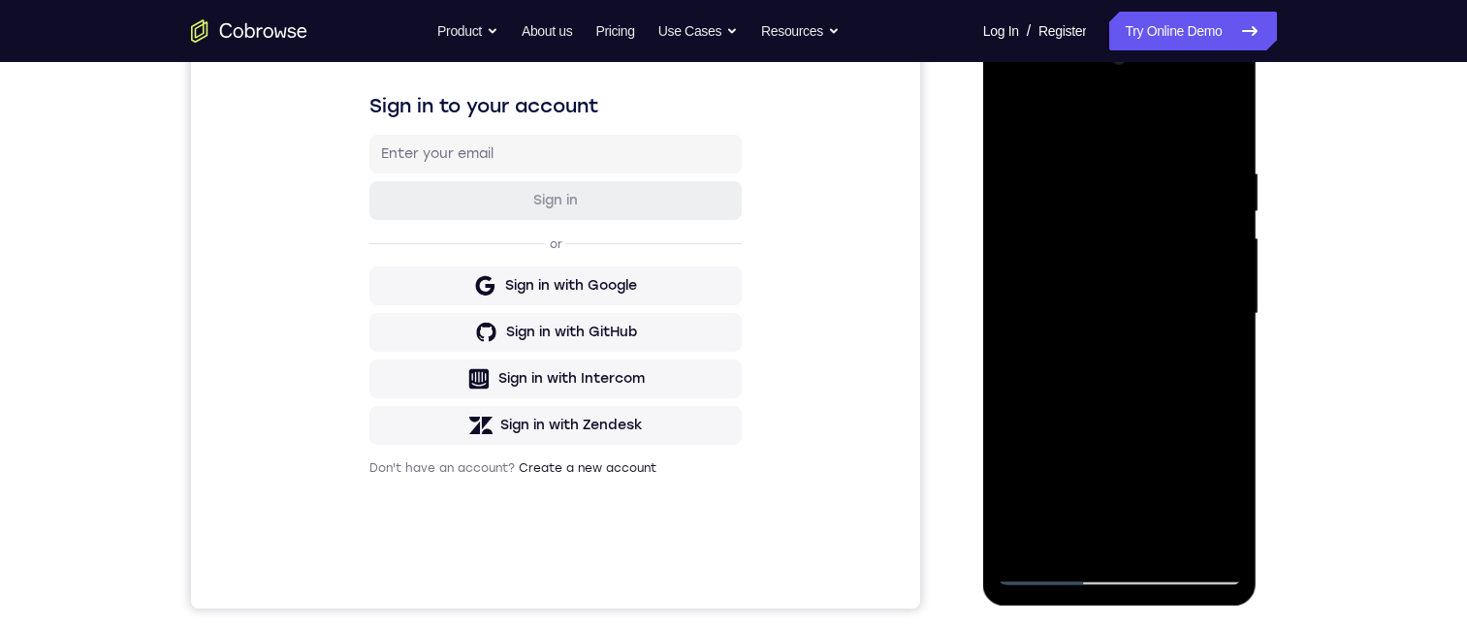
click at [1121, 300] on div at bounding box center [1120, 314] width 244 height 543
drag, startPoint x: 1121, startPoint y: 390, endPoint x: 1119, endPoint y: 292, distance: 97.9
click at [1119, 288] on div at bounding box center [1120, 314] width 244 height 543
drag, startPoint x: 1125, startPoint y: 346, endPoint x: 1116, endPoint y: 273, distance: 73.2
click at [1116, 273] on div at bounding box center [1120, 314] width 244 height 543
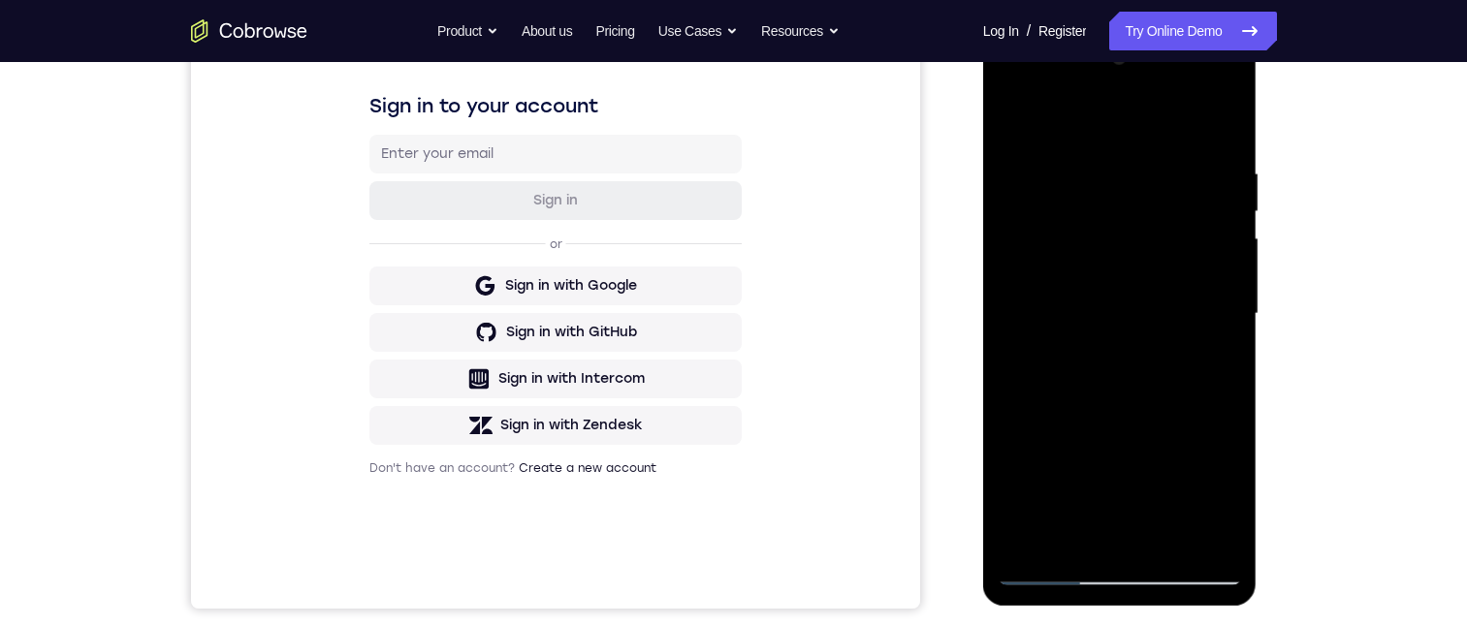
drag, startPoint x: 1117, startPoint y: 386, endPoint x: 1114, endPoint y: 243, distance: 142.5
click at [1114, 247] on div at bounding box center [1120, 314] width 244 height 543
drag, startPoint x: 1108, startPoint y: 363, endPoint x: 1118, endPoint y: 295, distance: 68.6
click at [1120, 289] on div at bounding box center [1120, 314] width 244 height 543
drag, startPoint x: 1113, startPoint y: 337, endPoint x: 1105, endPoint y: 292, distance: 46.2
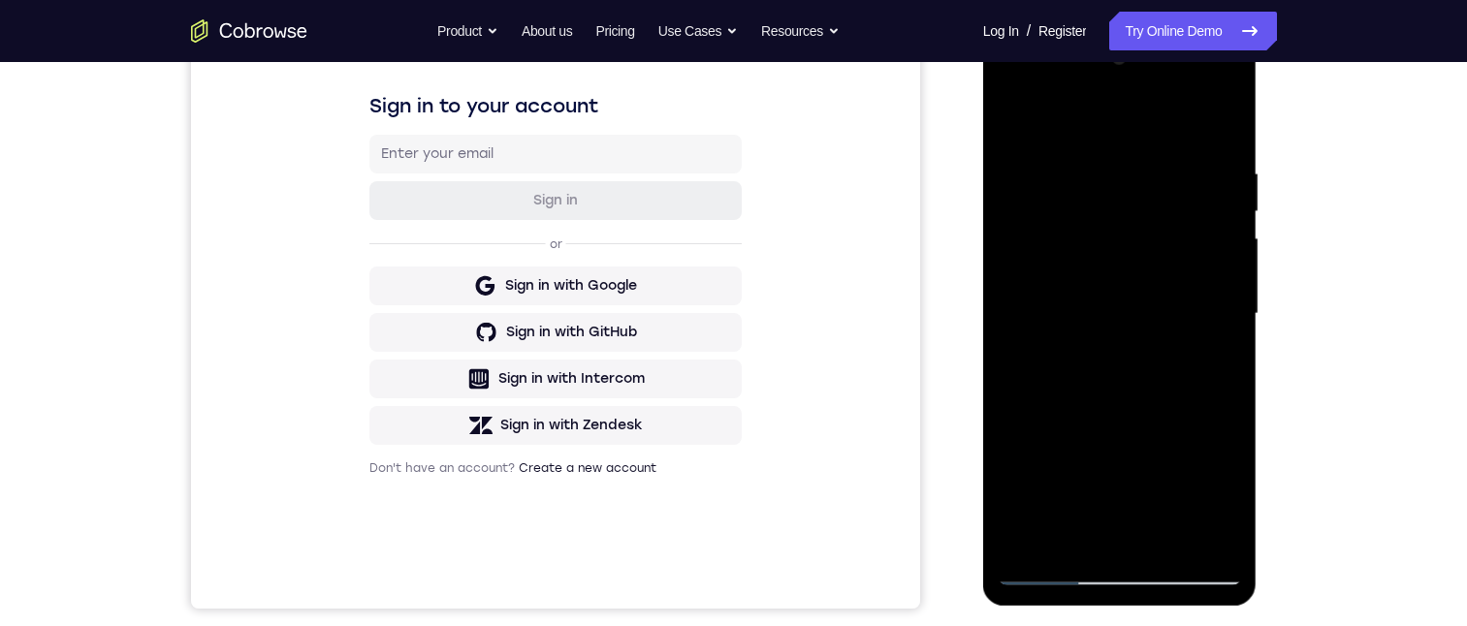
click at [1105, 292] on div at bounding box center [1120, 314] width 244 height 543
click at [1039, 236] on div at bounding box center [1120, 314] width 244 height 543
drag, startPoint x: 1113, startPoint y: 243, endPoint x: 1123, endPoint y: 393, distance: 149.6
click at [1121, 397] on div at bounding box center [1120, 314] width 244 height 543
drag, startPoint x: 1113, startPoint y: 294, endPoint x: 1113, endPoint y: 421, distance: 127.0
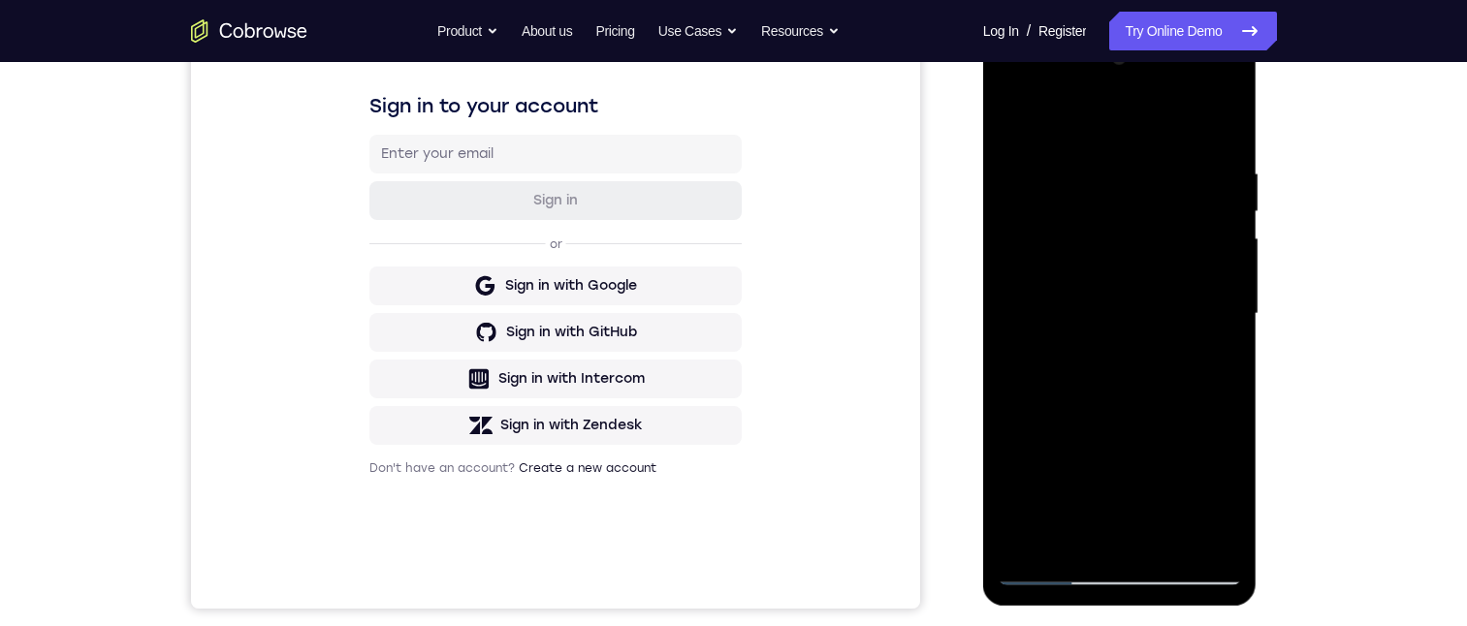
click at [1113, 421] on div at bounding box center [1120, 314] width 244 height 543
drag, startPoint x: 1101, startPoint y: 377, endPoint x: 1111, endPoint y: 303, distance: 74.3
click at [1108, 397] on div at bounding box center [1120, 314] width 244 height 543
drag, startPoint x: 1105, startPoint y: 206, endPoint x: 1122, endPoint y: 351, distance: 145.4
click at [1122, 351] on div at bounding box center [1120, 314] width 244 height 543
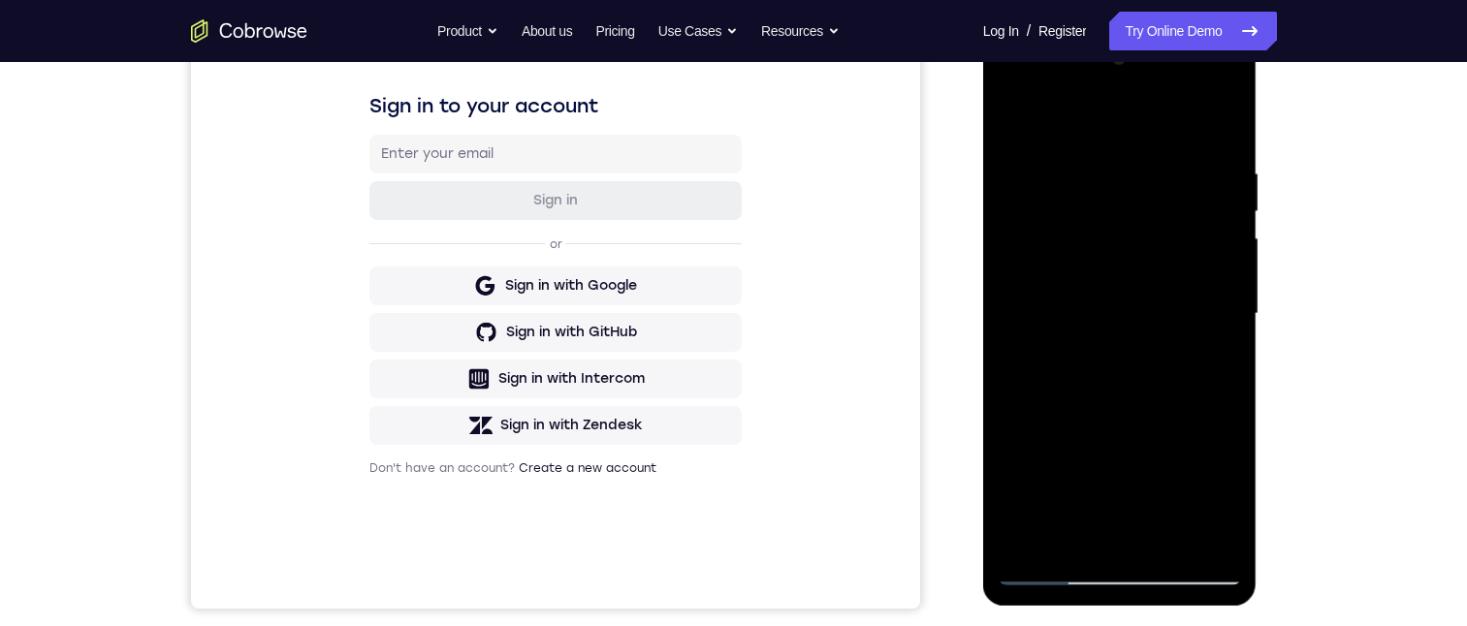
drag, startPoint x: 1121, startPoint y: 202, endPoint x: 1128, endPoint y: 402, distance: 200.8
click at [1128, 402] on div at bounding box center [1120, 314] width 244 height 543
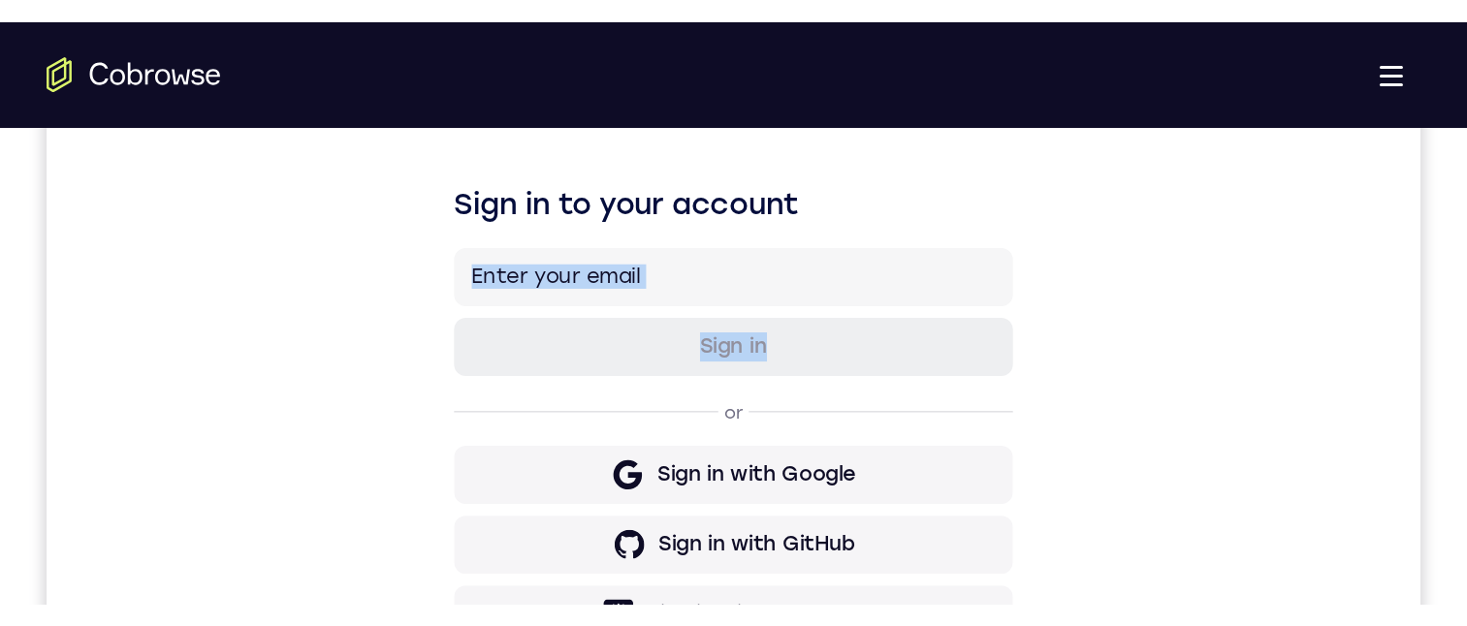
drag, startPoint x: 860, startPoint y: 236, endPoint x: 648, endPoint y: 122, distance: 240.7
click at [648, 122] on div "Sign in to your account Sign in or Sign in with Google Sign in with GitHub Sign…" at bounding box center [504, 309] width 915 height 650
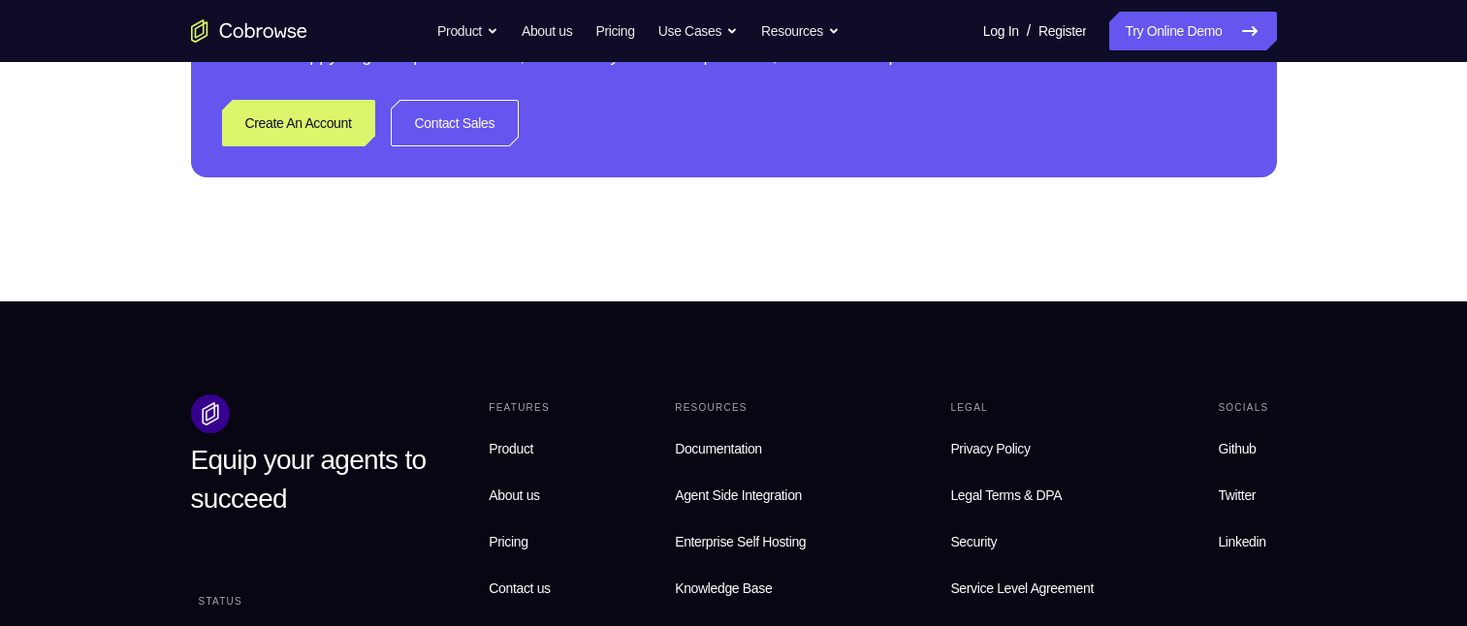
scroll to position [390, 0]
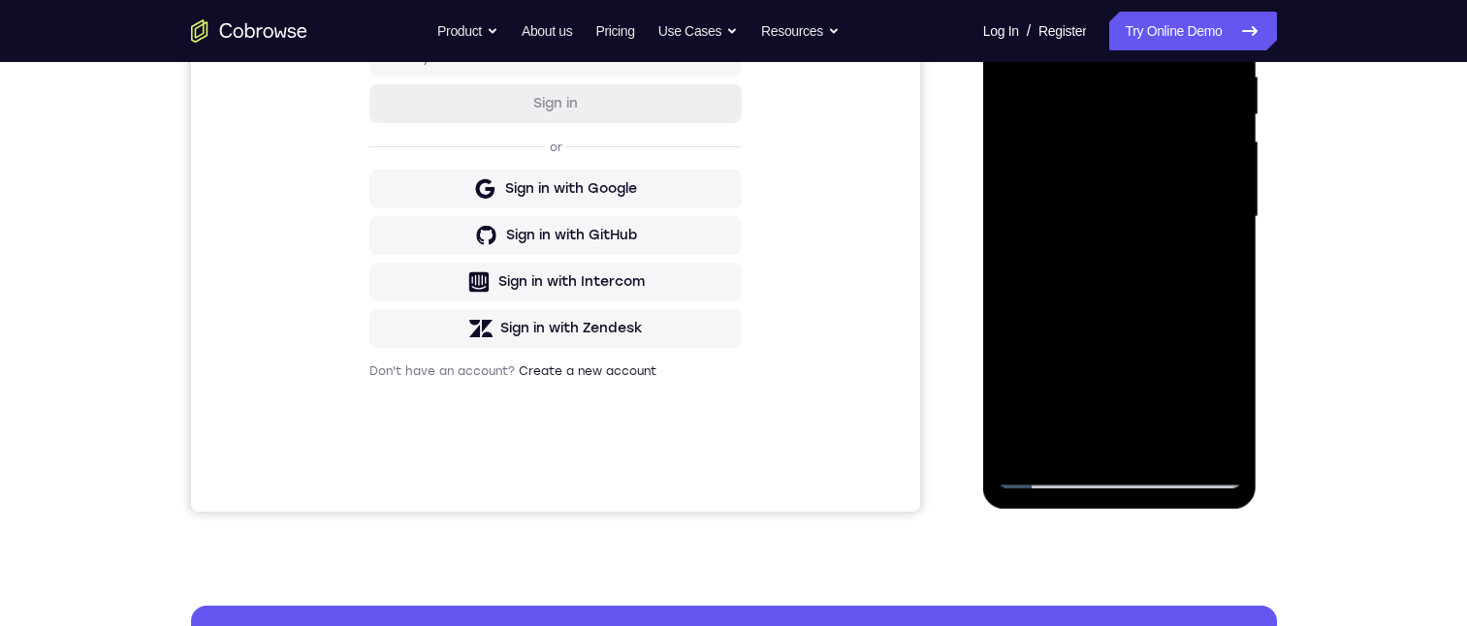
click at [799, 146] on div "Sign in to your account Sign in or Sign in with Google Sign in with GitHub Sign…" at bounding box center [554, 187] width 729 height 650
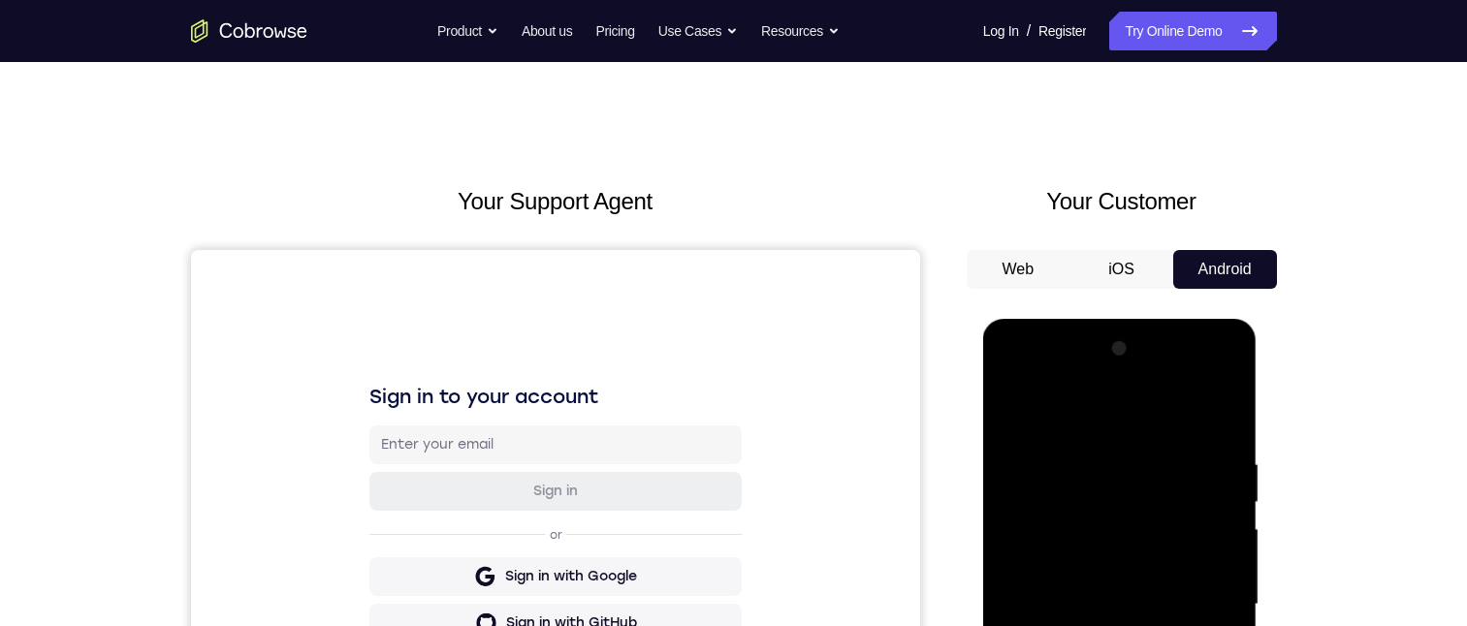
scroll to position [293, 0]
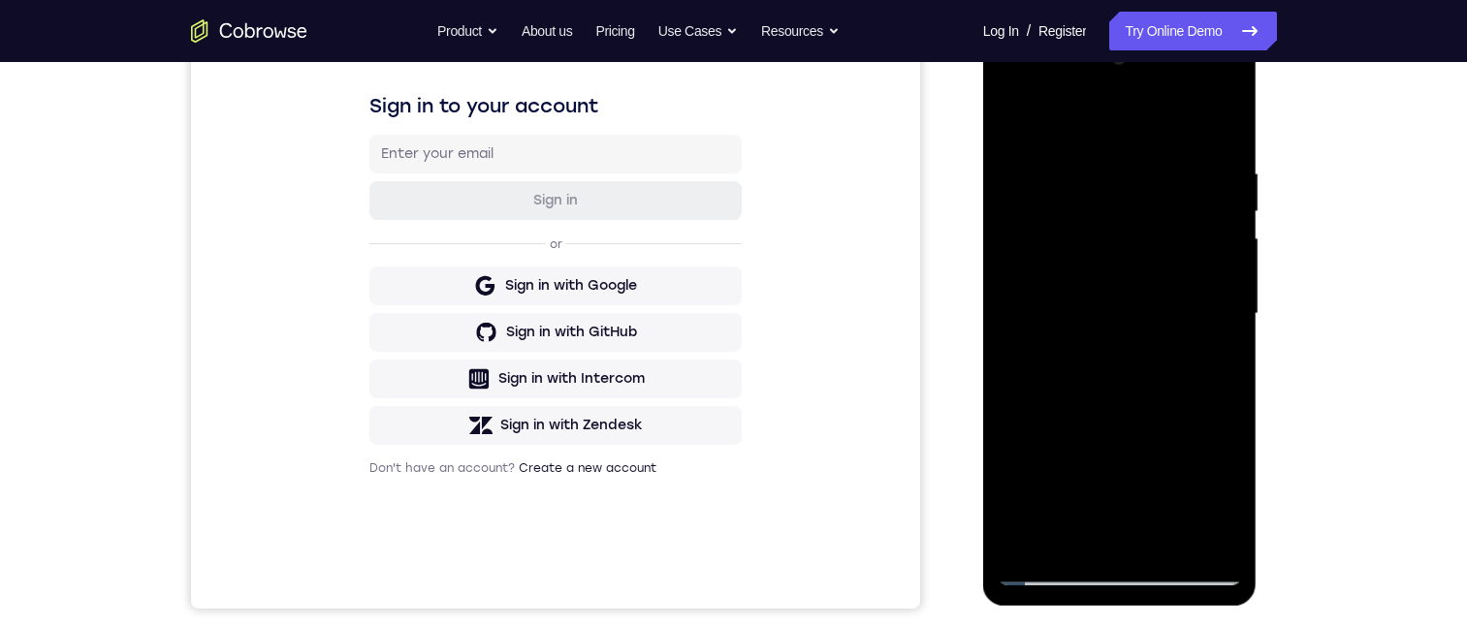
click at [1003, 105] on div at bounding box center [1120, 314] width 244 height 543
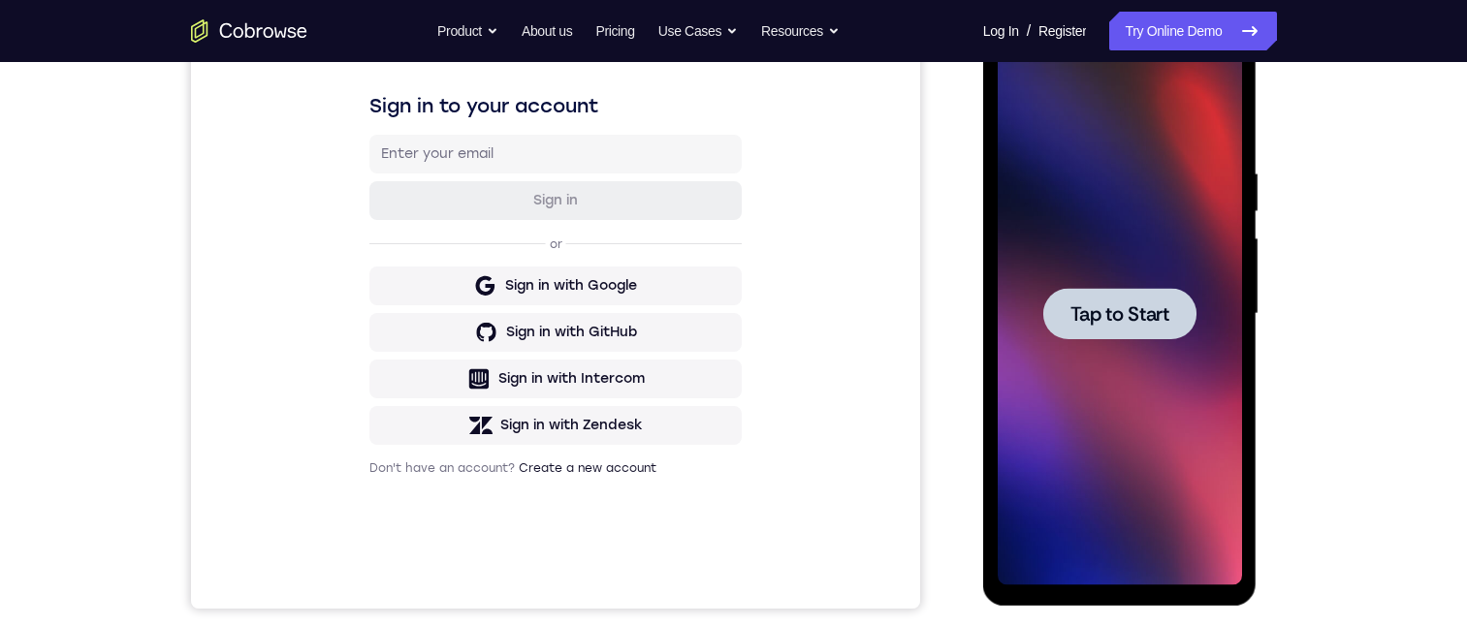
click at [1117, 327] on div at bounding box center [1119, 313] width 153 height 51
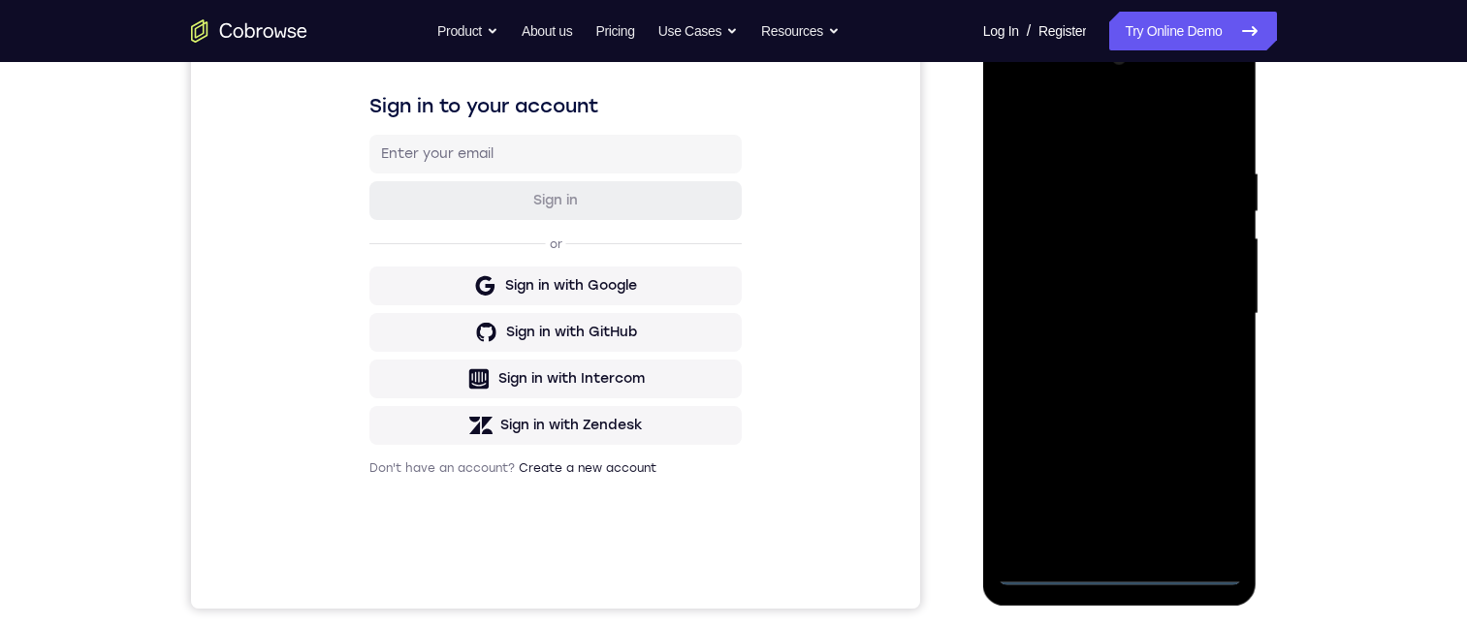
scroll to position [262, 0]
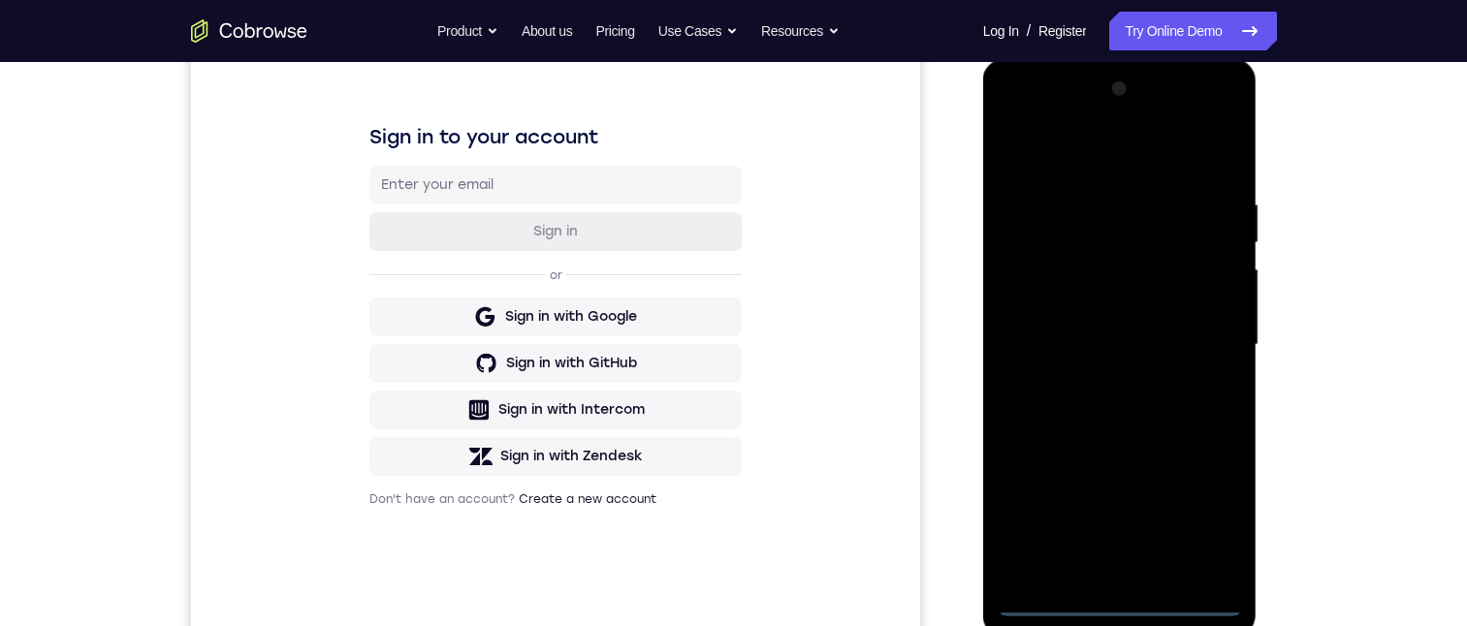
click at [1128, 594] on div at bounding box center [1120, 345] width 244 height 543
click at [1116, 608] on div at bounding box center [1120, 345] width 244 height 543
click at [1210, 524] on div at bounding box center [1120, 345] width 244 height 543
click at [1090, 157] on div at bounding box center [1120, 345] width 244 height 543
click at [1207, 341] on div at bounding box center [1120, 345] width 244 height 543
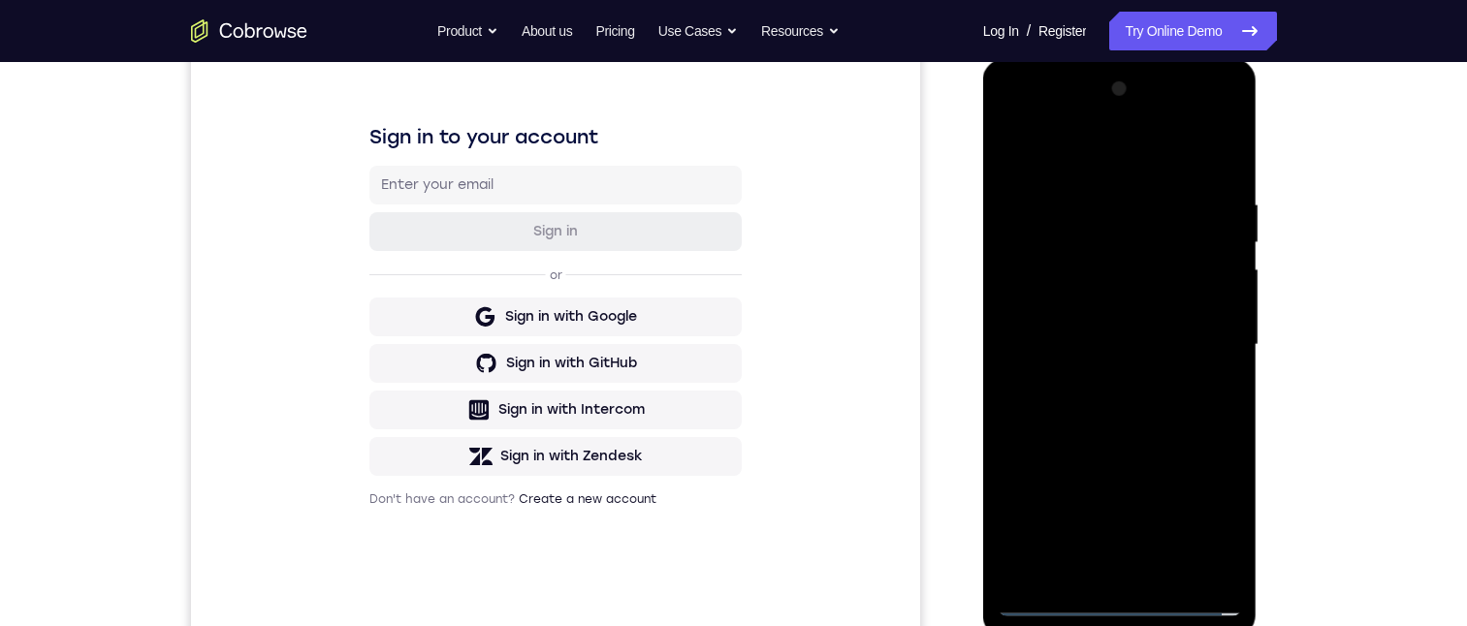
click at [1093, 381] on div at bounding box center [1120, 345] width 244 height 543
click at [1089, 318] on div at bounding box center [1120, 345] width 244 height 543
click at [1078, 307] on div at bounding box center [1120, 345] width 244 height 543
click at [1087, 335] on div at bounding box center [1120, 345] width 244 height 543
click at [1098, 407] on div at bounding box center [1120, 345] width 244 height 543
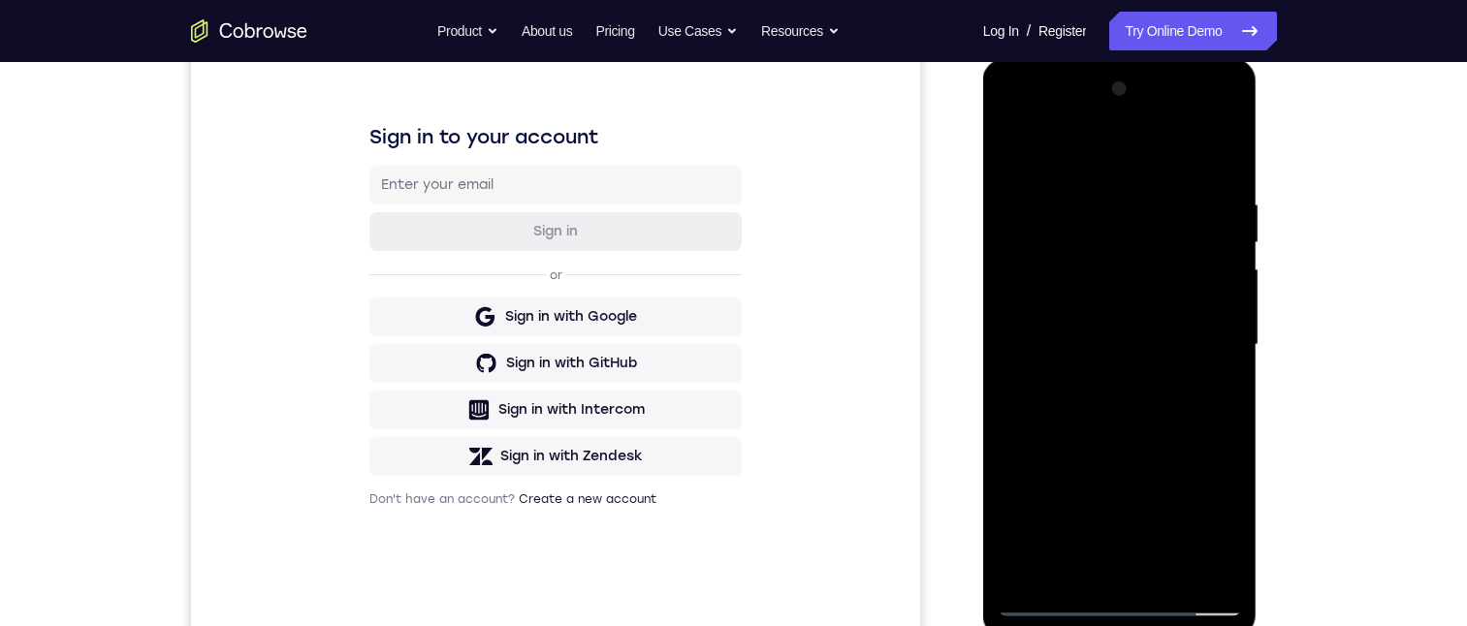
click at [1136, 424] on div at bounding box center [1120, 345] width 244 height 543
drag, startPoint x: 1086, startPoint y: 452, endPoint x: 1103, endPoint y: 354, distance: 99.5
click at [1101, 354] on div at bounding box center [1120, 345] width 244 height 543
click at [1226, 315] on div at bounding box center [1120, 345] width 244 height 543
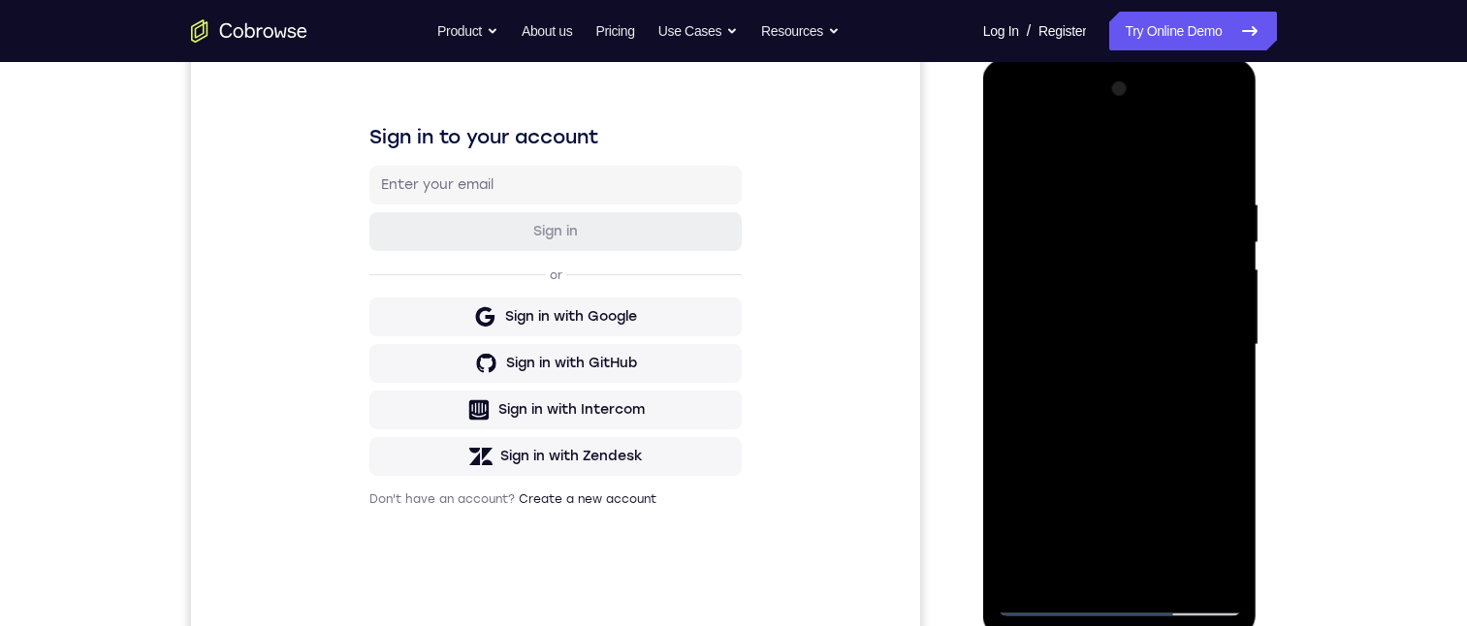
click at [1226, 315] on div at bounding box center [1120, 345] width 244 height 543
click at [1229, 319] on div at bounding box center [1120, 345] width 244 height 543
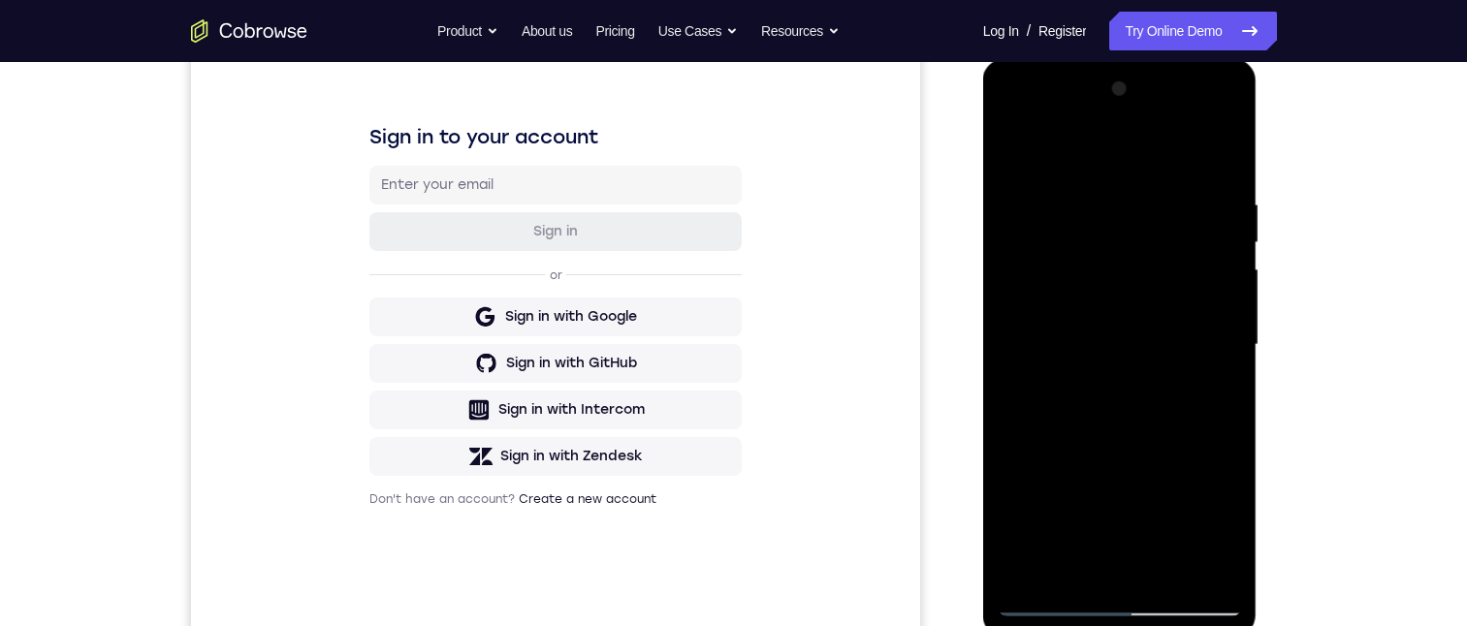
click at [1229, 322] on div at bounding box center [1120, 345] width 244 height 543
click at [1226, 317] on div at bounding box center [1120, 345] width 244 height 543
drag, startPoint x: 1122, startPoint y: 397, endPoint x: 1111, endPoint y: 341, distance: 56.3
click at [1113, 360] on div at bounding box center [1120, 345] width 244 height 543
drag, startPoint x: 1094, startPoint y: 405, endPoint x: 1086, endPoint y: 327, distance: 78.9
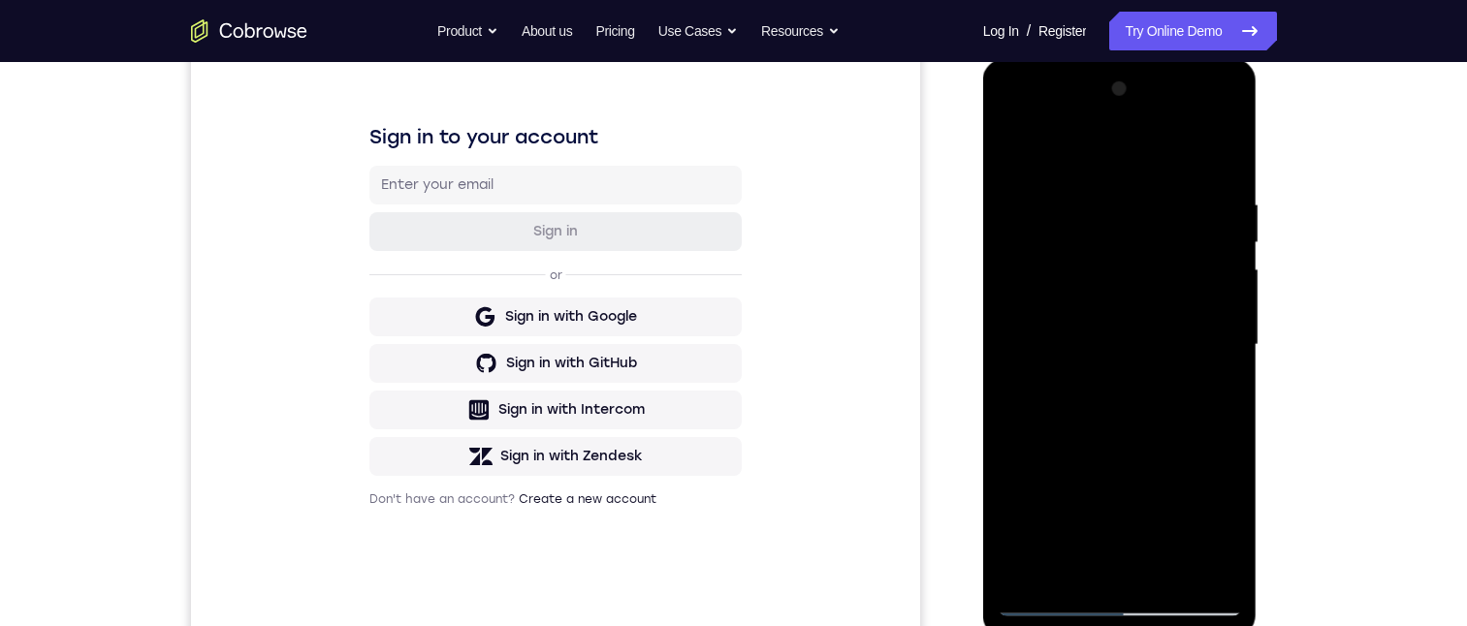
click at [1090, 339] on div at bounding box center [1120, 345] width 244 height 543
drag, startPoint x: 1093, startPoint y: 397, endPoint x: 1081, endPoint y: 308, distance: 89.9
click at [1088, 336] on div at bounding box center [1120, 345] width 244 height 543
drag, startPoint x: 1105, startPoint y: 377, endPoint x: 1096, endPoint y: 319, distance: 59.0
click at [1096, 317] on div at bounding box center [1120, 345] width 244 height 543
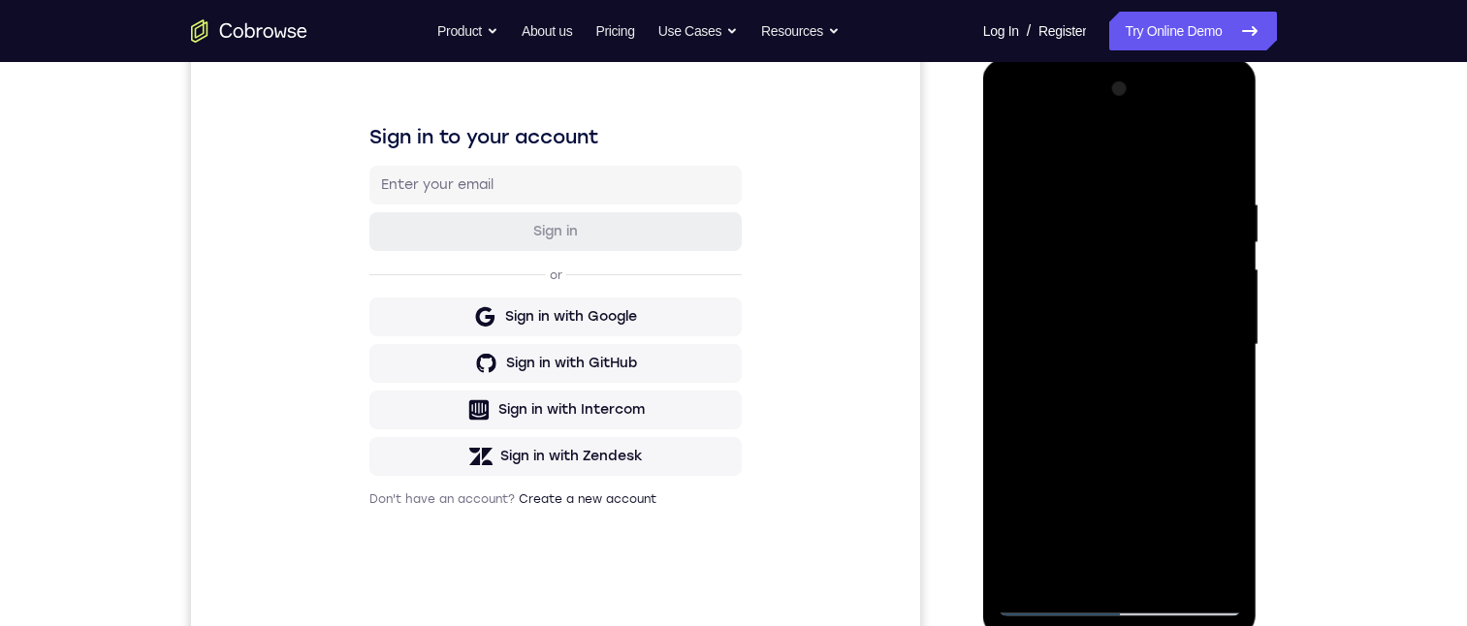
drag, startPoint x: 1088, startPoint y: 344, endPoint x: 1088, endPoint y: 322, distance: 22.3
click at [1084, 322] on div at bounding box center [1120, 345] width 244 height 543
click at [1225, 360] on div at bounding box center [1120, 345] width 244 height 543
click at [1225, 361] on div at bounding box center [1120, 345] width 244 height 543
drag, startPoint x: 1190, startPoint y: 408, endPoint x: 1165, endPoint y: 326, distance: 85.9
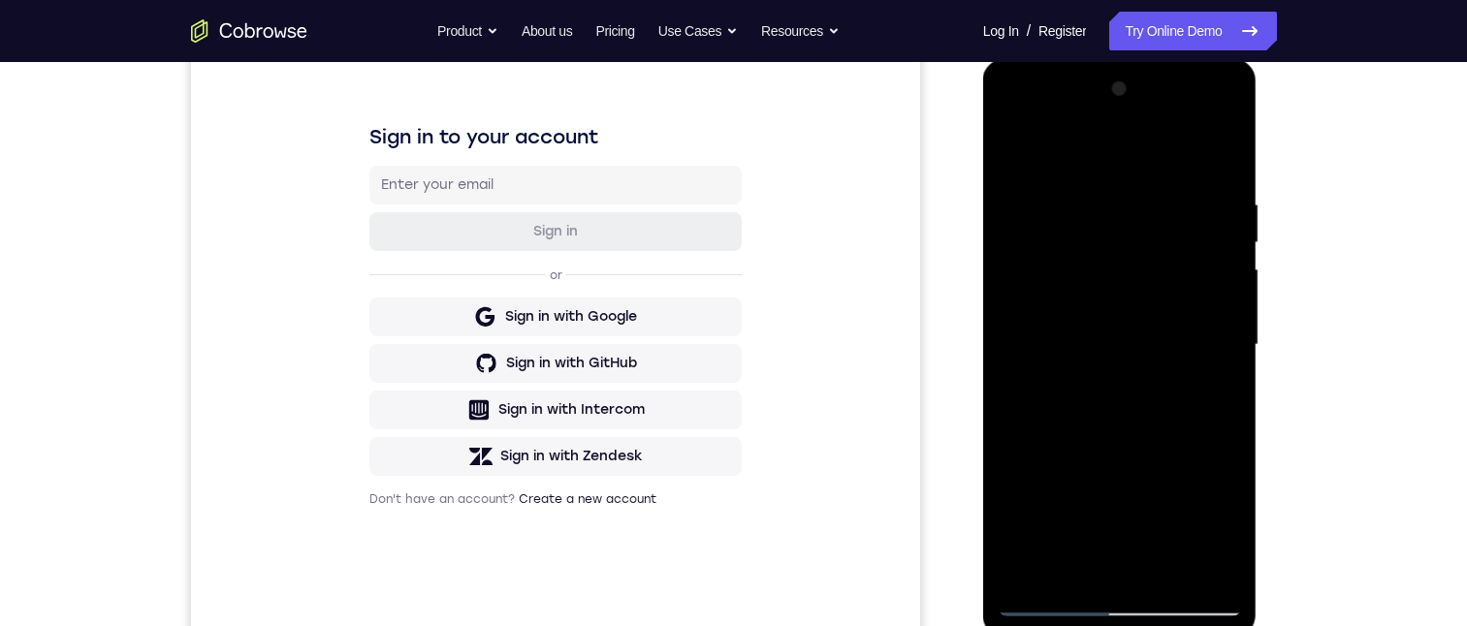
click at [1179, 360] on div at bounding box center [1120, 345] width 244 height 543
drag, startPoint x: 1161, startPoint y: 438, endPoint x: 1139, endPoint y: 365, distance: 77.0
click at [1148, 396] on div at bounding box center [1120, 345] width 244 height 543
drag, startPoint x: 1129, startPoint y: 411, endPoint x: 1128, endPoint y: 390, distance: 21.4
click at [1128, 393] on div at bounding box center [1120, 345] width 244 height 543
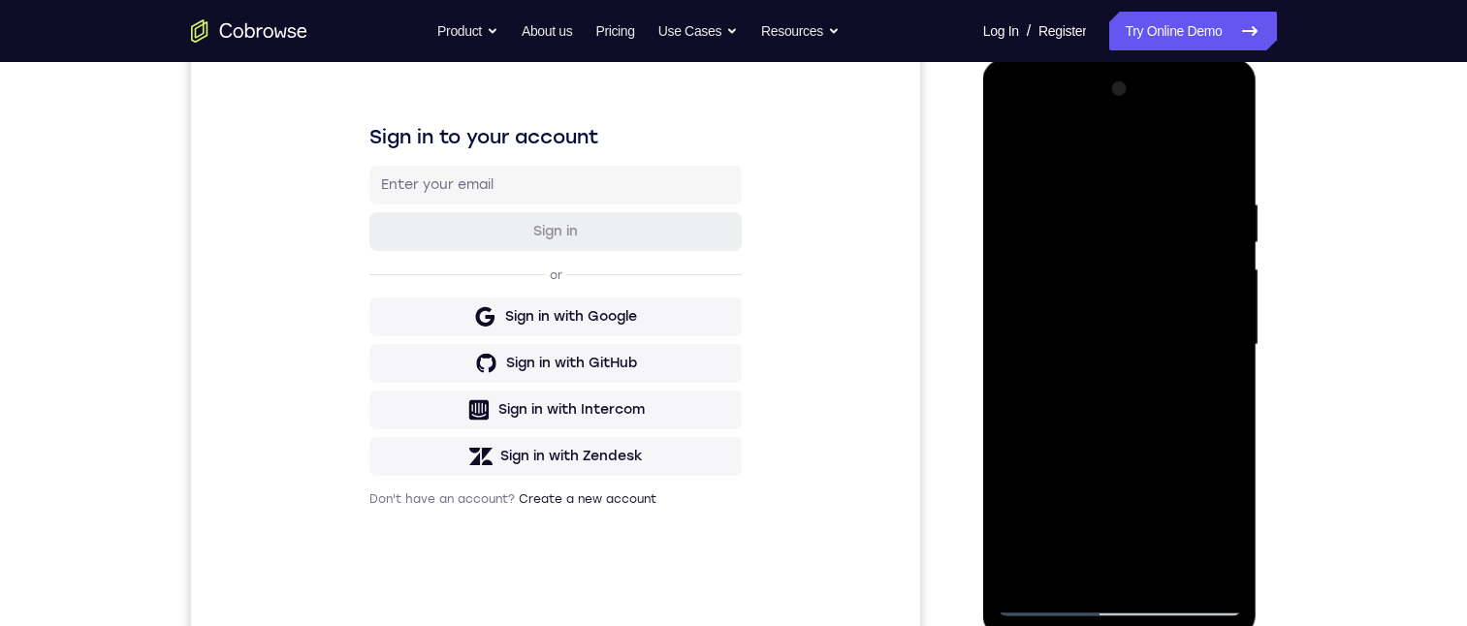
drag, startPoint x: 1120, startPoint y: 460, endPoint x: 1112, endPoint y: 393, distance: 67.3
click at [1115, 397] on div at bounding box center [1120, 345] width 244 height 543
drag, startPoint x: 1158, startPoint y: 354, endPoint x: 1149, endPoint y: 332, distance: 23.9
click at [1152, 333] on div at bounding box center [1120, 345] width 244 height 543
click at [1222, 329] on div at bounding box center [1120, 345] width 244 height 543
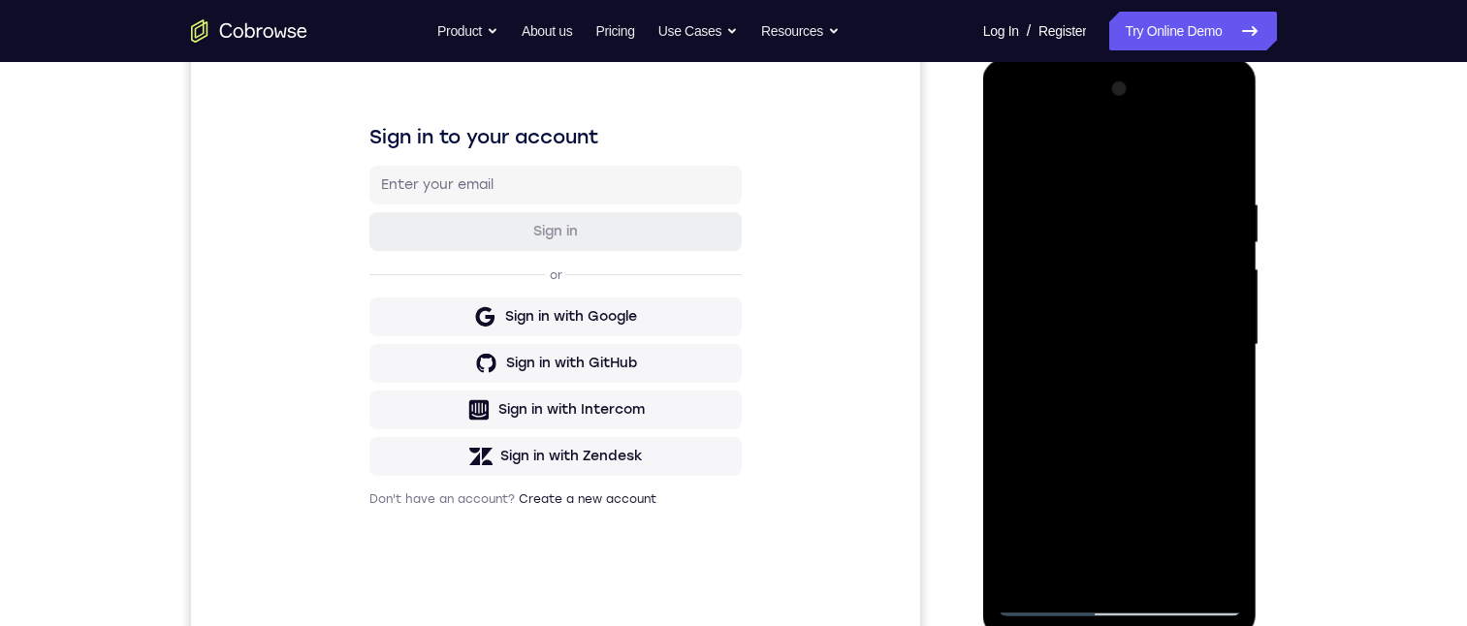
click at [1222, 329] on div at bounding box center [1120, 345] width 244 height 543
click at [1111, 337] on div at bounding box center [1120, 345] width 244 height 543
drag, startPoint x: 1126, startPoint y: 538, endPoint x: 1116, endPoint y: 451, distance: 87.8
click at [1116, 451] on div at bounding box center [1120, 345] width 244 height 543
drag, startPoint x: 1114, startPoint y: 512, endPoint x: 1110, endPoint y: 391, distance: 121.2
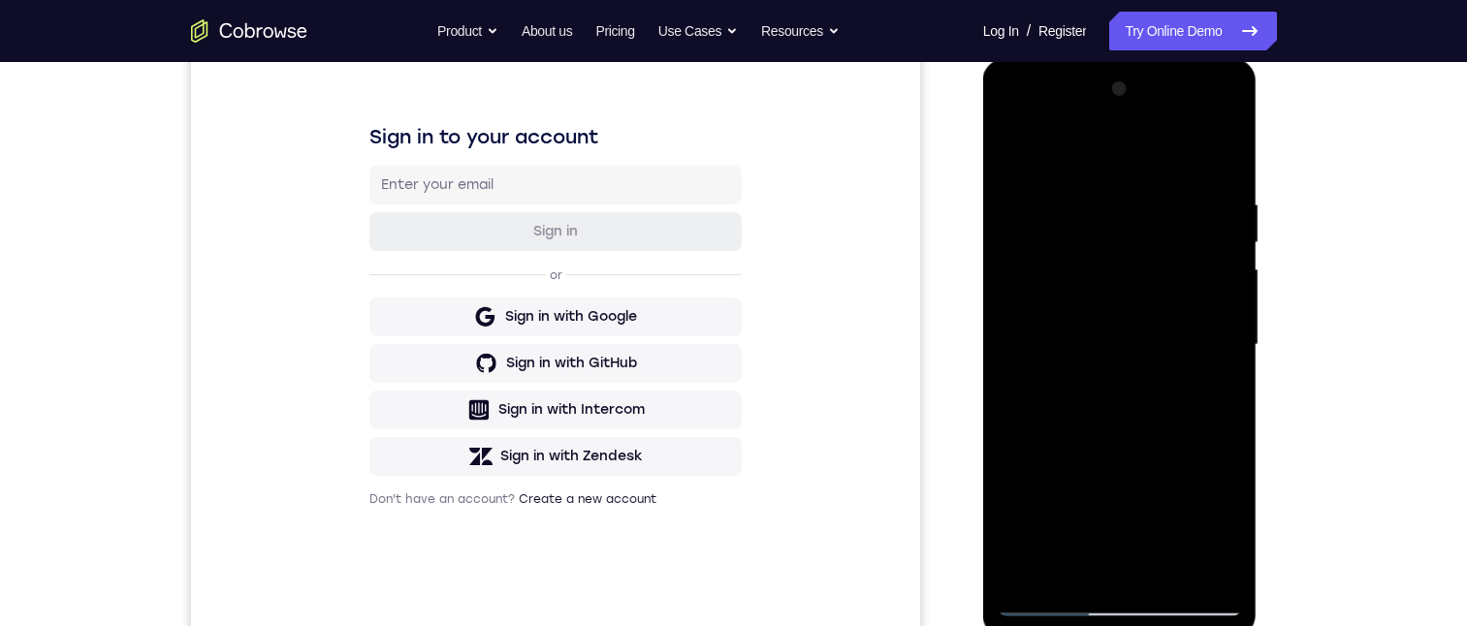
click at [1113, 419] on div at bounding box center [1120, 345] width 244 height 543
drag, startPoint x: 1095, startPoint y: 370, endPoint x: 1109, endPoint y: 214, distance: 156.8
click at [1109, 214] on div at bounding box center [1120, 345] width 244 height 543
drag, startPoint x: 1143, startPoint y: 442, endPoint x: 1140, endPoint y: 366, distance: 75.7
click at [1140, 365] on div at bounding box center [1120, 345] width 244 height 543
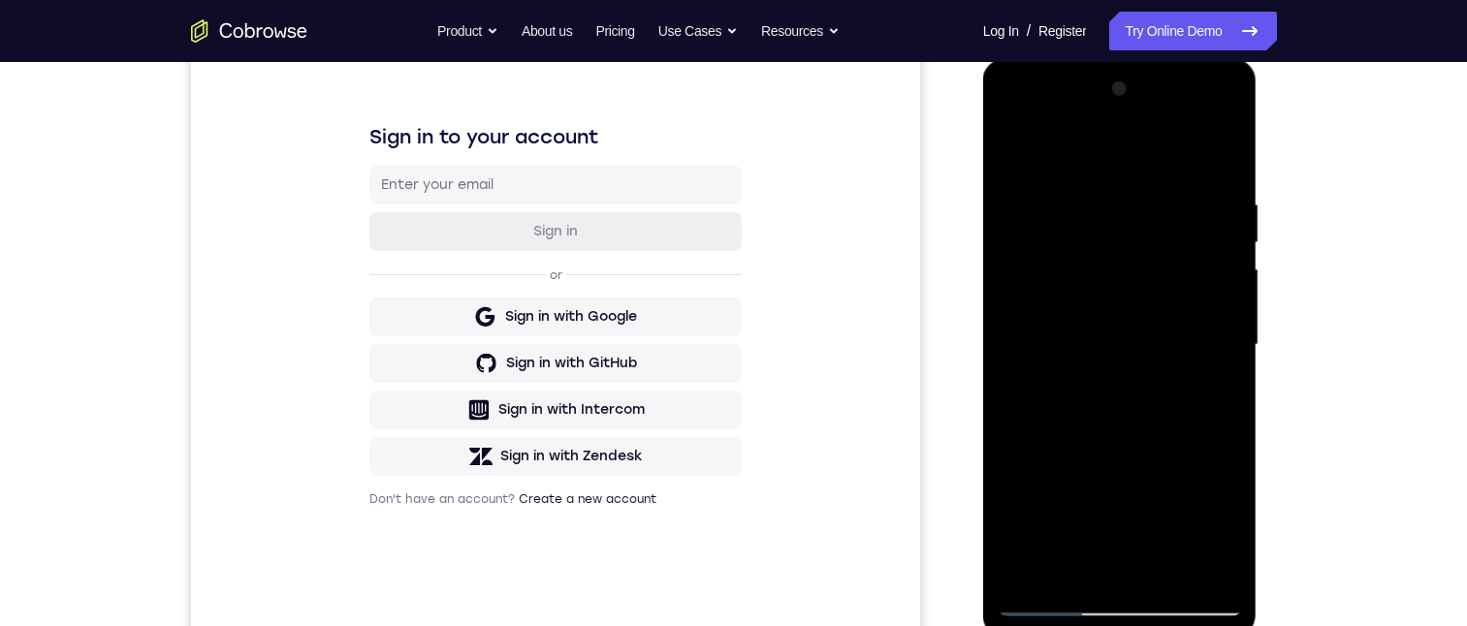
drag, startPoint x: 1128, startPoint y: 430, endPoint x: 1136, endPoint y: 347, distance: 83.7
click at [1136, 343] on div at bounding box center [1120, 345] width 244 height 543
drag, startPoint x: 1130, startPoint y: 404, endPoint x: 1139, endPoint y: 308, distance: 96.4
click at [1139, 306] on div at bounding box center [1120, 345] width 244 height 543
drag, startPoint x: 1113, startPoint y: 466, endPoint x: 1142, endPoint y: 298, distance: 171.2
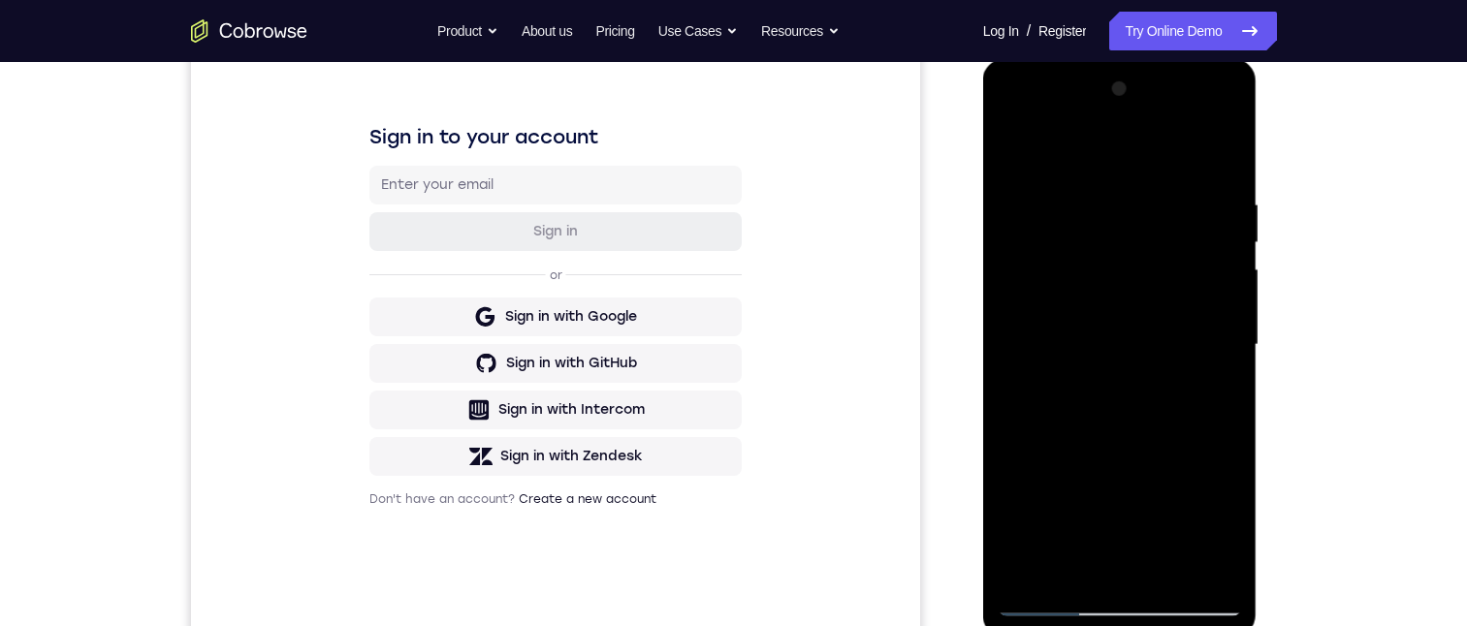
click at [1143, 293] on div at bounding box center [1120, 345] width 244 height 543
drag, startPoint x: 1113, startPoint y: 425, endPoint x: 1125, endPoint y: 345, distance: 80.3
click at [1125, 345] on div at bounding box center [1120, 345] width 244 height 543
drag, startPoint x: 1076, startPoint y: 419, endPoint x: 1068, endPoint y: 297, distance: 122.4
click at [1068, 295] on div at bounding box center [1120, 345] width 244 height 543
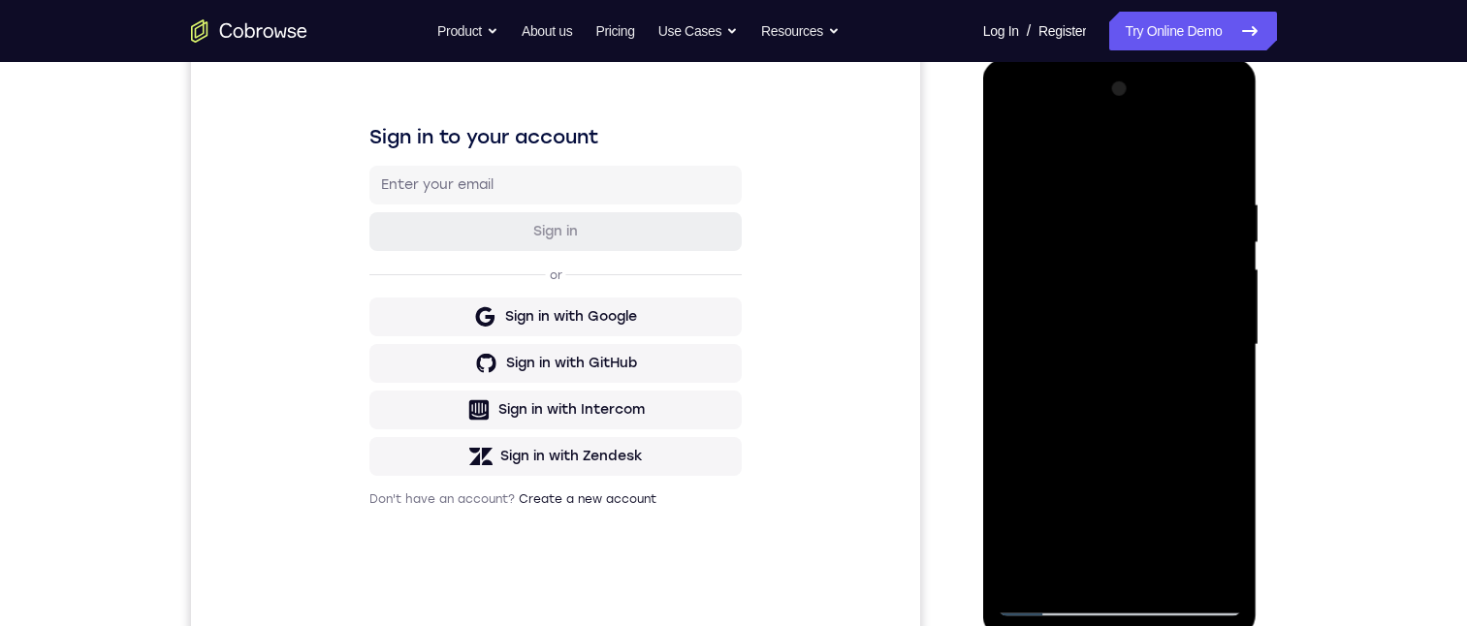
drag, startPoint x: 1118, startPoint y: 339, endPoint x: 1129, endPoint y: 167, distance: 173.0
click at [1129, 160] on div at bounding box center [1120, 345] width 244 height 543
drag, startPoint x: 1142, startPoint y: 417, endPoint x: 1141, endPoint y: 237, distance: 180.3
click at [1143, 219] on div at bounding box center [1120, 345] width 244 height 543
drag, startPoint x: 1109, startPoint y: 466, endPoint x: 1124, endPoint y: 276, distance: 190.6
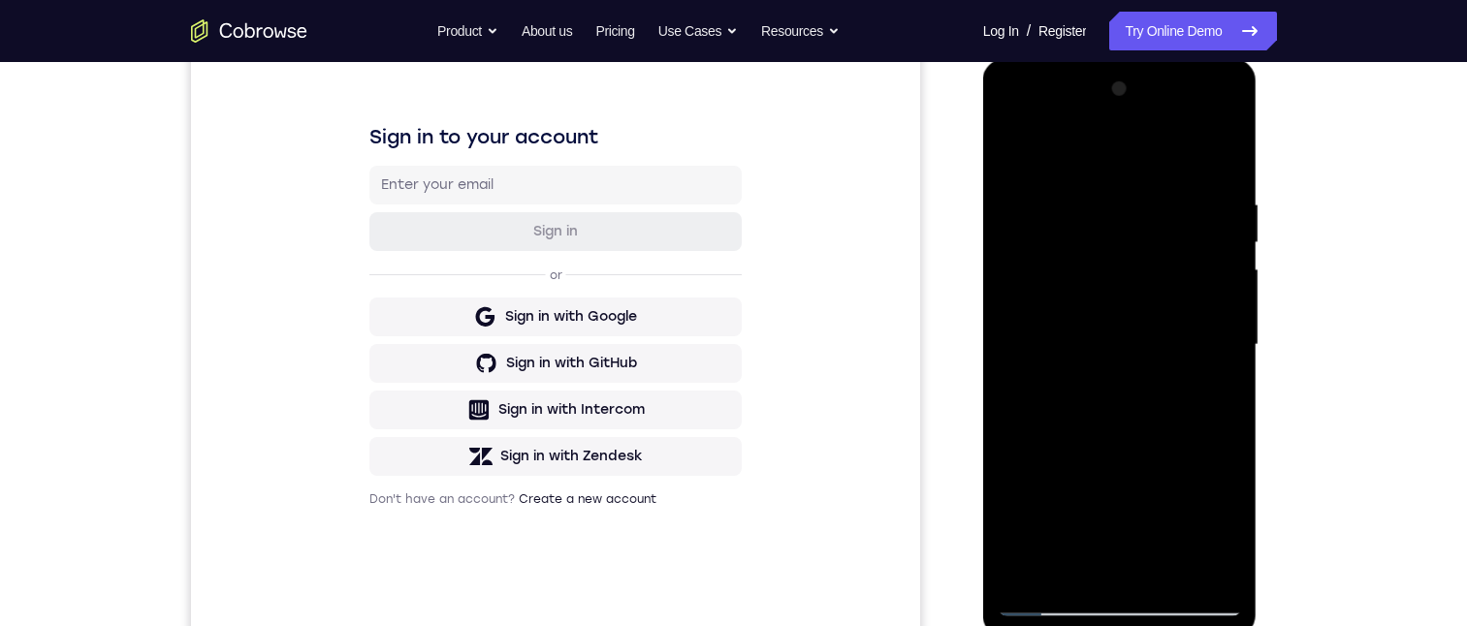
click at [1124, 271] on div at bounding box center [1120, 345] width 244 height 543
drag, startPoint x: 1082, startPoint y: 493, endPoint x: 1097, endPoint y: 333, distance: 160.7
click at [1097, 320] on div at bounding box center [1120, 345] width 244 height 543
drag, startPoint x: 1097, startPoint y: 450, endPoint x: 1099, endPoint y: 389, distance: 61.1
click at [1099, 389] on div at bounding box center [1120, 345] width 244 height 543
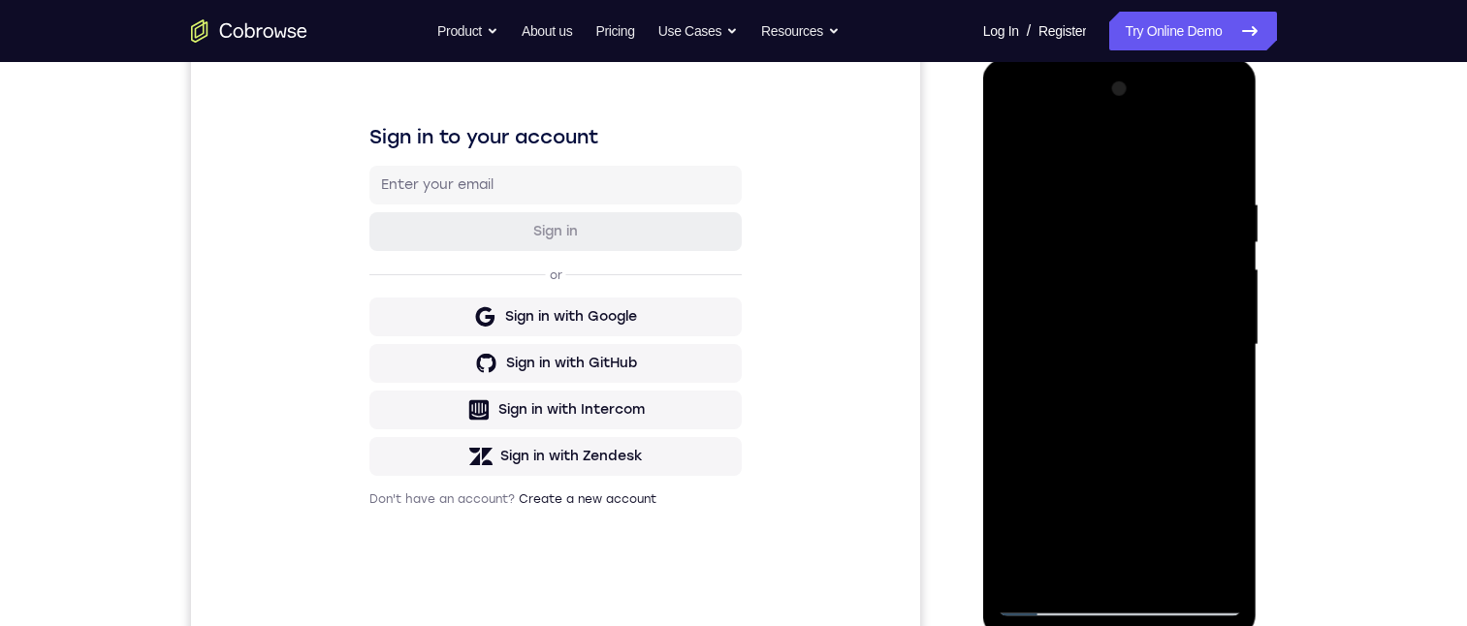
drag, startPoint x: 1082, startPoint y: 470, endPoint x: 1095, endPoint y: 337, distance: 133.4
click at [1102, 324] on div at bounding box center [1120, 345] width 244 height 543
drag, startPoint x: 1062, startPoint y: 430, endPoint x: 1086, endPoint y: 270, distance: 161.8
click at [1086, 269] on div at bounding box center [1120, 345] width 244 height 543
click at [1100, 276] on div at bounding box center [1120, 345] width 244 height 543
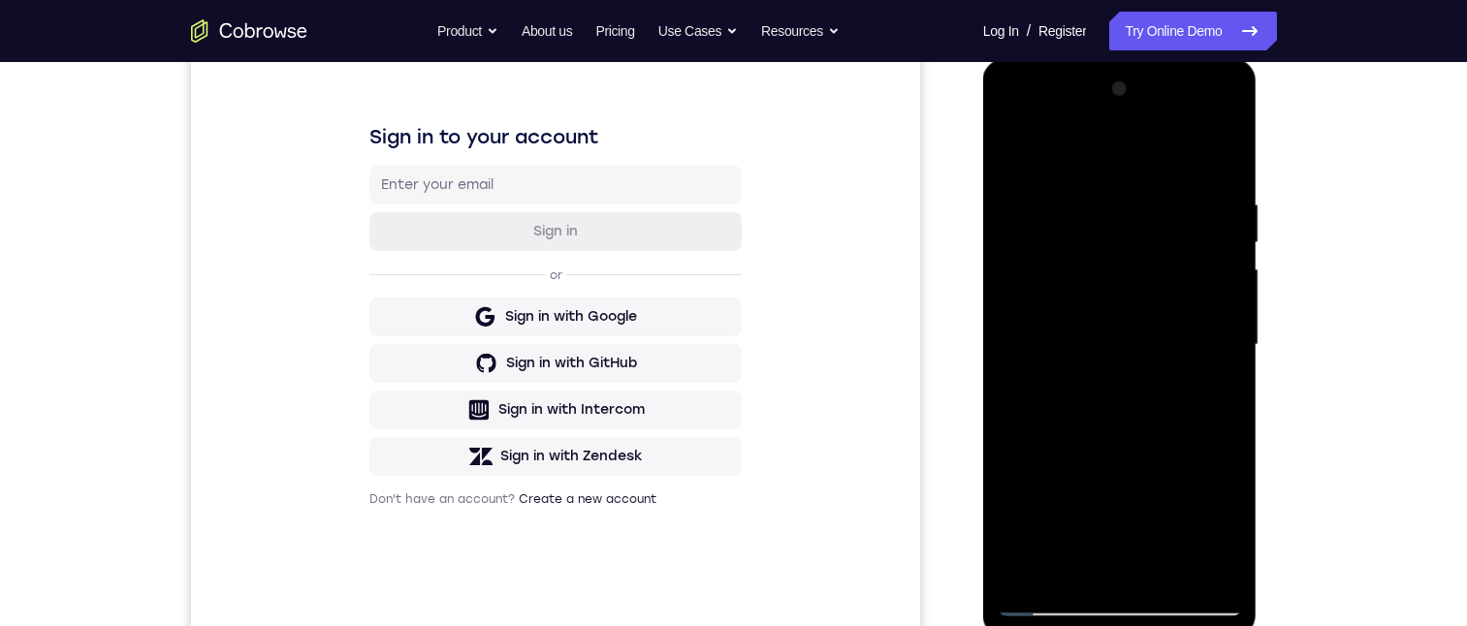
drag, startPoint x: 1099, startPoint y: 440, endPoint x: 1063, endPoint y: 538, distance: 104.6
click at [1063, 538] on div at bounding box center [1120, 345] width 244 height 543
drag, startPoint x: 1104, startPoint y: 378, endPoint x: 1133, endPoint y: 306, distance: 77.4
click at [1133, 306] on div at bounding box center [1120, 345] width 244 height 543
drag, startPoint x: 1133, startPoint y: 306, endPoint x: 1133, endPoint y: 333, distance: 26.2
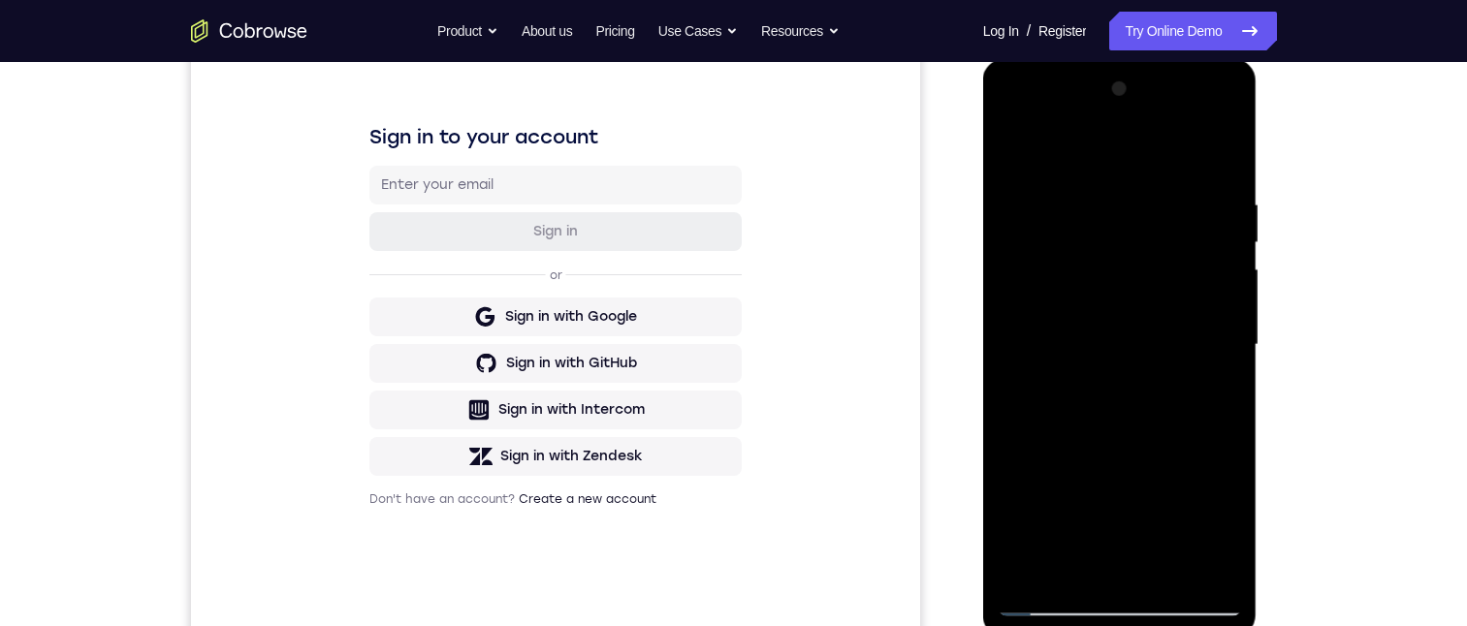
click at [1133, 333] on div at bounding box center [1120, 345] width 244 height 543
drag, startPoint x: 1133, startPoint y: 333, endPoint x: 1111, endPoint y: 265, distance: 71.4
click at [1111, 256] on div at bounding box center [1120, 345] width 244 height 543
drag, startPoint x: 1094, startPoint y: 428, endPoint x: 1094, endPoint y: 318, distance: 109.6
click at [1094, 315] on div at bounding box center [1120, 345] width 244 height 543
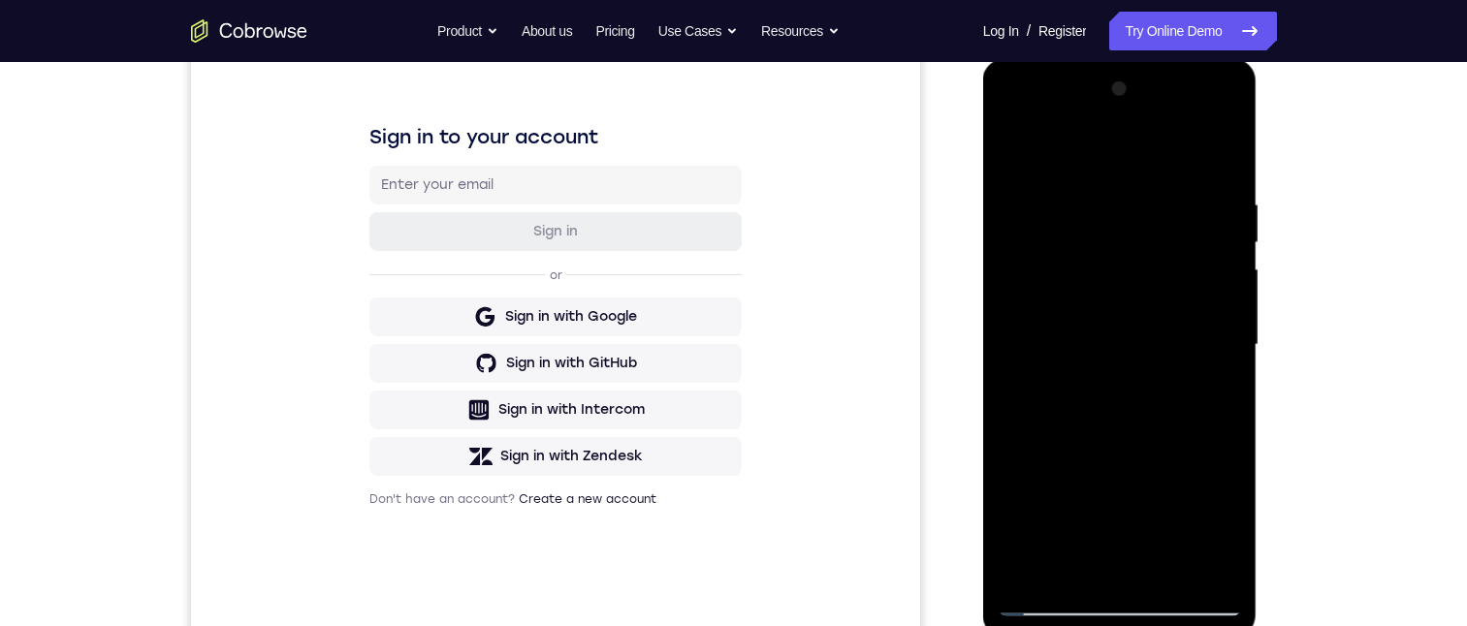
drag, startPoint x: 1081, startPoint y: 458, endPoint x: 1093, endPoint y: 360, distance: 98.6
click at [1093, 360] on div at bounding box center [1120, 345] width 244 height 543
drag, startPoint x: 1093, startPoint y: 360, endPoint x: 1096, endPoint y: 322, distance: 38.0
click at [1096, 322] on div at bounding box center [1120, 345] width 244 height 543
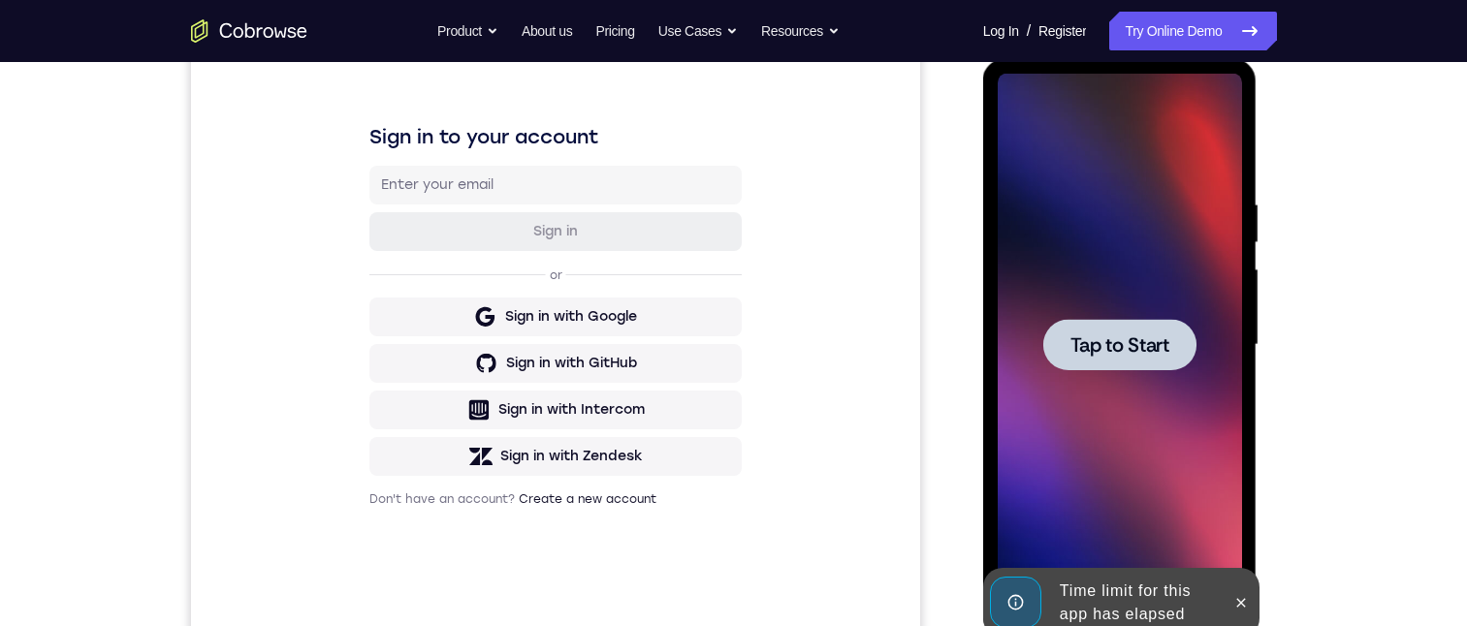
click at [1096, 322] on div at bounding box center [1119, 344] width 153 height 51
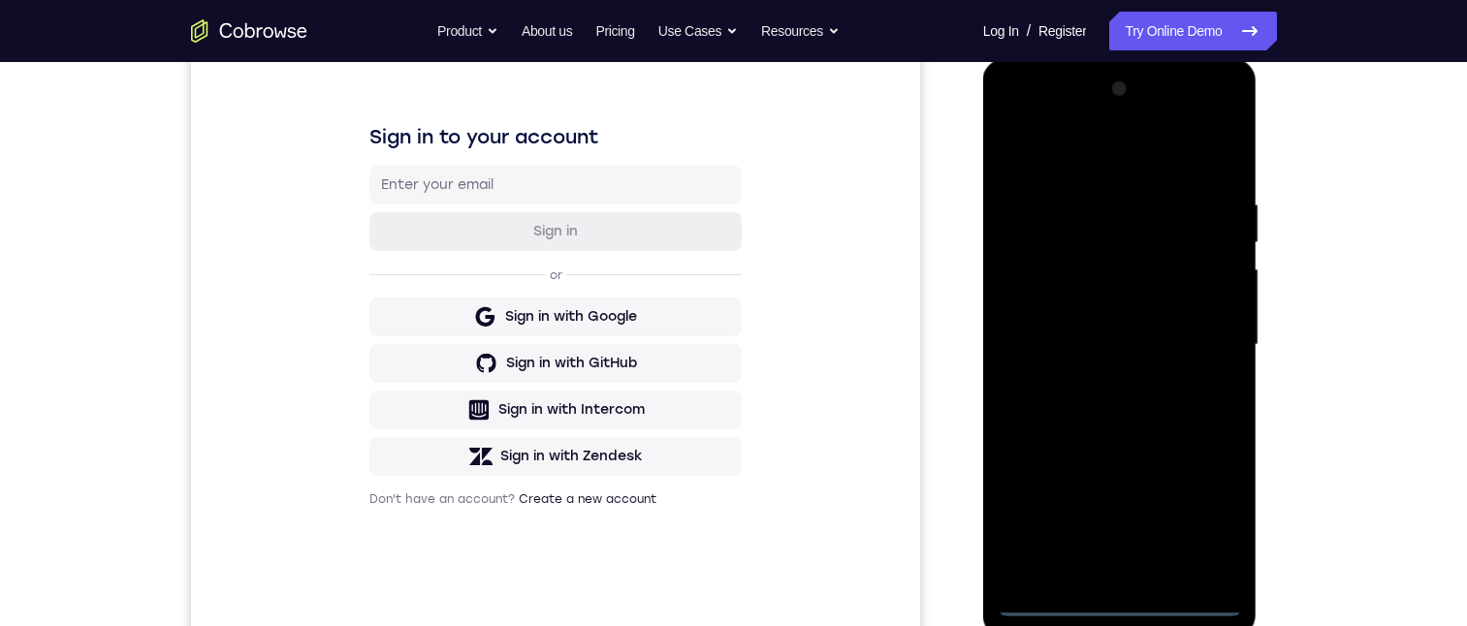
drag, startPoint x: 1161, startPoint y: 597, endPoint x: 1123, endPoint y: 591, distance: 39.2
click at [1121, 597] on div at bounding box center [1120, 345] width 244 height 543
click at [1227, 523] on div at bounding box center [1120, 345] width 244 height 543
click at [1114, 598] on div at bounding box center [1120, 345] width 244 height 543
click at [1208, 505] on div at bounding box center [1120, 345] width 244 height 543
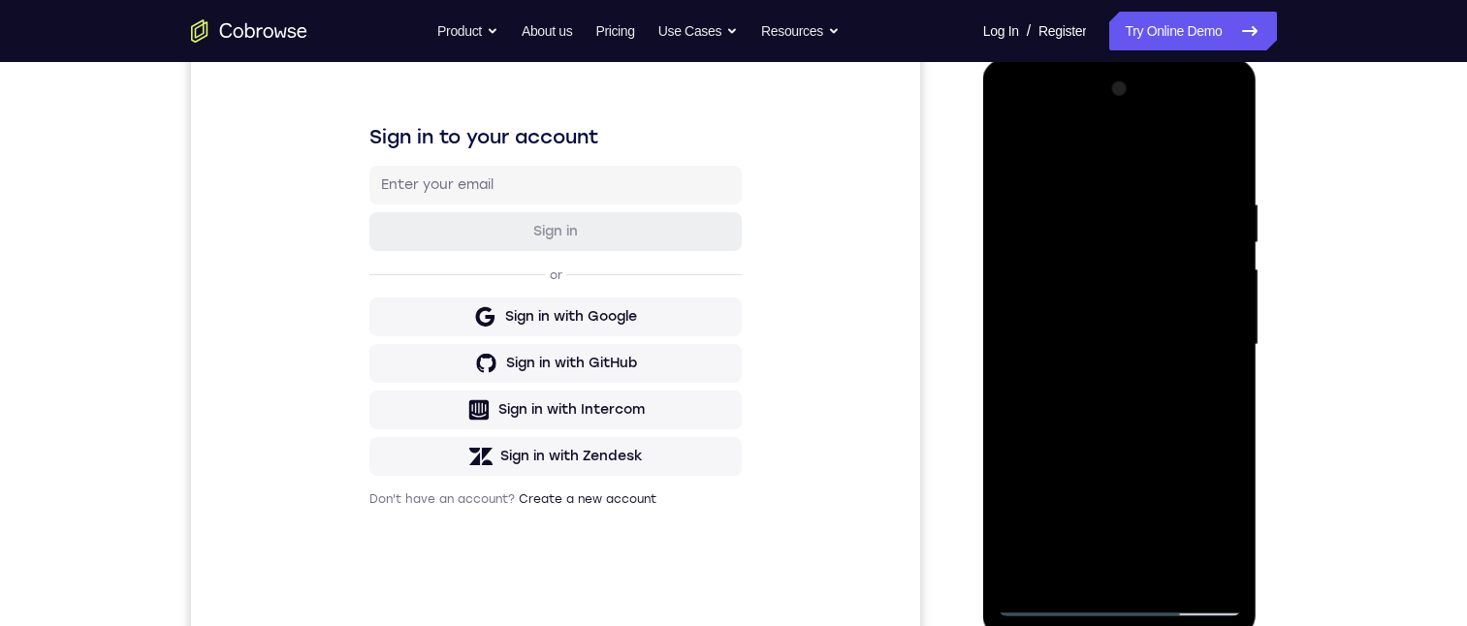
click at [1113, 158] on div at bounding box center [1120, 345] width 244 height 543
click at [1212, 342] on div at bounding box center [1120, 345] width 244 height 543
click at [1096, 385] on div at bounding box center [1120, 345] width 244 height 543
click at [1090, 332] on div at bounding box center [1120, 345] width 244 height 543
click at [1085, 312] on div at bounding box center [1120, 345] width 244 height 543
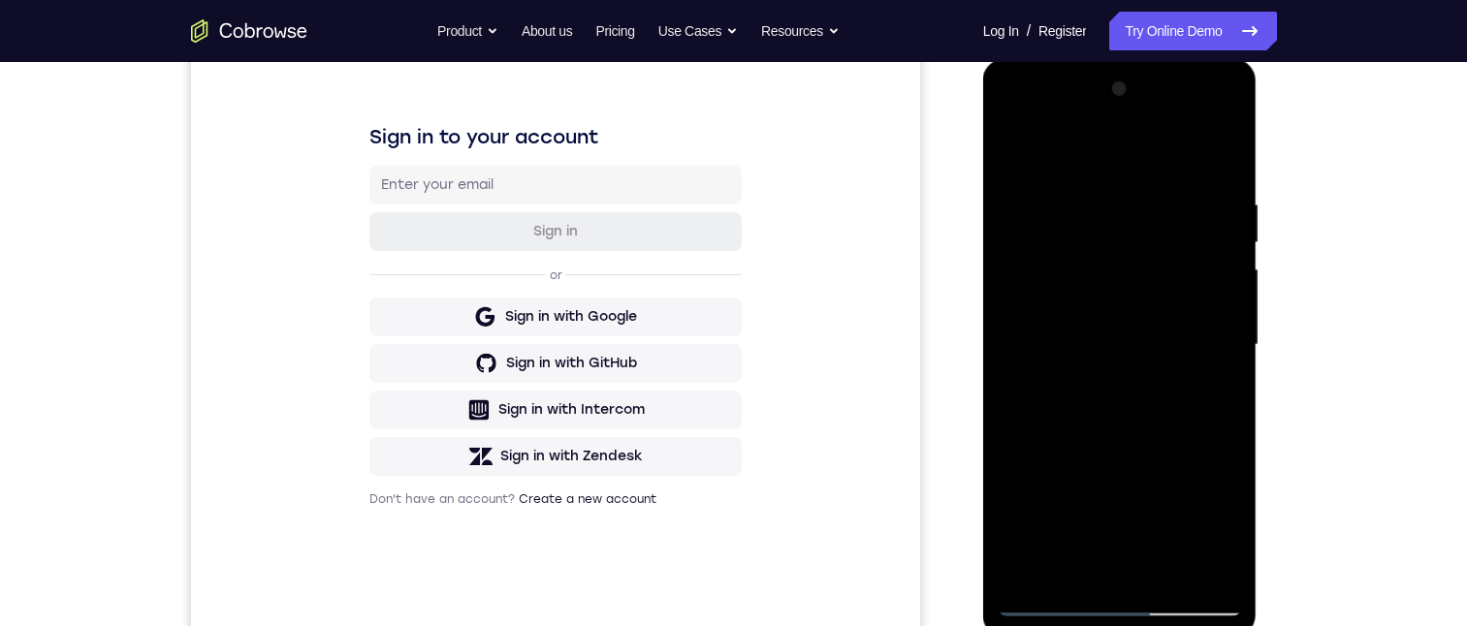
click at [1219, 301] on div at bounding box center [1120, 345] width 244 height 543
click at [1190, 329] on div at bounding box center [1120, 345] width 244 height 543
click at [1163, 346] on div at bounding box center [1120, 345] width 244 height 543
click at [1130, 412] on div at bounding box center [1120, 345] width 244 height 543
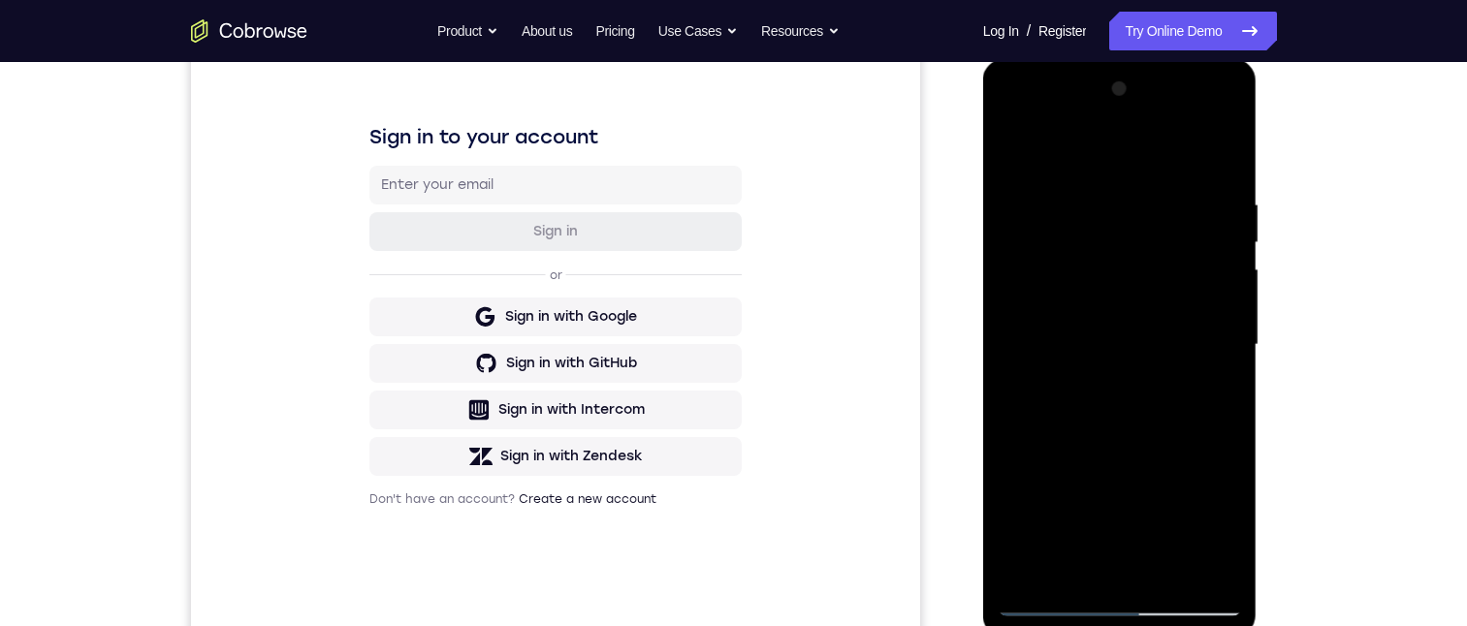
click at [1128, 420] on div at bounding box center [1120, 345] width 244 height 543
drag, startPoint x: 1099, startPoint y: 459, endPoint x: 1117, endPoint y: 398, distance: 62.6
click at [1117, 398] on div at bounding box center [1120, 345] width 244 height 543
drag, startPoint x: 1117, startPoint y: 398, endPoint x: 1123, endPoint y: 239, distance: 159.1
click at [1124, 233] on div at bounding box center [1120, 345] width 244 height 543
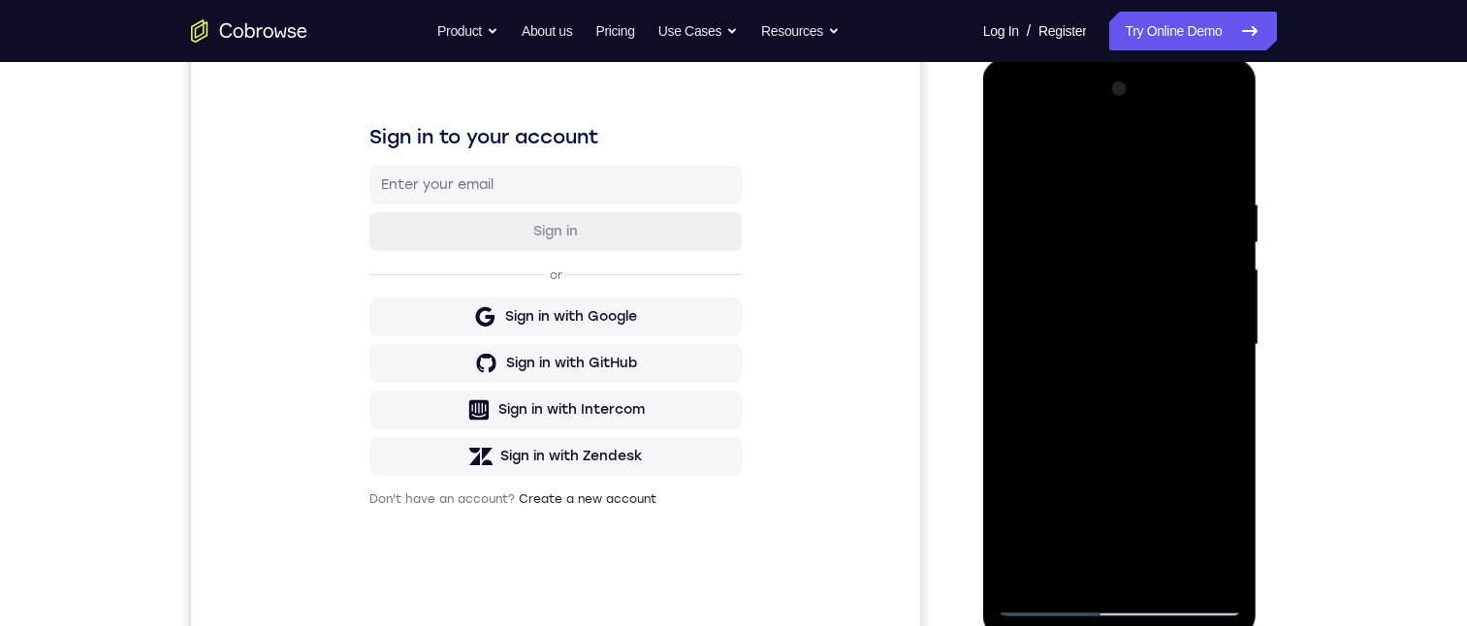
drag, startPoint x: 1116, startPoint y: 435, endPoint x: 1109, endPoint y: 303, distance: 132.0
click at [1109, 303] on div at bounding box center [1120, 345] width 244 height 543
drag, startPoint x: 1088, startPoint y: 428, endPoint x: 1097, endPoint y: 310, distance: 117.7
click at [1097, 309] on div at bounding box center [1120, 345] width 244 height 543
click at [1217, 395] on div at bounding box center [1120, 345] width 244 height 543
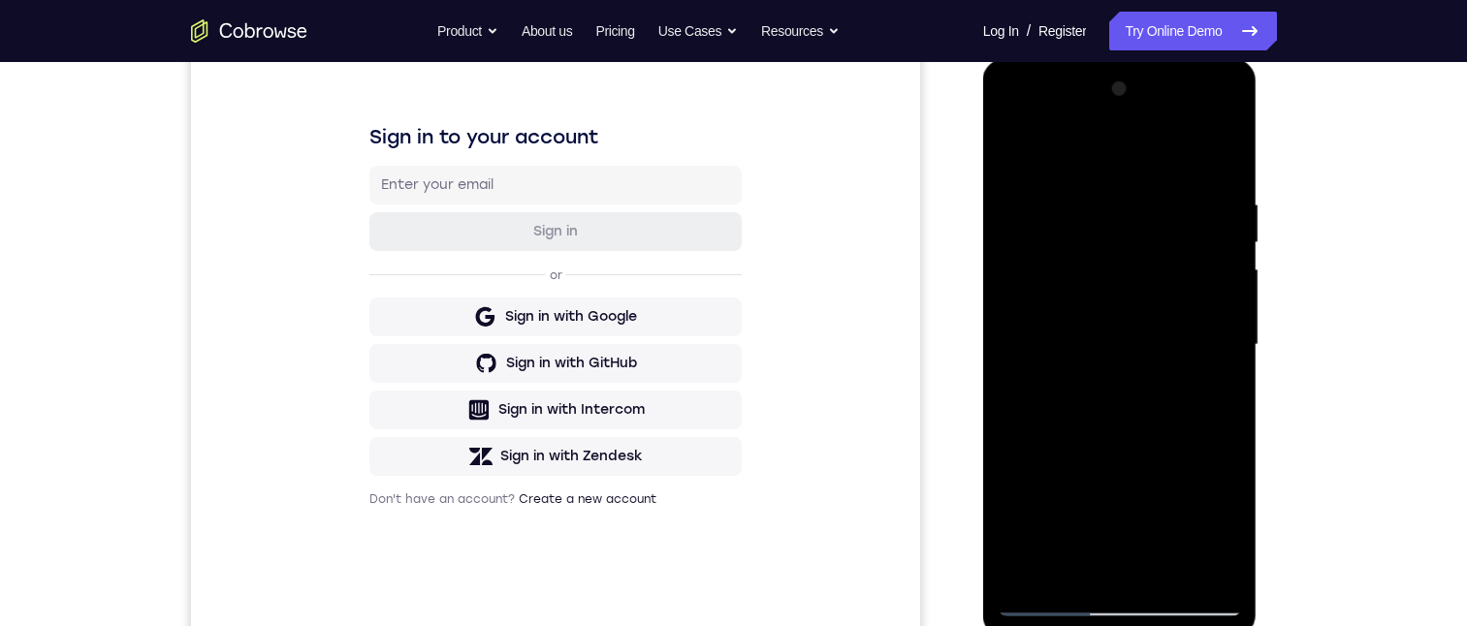
click at [1217, 395] on div at bounding box center [1120, 345] width 244 height 543
click at [1231, 381] on div at bounding box center [1120, 345] width 244 height 543
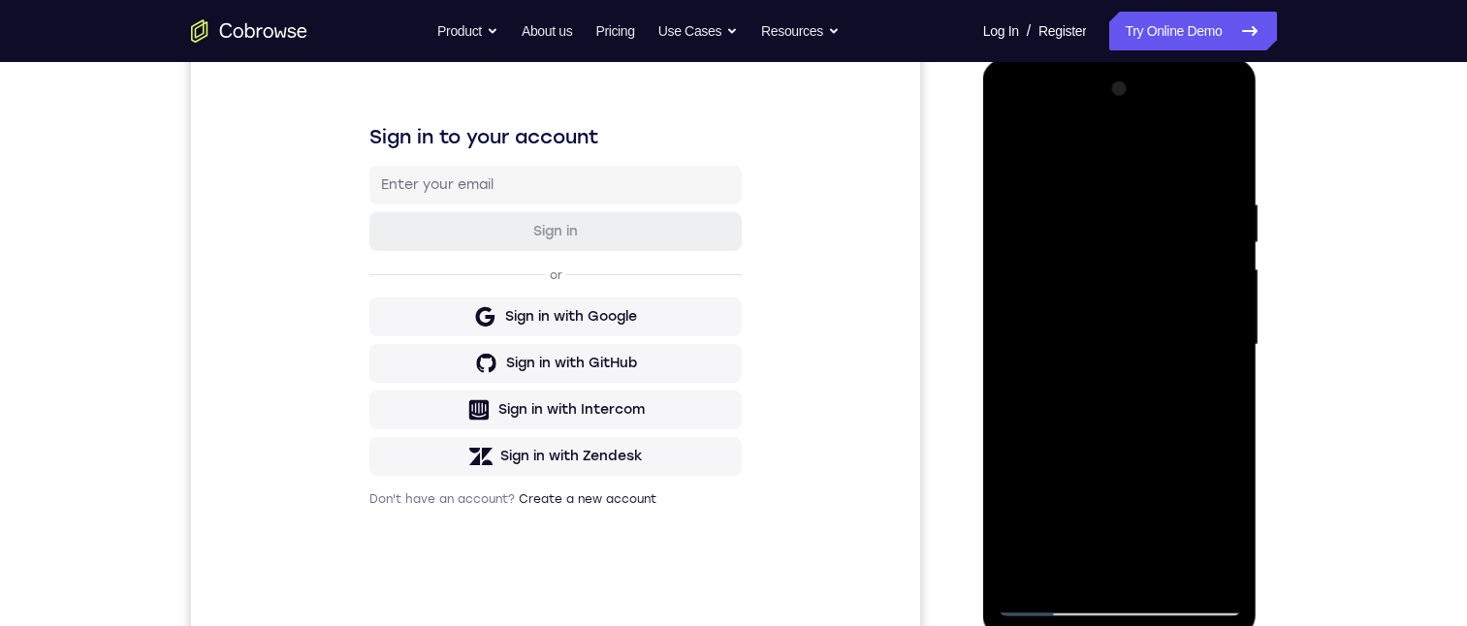
click at [1160, 383] on div at bounding box center [1120, 345] width 244 height 543
drag, startPoint x: 1085, startPoint y: 352, endPoint x: 1084, endPoint y: 175, distance: 176.4
click at [1084, 175] on div at bounding box center [1120, 345] width 244 height 543
drag, startPoint x: 1095, startPoint y: 408, endPoint x: 1096, endPoint y: 297, distance: 111.5
click at [1096, 297] on div at bounding box center [1120, 345] width 244 height 543
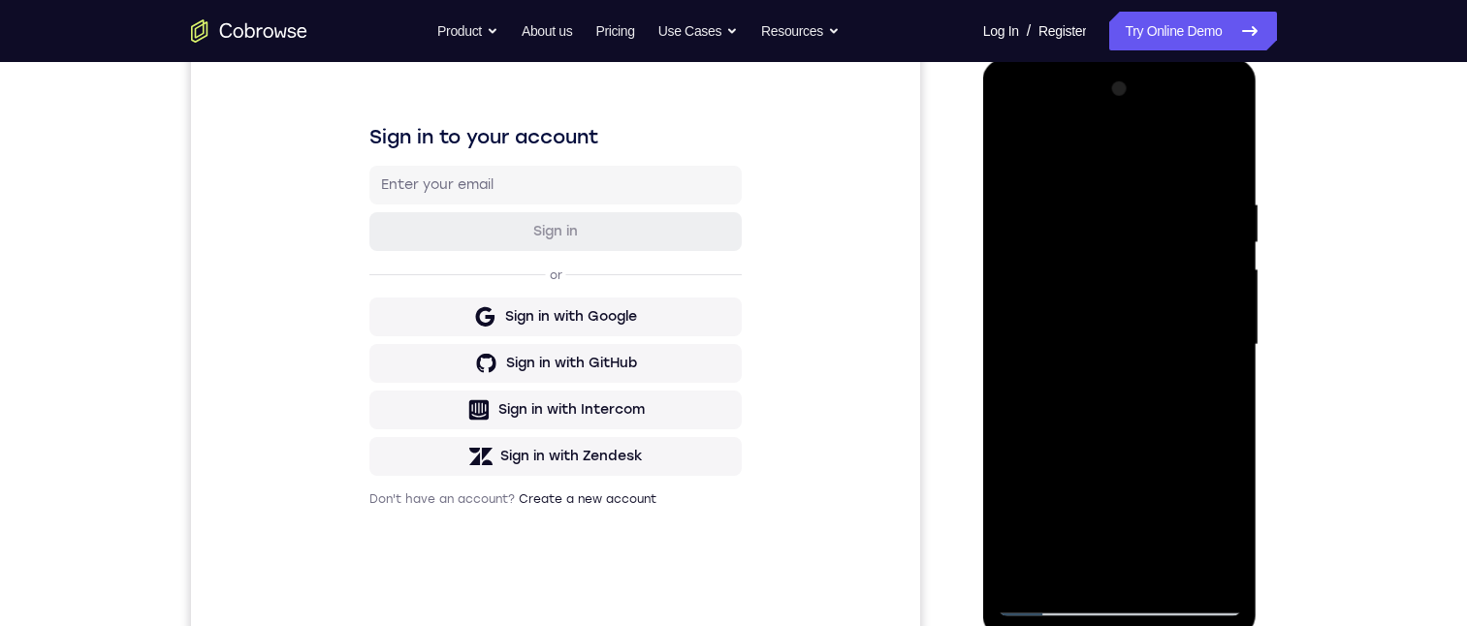
click at [1168, 570] on div at bounding box center [1120, 345] width 244 height 543
click at [1135, 450] on div at bounding box center [1120, 345] width 244 height 543
click at [1015, 141] on div at bounding box center [1120, 345] width 244 height 543
drag, startPoint x: 1140, startPoint y: 374, endPoint x: 1105, endPoint y: 222, distance: 156.2
click at [1105, 209] on div at bounding box center [1120, 345] width 244 height 543
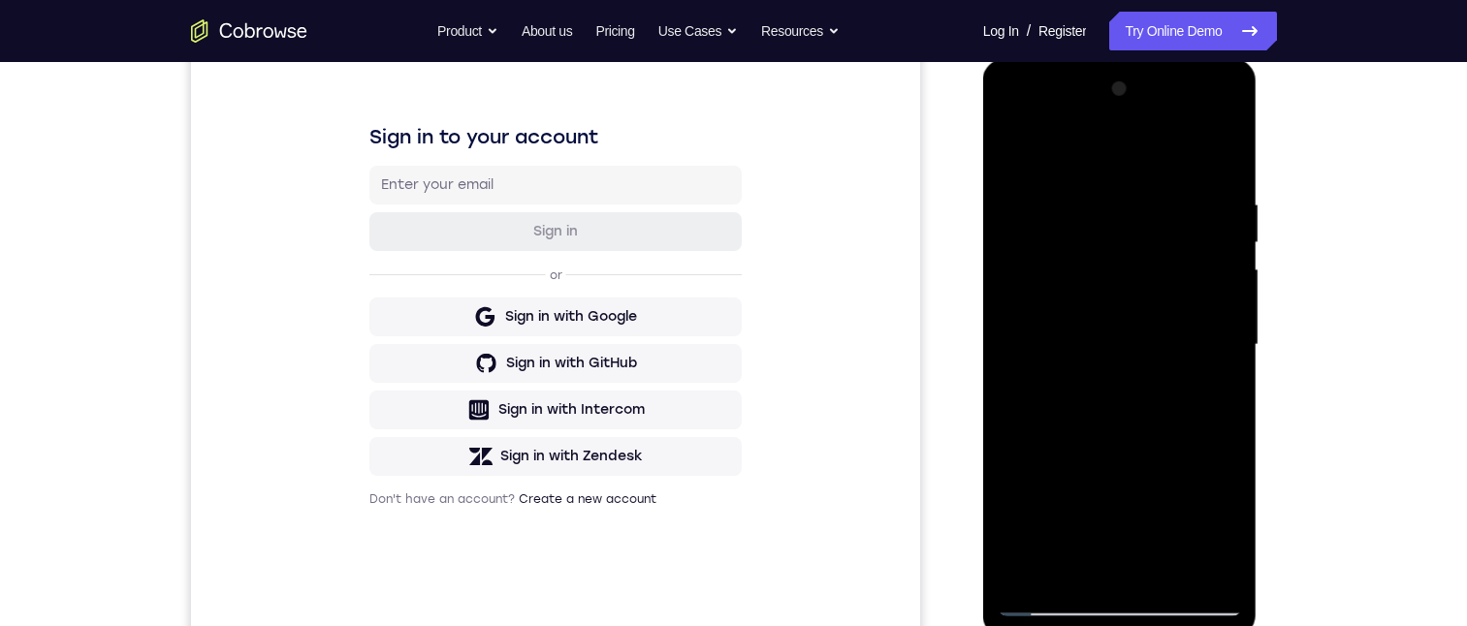
drag, startPoint x: 1105, startPoint y: 358, endPoint x: 1117, endPoint y: 175, distance: 183.6
click at [1105, 168] on div at bounding box center [1120, 345] width 244 height 543
click at [1218, 252] on div at bounding box center [1120, 345] width 244 height 543
drag, startPoint x: 1113, startPoint y: 408, endPoint x: 1135, endPoint y: 214, distance: 195.2
click at [1136, 203] on div at bounding box center [1120, 345] width 244 height 543
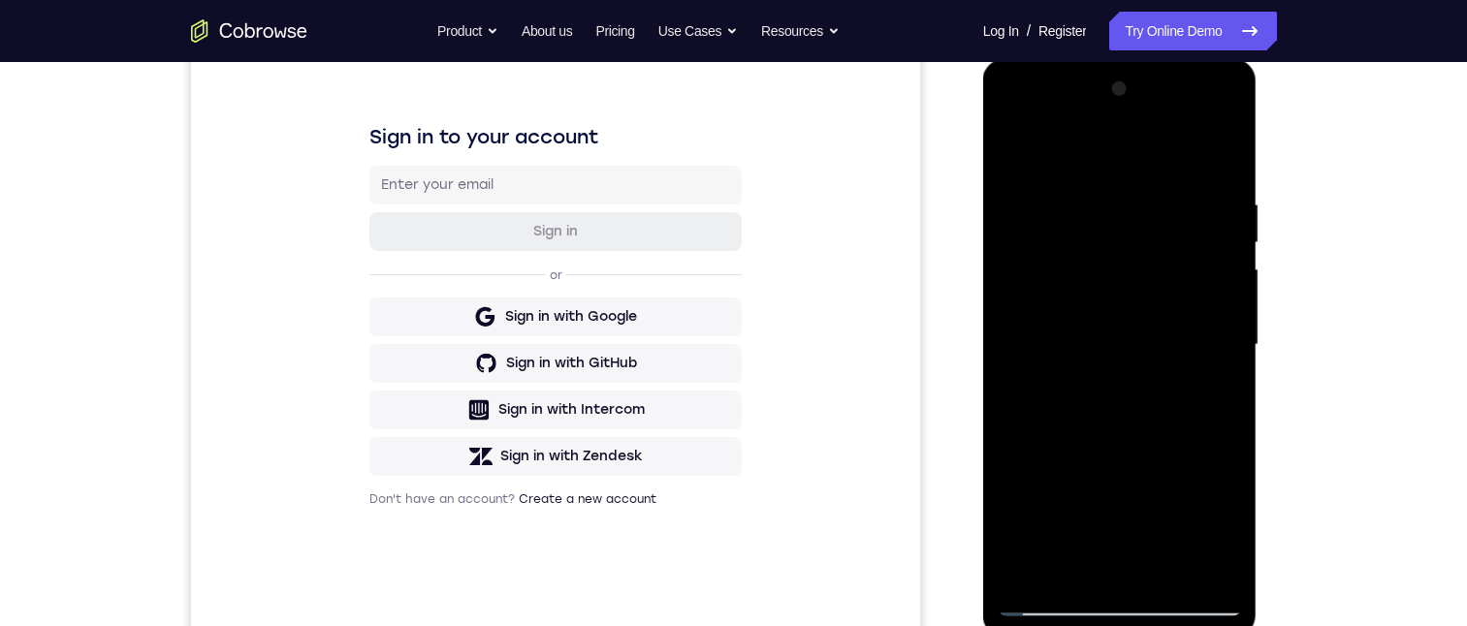
drag, startPoint x: 1106, startPoint y: 423, endPoint x: 1115, endPoint y: 201, distance: 222.2
click at [1116, 184] on div at bounding box center [1120, 345] width 244 height 543
drag, startPoint x: 1092, startPoint y: 396, endPoint x: 1108, endPoint y: 214, distance: 182.0
click at [1103, 206] on div at bounding box center [1120, 345] width 244 height 543
drag, startPoint x: 1158, startPoint y: 362, endPoint x: 1149, endPoint y: 450, distance: 88.7
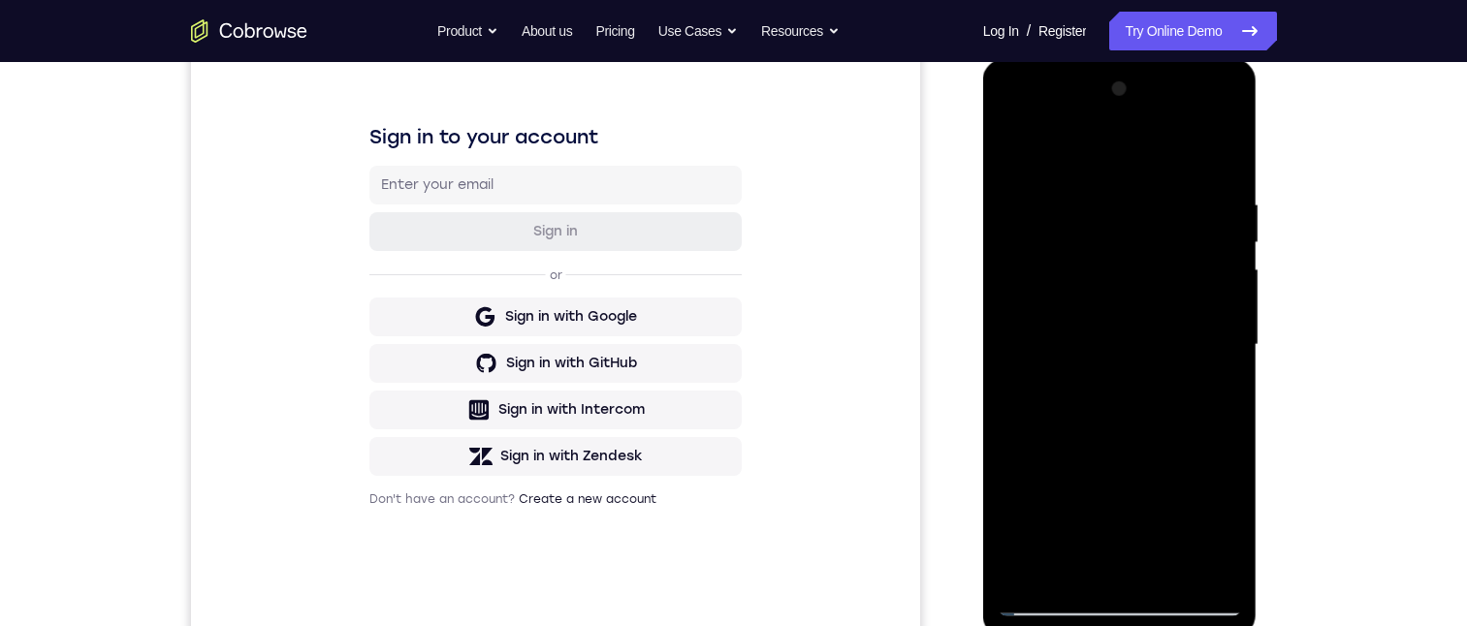
click at [1149, 450] on div at bounding box center [1120, 345] width 244 height 543
drag, startPoint x: 1138, startPoint y: 406, endPoint x: 1137, endPoint y: 385, distance: 21.4
click at [1138, 392] on div at bounding box center [1120, 345] width 244 height 543
drag, startPoint x: 1128, startPoint y: 388, endPoint x: 1131, endPoint y: 252, distance: 135.8
click at [1132, 238] on div at bounding box center [1120, 345] width 244 height 543
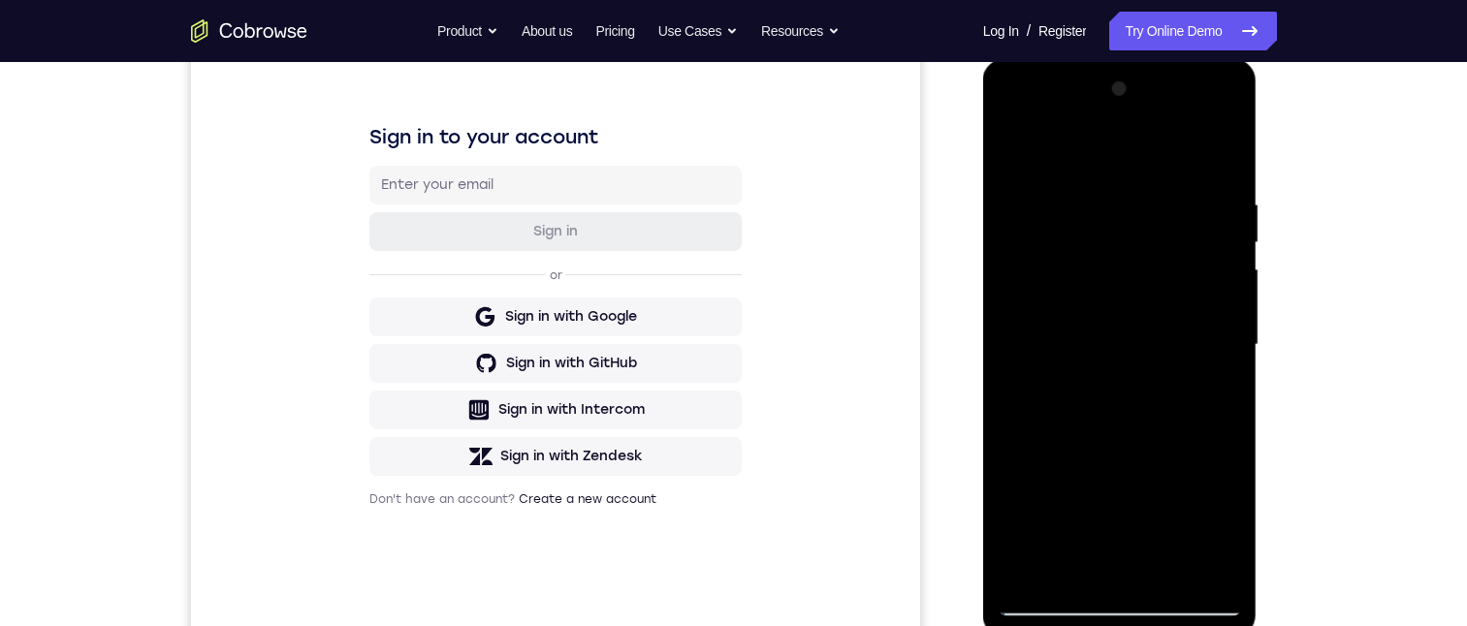
drag, startPoint x: 1112, startPoint y: 413, endPoint x: 1113, endPoint y: 234, distance: 179.4
click at [1113, 234] on div at bounding box center [1120, 345] width 244 height 543
drag, startPoint x: 1109, startPoint y: 412, endPoint x: 1112, endPoint y: 326, distance: 86.3
click at [1112, 326] on div at bounding box center [1120, 345] width 244 height 543
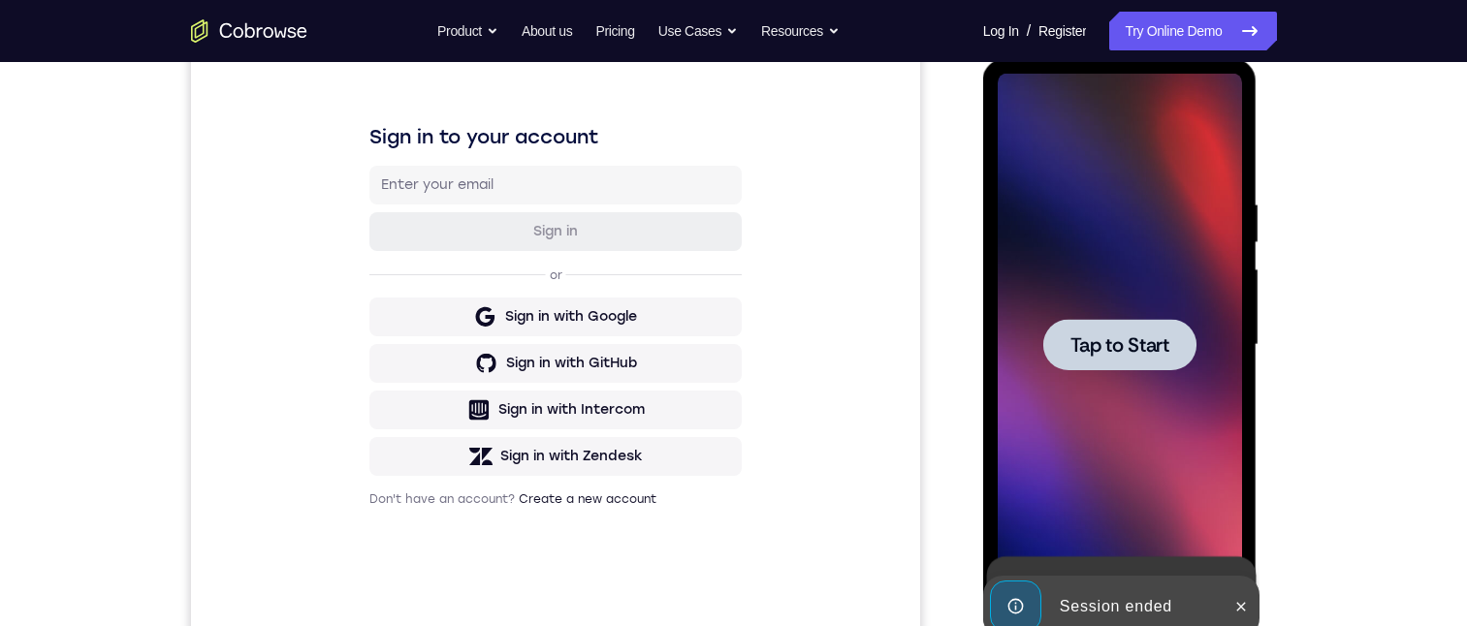
click at [1106, 355] on span "Tap to Start" at bounding box center [1119, 344] width 99 height 19
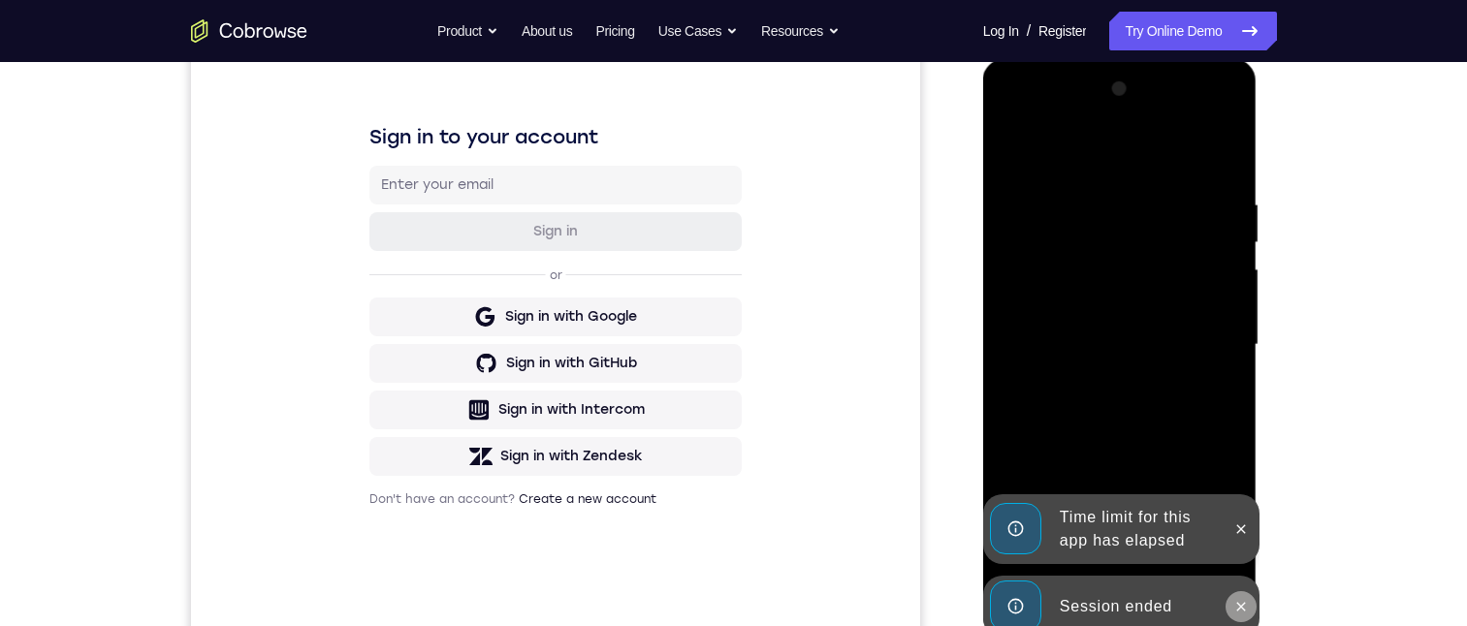
click at [1243, 604] on icon at bounding box center [1241, 606] width 9 height 9
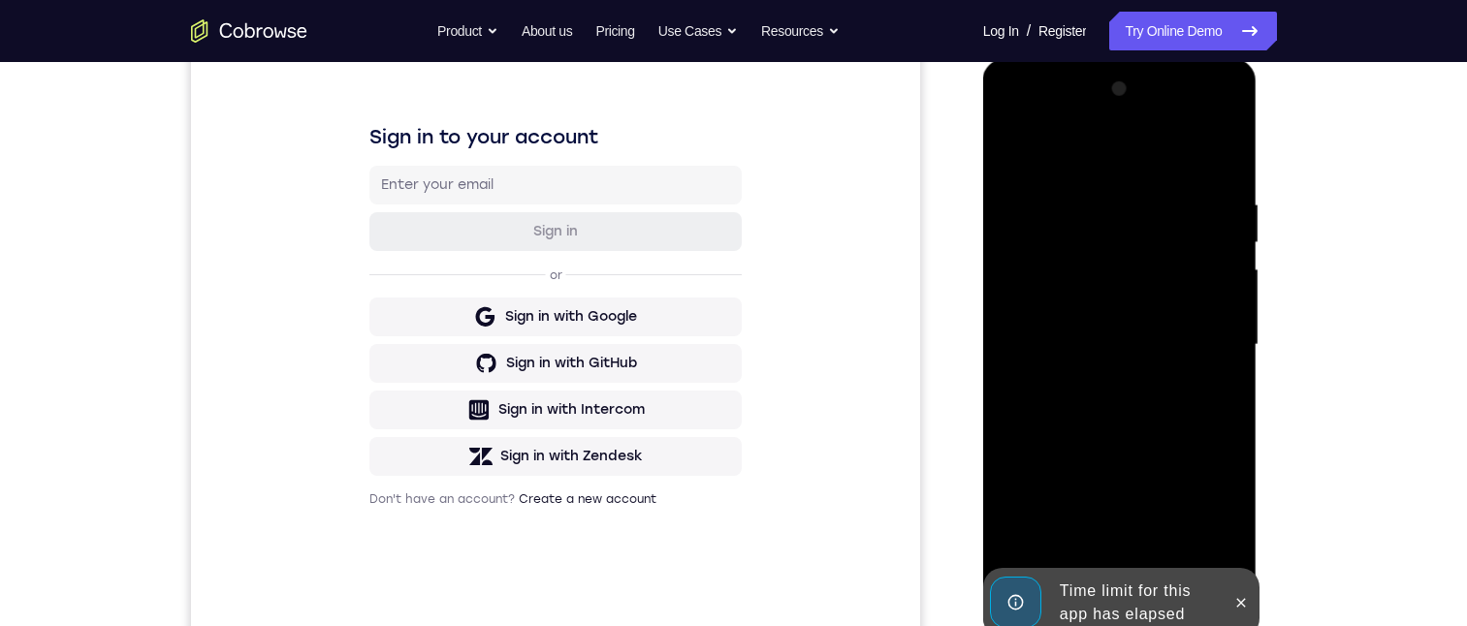
click at [1244, 547] on div at bounding box center [1120, 348] width 274 height 578
click at [1244, 600] on icon at bounding box center [1241, 602] width 9 height 9
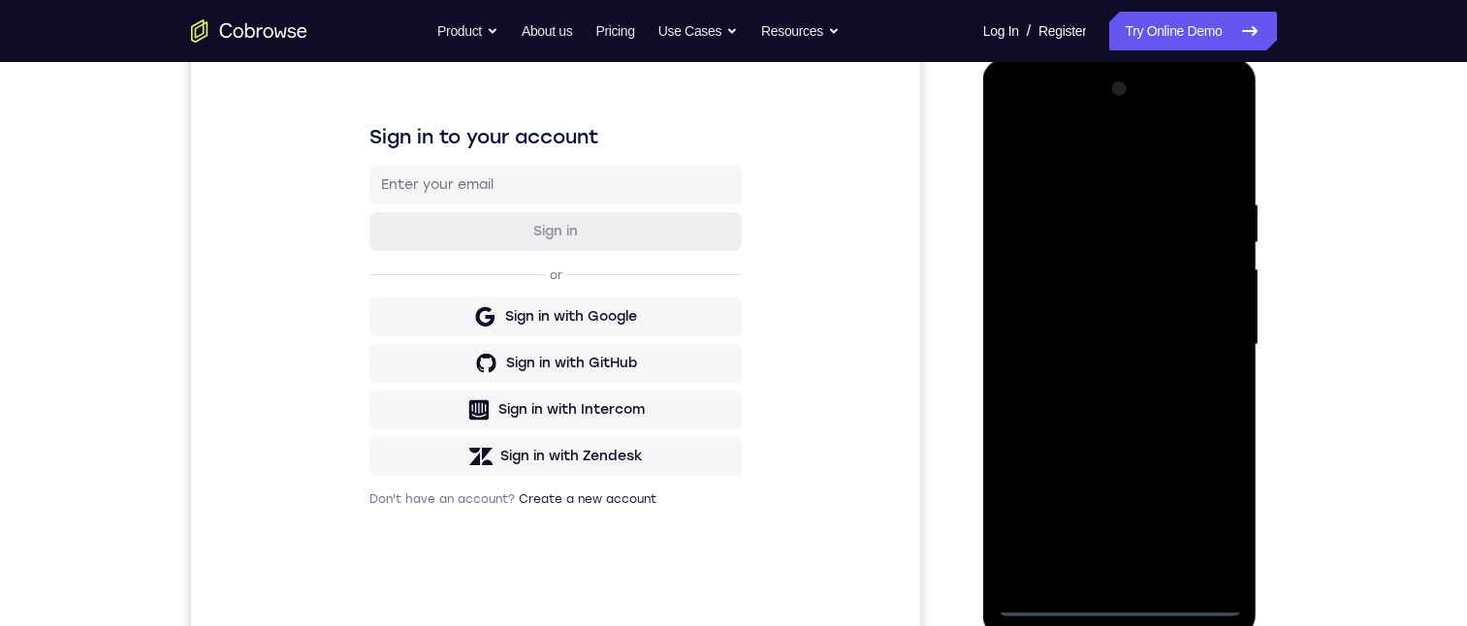
click at [1117, 605] on div at bounding box center [1120, 345] width 244 height 543
click at [1207, 517] on div at bounding box center [1120, 345] width 244 height 543
click at [1109, 158] on div at bounding box center [1120, 345] width 244 height 543
click at [1206, 342] on div at bounding box center [1120, 345] width 244 height 543
click at [1095, 385] on div at bounding box center [1120, 345] width 244 height 543
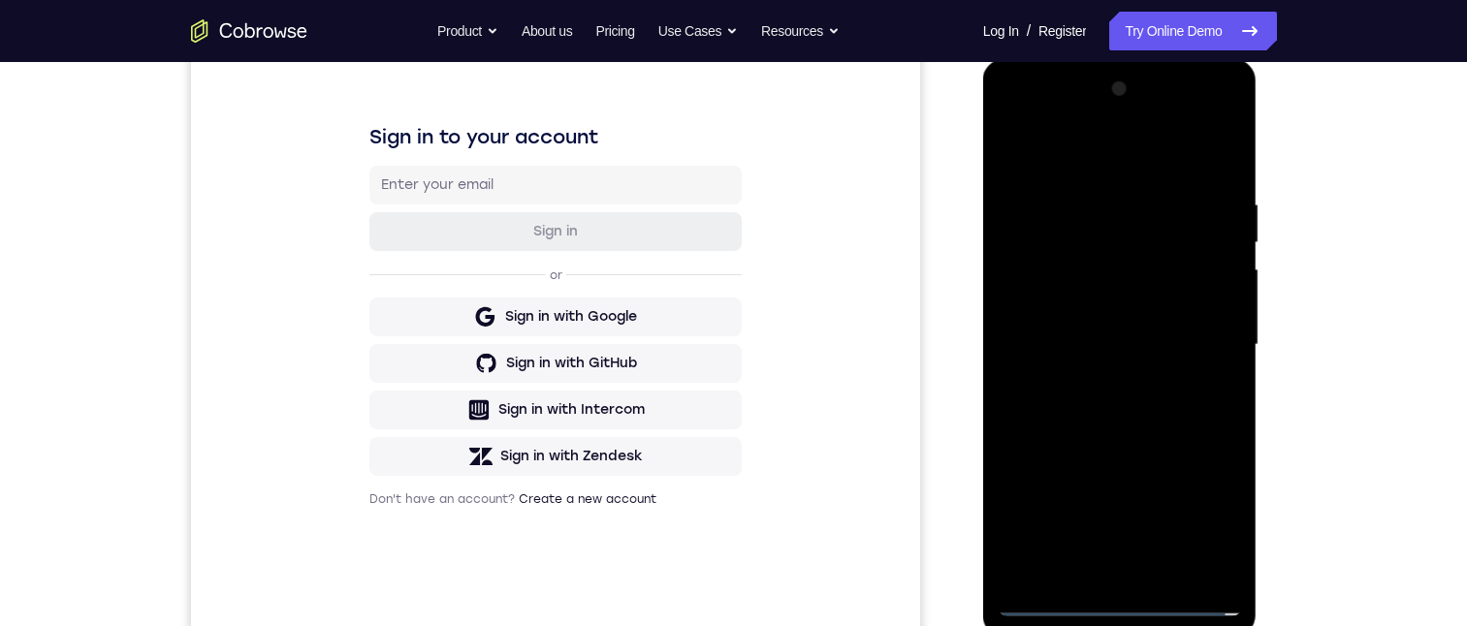
click at [1070, 333] on div at bounding box center [1120, 345] width 244 height 543
click at [1031, 302] on div at bounding box center [1120, 345] width 244 height 543
click at [1047, 346] on div at bounding box center [1120, 345] width 244 height 543
click at [1096, 412] on div at bounding box center [1120, 345] width 244 height 543
click at [1227, 163] on div at bounding box center [1120, 345] width 244 height 543
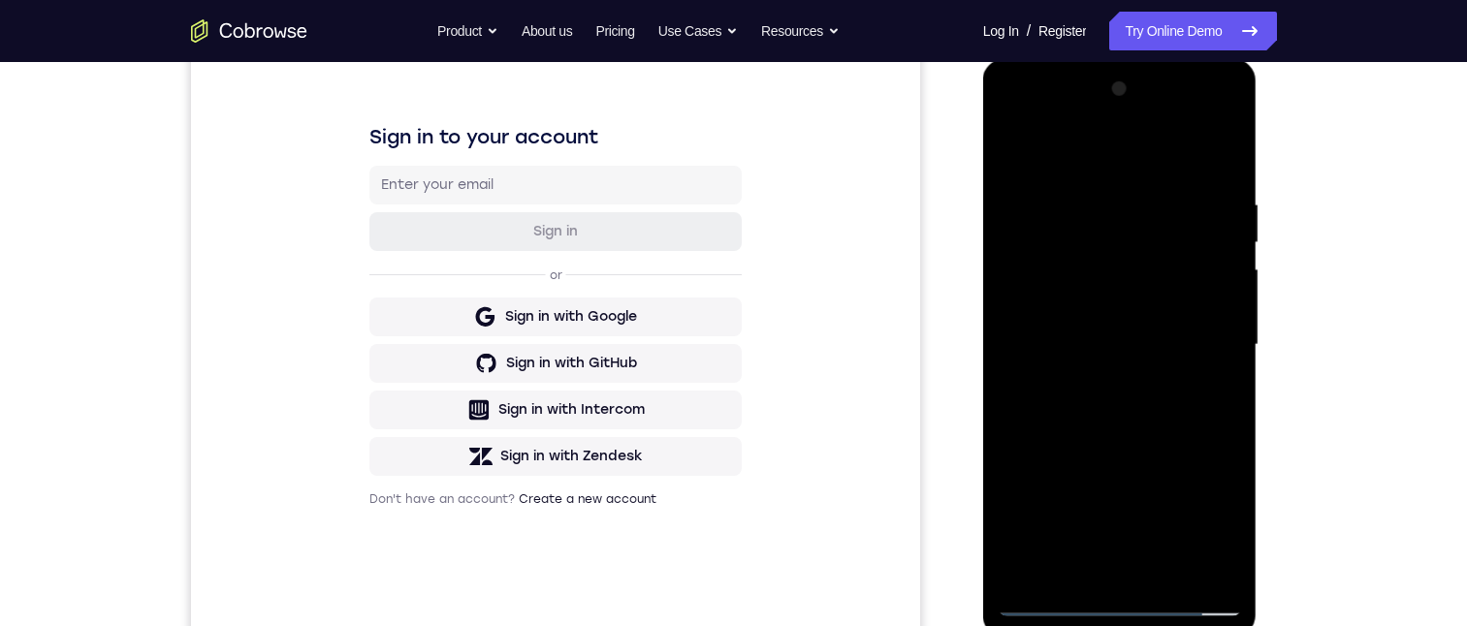
drag, startPoint x: 1092, startPoint y: 528, endPoint x: 1128, endPoint y: 366, distance: 166.0
click at [1128, 366] on div at bounding box center [1120, 345] width 244 height 543
drag, startPoint x: 1078, startPoint y: 471, endPoint x: 1097, endPoint y: 331, distance: 141.9
click at [1097, 331] on div at bounding box center [1120, 345] width 244 height 543
drag, startPoint x: 1076, startPoint y: 490, endPoint x: 1110, endPoint y: 283, distance: 209.3
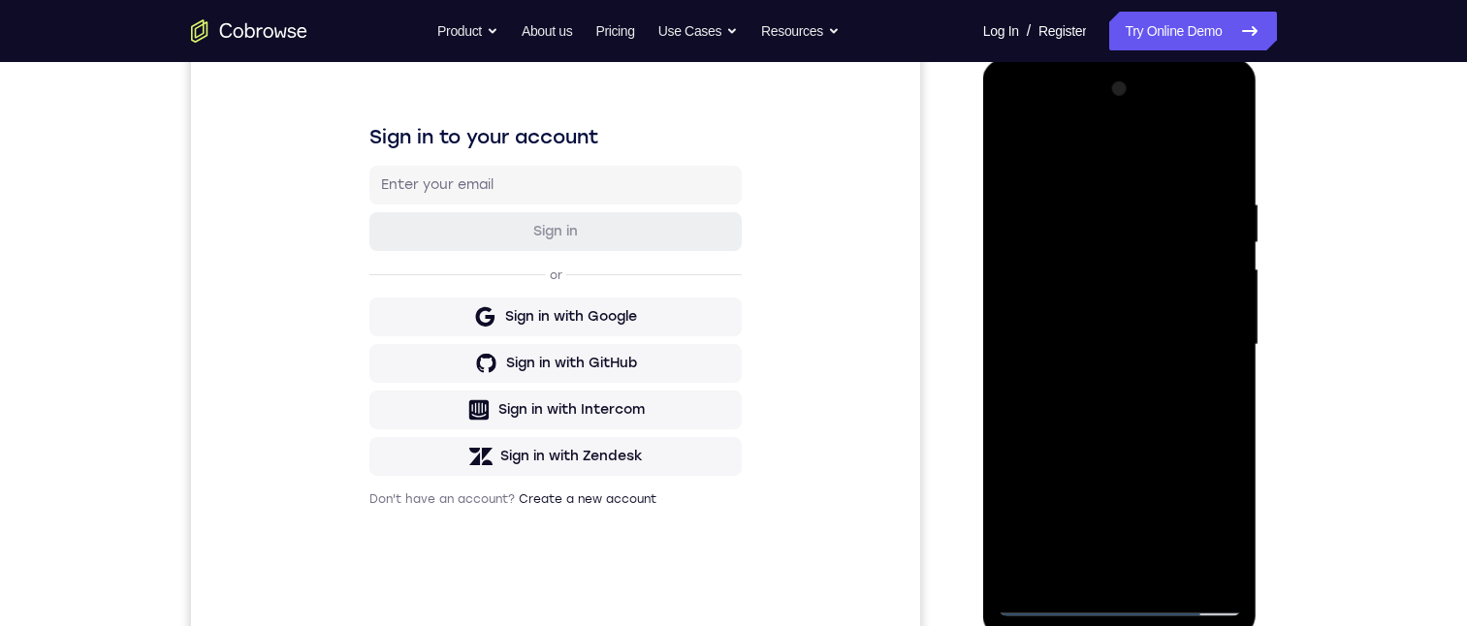
click at [1110, 283] on div at bounding box center [1120, 345] width 244 height 543
drag, startPoint x: 1086, startPoint y: 424, endPoint x: 1113, endPoint y: 245, distance: 180.4
click at [1113, 245] on div at bounding box center [1120, 345] width 244 height 543
drag, startPoint x: 1092, startPoint y: 451, endPoint x: 1112, endPoint y: 225, distance: 226.8
click at [1113, 222] on div at bounding box center [1120, 345] width 244 height 543
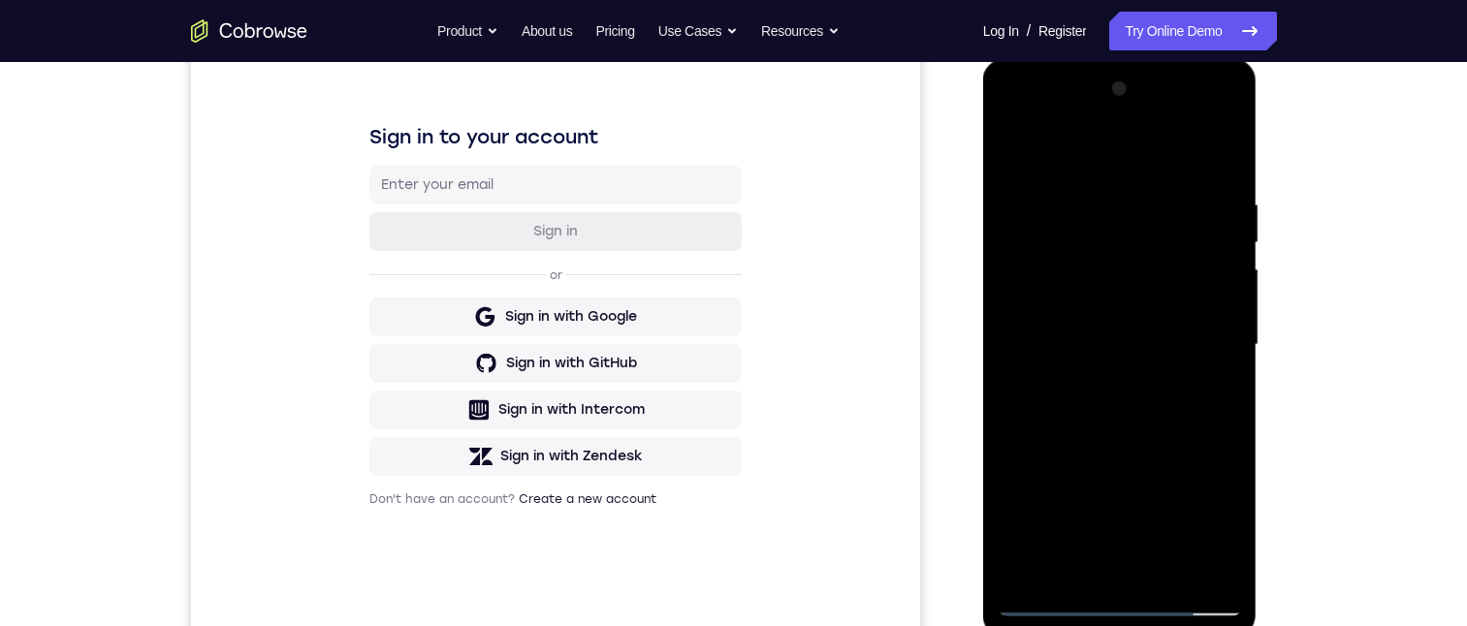
drag, startPoint x: 1101, startPoint y: 288, endPoint x: 1107, endPoint y: 237, distance: 51.7
click at [1107, 234] on div at bounding box center [1120, 345] width 244 height 543
drag, startPoint x: 1082, startPoint y: 390, endPoint x: 1093, endPoint y: 258, distance: 132.3
click at [1093, 255] on div at bounding box center [1120, 345] width 244 height 543
drag, startPoint x: 1089, startPoint y: 363, endPoint x: 1089, endPoint y: 326, distance: 36.8
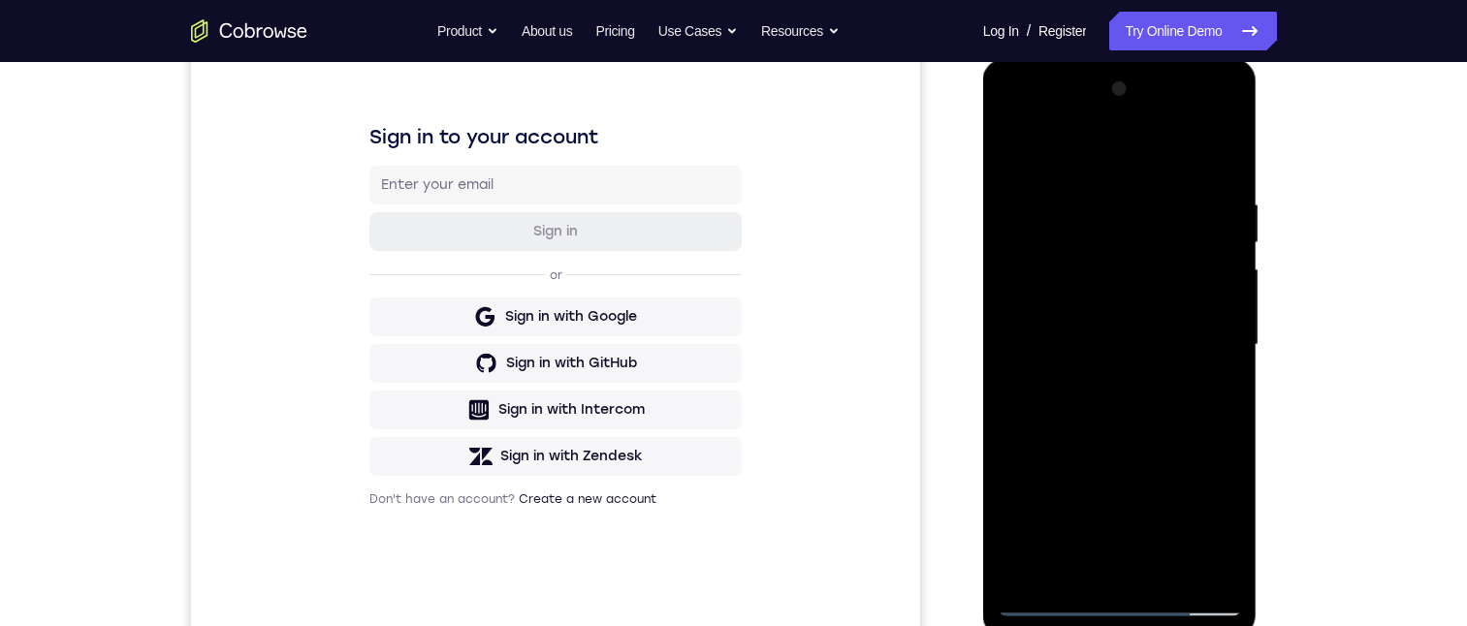
click at [1089, 319] on div at bounding box center [1120, 345] width 244 height 543
click at [1065, 413] on div at bounding box center [1120, 345] width 244 height 543
click at [1233, 362] on div at bounding box center [1120, 345] width 244 height 543
click at [1229, 360] on div at bounding box center [1120, 345] width 244 height 543
drag, startPoint x: 1129, startPoint y: 387, endPoint x: 1130, endPoint y: 319, distance: 67.9
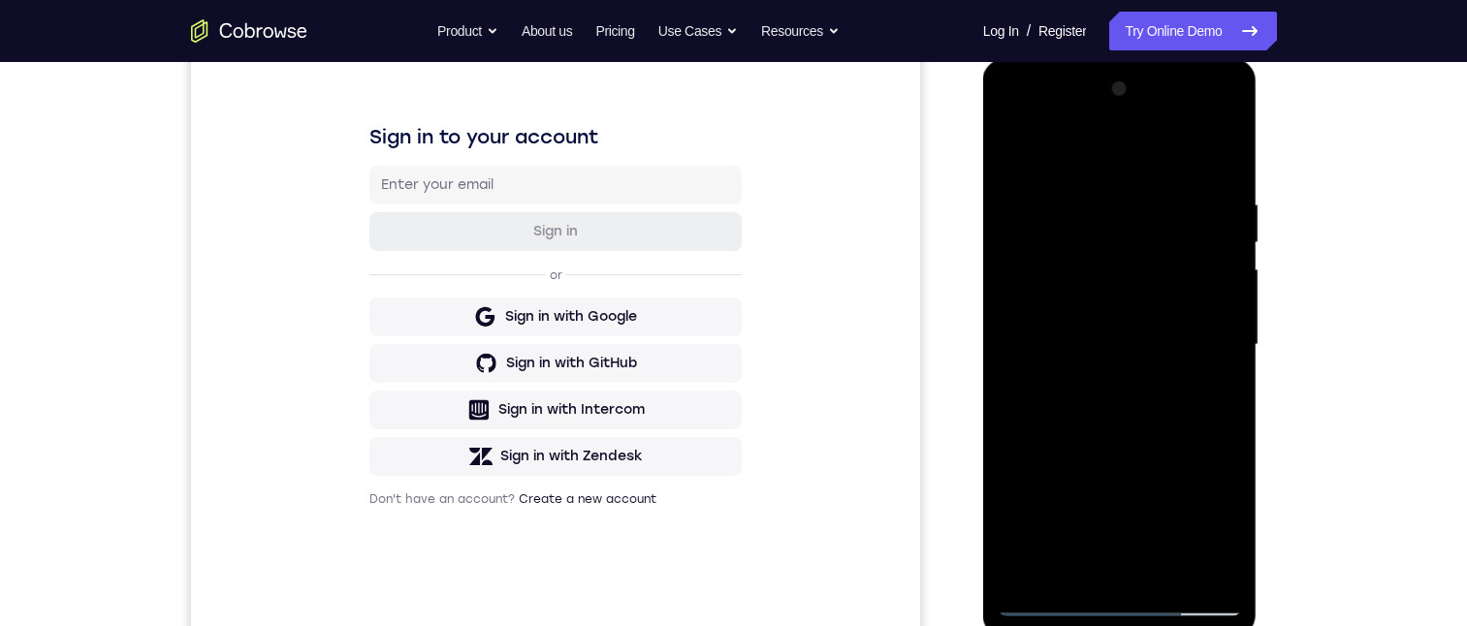
click at [1130, 319] on div at bounding box center [1120, 345] width 244 height 543
drag, startPoint x: 1101, startPoint y: 435, endPoint x: 1111, endPoint y: 293, distance: 142.8
click at [1111, 285] on div at bounding box center [1120, 345] width 244 height 543
drag, startPoint x: 1109, startPoint y: 429, endPoint x: 1113, endPoint y: 306, distance: 123.2
click at [1113, 300] on div at bounding box center [1120, 345] width 244 height 543
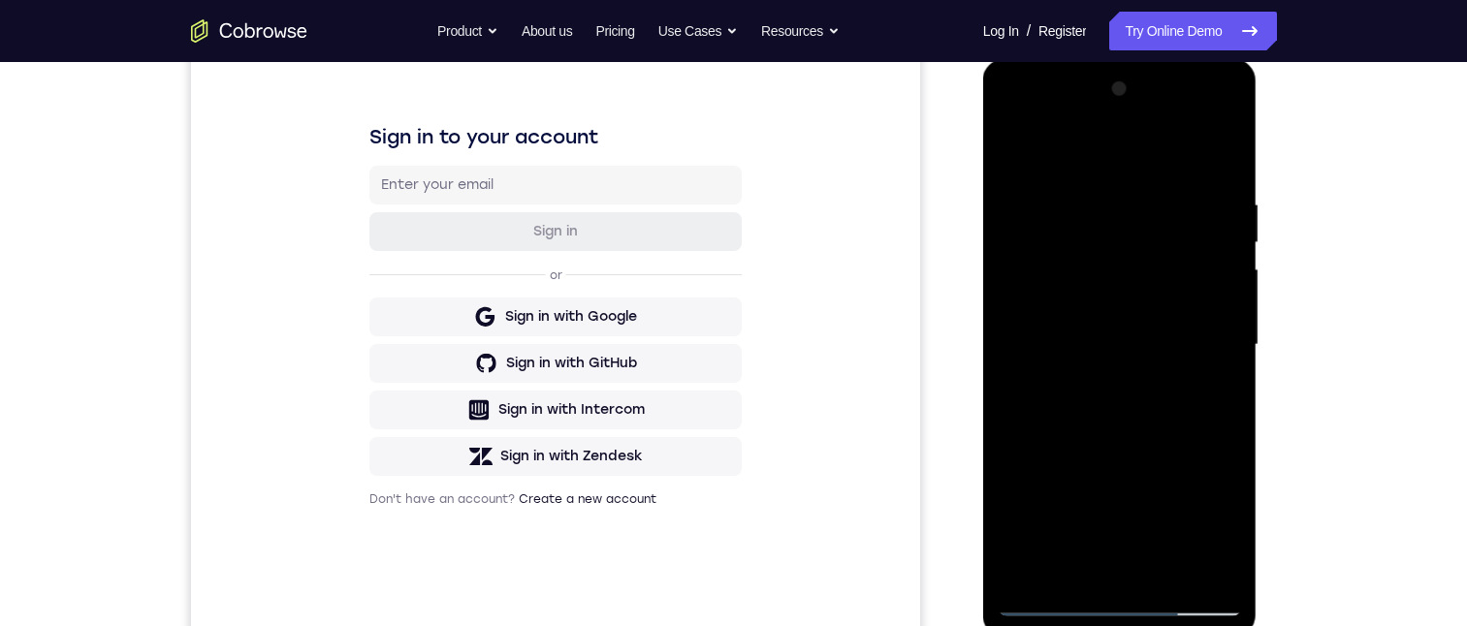
drag, startPoint x: 1096, startPoint y: 408, endPoint x: 1094, endPoint y: 270, distance: 137.7
click at [1094, 265] on div at bounding box center [1120, 345] width 244 height 543
drag, startPoint x: 1074, startPoint y: 434, endPoint x: 1084, endPoint y: 344, distance: 90.7
click at [1084, 338] on div at bounding box center [1120, 345] width 244 height 543
drag, startPoint x: 1084, startPoint y: 344, endPoint x: 1072, endPoint y: 482, distance: 138.2
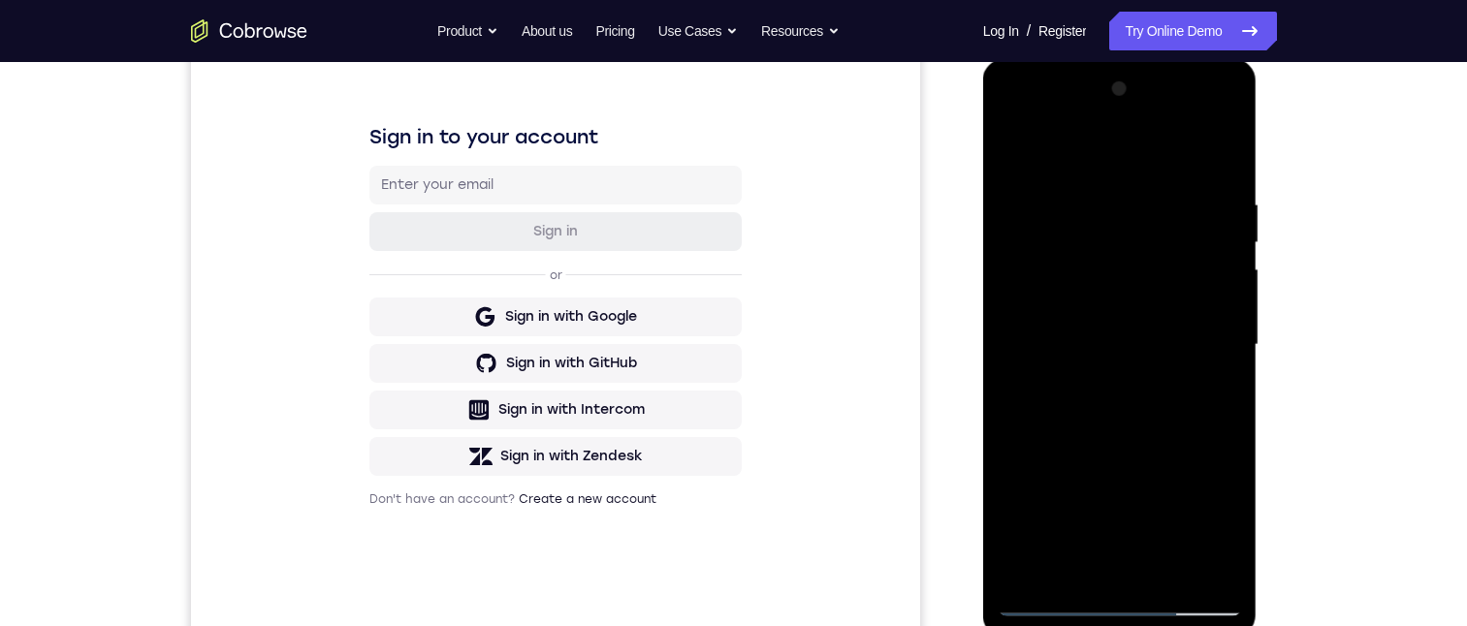
click at [1072, 483] on div at bounding box center [1120, 345] width 244 height 543
click at [1227, 291] on div at bounding box center [1120, 345] width 244 height 543
drag, startPoint x: 1179, startPoint y: 302, endPoint x: 1178, endPoint y: 311, distance: 9.7
click at [1178, 310] on div at bounding box center [1120, 345] width 244 height 543
click at [1223, 290] on div at bounding box center [1120, 345] width 244 height 543
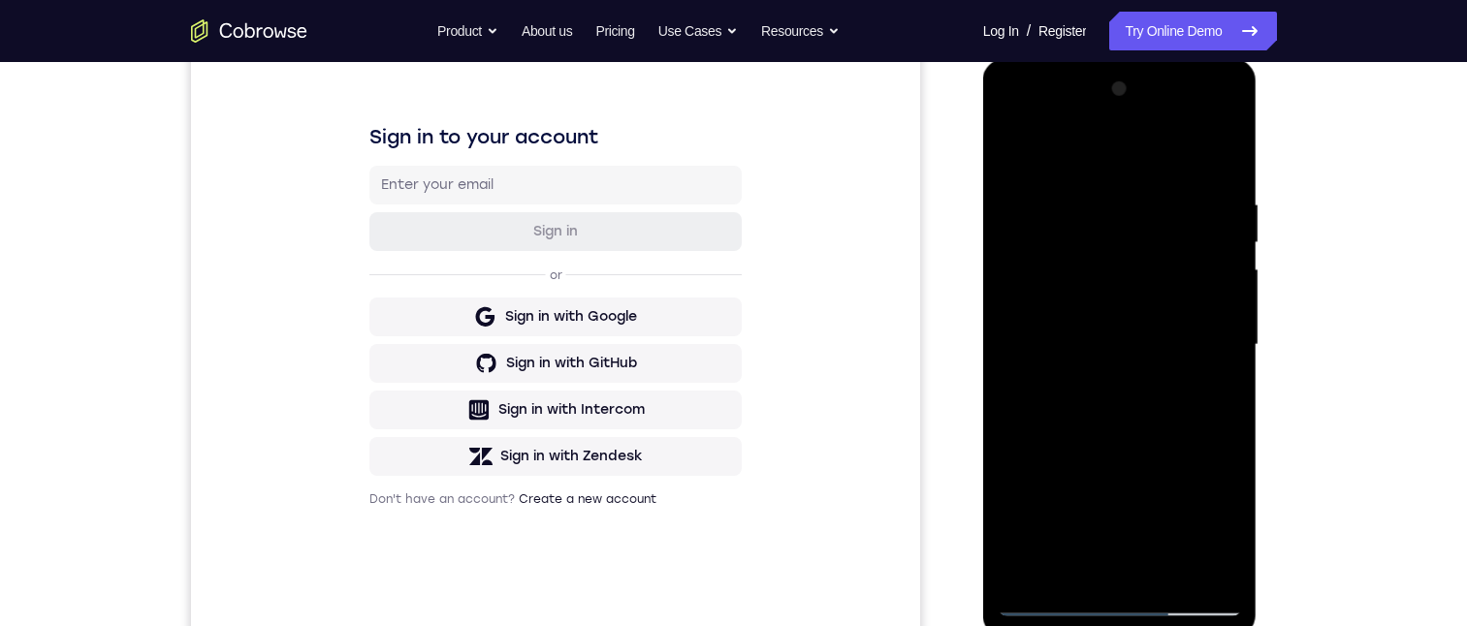
click at [1223, 290] on div at bounding box center [1120, 345] width 244 height 543
click at [1006, 277] on div at bounding box center [1120, 345] width 244 height 543
click at [1224, 277] on div at bounding box center [1120, 345] width 244 height 543
click at [1065, 567] on div at bounding box center [1120, 345] width 244 height 543
click at [1117, 149] on div at bounding box center [1120, 345] width 244 height 543
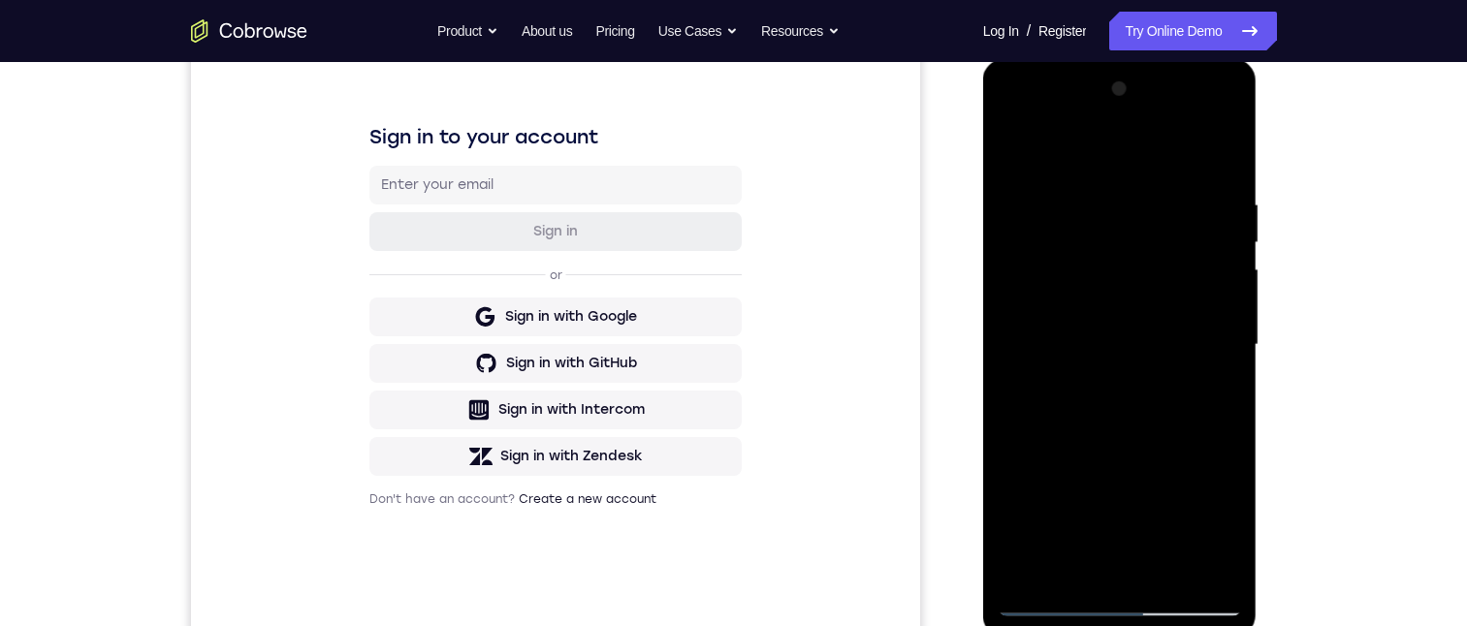
drag, startPoint x: 1109, startPoint y: 182, endPoint x: 1094, endPoint y: 303, distance: 122.2
click at [1094, 307] on div at bounding box center [1120, 345] width 244 height 543
click at [1098, 183] on div at bounding box center [1120, 345] width 244 height 543
click at [1004, 148] on div at bounding box center [1120, 345] width 244 height 543
click at [1071, 230] on div at bounding box center [1120, 345] width 244 height 543
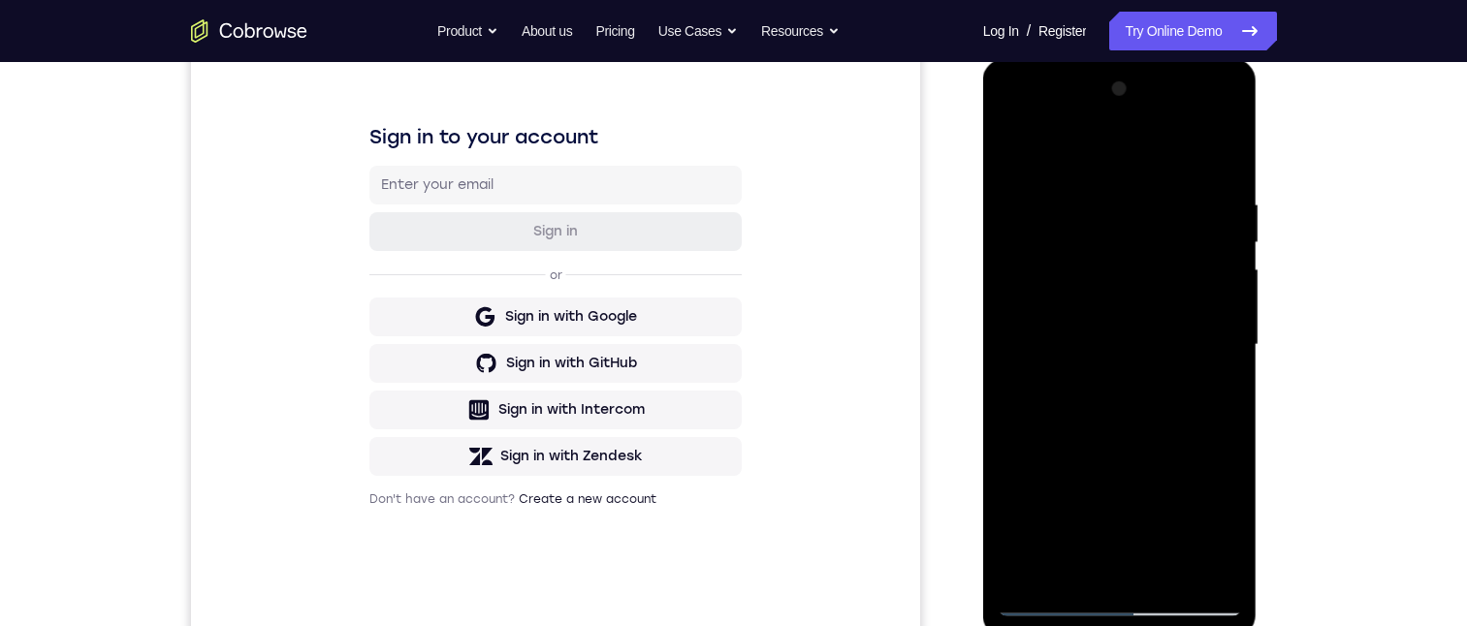
click at [1008, 143] on div at bounding box center [1120, 345] width 244 height 543
click at [1086, 262] on div at bounding box center [1120, 345] width 244 height 543
click at [1016, 146] on div at bounding box center [1120, 345] width 244 height 543
click at [1074, 153] on div at bounding box center [1120, 345] width 244 height 543
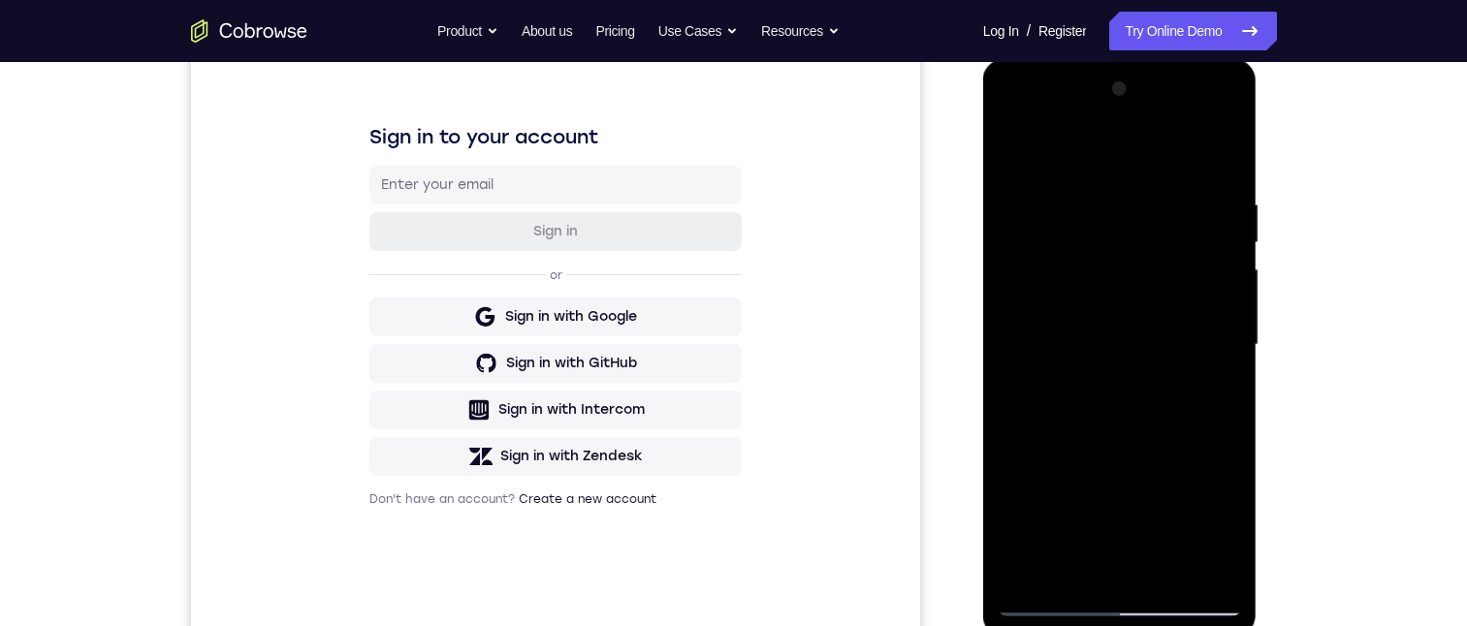
click at [1070, 175] on div at bounding box center [1120, 345] width 244 height 543
click at [1011, 148] on div at bounding box center [1120, 345] width 244 height 543
click at [1118, 251] on div at bounding box center [1120, 345] width 244 height 543
click at [1014, 152] on div at bounding box center [1120, 345] width 244 height 543
click at [1088, 252] on div at bounding box center [1120, 345] width 244 height 543
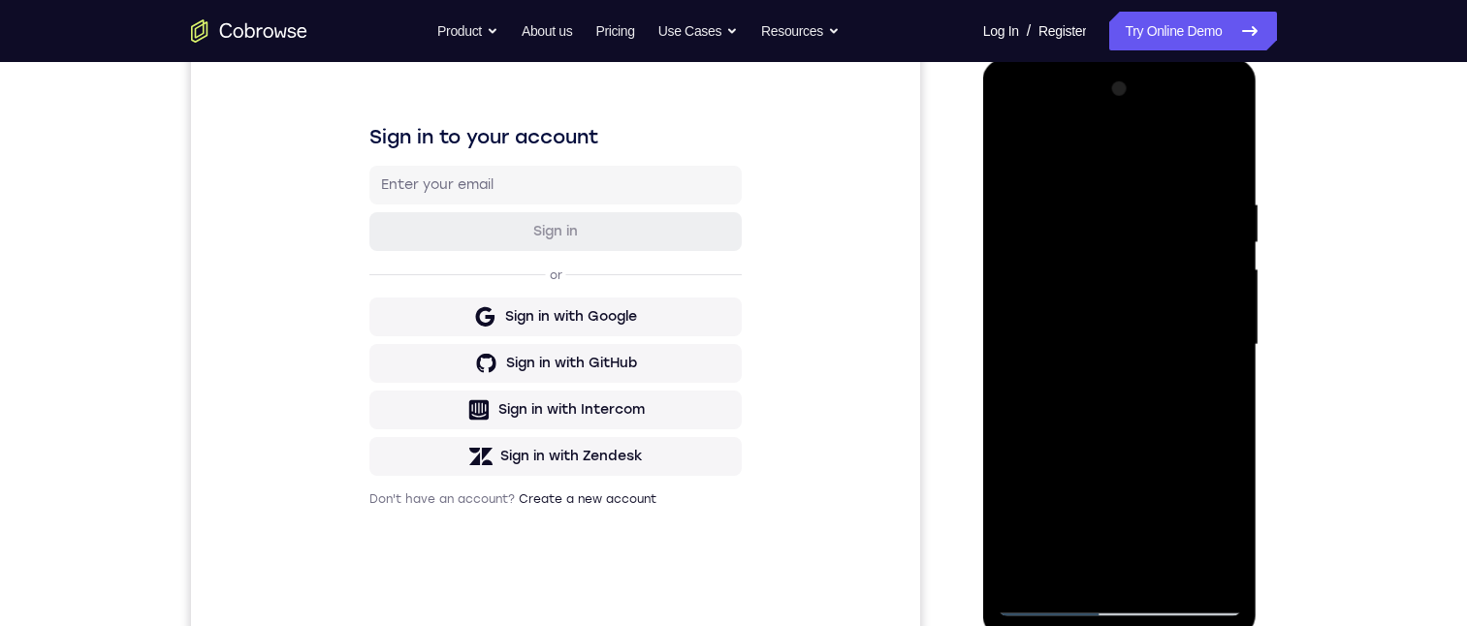
click at [1033, 466] on div at bounding box center [1120, 345] width 244 height 543
drag, startPoint x: 1101, startPoint y: 405, endPoint x: 1121, endPoint y: 258, distance: 148.6
click at [1121, 258] on div at bounding box center [1120, 345] width 244 height 543
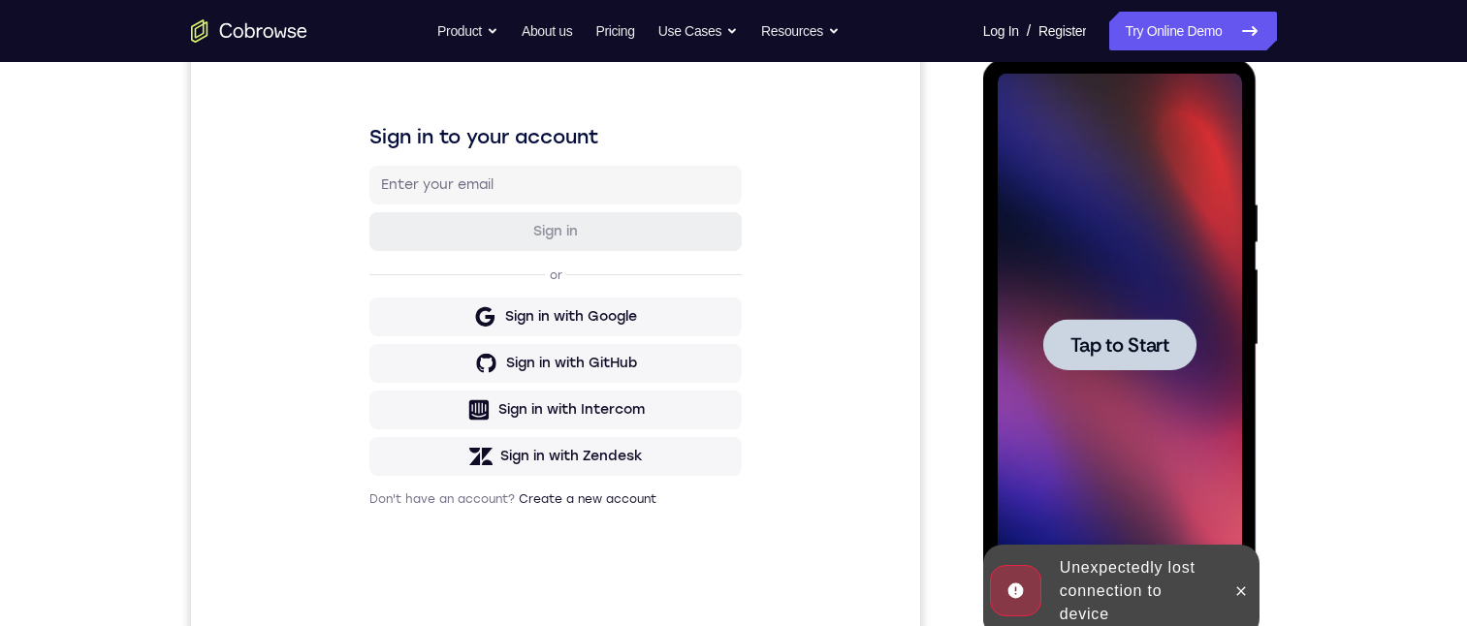
click at [1109, 369] on div at bounding box center [1119, 344] width 153 height 51
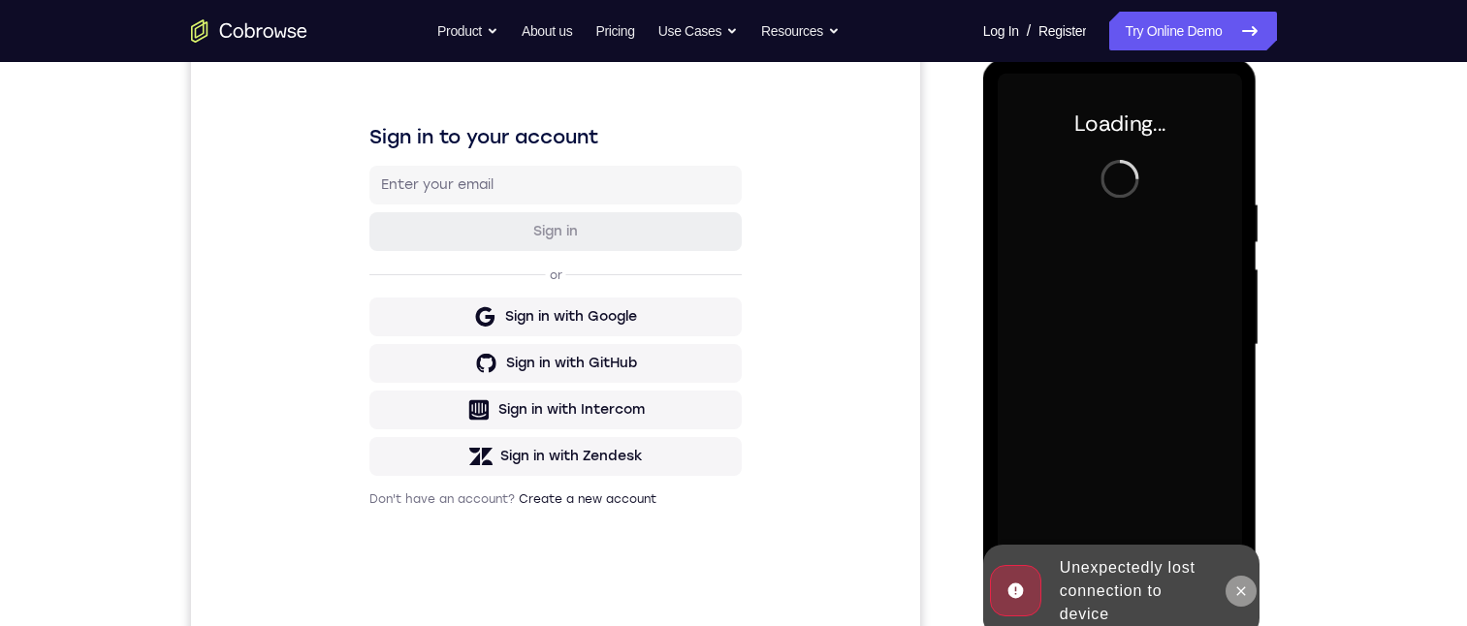
click at [1246, 602] on button at bounding box center [1240, 591] width 31 height 31
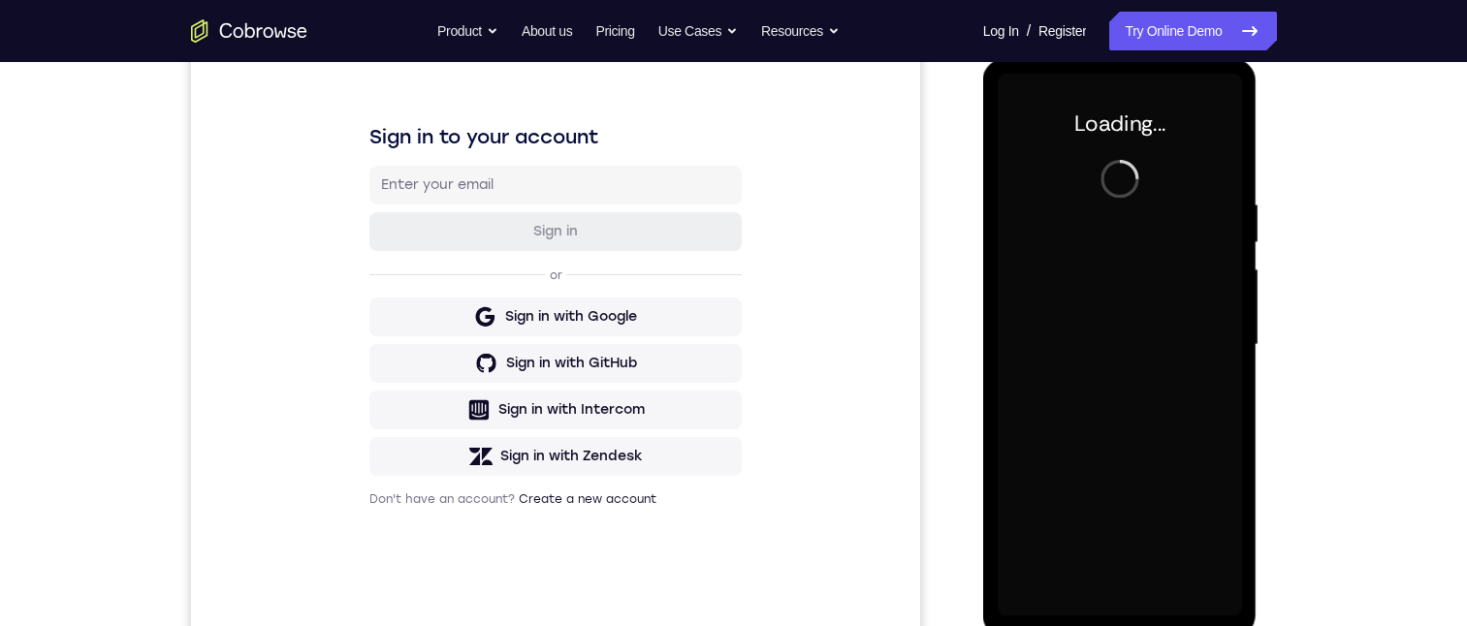
drag, startPoint x: 1299, startPoint y: 360, endPoint x: 1302, endPoint y: 348, distance: 12.0
click at [1302, 348] on div "Your Support Agent Your Customer Web iOS Android Next Steps We’d be happy to gi…" at bounding box center [733, 439] width 1241 height 1279
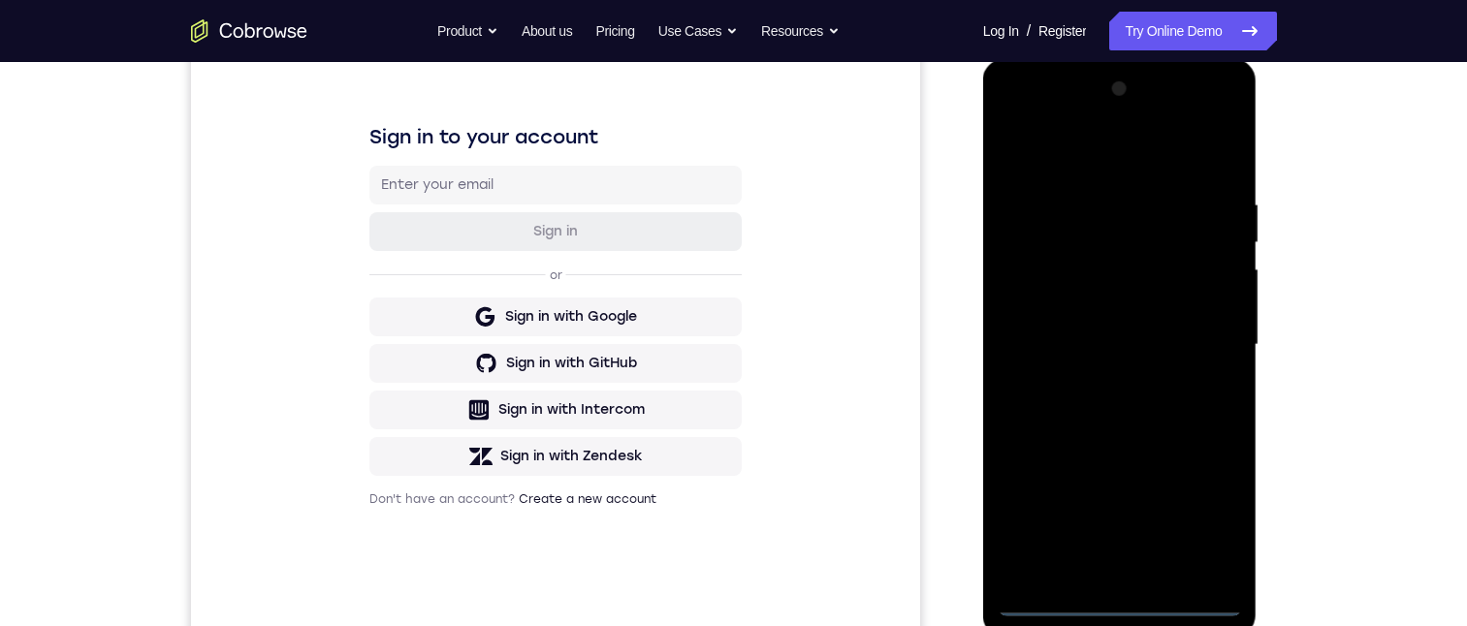
click at [1118, 600] on div at bounding box center [1120, 345] width 244 height 543
click at [1202, 517] on div at bounding box center [1120, 345] width 244 height 543
click at [1127, 156] on div at bounding box center [1120, 345] width 244 height 543
click at [1202, 338] on div at bounding box center [1120, 345] width 244 height 543
click at [1094, 377] on div at bounding box center [1120, 345] width 244 height 543
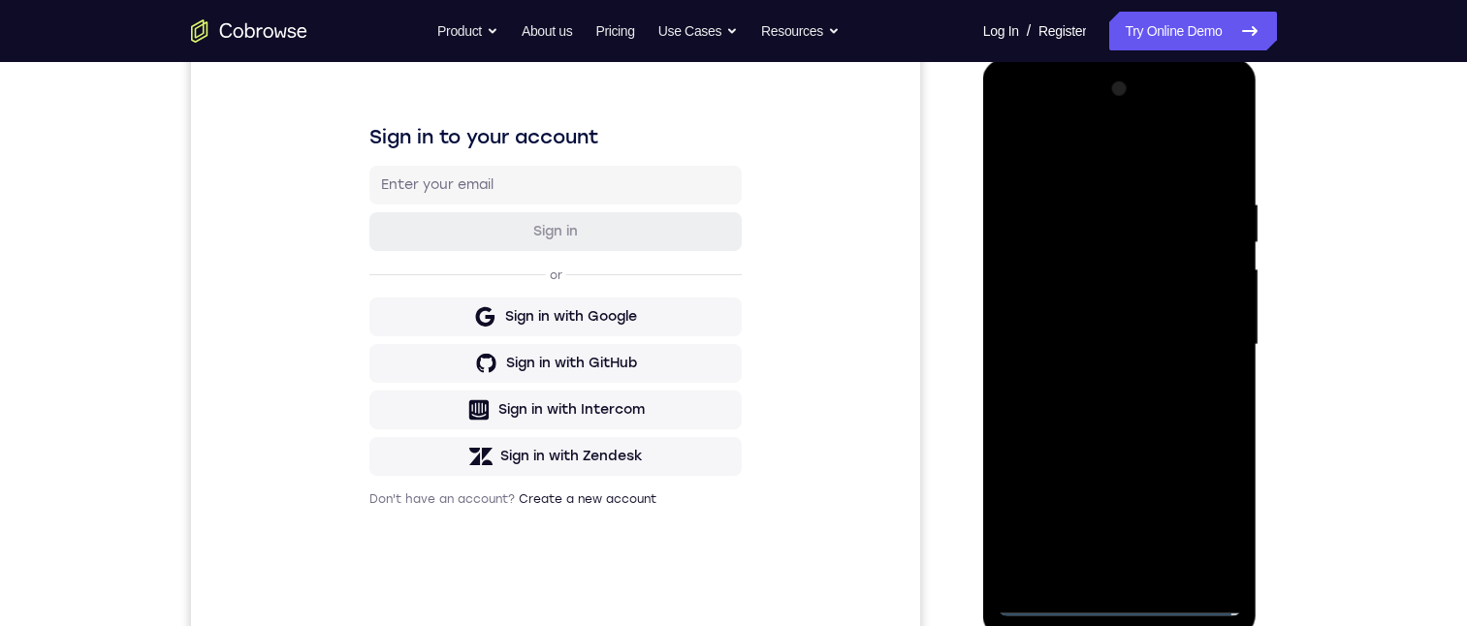
click at [1121, 323] on div at bounding box center [1120, 345] width 244 height 543
click at [1069, 297] on div at bounding box center [1120, 345] width 244 height 543
click at [1098, 336] on div at bounding box center [1120, 345] width 244 height 543
click at [1102, 408] on div at bounding box center [1120, 345] width 244 height 543
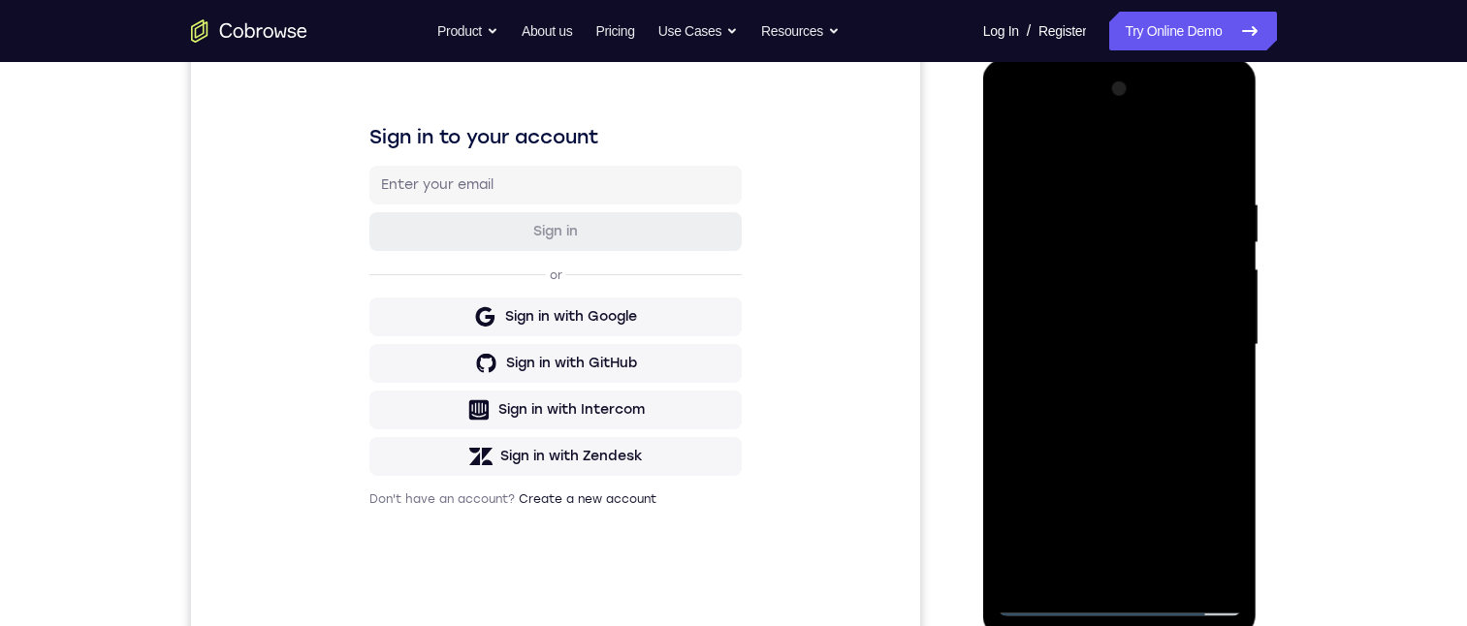
click at [1110, 417] on div at bounding box center [1120, 345] width 244 height 543
drag, startPoint x: 1074, startPoint y: 459, endPoint x: 1085, endPoint y: 373, distance: 86.0
click at [1085, 373] on div at bounding box center [1120, 345] width 244 height 543
drag, startPoint x: 1094, startPoint y: 424, endPoint x: 1148, endPoint y: 207, distance: 222.9
click at [1148, 207] on div at bounding box center [1120, 345] width 244 height 543
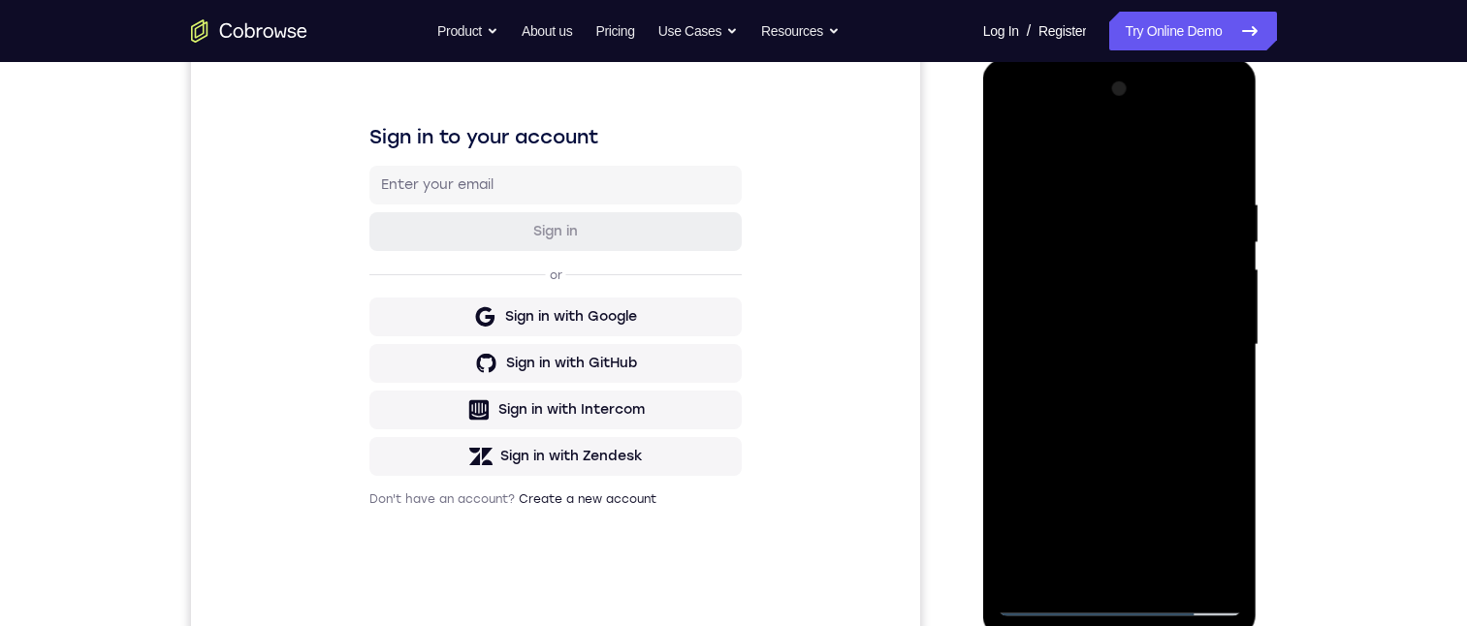
drag, startPoint x: 1127, startPoint y: 409, endPoint x: 1131, endPoint y: 268, distance: 141.6
click at [1131, 261] on div at bounding box center [1120, 345] width 244 height 543
click at [1067, 574] on div at bounding box center [1120, 345] width 244 height 543
click at [1117, 148] on div at bounding box center [1120, 345] width 244 height 543
click at [1090, 180] on div at bounding box center [1120, 345] width 244 height 543
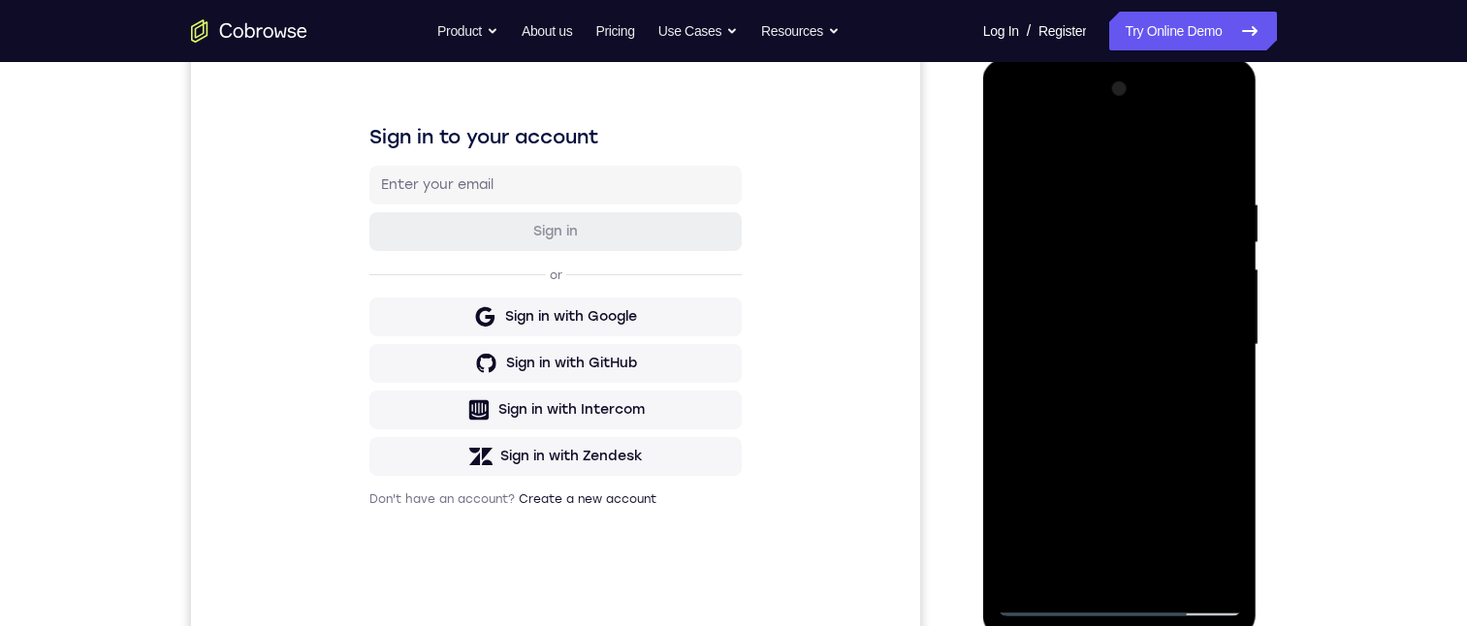
click at [1014, 144] on div at bounding box center [1120, 345] width 244 height 543
click at [1077, 183] on div at bounding box center [1120, 345] width 244 height 543
click at [1060, 471] on div at bounding box center [1120, 345] width 244 height 543
drag, startPoint x: 1100, startPoint y: 336, endPoint x: 1103, endPoint y: 280, distance: 56.3
click at [1103, 272] on div at bounding box center [1120, 345] width 244 height 543
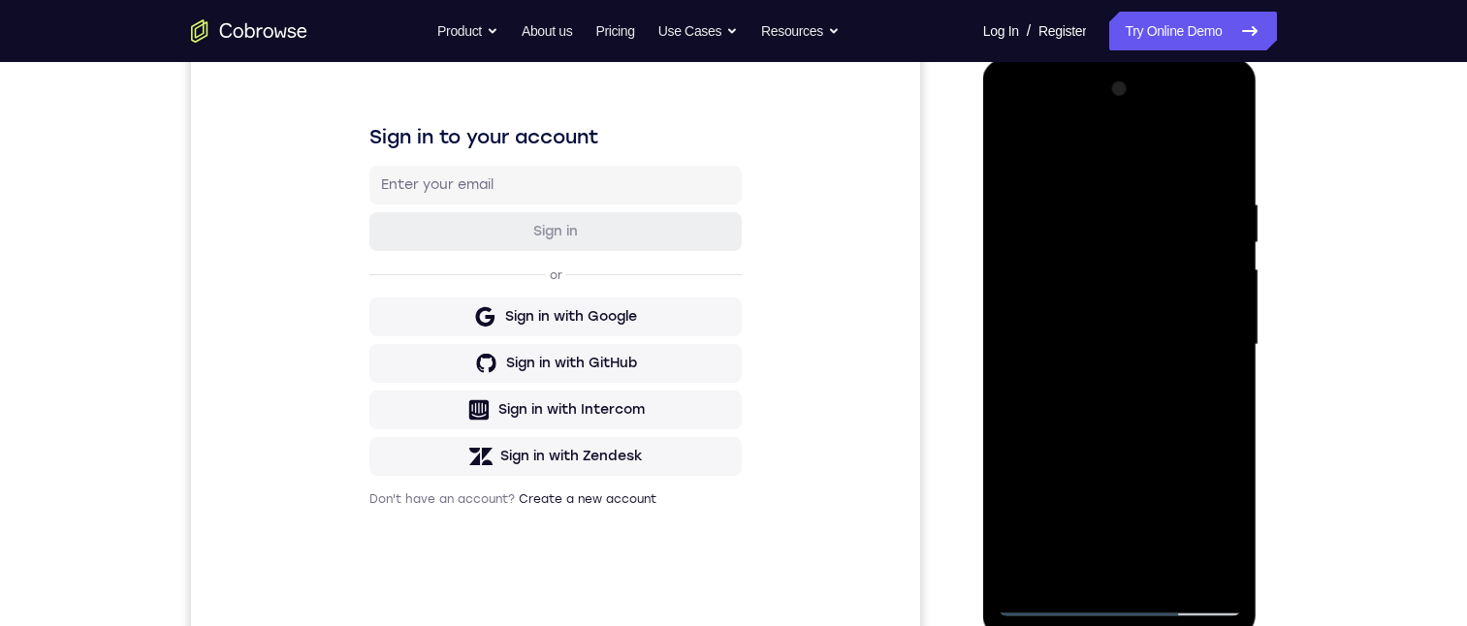
drag, startPoint x: 1126, startPoint y: 333, endPoint x: 1100, endPoint y: 273, distance: 65.2
click at [1121, 308] on div at bounding box center [1120, 345] width 244 height 543
click at [1017, 148] on div at bounding box center [1120, 345] width 244 height 543
drag, startPoint x: 1109, startPoint y: 404, endPoint x: 1129, endPoint y: 311, distance: 95.3
click at [1129, 311] on div at bounding box center [1120, 345] width 244 height 543
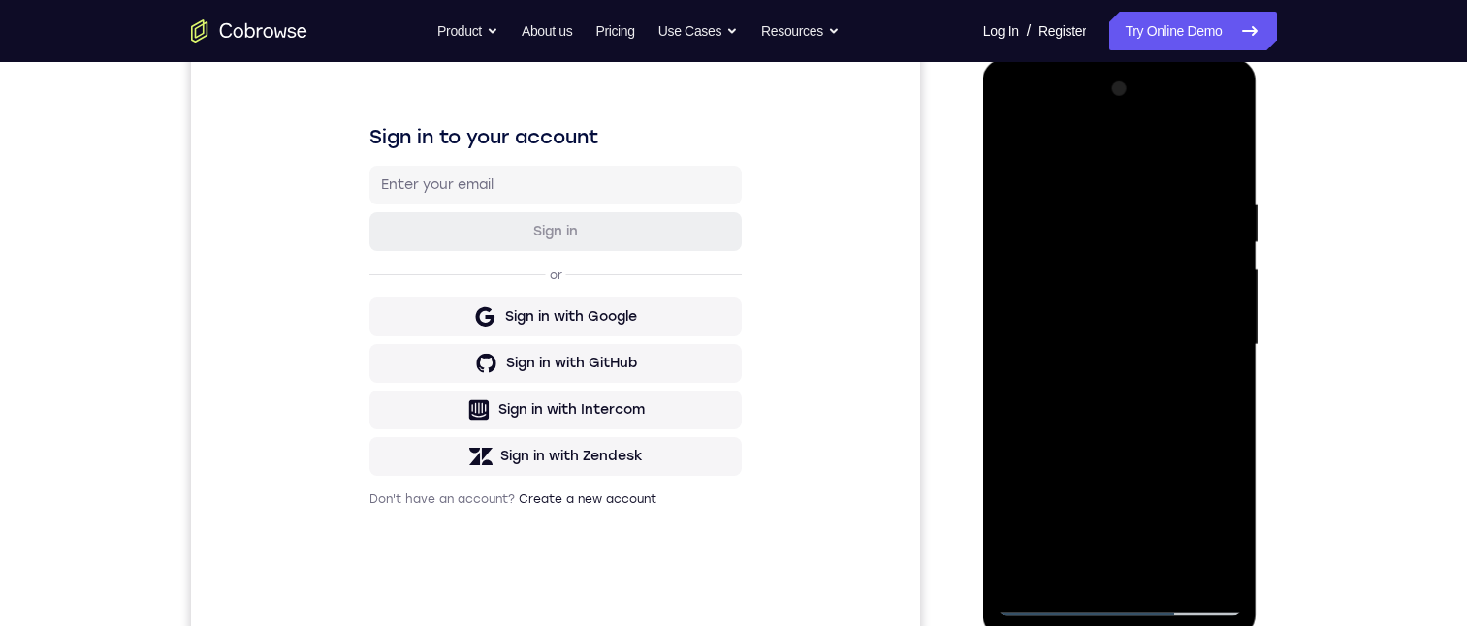
drag, startPoint x: 1162, startPoint y: 394, endPoint x: 1155, endPoint y: 301, distance: 93.4
click at [1155, 292] on div at bounding box center [1120, 345] width 244 height 543
drag, startPoint x: 1131, startPoint y: 447, endPoint x: 1136, endPoint y: 296, distance: 151.3
click at [1136, 296] on div at bounding box center [1120, 345] width 244 height 543
drag, startPoint x: 1125, startPoint y: 440, endPoint x: 1138, endPoint y: 257, distance: 183.7
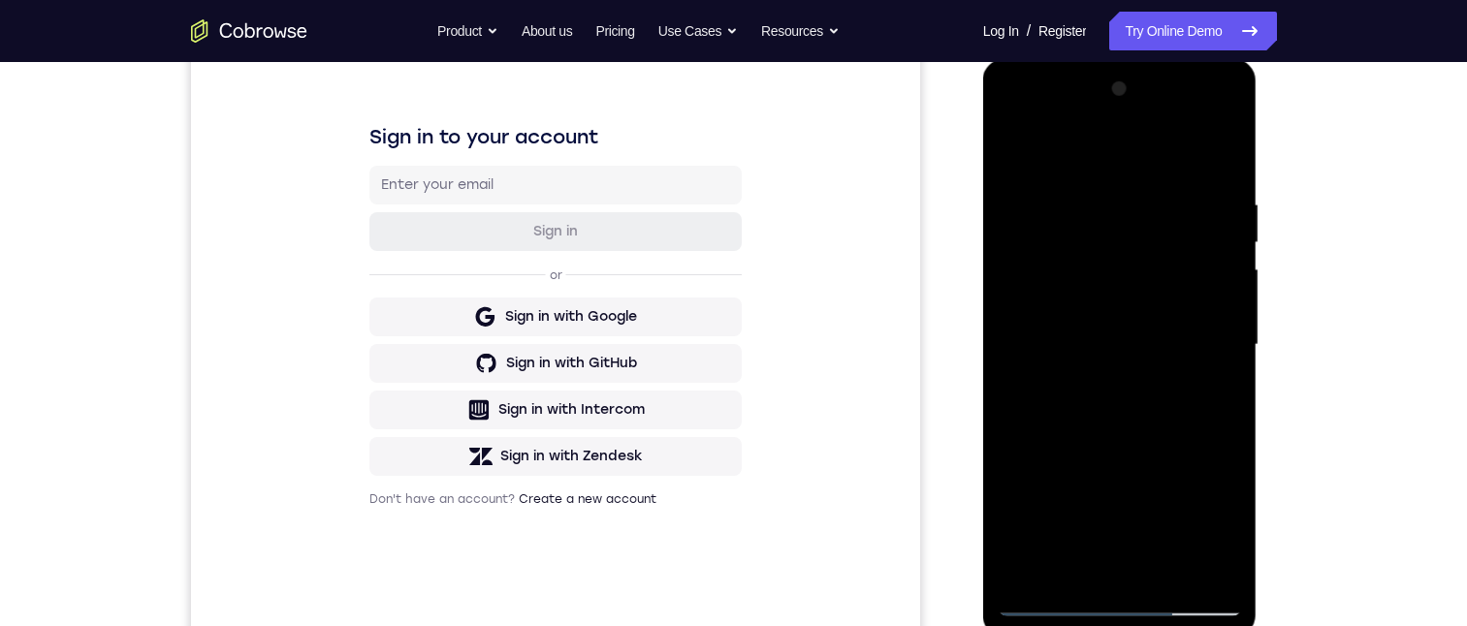
click at [1138, 245] on div at bounding box center [1120, 345] width 244 height 543
drag, startPoint x: 1135, startPoint y: 387, endPoint x: 1142, endPoint y: 216, distance: 170.8
click at [1142, 214] on div at bounding box center [1120, 345] width 244 height 543
drag, startPoint x: 1129, startPoint y: 450, endPoint x: 1150, endPoint y: 237, distance: 214.3
click at [1149, 218] on div at bounding box center [1120, 345] width 244 height 543
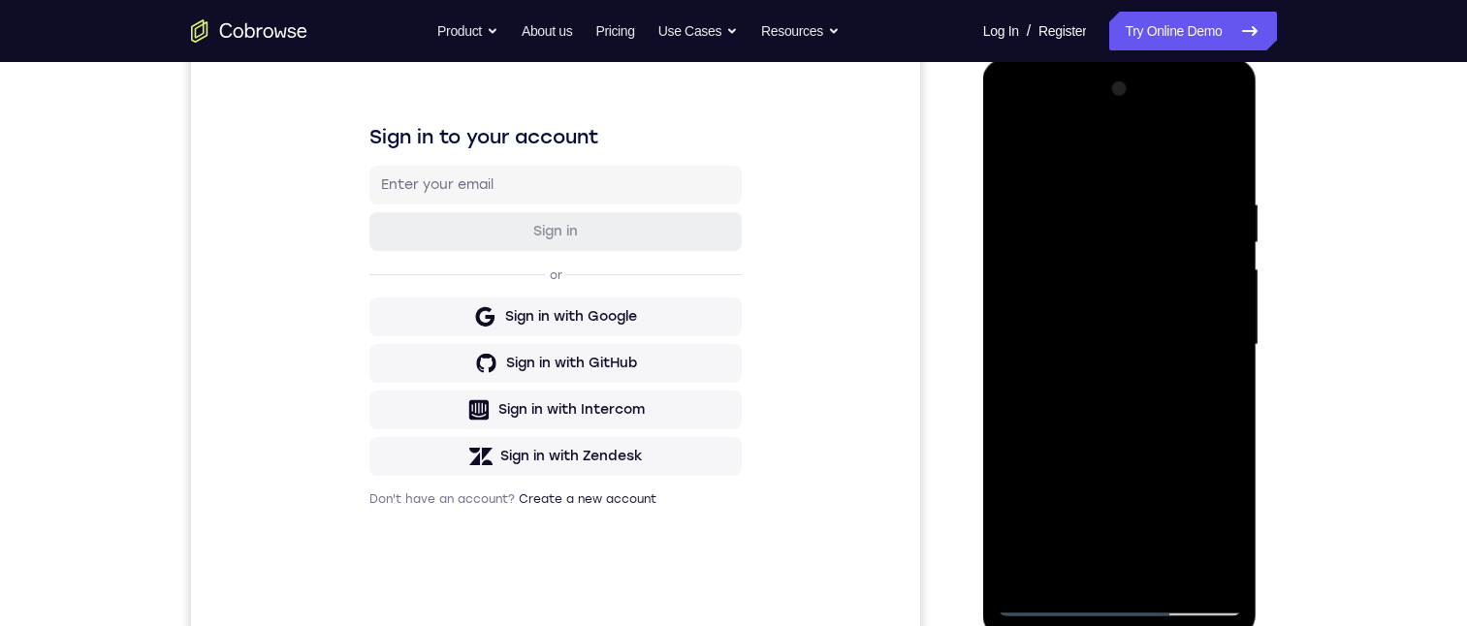
drag, startPoint x: 1129, startPoint y: 420, endPoint x: 1140, endPoint y: 195, distance: 225.2
click at [1140, 181] on div at bounding box center [1120, 345] width 244 height 543
drag, startPoint x: 1097, startPoint y: 224, endPoint x: 1094, endPoint y: 183, distance: 40.9
click at [1089, 174] on div at bounding box center [1120, 345] width 244 height 543
drag, startPoint x: 1148, startPoint y: 444, endPoint x: 1160, endPoint y: 227, distance: 217.5
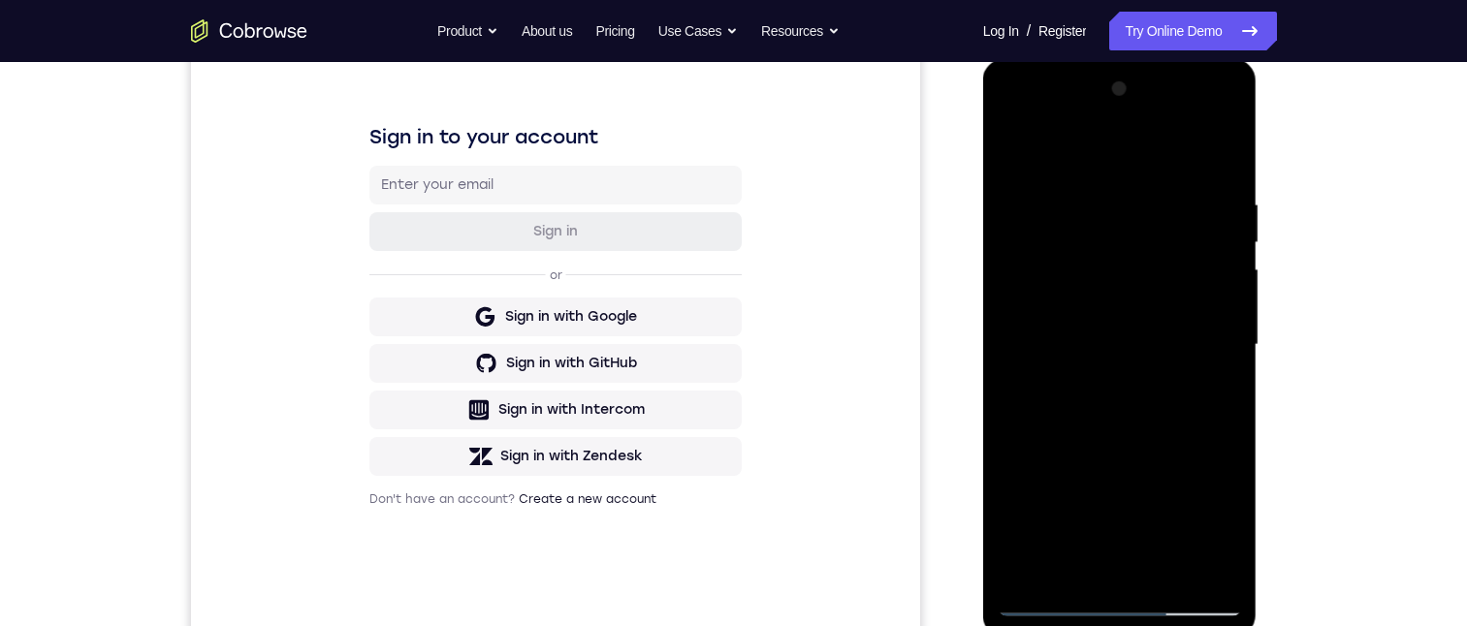
click at [1160, 227] on div at bounding box center [1120, 345] width 244 height 543
drag, startPoint x: 1136, startPoint y: 338, endPoint x: 1137, endPoint y: 270, distance: 67.9
click at [1138, 259] on div at bounding box center [1120, 345] width 244 height 543
drag, startPoint x: 1090, startPoint y: 460, endPoint x: 1109, endPoint y: 315, distance: 145.7
click at [1109, 315] on div at bounding box center [1120, 345] width 244 height 543
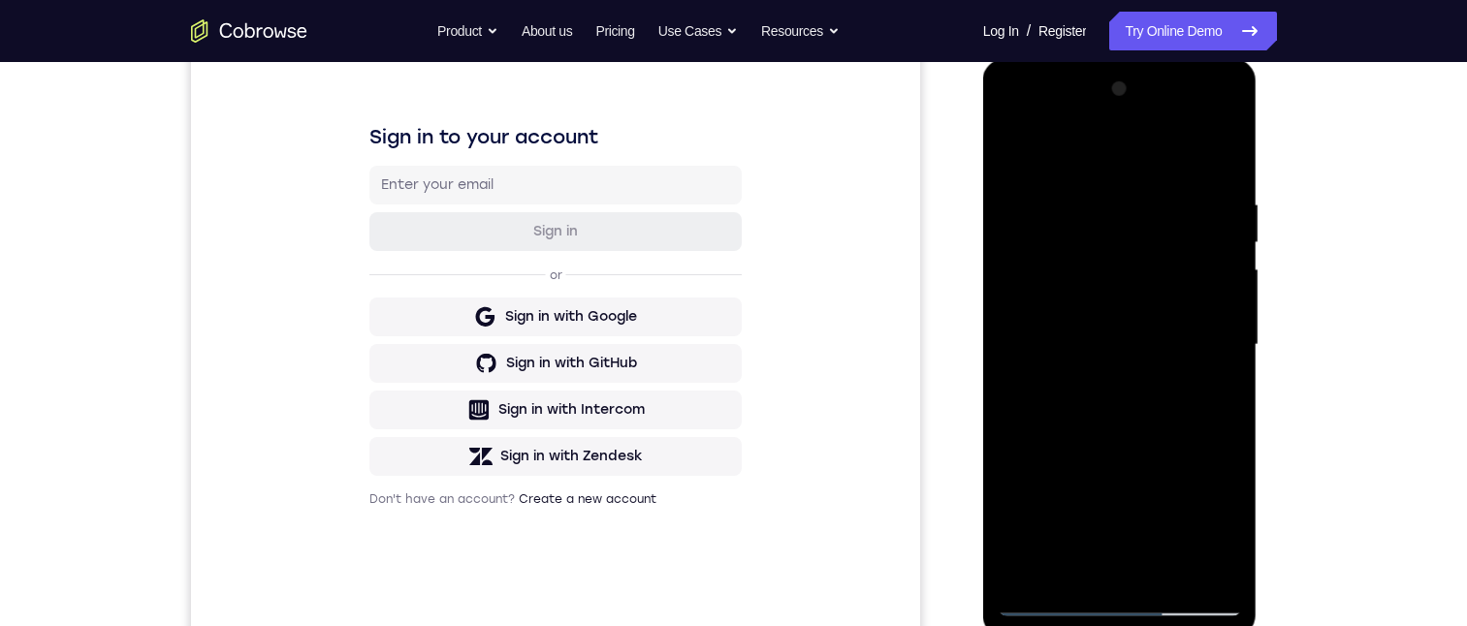
drag, startPoint x: 1103, startPoint y: 457, endPoint x: 1140, endPoint y: 215, distance: 244.2
click at [1140, 215] on div at bounding box center [1120, 345] width 244 height 543
drag, startPoint x: 1101, startPoint y: 447, endPoint x: 1141, endPoint y: 139, distance: 310.8
click at [1142, 124] on div at bounding box center [1120, 345] width 244 height 543
drag, startPoint x: 1128, startPoint y: 206, endPoint x: 1130, endPoint y: 164, distance: 41.8
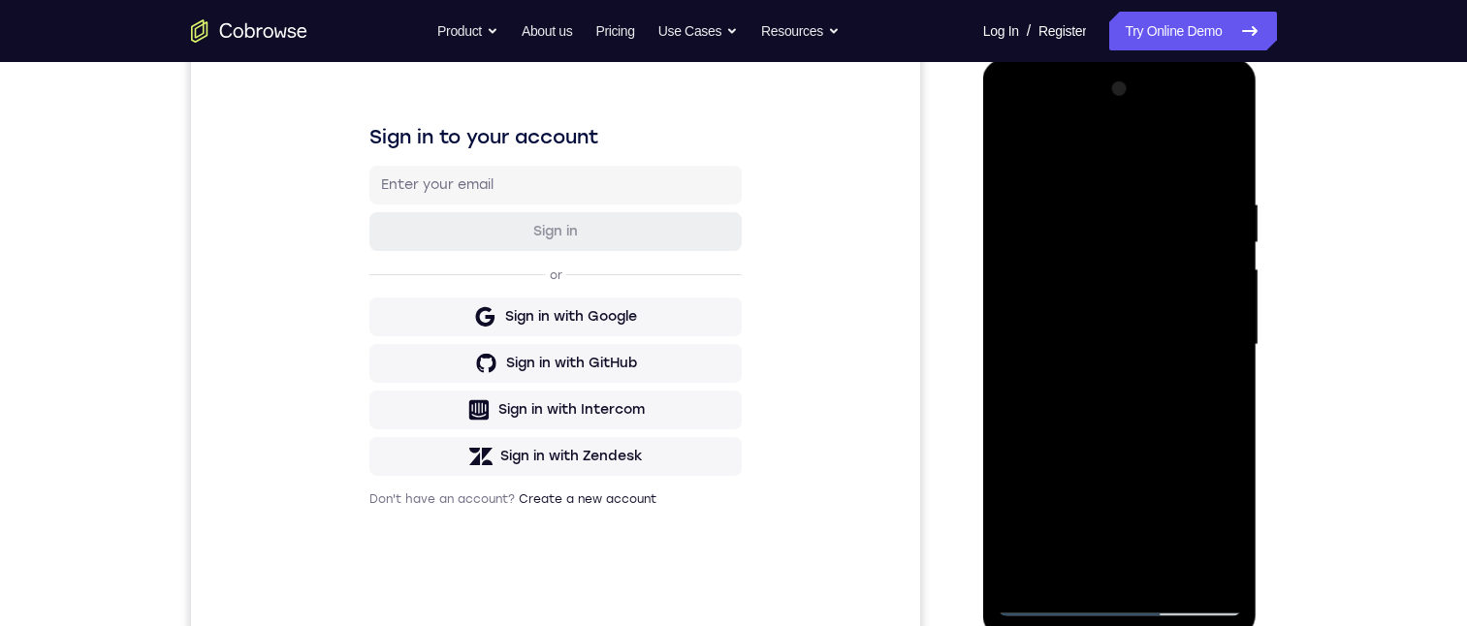
click at [1130, 158] on div at bounding box center [1120, 345] width 244 height 543
drag, startPoint x: 1119, startPoint y: 393, endPoint x: 2139, endPoint y: 71, distance: 1069.5
click at [1156, 59] on html "Online web based iOS Simulators and Android Emulators. Run iPhone, iPad, Mobile…" at bounding box center [1121, 350] width 276 height 582
drag, startPoint x: 1113, startPoint y: 378, endPoint x: 1151, endPoint y: 204, distance: 178.6
click at [1151, 202] on div at bounding box center [1120, 345] width 244 height 543
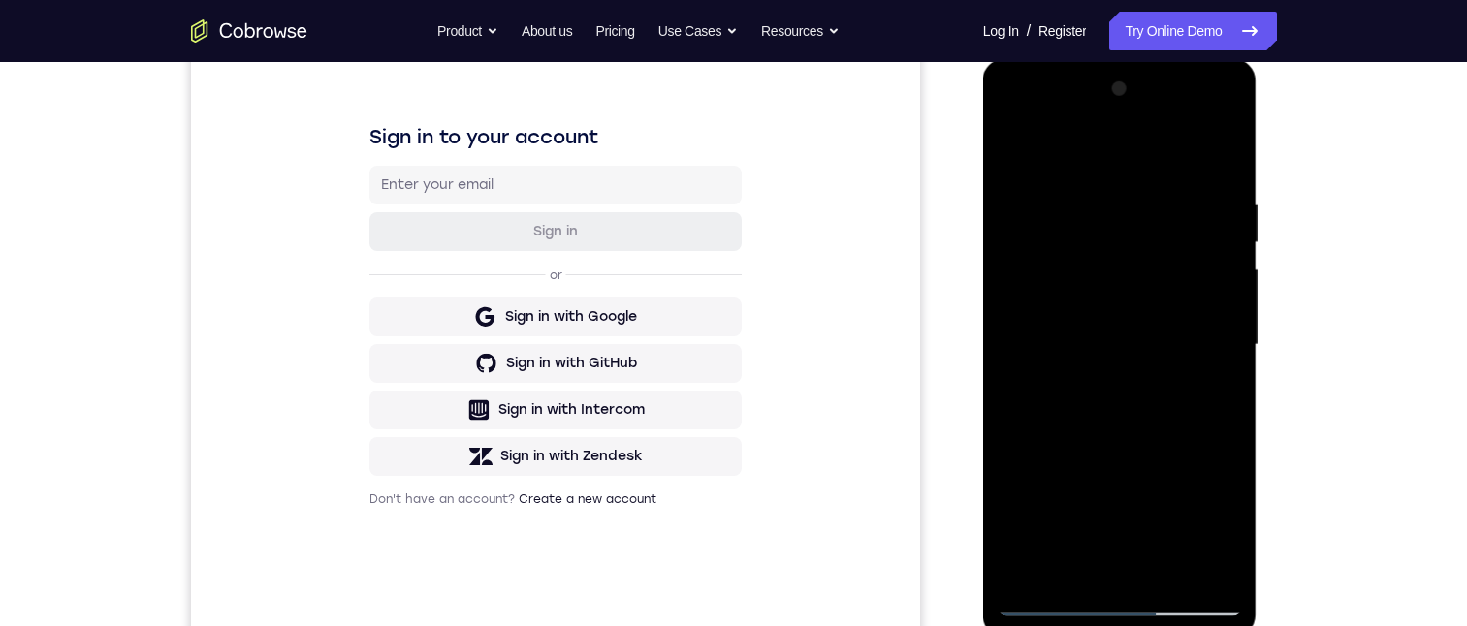
drag, startPoint x: 1122, startPoint y: 256, endPoint x: 1115, endPoint y: 223, distance: 33.7
click at [1116, 211] on div at bounding box center [1120, 345] width 244 height 543
drag, startPoint x: 1084, startPoint y: 184, endPoint x: 1071, endPoint y: 98, distance: 87.2
click at [1071, 89] on div at bounding box center [1120, 345] width 244 height 543
drag, startPoint x: 1105, startPoint y: 179, endPoint x: 1108, endPoint y: 404, distance: 224.9
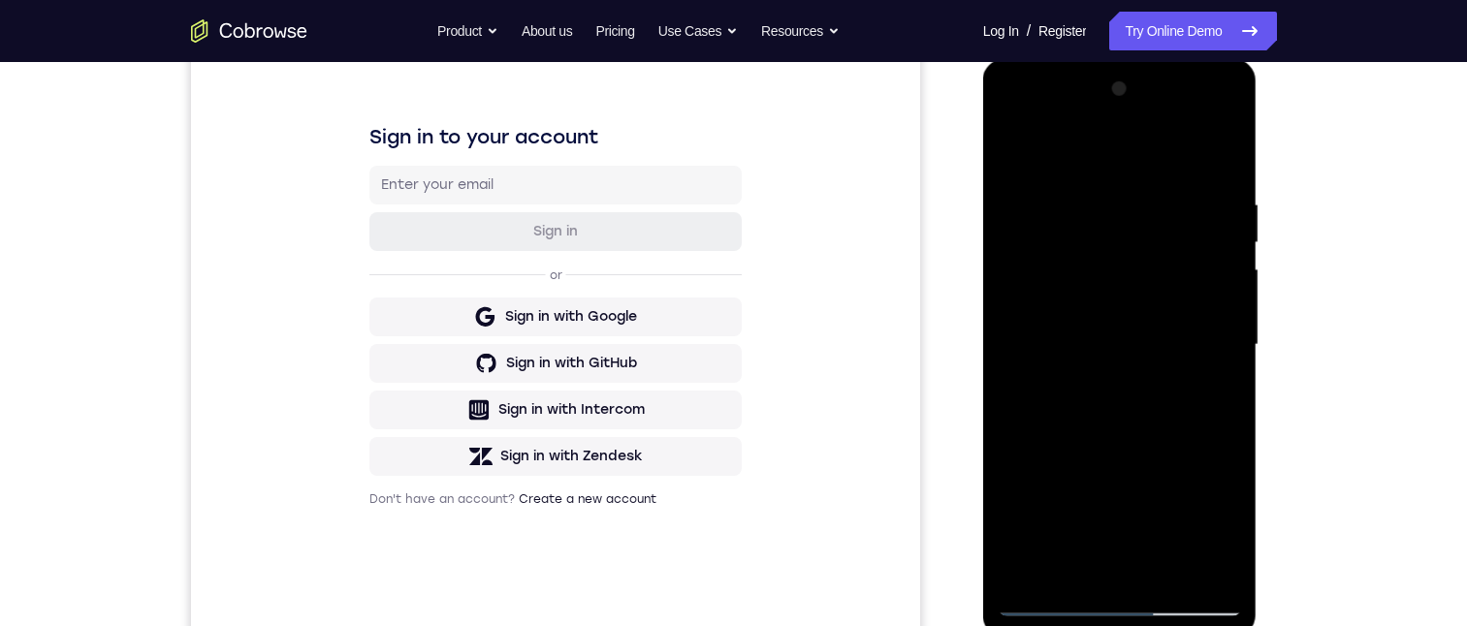
click at [1108, 404] on div at bounding box center [1120, 345] width 244 height 543
click at [1040, 251] on div at bounding box center [1120, 345] width 244 height 543
drag, startPoint x: 1095, startPoint y: 354, endPoint x: 1095, endPoint y: 385, distance: 31.0
click at [1095, 385] on div at bounding box center [1120, 345] width 244 height 543
drag, startPoint x: 1139, startPoint y: 339, endPoint x: 1144, endPoint y: 381, distance: 42.0
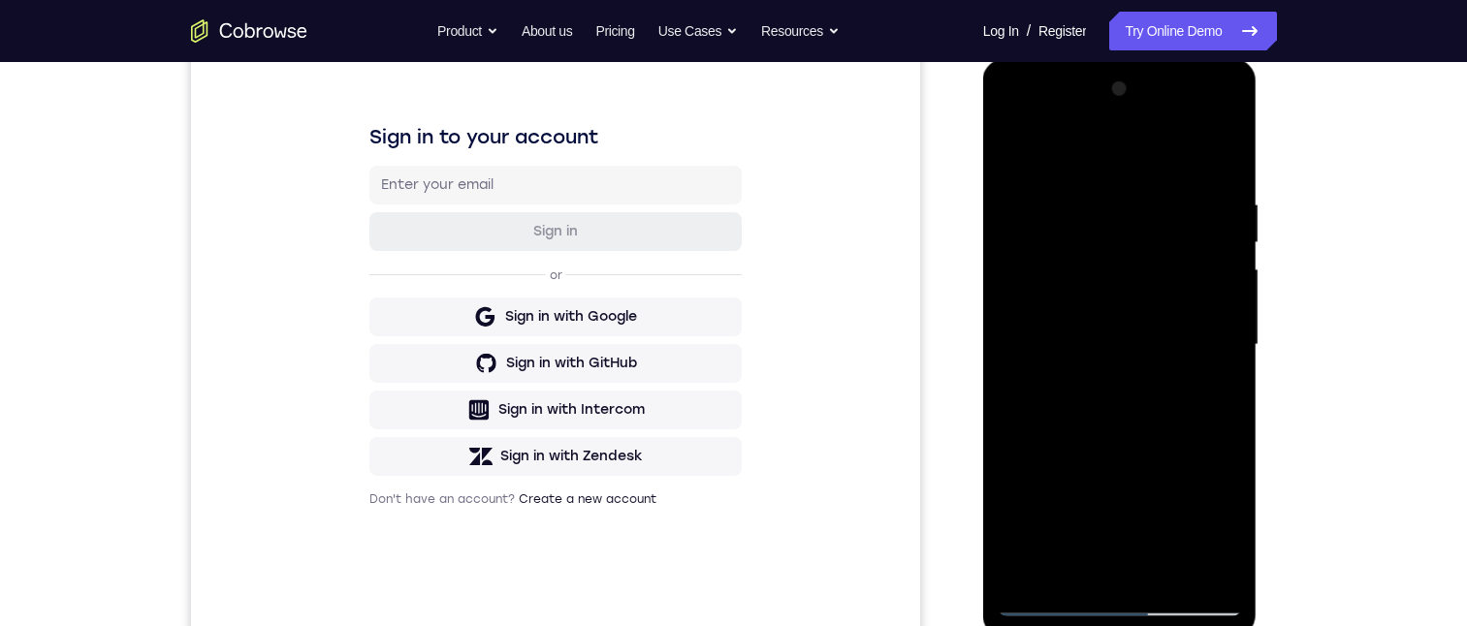
click at [1144, 381] on div at bounding box center [1120, 345] width 244 height 543
drag, startPoint x: 1136, startPoint y: 325, endPoint x: 1128, endPoint y: 374, distance: 50.0
click at [1128, 378] on div at bounding box center [1120, 345] width 244 height 543
click at [1010, 150] on div at bounding box center [1120, 345] width 244 height 543
drag, startPoint x: 1090, startPoint y: 345, endPoint x: 1081, endPoint y: 257, distance: 88.7
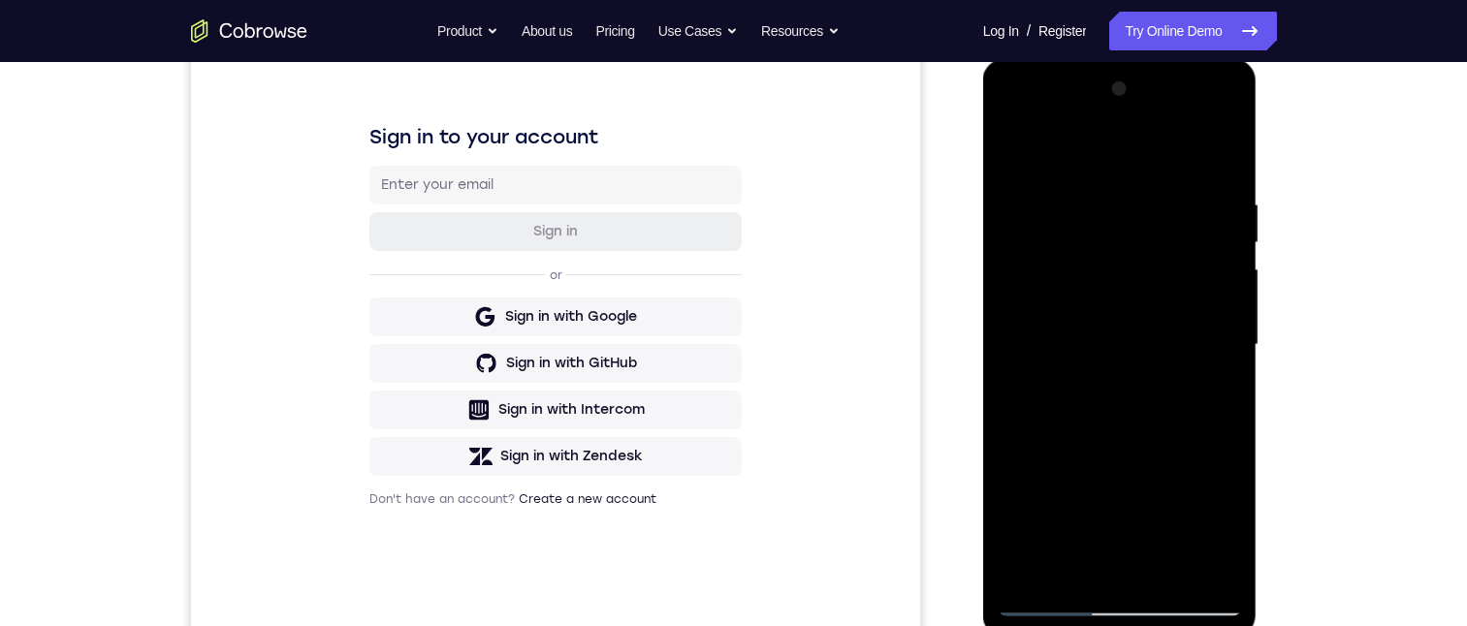
click at [1081, 257] on div at bounding box center [1120, 345] width 244 height 543
click at [1091, 253] on div at bounding box center [1120, 345] width 244 height 543
click at [1123, 182] on div at bounding box center [1120, 345] width 244 height 543
drag, startPoint x: 1104, startPoint y: 432, endPoint x: 1118, endPoint y: 170, distance: 263.1
click at [1118, 167] on div at bounding box center [1120, 345] width 244 height 543
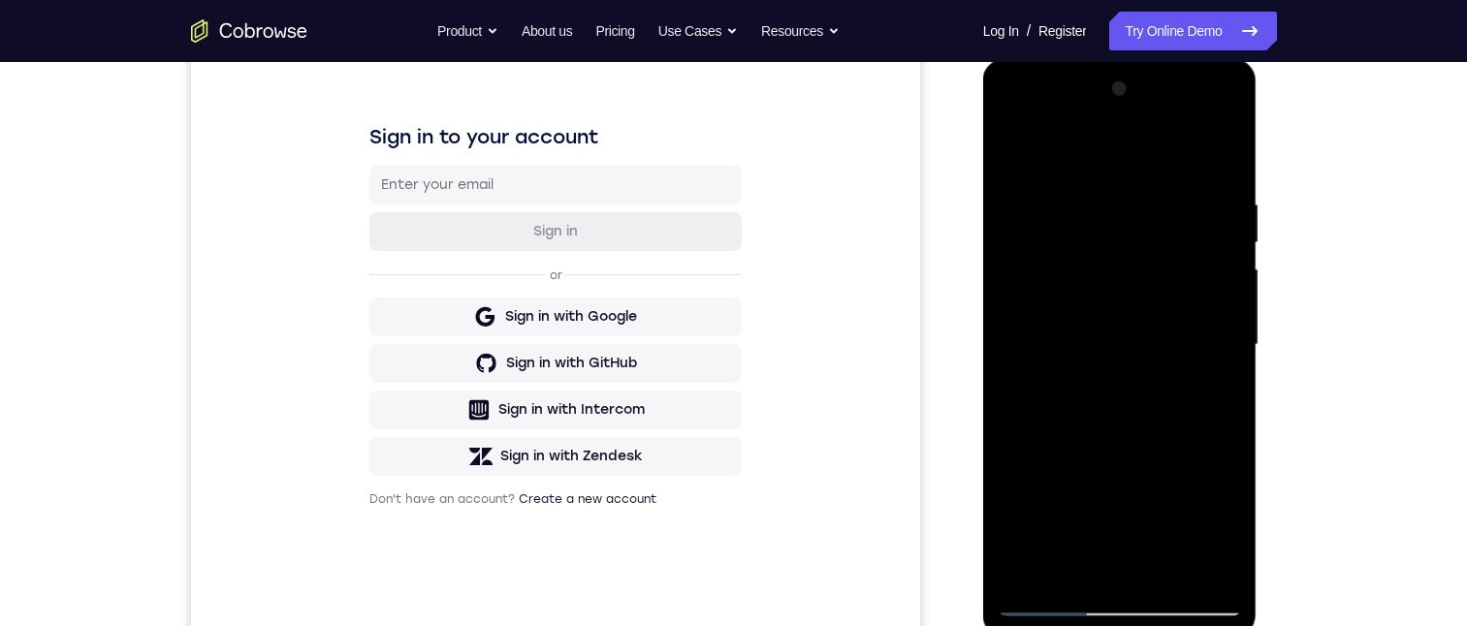
drag, startPoint x: 1113, startPoint y: 356, endPoint x: 1142, endPoint y: 220, distance: 138.8
click at [1142, 218] on div at bounding box center [1120, 345] width 244 height 543
drag, startPoint x: 1112, startPoint y: 437, endPoint x: 1171, endPoint y: 92, distance: 350.2
click at [1171, 80] on div at bounding box center [1120, 345] width 244 height 543
drag, startPoint x: 1148, startPoint y: 257, endPoint x: 1109, endPoint y: 532, distance: 278.0
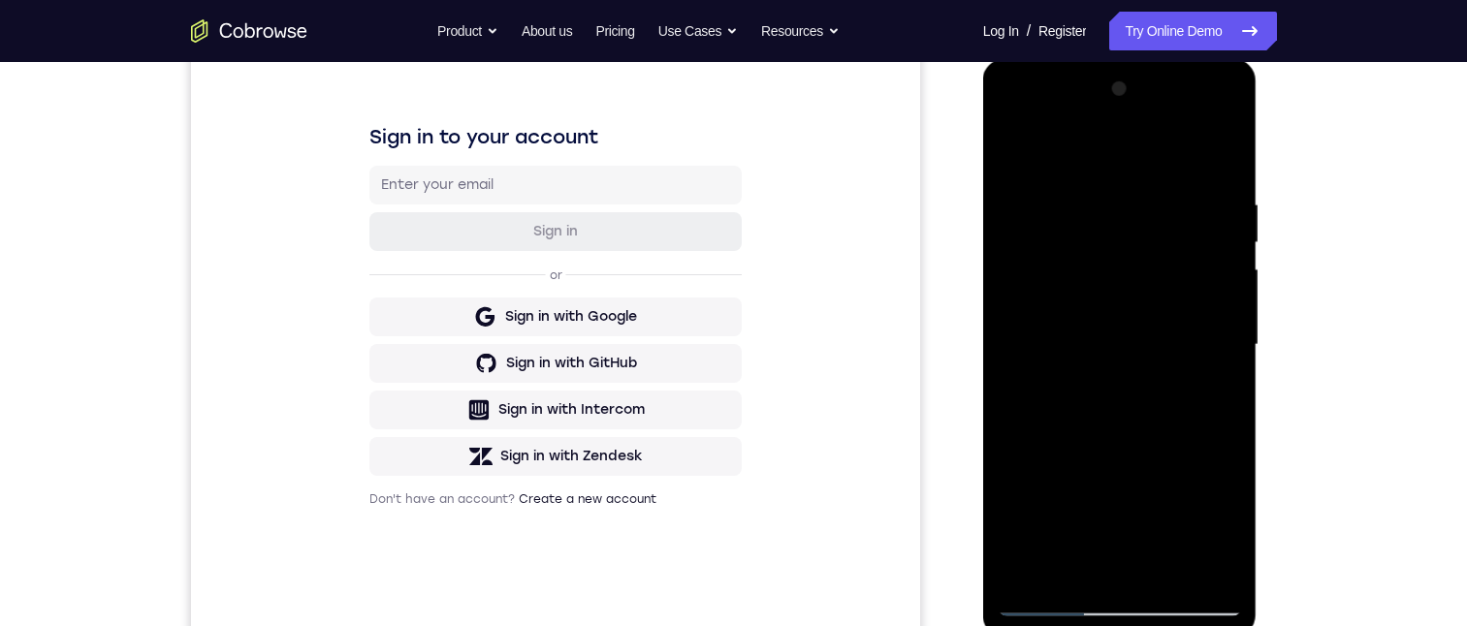
click at [1109, 538] on div at bounding box center [1120, 345] width 244 height 543
click at [1121, 226] on div at bounding box center [1120, 345] width 244 height 543
drag, startPoint x: 1094, startPoint y: 331, endPoint x: 1084, endPoint y: 388, distance: 58.0
click at [1084, 389] on div at bounding box center [1120, 345] width 244 height 543
click at [1017, 143] on div at bounding box center [1120, 345] width 244 height 543
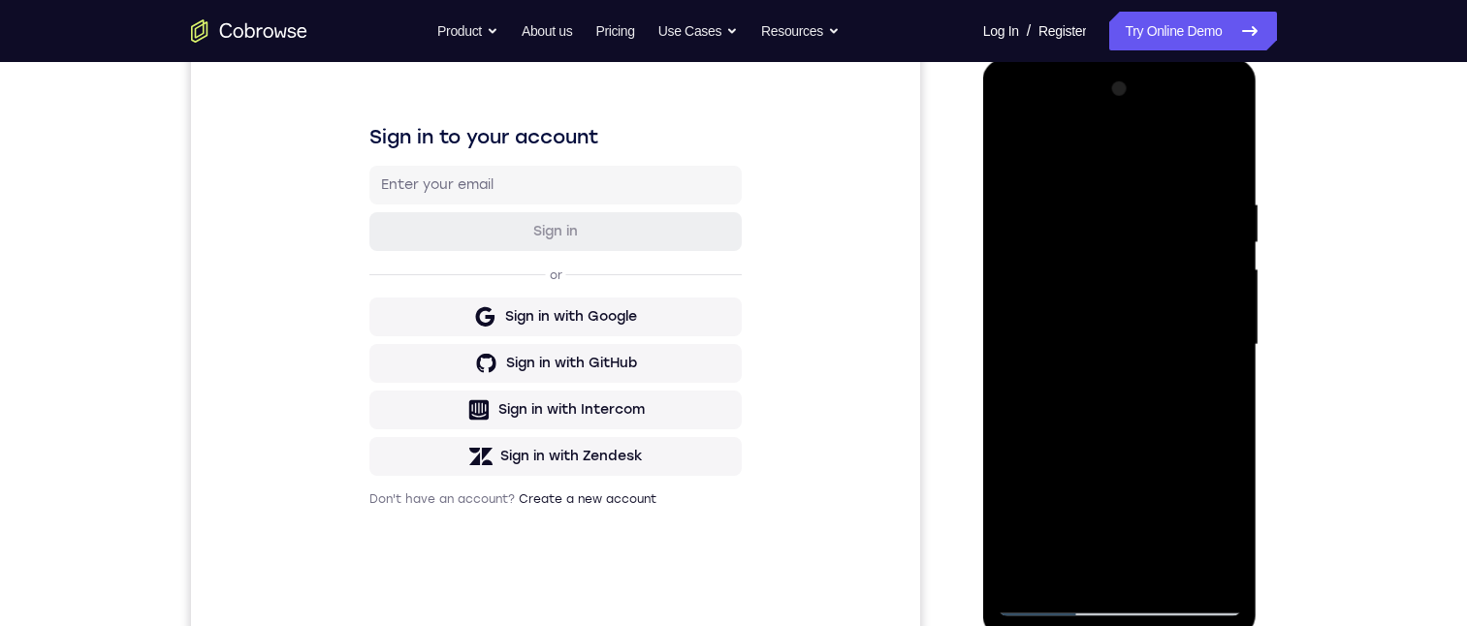
drag, startPoint x: 1113, startPoint y: 406, endPoint x: 1125, endPoint y: 209, distance: 197.1
click at [1125, 209] on div at bounding box center [1120, 345] width 244 height 543
drag, startPoint x: 1128, startPoint y: 350, endPoint x: 1131, endPoint y: 135, distance: 215.2
click at [1131, 129] on div at bounding box center [1120, 345] width 244 height 543
click at [1105, 230] on div at bounding box center [1120, 345] width 244 height 543
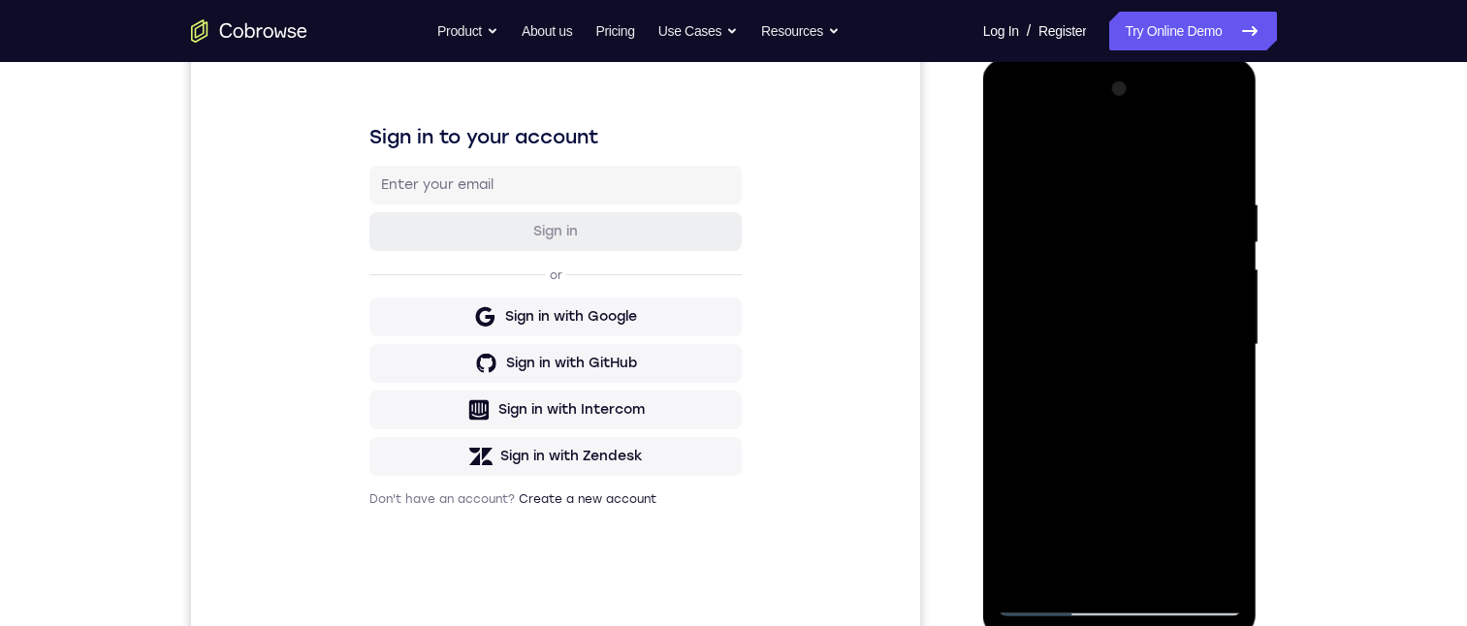
drag, startPoint x: 1115, startPoint y: 420, endPoint x: 1121, endPoint y: 256, distance: 163.9
click at [1121, 256] on div at bounding box center [1120, 345] width 244 height 543
drag, startPoint x: 1105, startPoint y: 397, endPoint x: 1128, endPoint y: 270, distance: 128.9
click at [1128, 267] on div at bounding box center [1120, 345] width 244 height 543
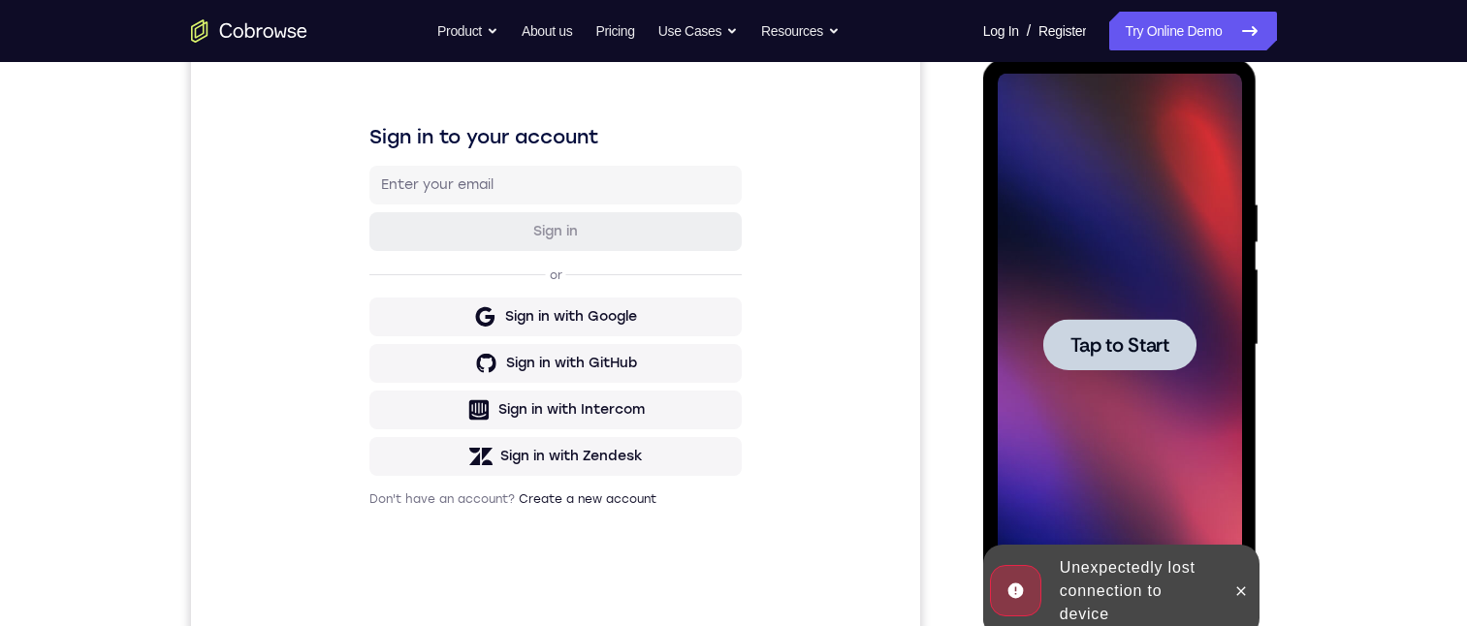
click at [1126, 335] on span "Tap to Start" at bounding box center [1119, 344] width 99 height 19
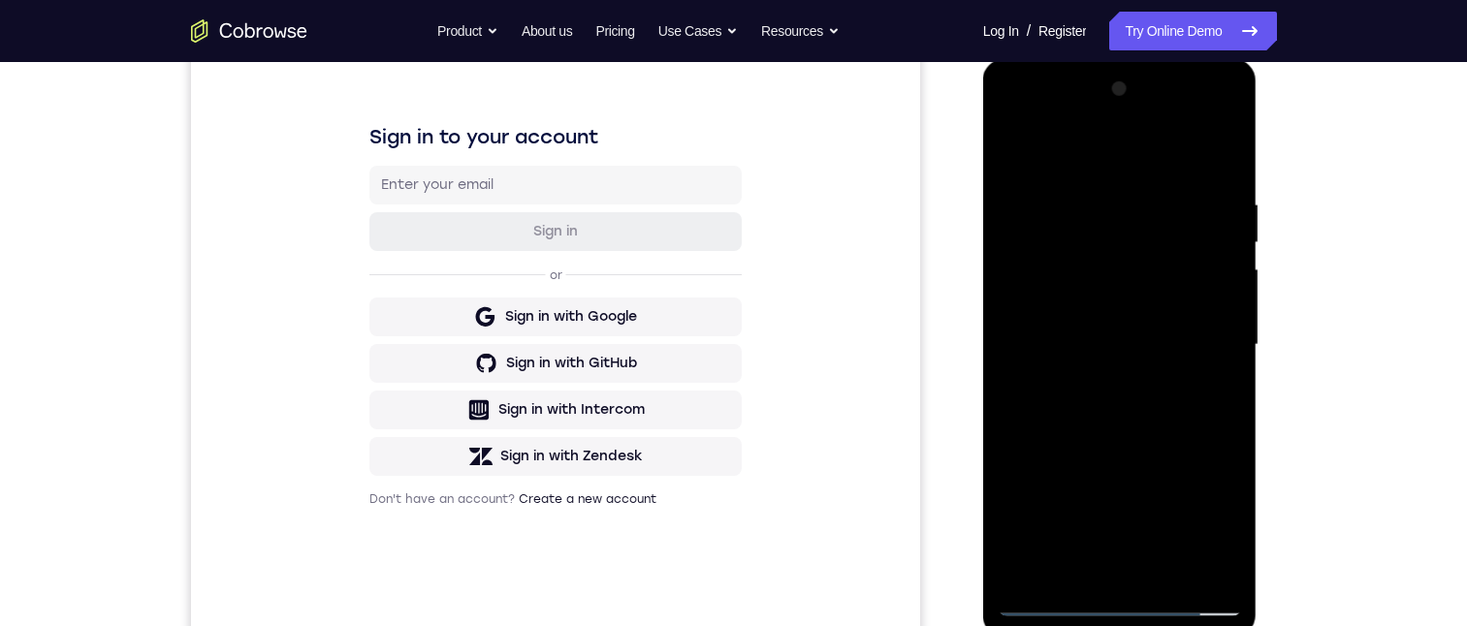
click at [1127, 611] on div at bounding box center [1120, 345] width 244 height 543
click at [1217, 524] on div at bounding box center [1120, 345] width 244 height 543
drag, startPoint x: 1113, startPoint y: 162, endPoint x: 1121, endPoint y: 187, distance: 26.4
click at [1114, 161] on div at bounding box center [1120, 345] width 244 height 543
click at [1201, 328] on div at bounding box center [1120, 345] width 244 height 543
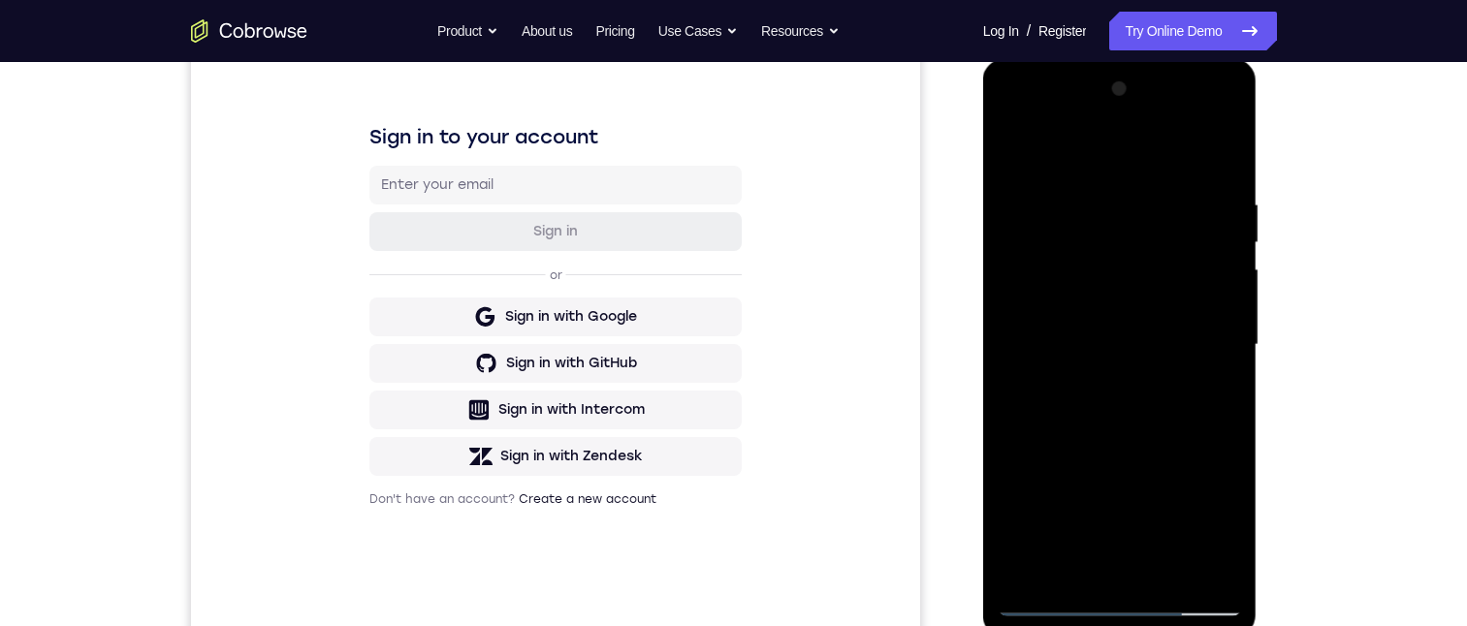
click at [1090, 383] on div at bounding box center [1120, 345] width 244 height 543
click at [1118, 336] on div at bounding box center [1120, 345] width 244 height 543
click at [1086, 300] on div at bounding box center [1120, 345] width 244 height 543
click at [1102, 339] on div at bounding box center [1120, 345] width 244 height 543
click at [1102, 405] on div at bounding box center [1120, 345] width 244 height 543
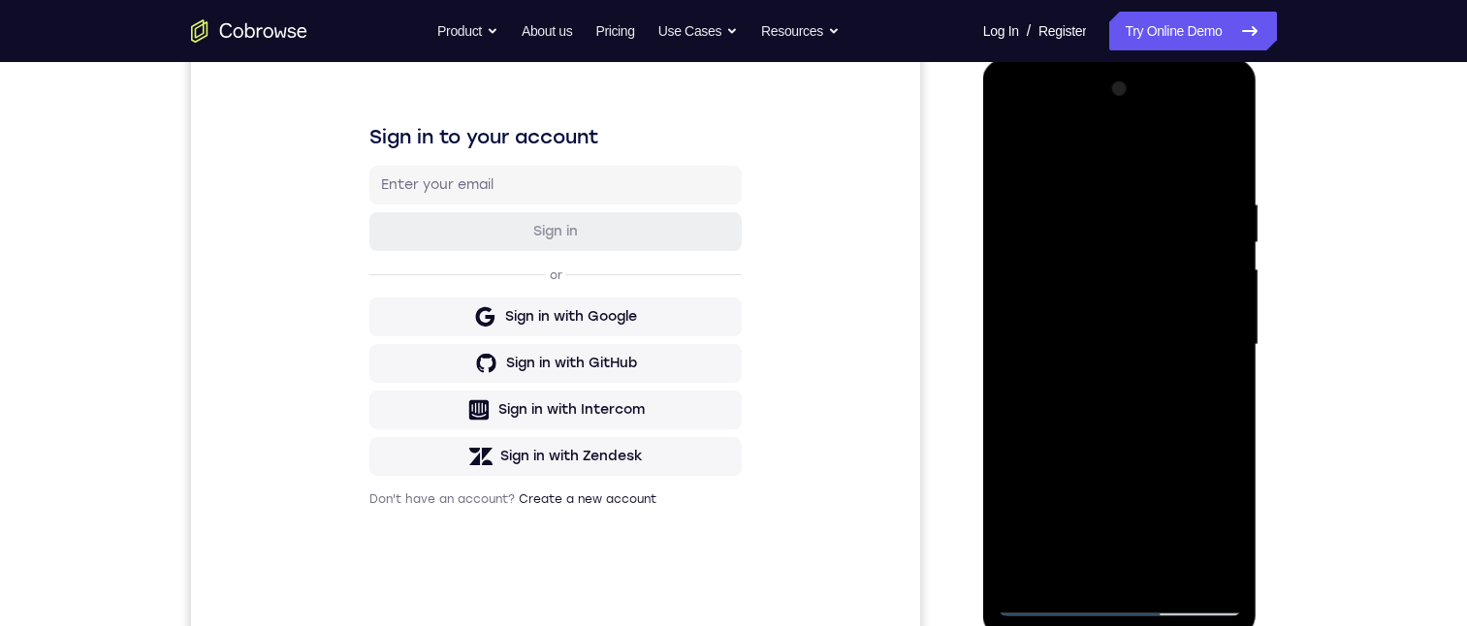
click at [1148, 416] on div at bounding box center [1120, 345] width 244 height 543
drag, startPoint x: 1142, startPoint y: 451, endPoint x: 1132, endPoint y: 373, distance: 78.2
click at [1132, 374] on div at bounding box center [1120, 345] width 244 height 543
click at [1229, 357] on div at bounding box center [1120, 345] width 244 height 543
drag, startPoint x: 1173, startPoint y: 461, endPoint x: 1171, endPoint y: 268, distance: 192.9
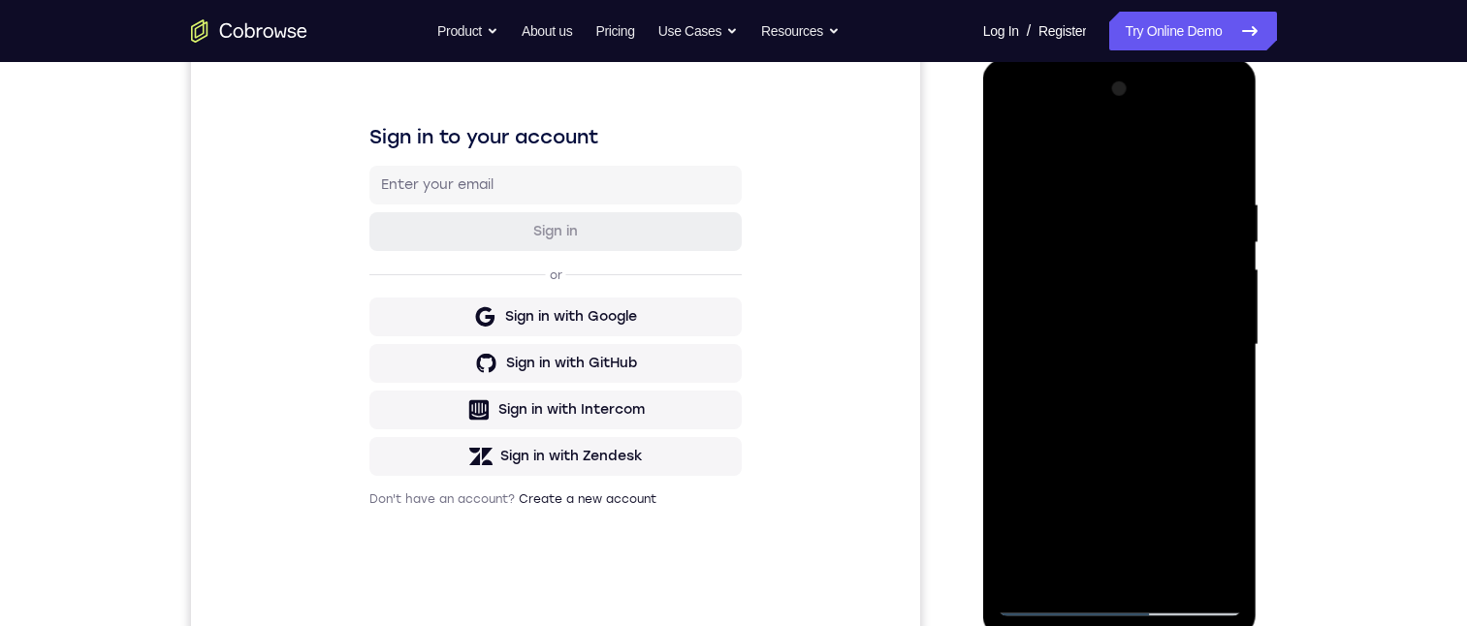
click at [1171, 264] on div at bounding box center [1120, 345] width 244 height 543
drag, startPoint x: 1139, startPoint y: 428, endPoint x: 1143, endPoint y: 307, distance: 120.3
click at [1143, 304] on div at bounding box center [1120, 345] width 244 height 543
drag, startPoint x: 1128, startPoint y: 385, endPoint x: 1131, endPoint y: 259, distance: 126.1
click at [1130, 252] on div at bounding box center [1120, 345] width 244 height 543
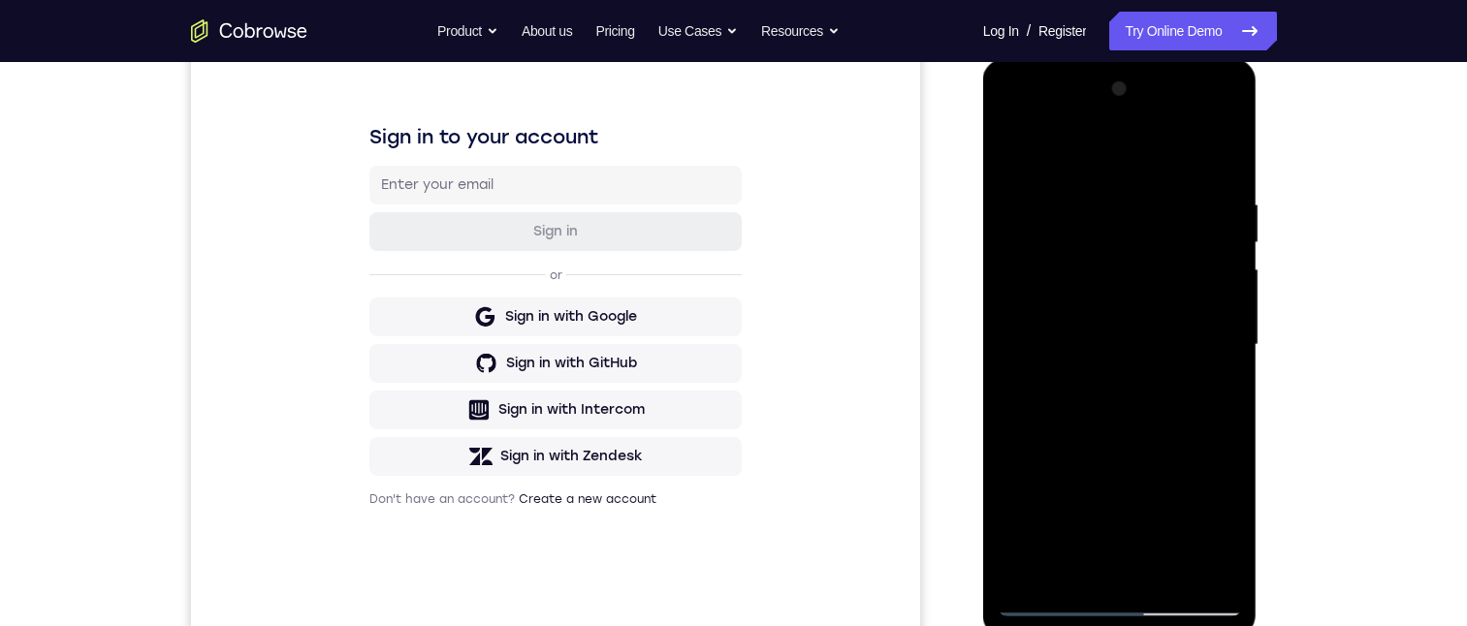
drag, startPoint x: 1131, startPoint y: 369, endPoint x: 1132, endPoint y: 331, distance: 38.8
click at [1131, 331] on div at bounding box center [1120, 345] width 244 height 543
click at [1219, 352] on div at bounding box center [1120, 345] width 244 height 543
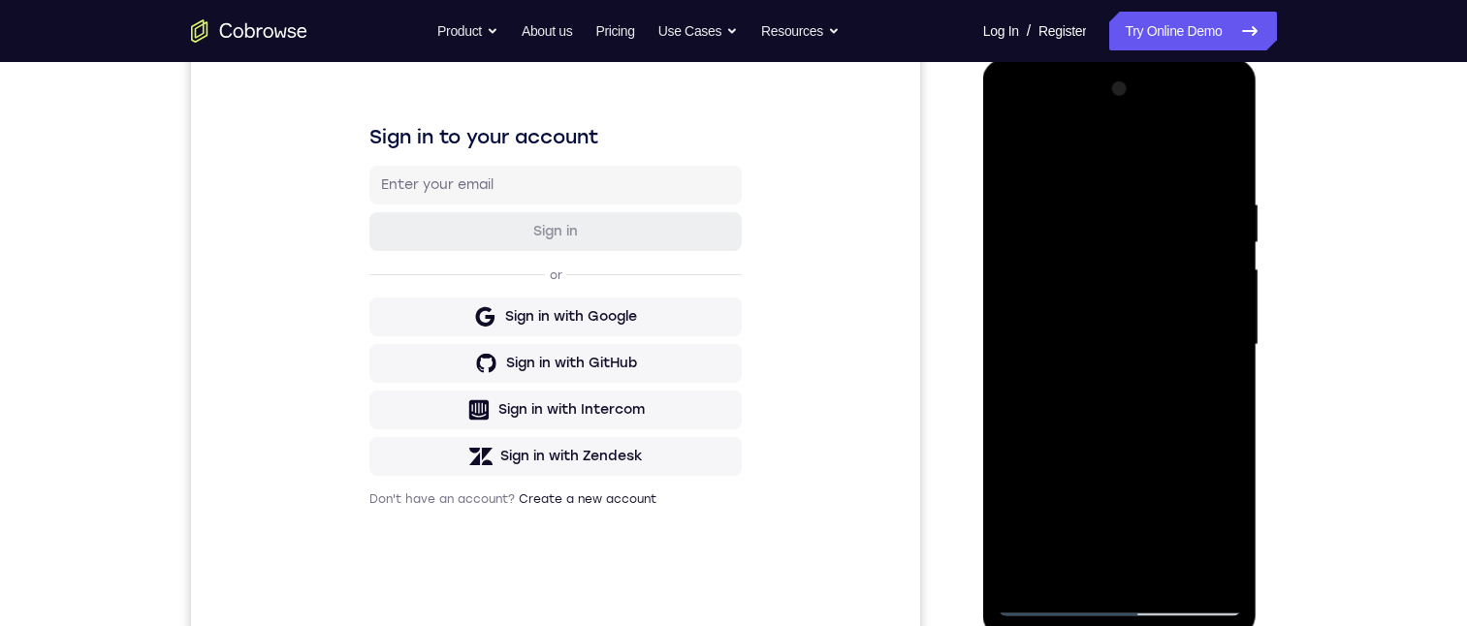
drag, startPoint x: 1135, startPoint y: 387, endPoint x: 1125, endPoint y: 248, distance: 139.0
click at [1125, 246] on div at bounding box center [1120, 345] width 244 height 543
drag, startPoint x: 1108, startPoint y: 417, endPoint x: 1126, endPoint y: 256, distance: 161.9
click at [1126, 252] on div at bounding box center [1120, 345] width 244 height 543
drag, startPoint x: 1117, startPoint y: 400, endPoint x: 1128, endPoint y: 222, distance: 178.8
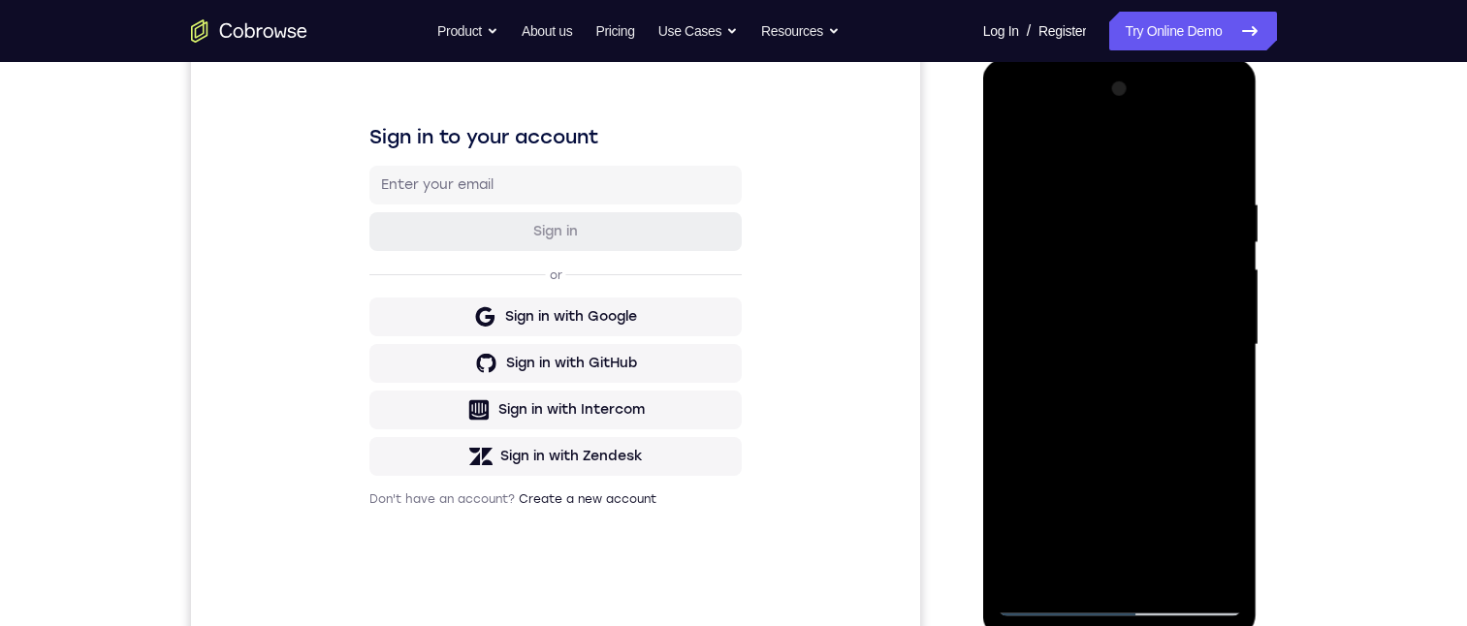
click at [1128, 210] on div at bounding box center [1120, 345] width 244 height 543
drag, startPoint x: 1125, startPoint y: 435, endPoint x: 1128, endPoint y: 302, distance: 132.9
click at [1128, 300] on div at bounding box center [1120, 345] width 244 height 543
drag, startPoint x: 1126, startPoint y: 429, endPoint x: 1128, endPoint y: 323, distance: 105.7
click at [1128, 317] on div at bounding box center [1120, 345] width 244 height 543
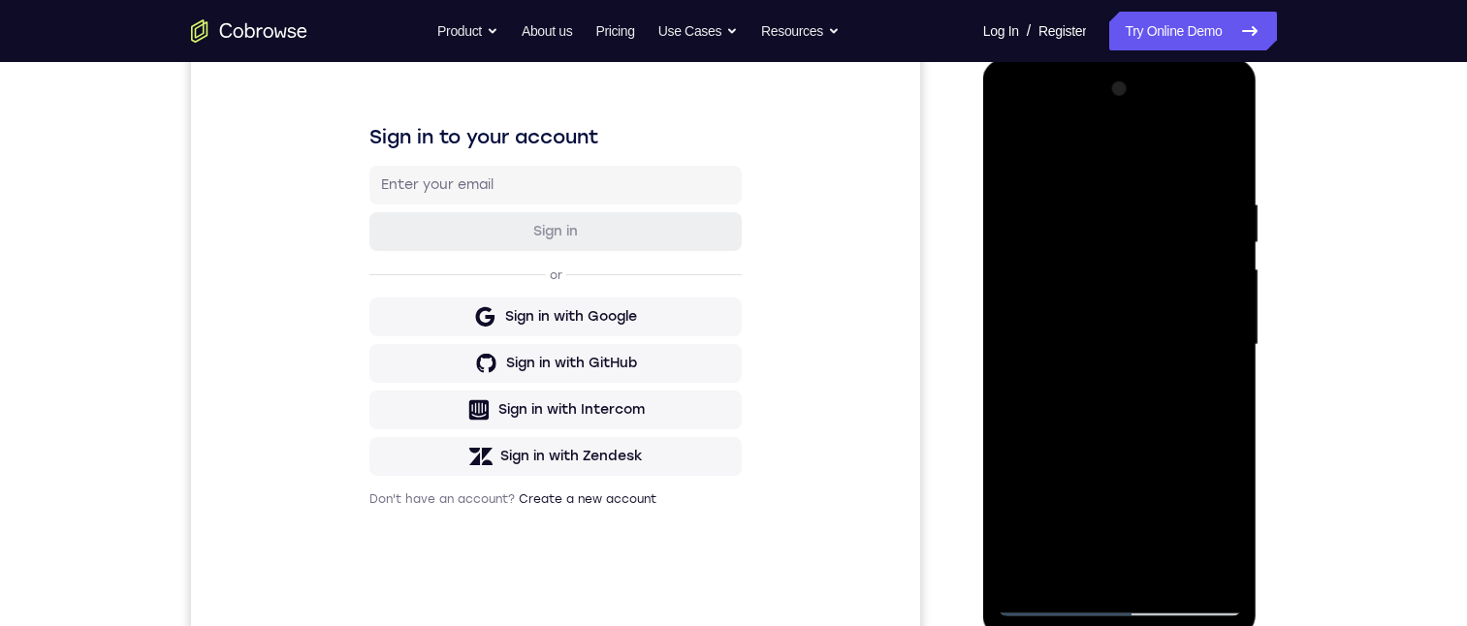
drag, startPoint x: 1133, startPoint y: 439, endPoint x: 1131, endPoint y: 350, distance: 89.2
click at [1131, 346] on div at bounding box center [1120, 345] width 244 height 543
drag, startPoint x: 1120, startPoint y: 439, endPoint x: 1125, endPoint y: 379, distance: 60.3
click at [1123, 380] on div at bounding box center [1120, 345] width 244 height 543
click at [1221, 342] on div at bounding box center [1120, 345] width 244 height 543
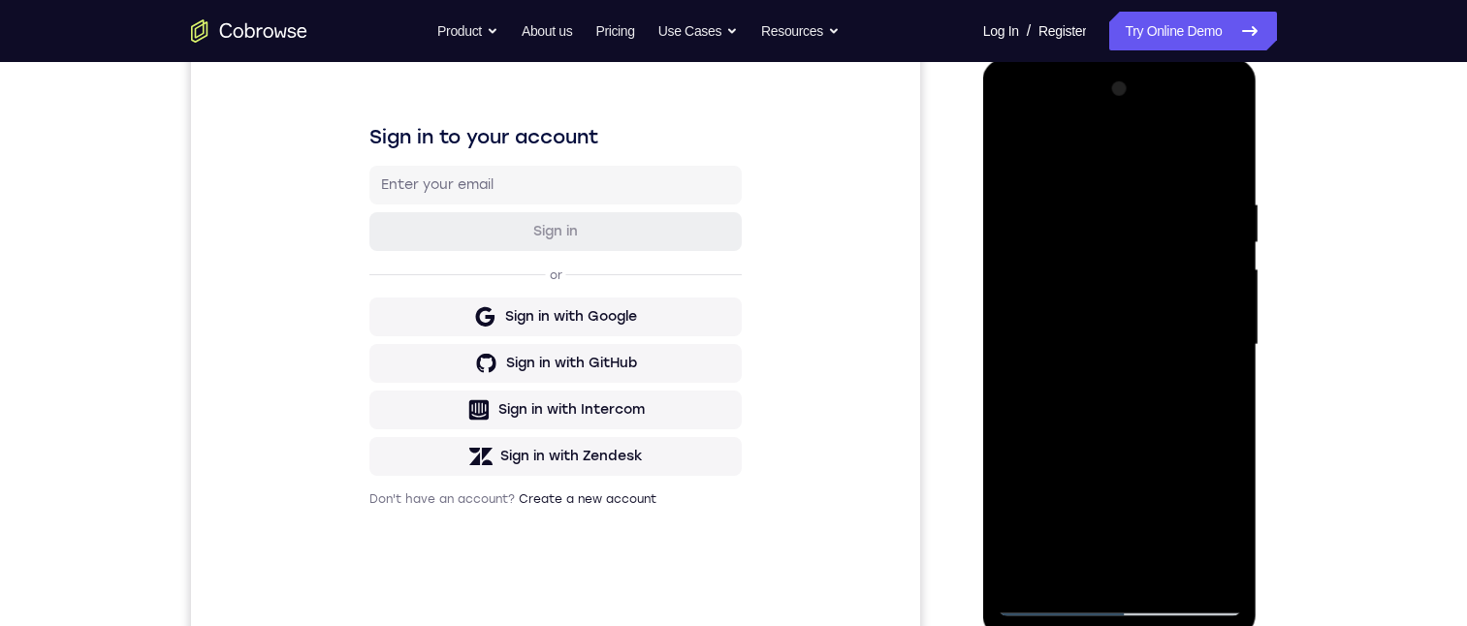
click at [1011, 322] on div at bounding box center [1120, 345] width 244 height 543
click at [1228, 337] on div at bounding box center [1120, 345] width 244 height 543
click at [1010, 321] on div at bounding box center [1120, 345] width 244 height 543
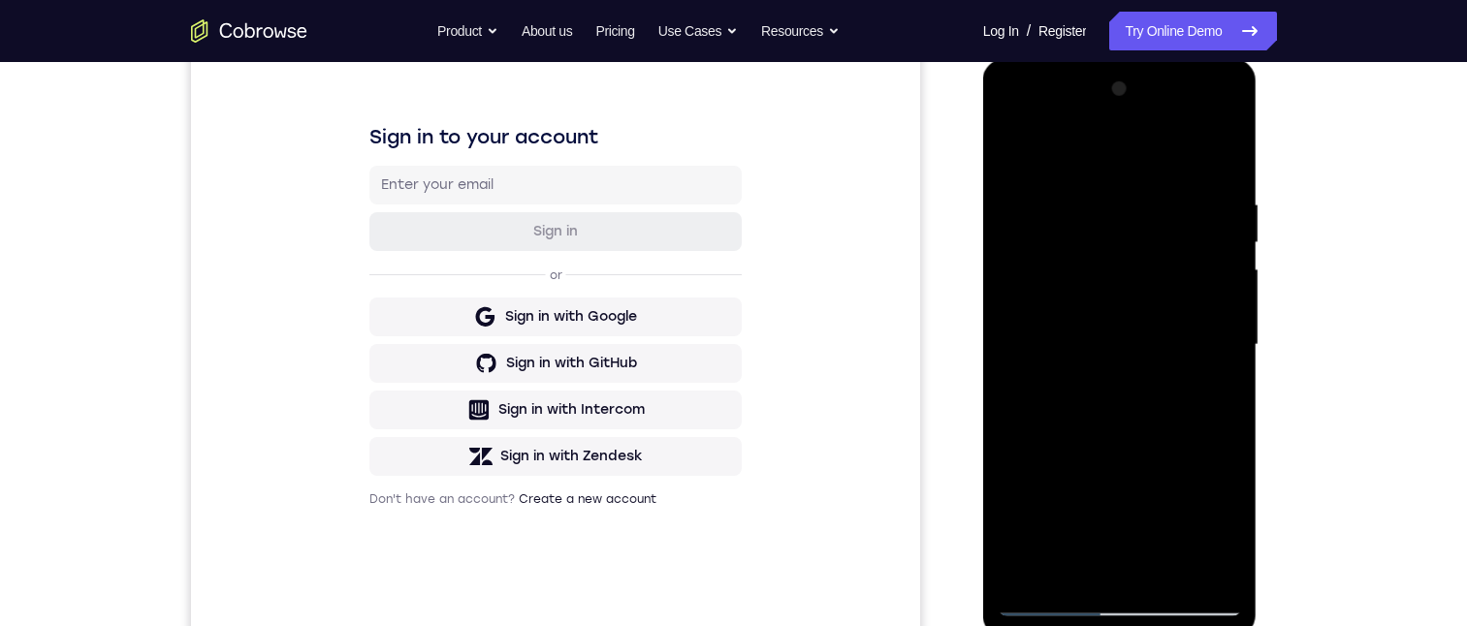
click at [1231, 333] on div at bounding box center [1120, 345] width 244 height 543
click at [1223, 339] on div at bounding box center [1120, 345] width 244 height 543
drag, startPoint x: 1157, startPoint y: 389, endPoint x: 1128, endPoint y: 295, distance: 98.2
click at [1130, 290] on div at bounding box center [1120, 345] width 244 height 543
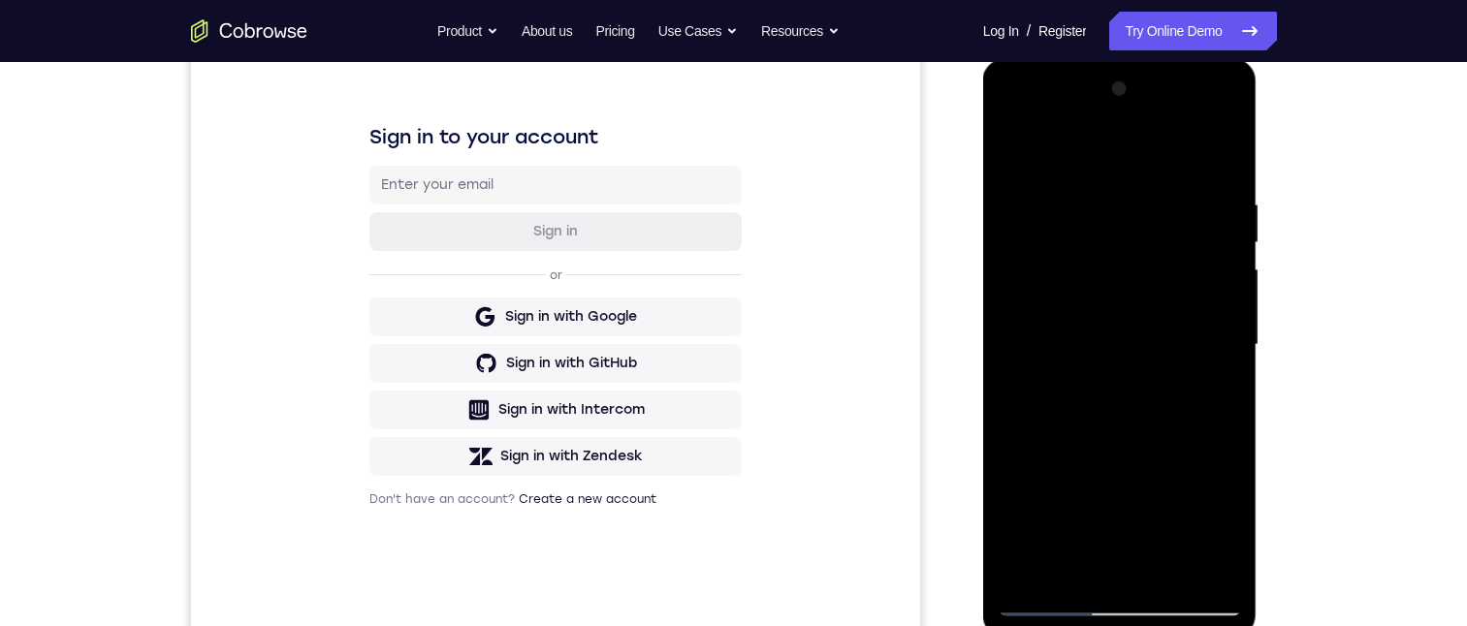
drag, startPoint x: 1099, startPoint y: 412, endPoint x: 1083, endPoint y: 290, distance: 123.3
click at [1083, 287] on div at bounding box center [1120, 345] width 244 height 543
drag, startPoint x: 1115, startPoint y: 440, endPoint x: 1104, endPoint y: 280, distance: 160.3
click at [1104, 273] on div at bounding box center [1120, 345] width 244 height 543
drag, startPoint x: 1132, startPoint y: 469, endPoint x: 1130, endPoint y: 375, distance: 94.1
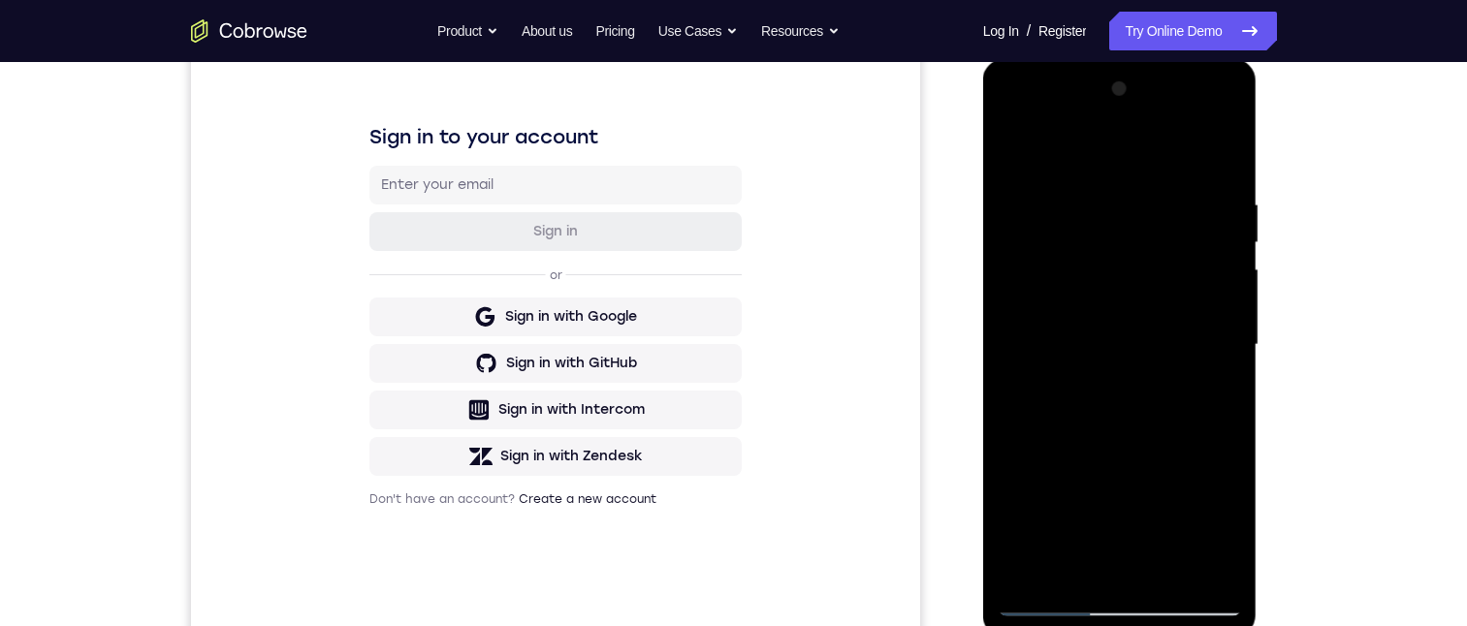
click at [1125, 378] on div at bounding box center [1120, 345] width 244 height 543
click at [1232, 303] on div at bounding box center [1120, 345] width 244 height 543
click at [1230, 311] on div at bounding box center [1120, 345] width 244 height 543
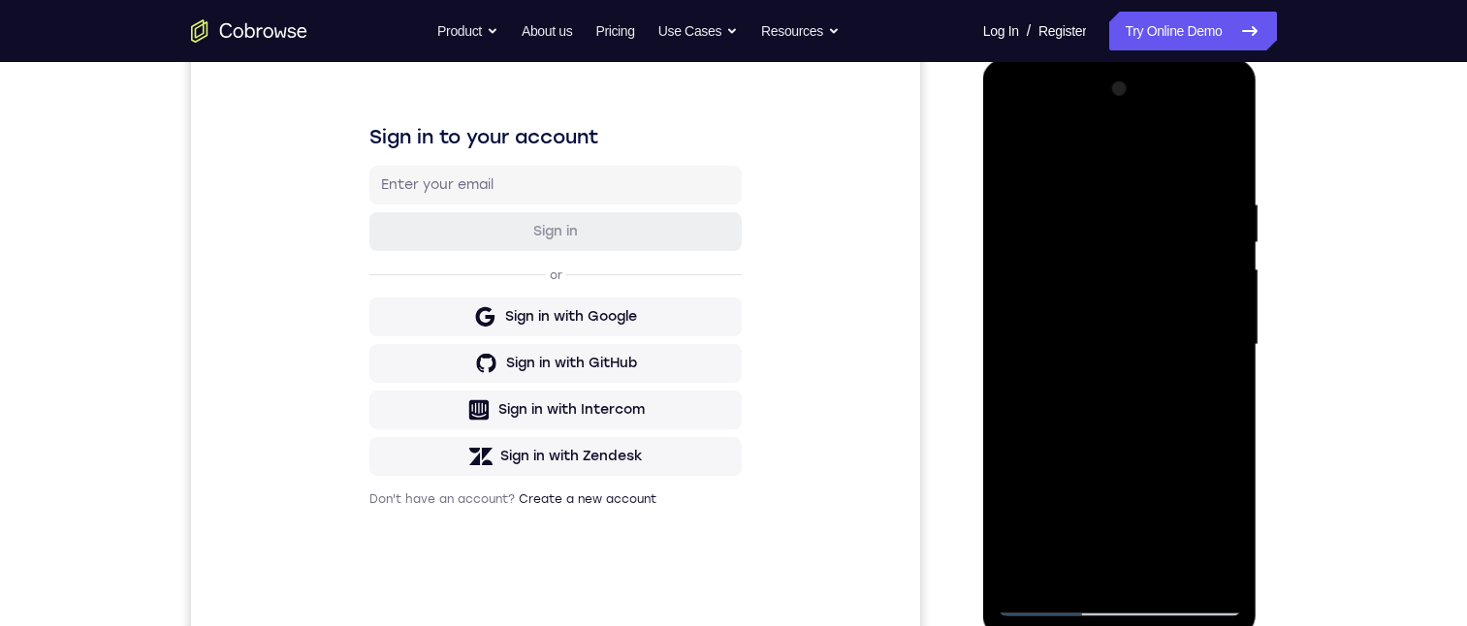
drag, startPoint x: 1163, startPoint y: 417, endPoint x: 1166, endPoint y: 210, distance: 206.5
click at [1166, 206] on div at bounding box center [1120, 345] width 244 height 543
drag, startPoint x: 1152, startPoint y: 295, endPoint x: 1151, endPoint y: 195, distance: 99.9
click at [1152, 185] on div at bounding box center [1120, 345] width 244 height 543
drag, startPoint x: 1145, startPoint y: 323, endPoint x: 1137, endPoint y: 301, distance: 23.6
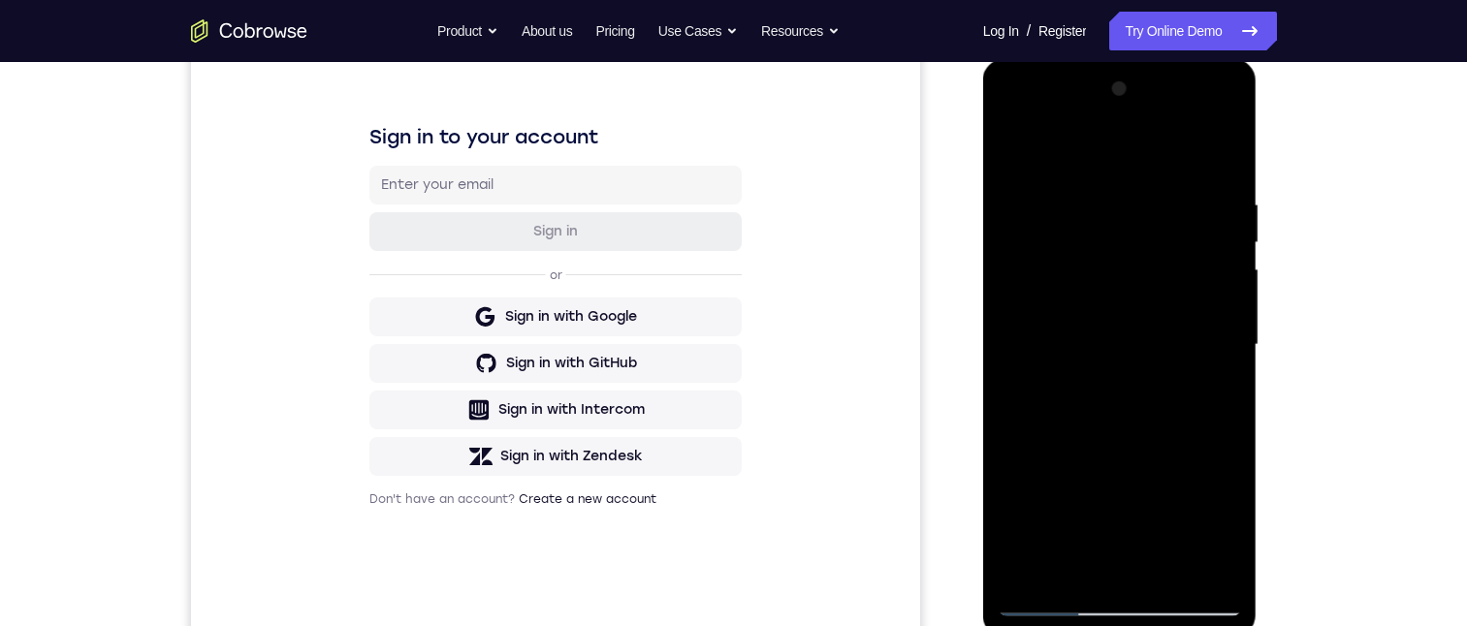
click at [1139, 288] on div at bounding box center [1120, 345] width 244 height 543
drag, startPoint x: 1128, startPoint y: 390, endPoint x: 1126, endPoint y: 331, distance: 59.2
click at [1121, 331] on div at bounding box center [1120, 345] width 244 height 543
click at [1223, 364] on div at bounding box center [1120, 345] width 244 height 543
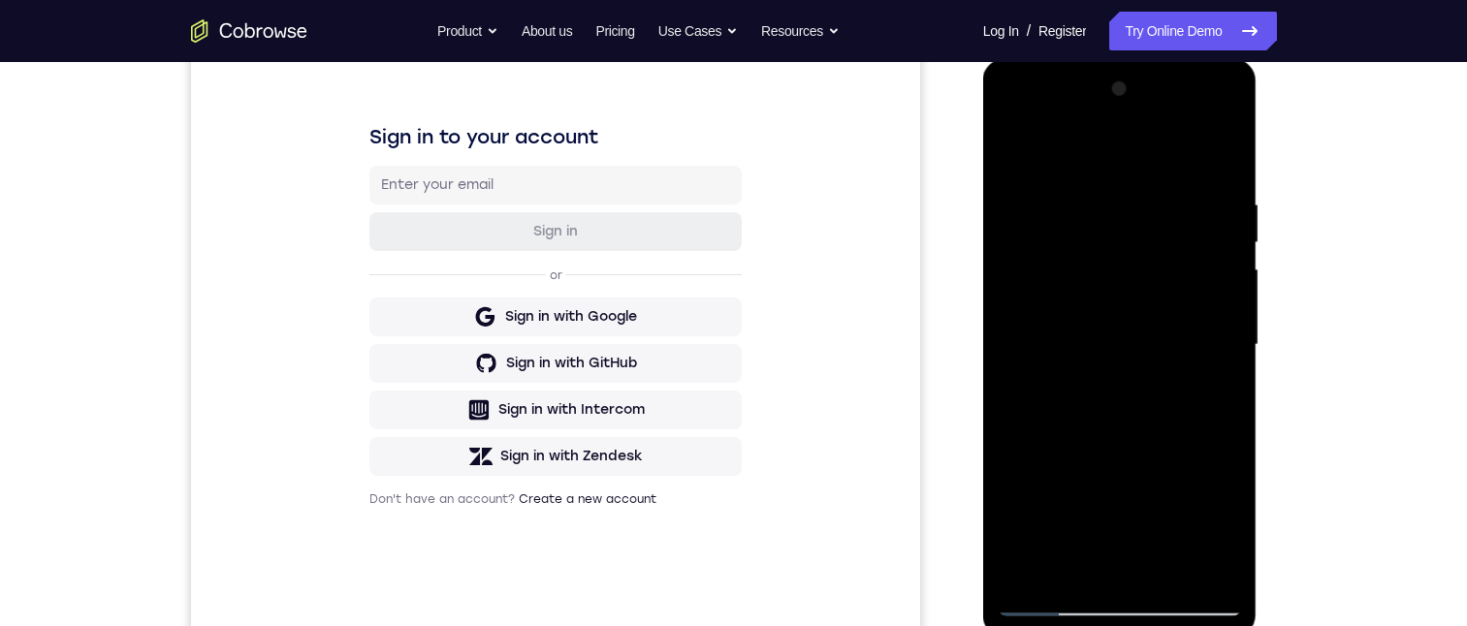
click at [1223, 364] on div at bounding box center [1120, 345] width 244 height 543
